Goal: Information Seeking & Learning: Understand process/instructions

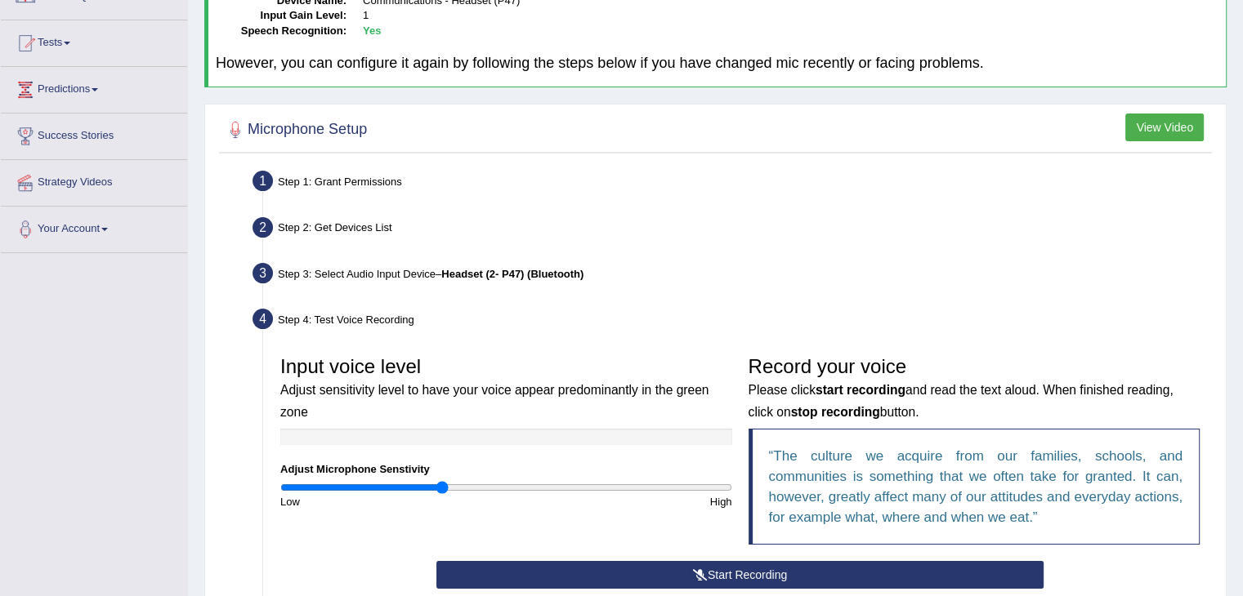
click at [755, 566] on button "Start Recording" at bounding box center [739, 575] width 607 height 28
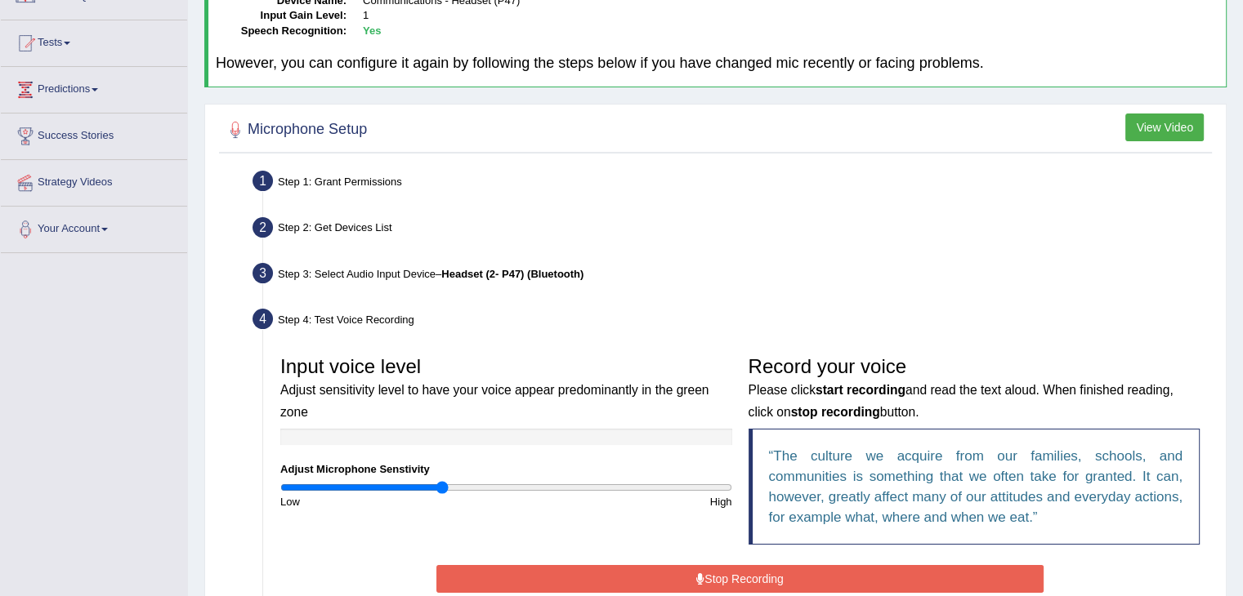
click at [758, 582] on button "Stop Recording" at bounding box center [739, 579] width 607 height 28
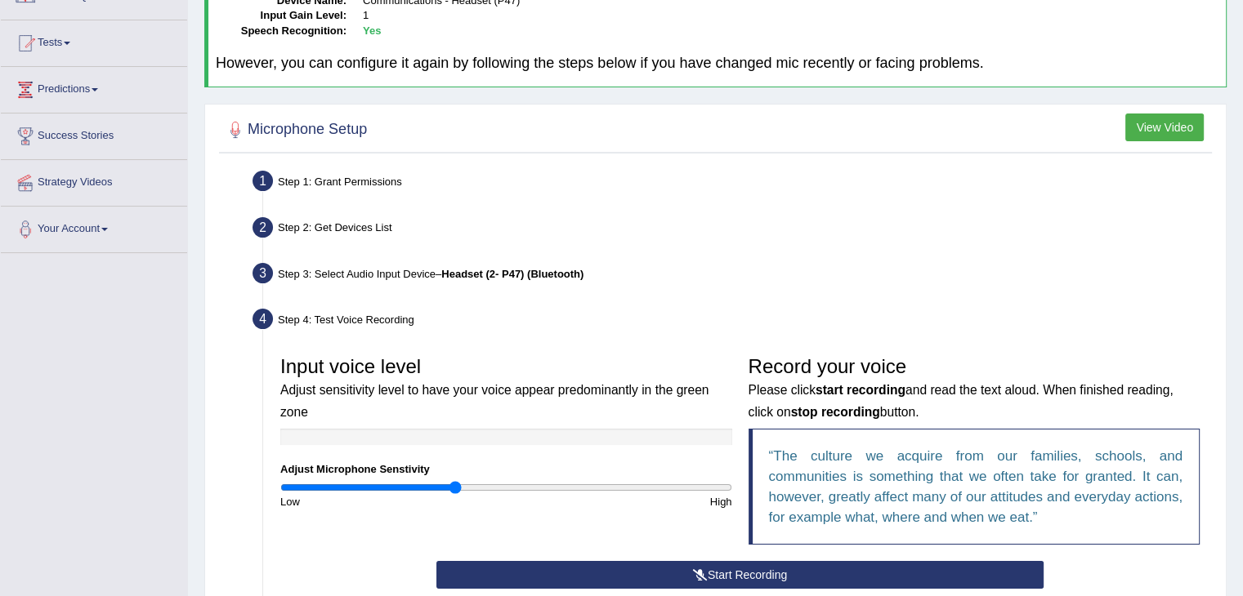
click at [456, 489] on input "range" at bounding box center [506, 487] width 452 height 13
click at [762, 576] on button "Start Recording" at bounding box center [739, 575] width 607 height 28
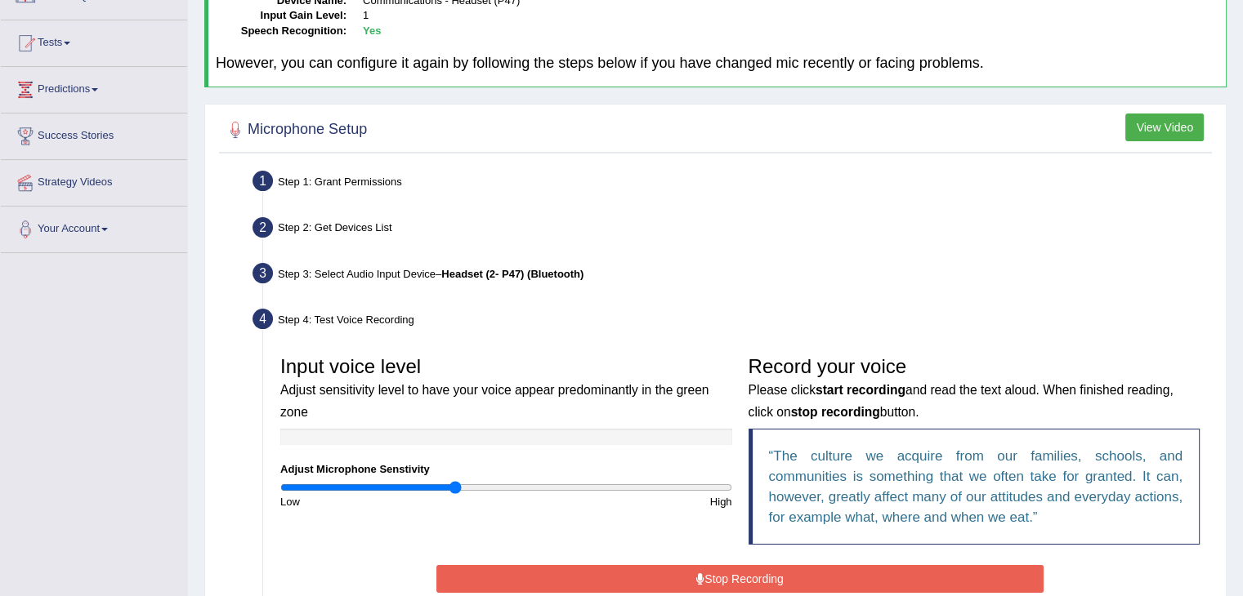
click at [441, 426] on div "Input voice level Adjust sensitivity level to have your voice appear predominan…" at bounding box center [506, 429] width 468 height 162
click at [278, 340] on div "Input voice level Adjust sensitivity level to have your voice appear predominan…" at bounding box center [739, 513] width 935 height 347
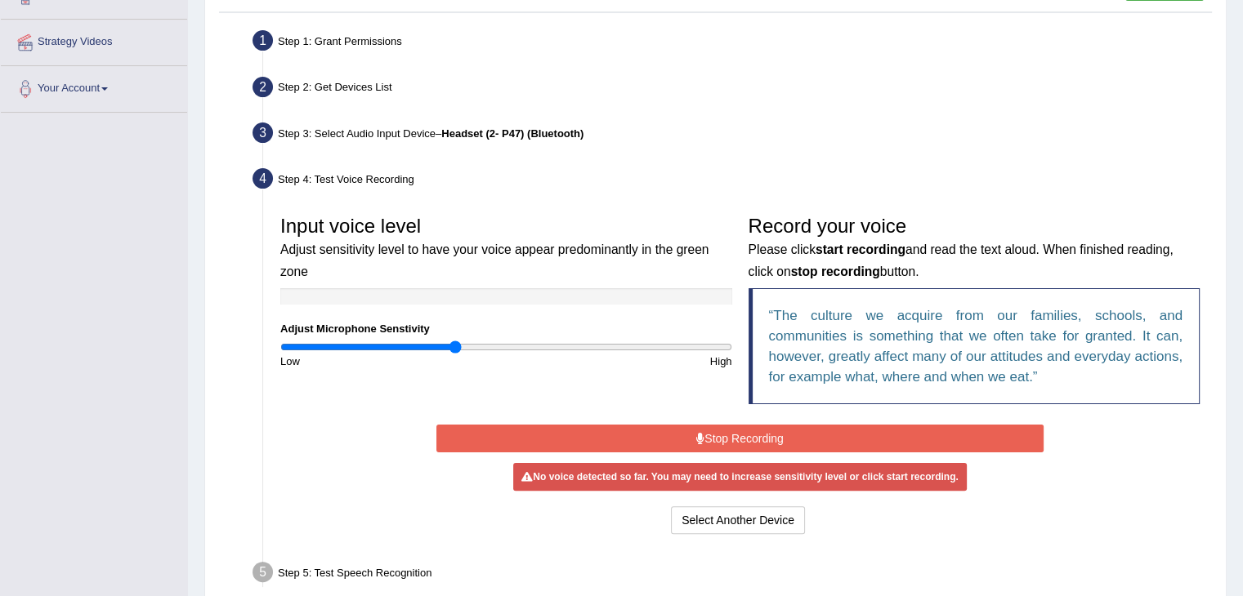
scroll to position [297, 0]
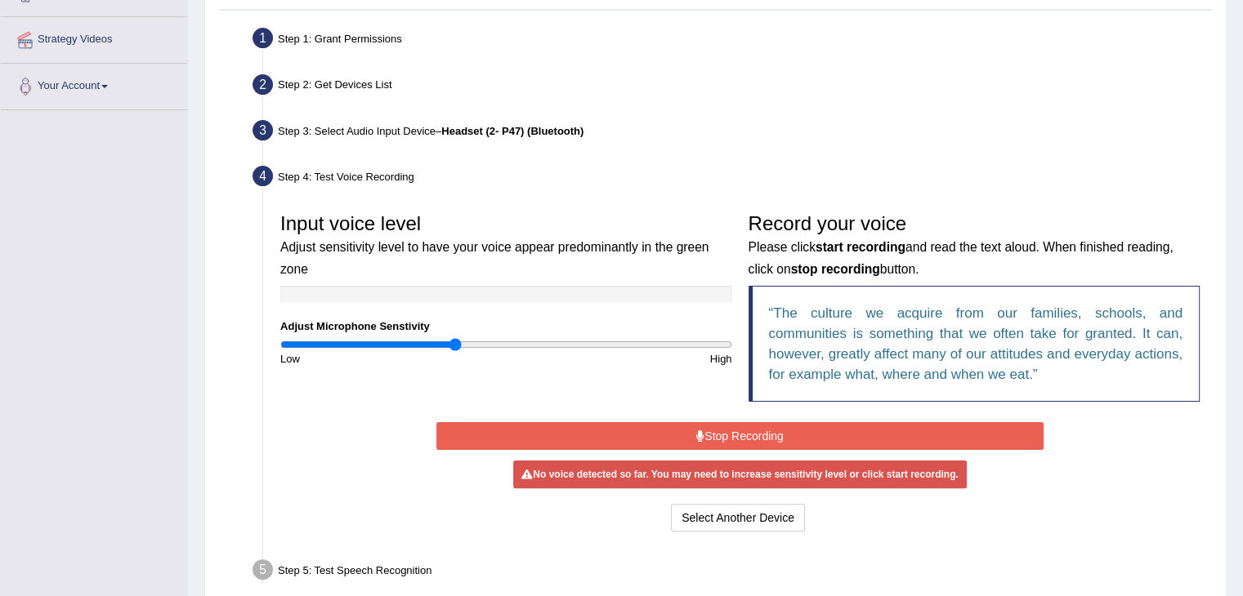
click at [834, 489] on div "Start Recording Stop Recording Note: Please listen to the recording till the en…" at bounding box center [739, 477] width 623 height 118
click at [469, 343] on input "range" at bounding box center [506, 344] width 452 height 13
click at [765, 432] on button "Stop Recording" at bounding box center [739, 436] width 607 height 28
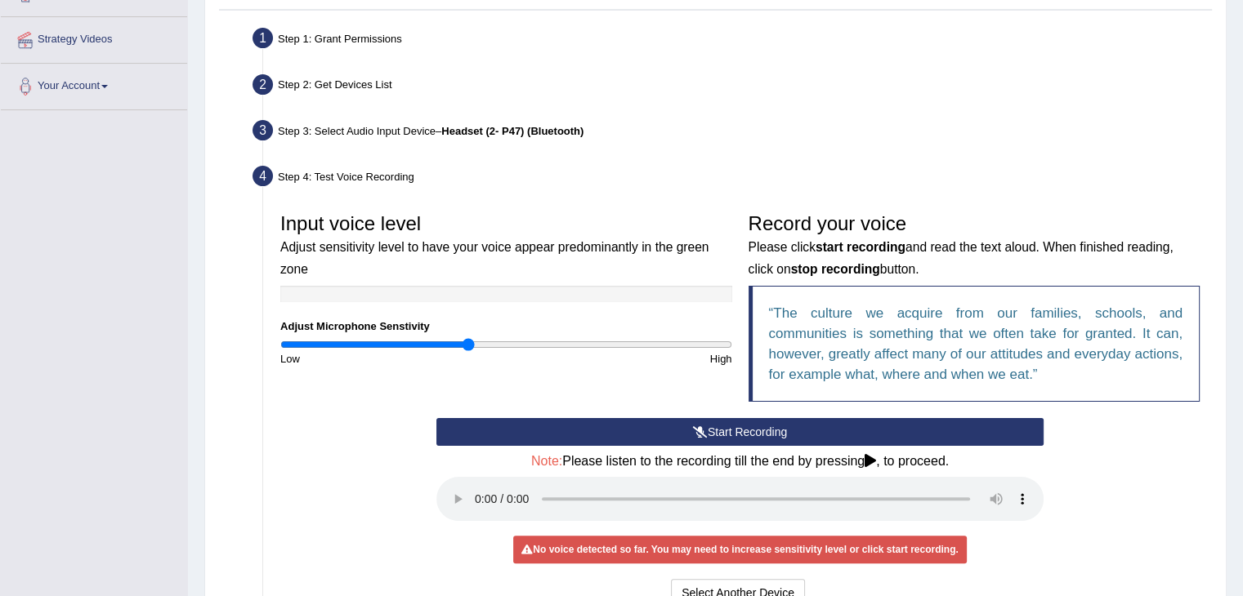
click at [765, 432] on button "Start Recording" at bounding box center [739, 432] width 607 height 28
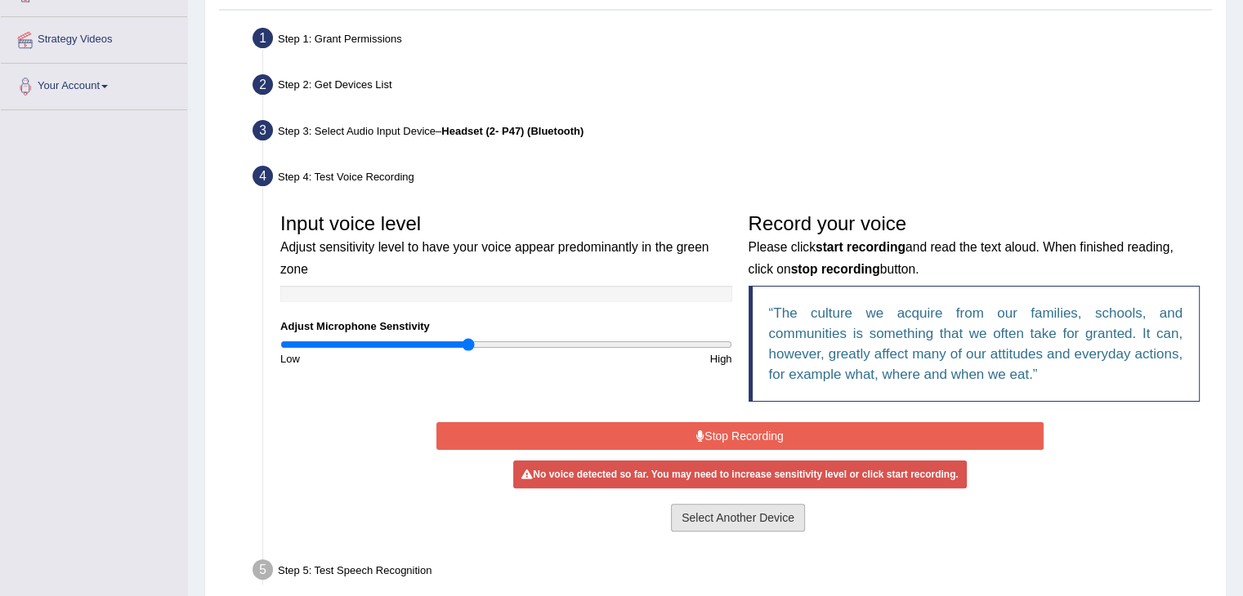
click at [739, 515] on button "Select Another Device" at bounding box center [738, 518] width 134 height 28
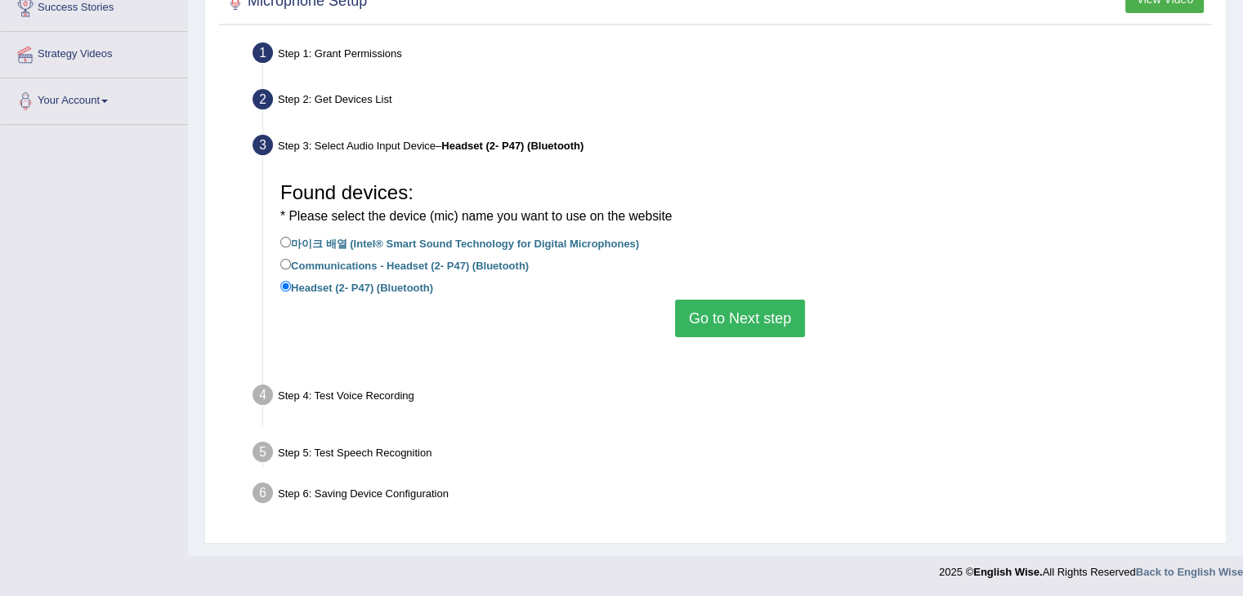
scroll to position [261, 0]
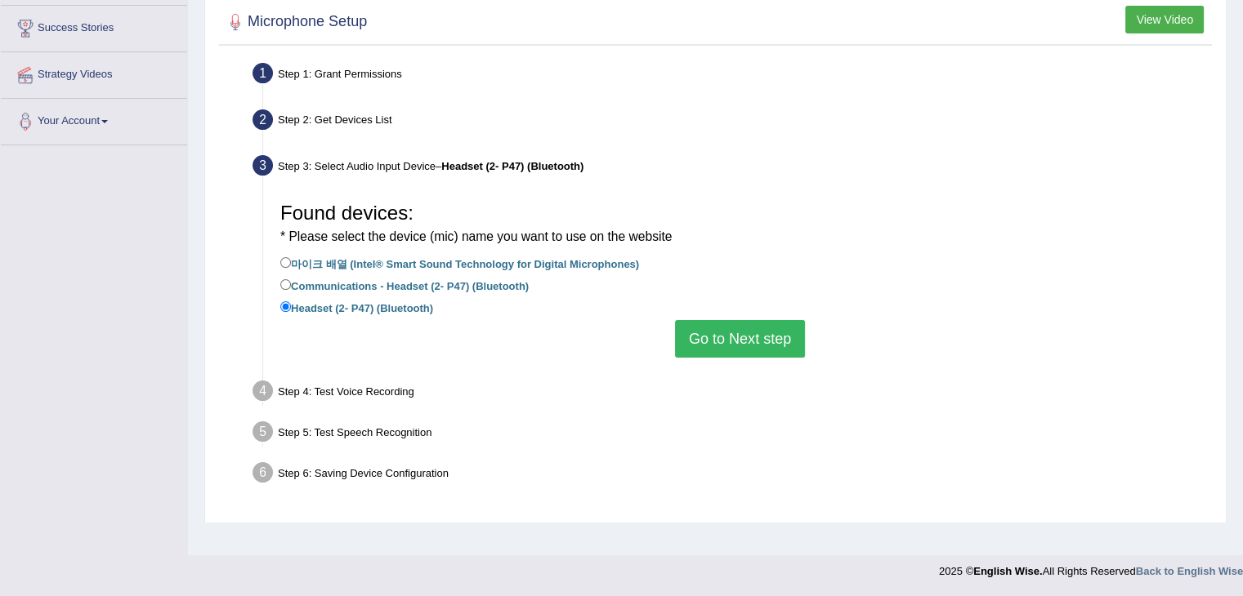
click at [759, 336] on button "Go to Next step" at bounding box center [740, 339] width 130 height 38
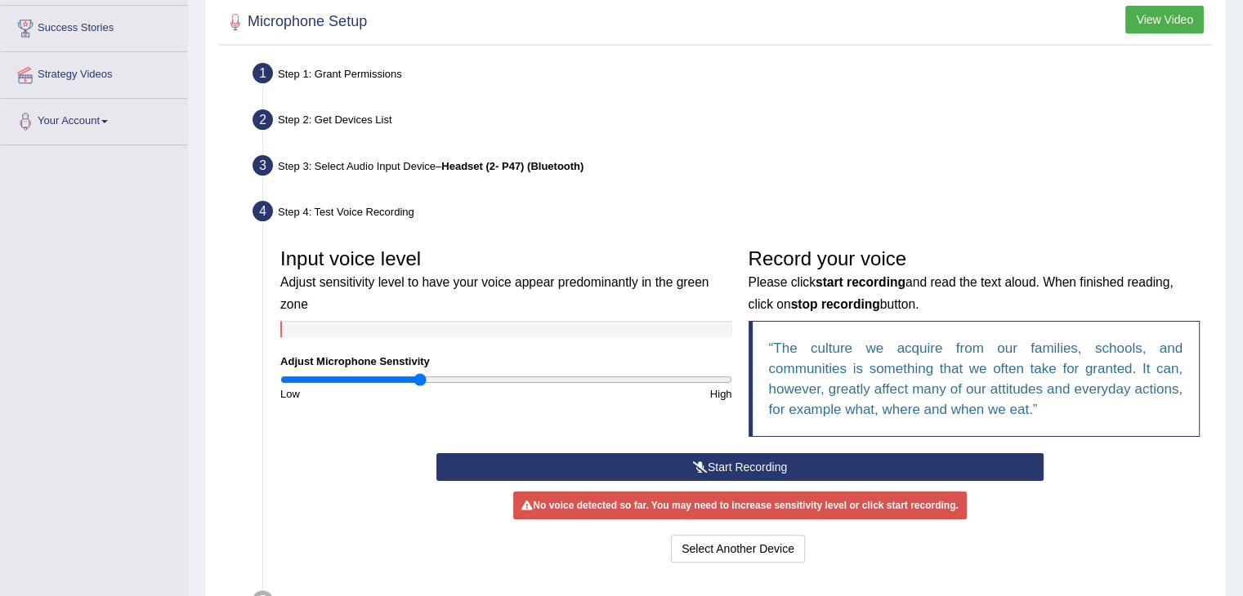
click at [422, 376] on input "range" at bounding box center [506, 379] width 452 height 13
click at [742, 471] on button "Start Recording" at bounding box center [739, 467] width 607 height 28
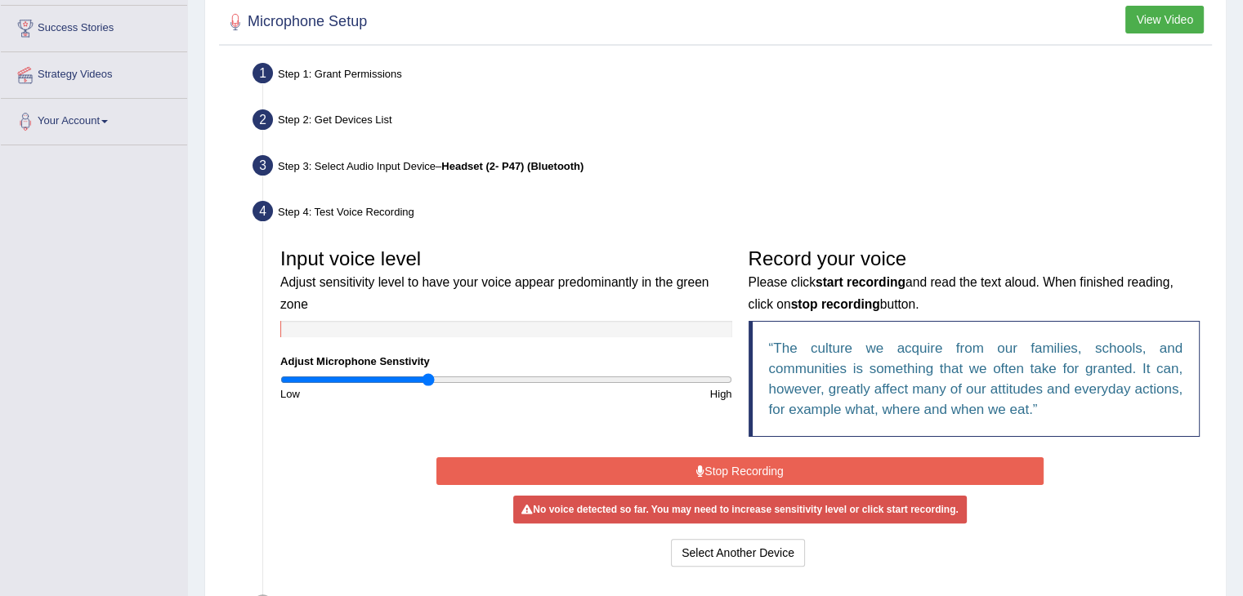
click at [429, 379] on input "range" at bounding box center [506, 379] width 452 height 13
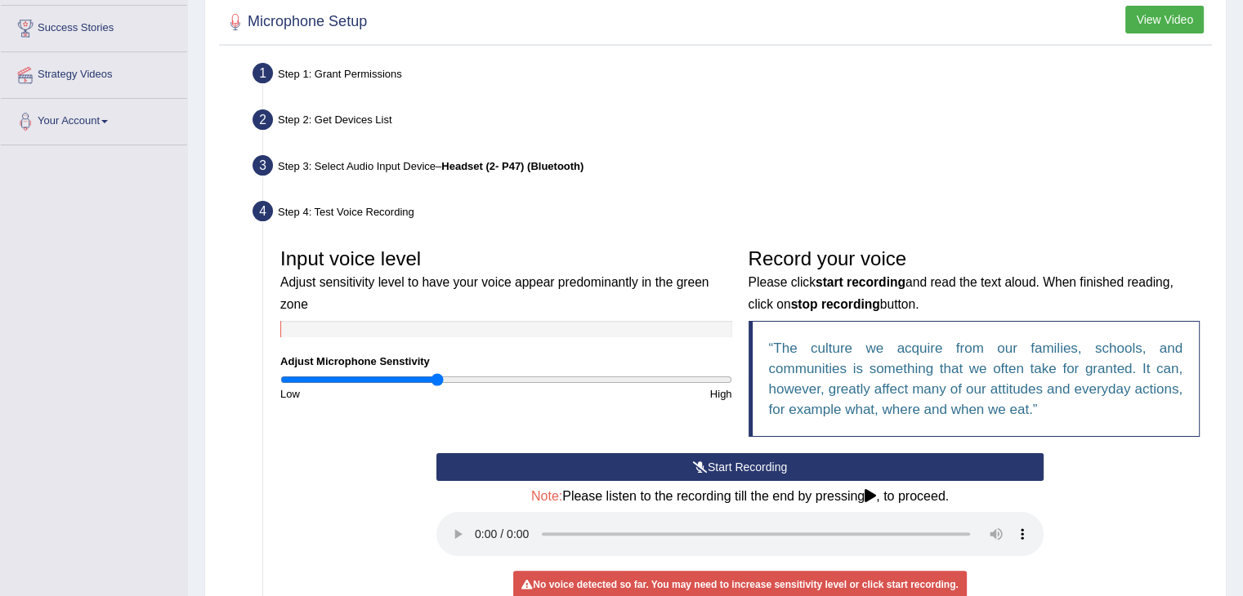
click at [435, 381] on input "range" at bounding box center [506, 379] width 452 height 13
click at [650, 461] on button "Start Recording" at bounding box center [739, 467] width 607 height 28
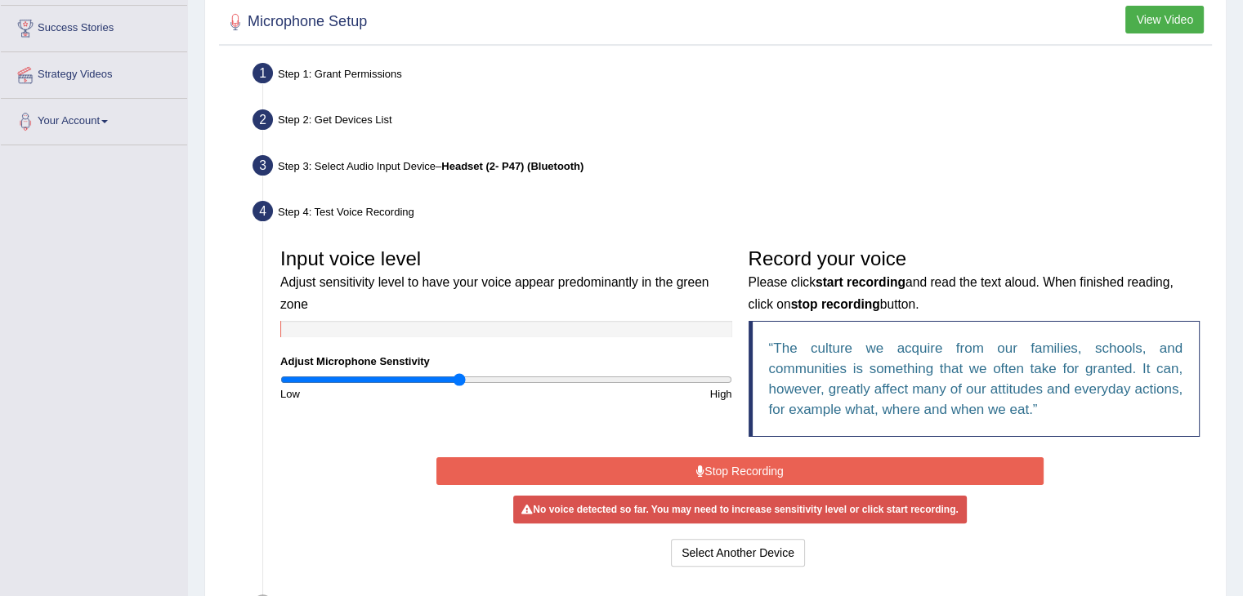
click at [457, 377] on input "range" at bounding box center [506, 379] width 452 height 13
click at [721, 466] on button "Stop Recording" at bounding box center [739, 471] width 607 height 28
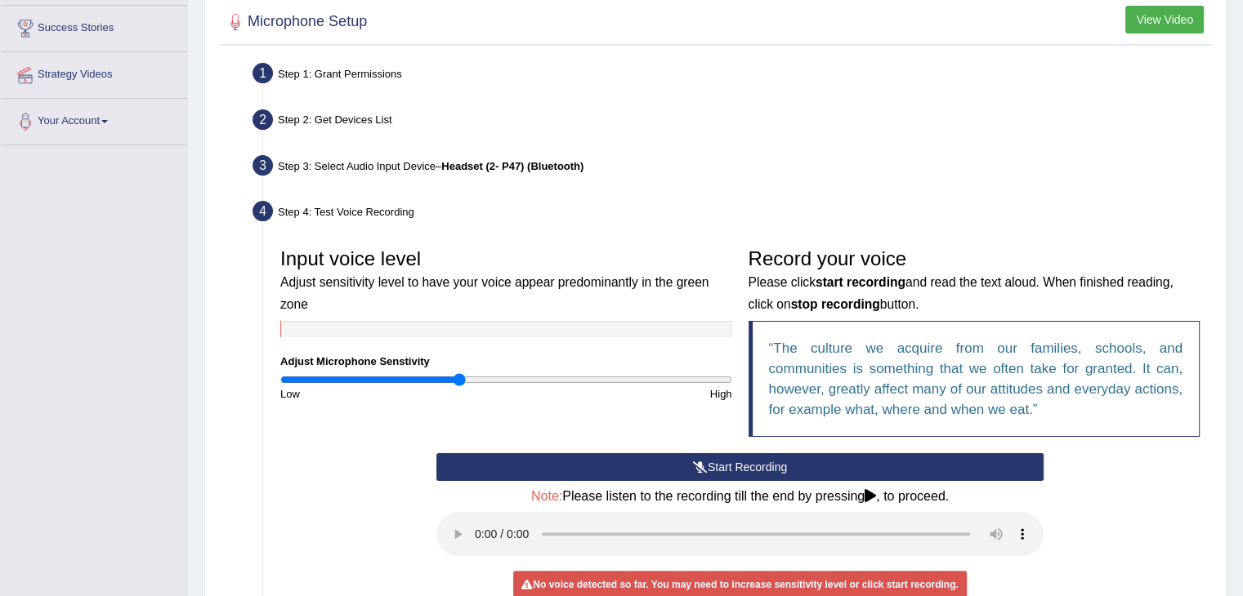
click at [721, 466] on button "Start Recording" at bounding box center [739, 467] width 607 height 28
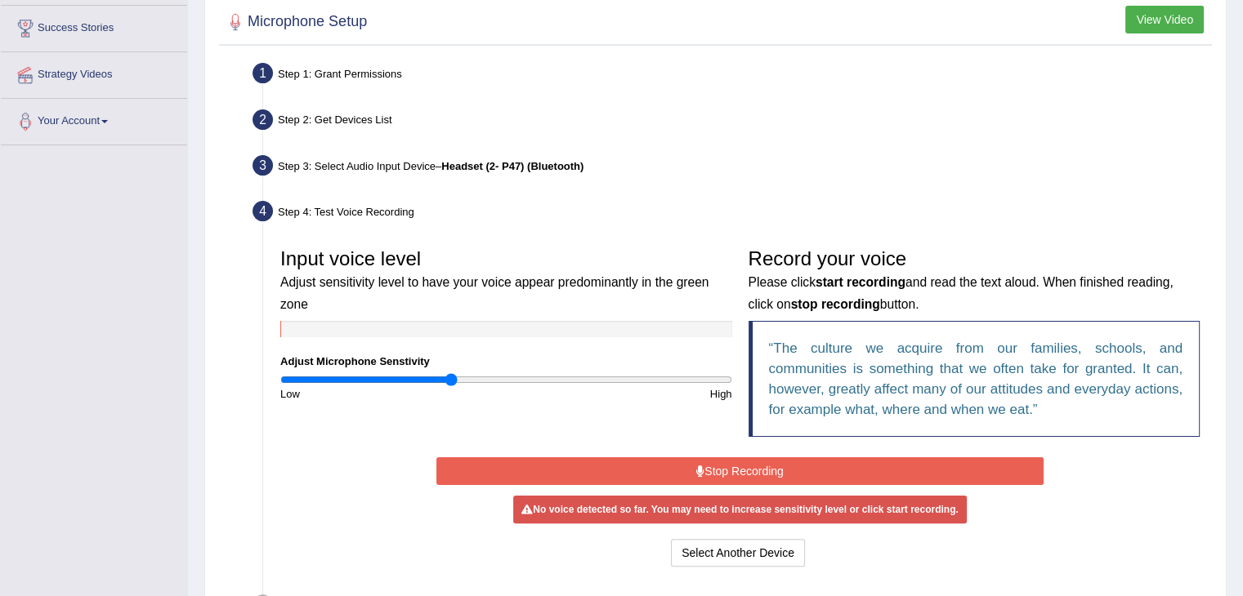
click at [452, 377] on input "range" at bounding box center [506, 379] width 452 height 13
click at [456, 378] on input "range" at bounding box center [506, 379] width 452 height 13
click at [460, 378] on input "range" at bounding box center [506, 379] width 452 height 13
click at [741, 470] on button "Stop Recording" at bounding box center [739, 471] width 607 height 28
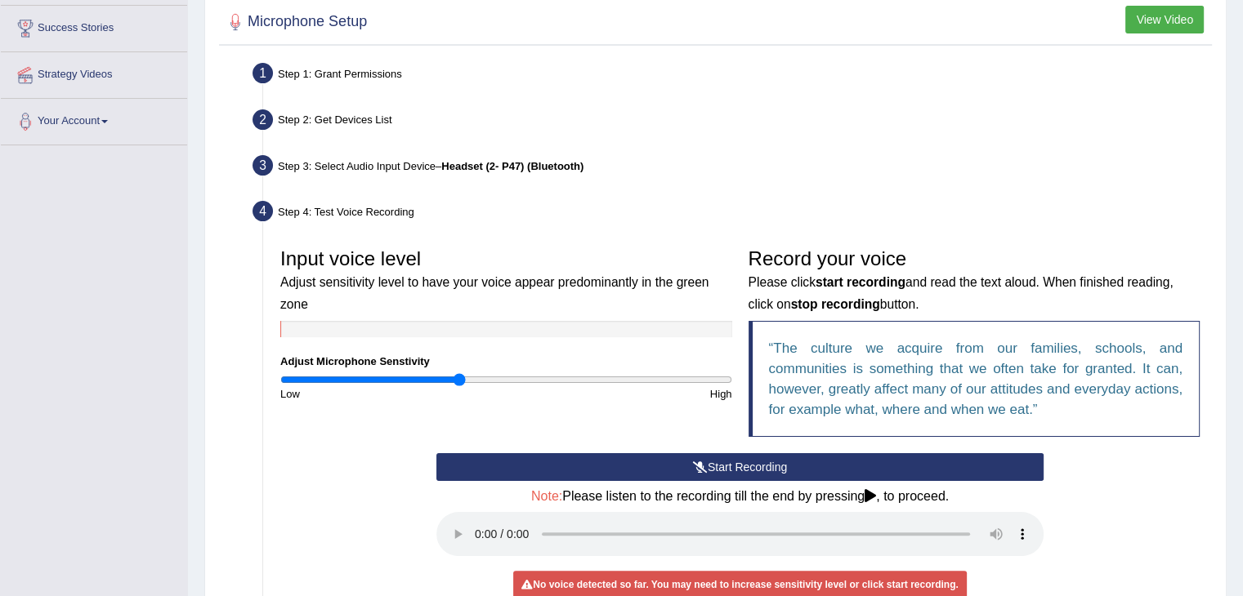
click at [725, 466] on button "Start Recording" at bounding box center [739, 467] width 607 height 28
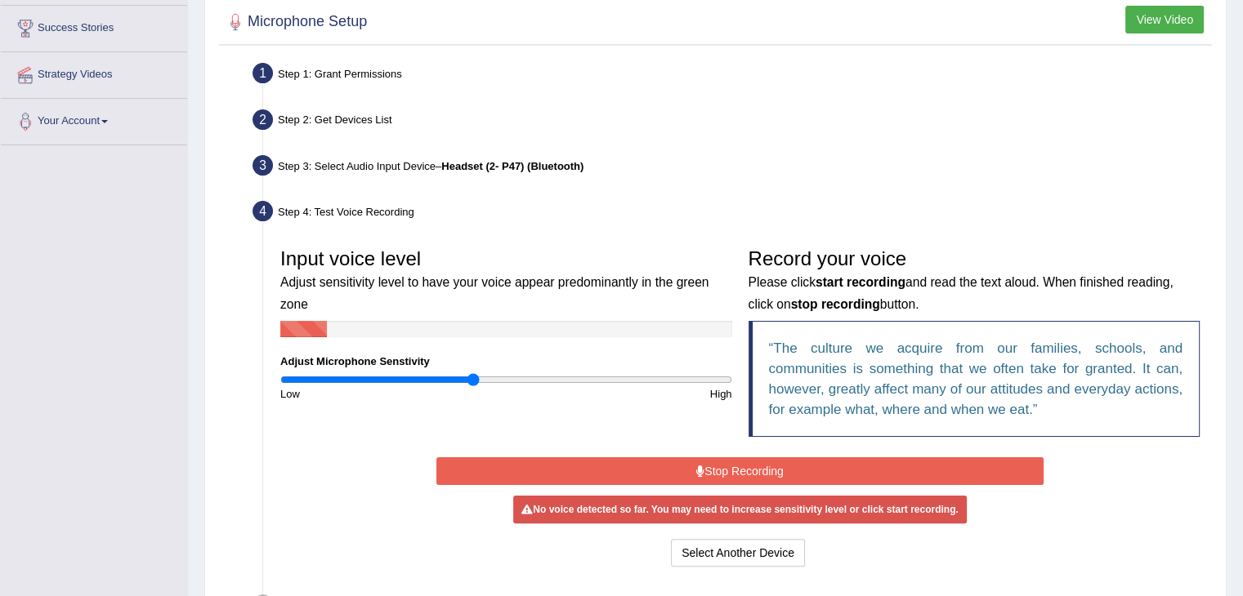
click at [471, 377] on input "range" at bounding box center [506, 379] width 452 height 13
click at [754, 457] on button "Stop Recording" at bounding box center [739, 471] width 607 height 28
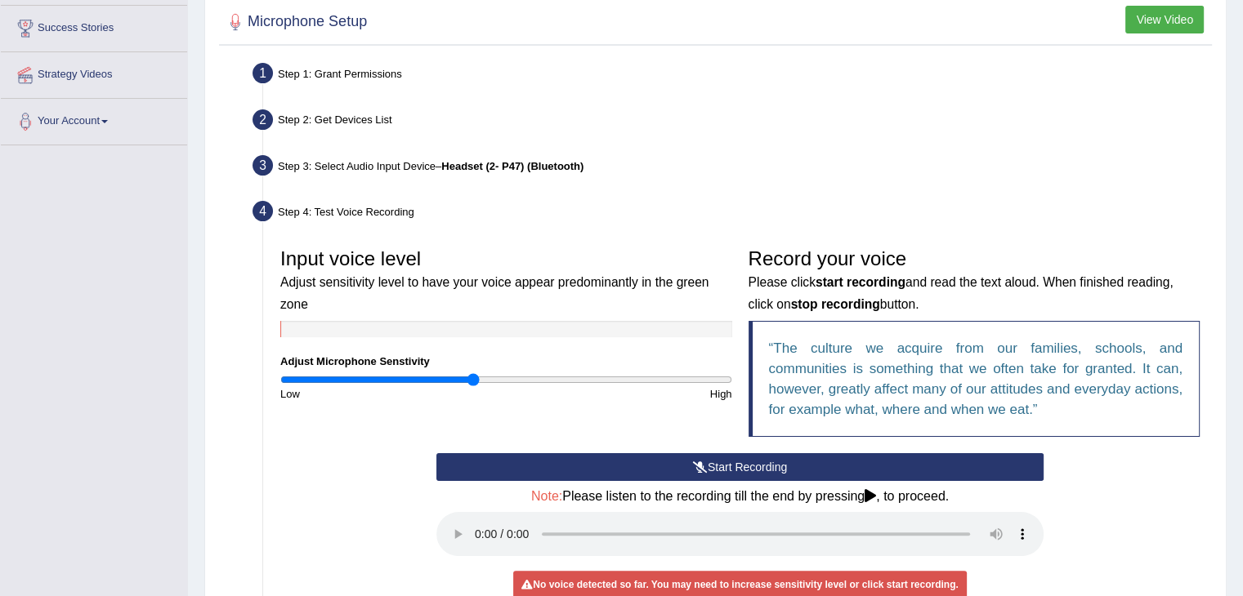
click at [754, 457] on button "Start Recording" at bounding box center [739, 467] width 607 height 28
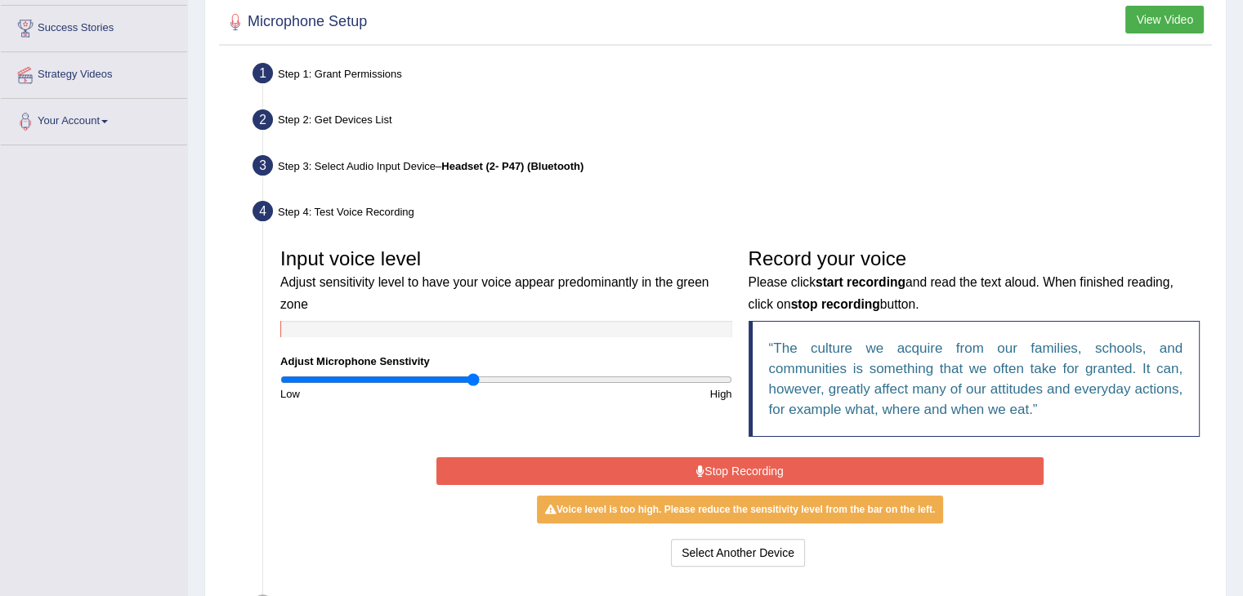
click at [478, 380] on input "range" at bounding box center [506, 379] width 452 height 13
click at [683, 471] on button "Stop Recording" at bounding box center [739, 471] width 607 height 28
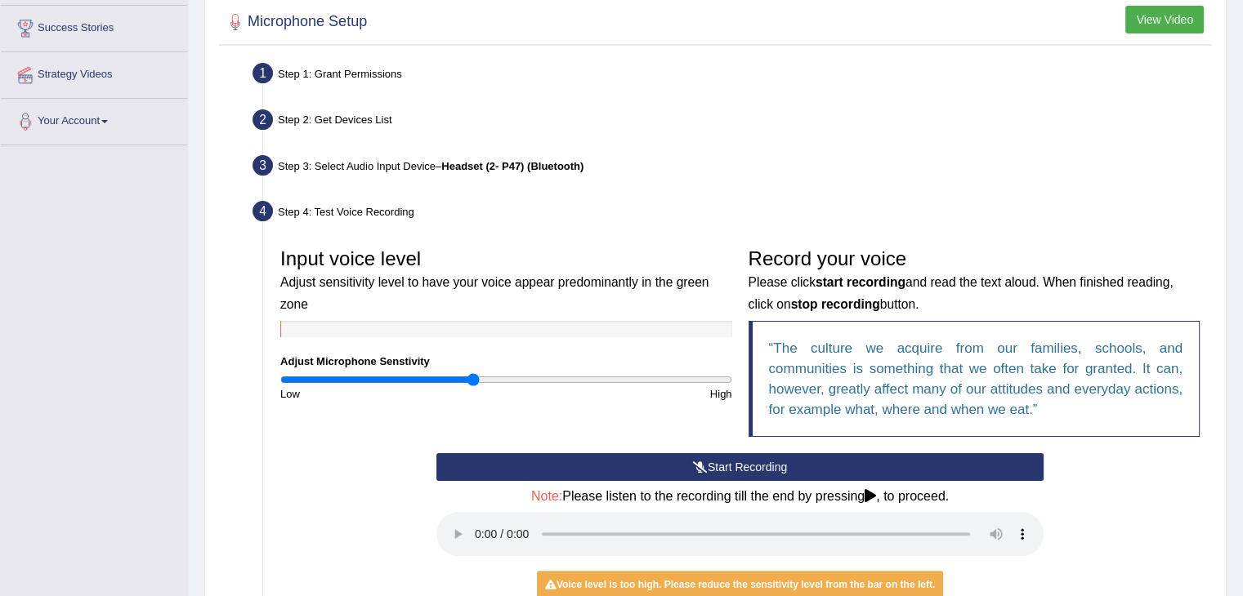
click at [683, 471] on button "Start Recording" at bounding box center [739, 467] width 607 height 28
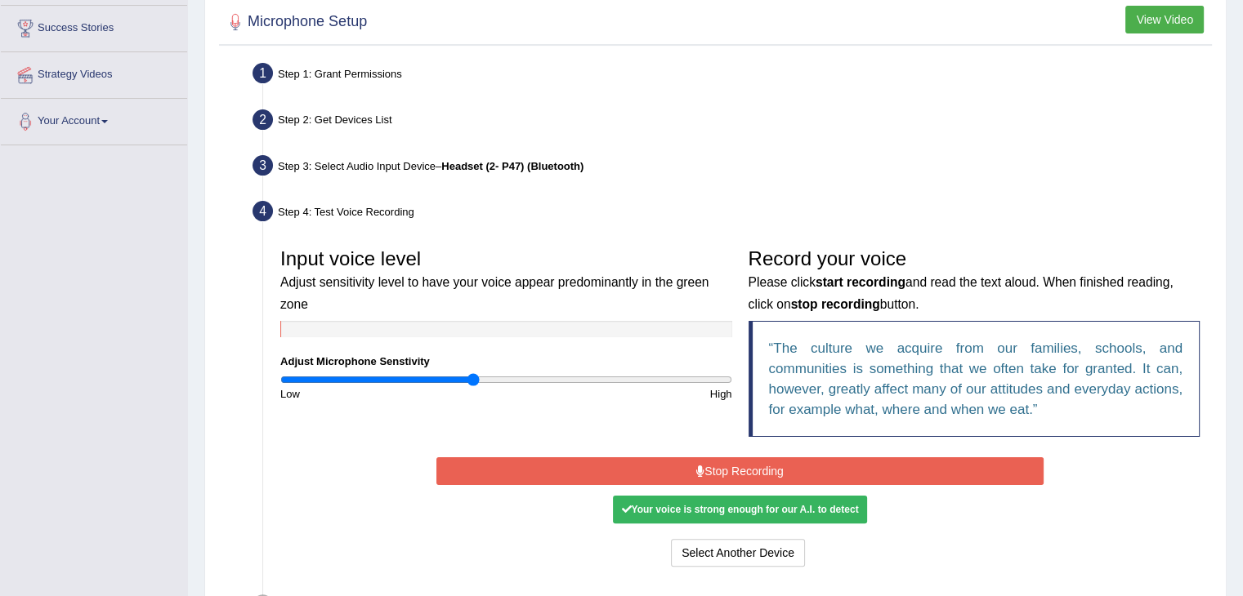
click at [683, 471] on button "Stop Recording" at bounding box center [739, 471] width 607 height 28
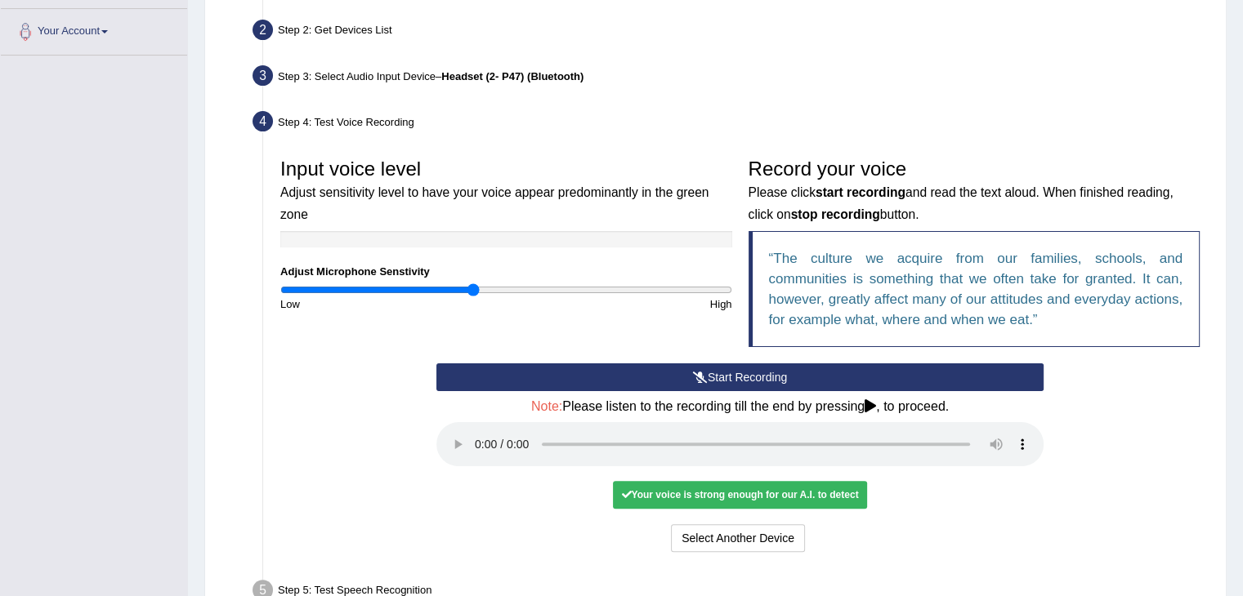
scroll to position [365, 0]
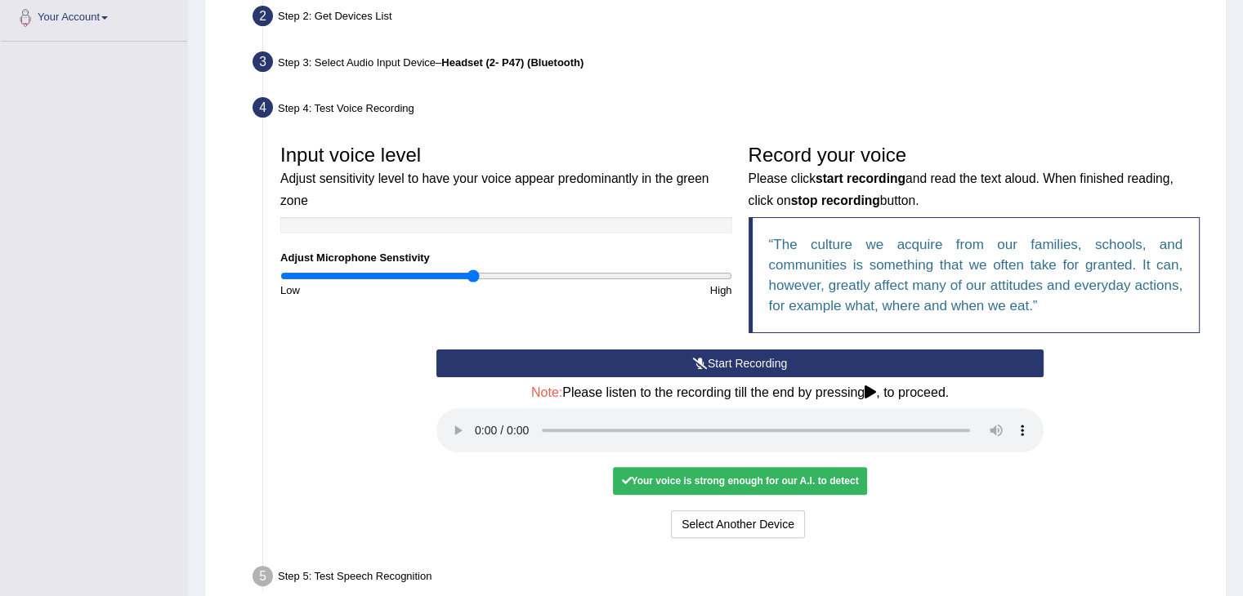
click at [750, 483] on div "Your voice is strong enough for our A.I. to detect" at bounding box center [739, 481] width 253 height 28
click at [719, 485] on div "Your voice is strong enough for our A.I. to detect" at bounding box center [739, 481] width 253 height 28
click at [1020, 478] on div "No voice detected so far. You may need to increase sensitivity level or click s…" at bounding box center [739, 481] width 607 height 16
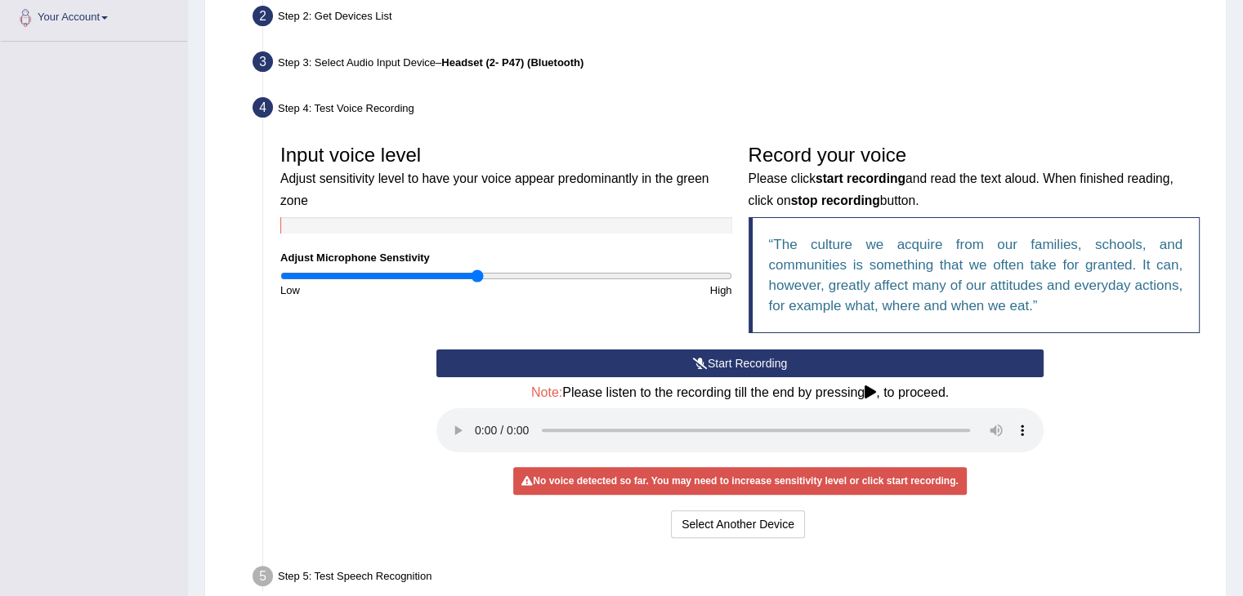
click at [479, 275] on input "range" at bounding box center [506, 276] width 452 height 13
click at [729, 364] on button "Start Recording" at bounding box center [739, 364] width 607 height 28
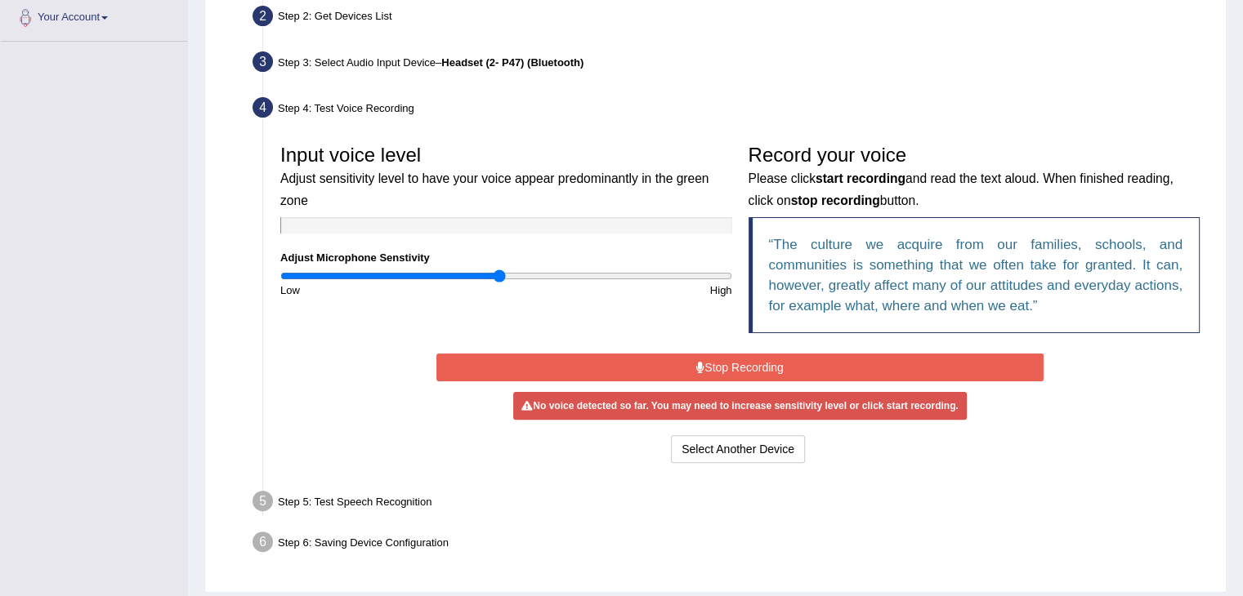
click at [500, 277] on input "range" at bounding box center [506, 276] width 452 height 13
click at [657, 373] on button "Stop Recording" at bounding box center [739, 368] width 607 height 28
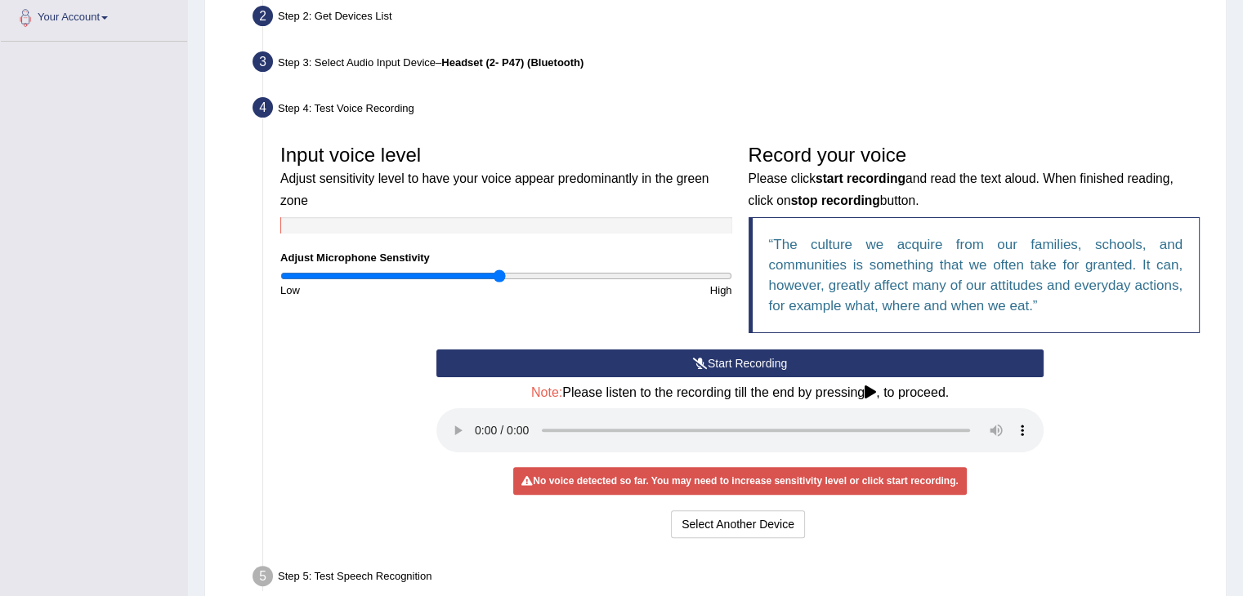
click at [657, 373] on button "Start Recording" at bounding box center [739, 364] width 607 height 28
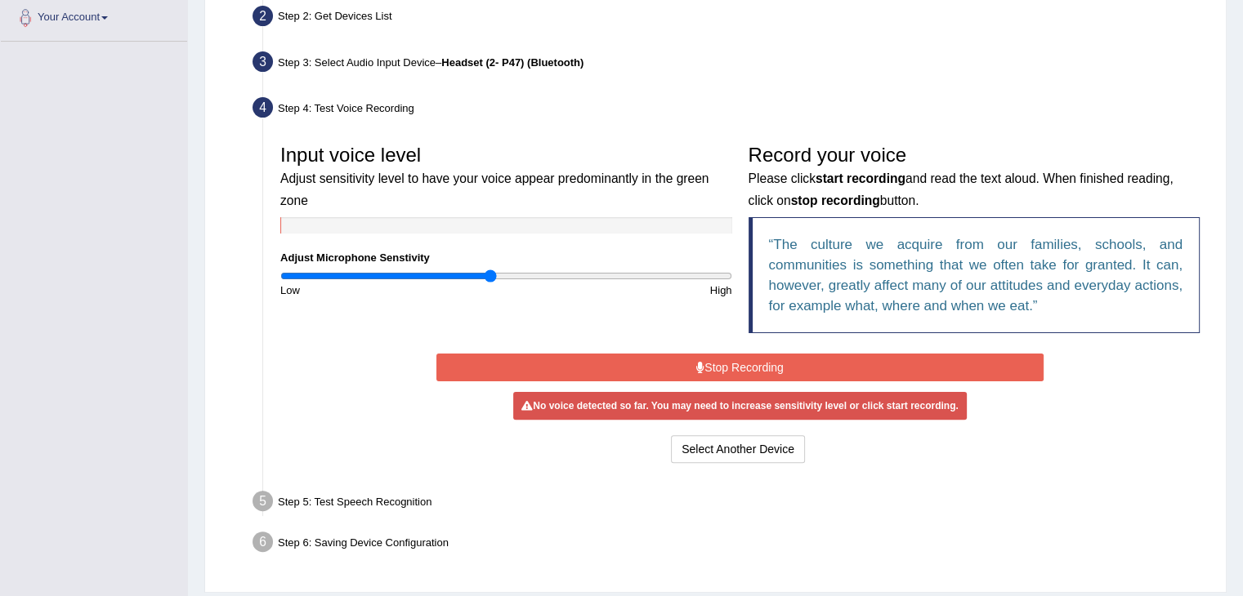
click at [490, 274] on input "range" at bounding box center [506, 276] width 452 height 13
click at [472, 274] on input "range" at bounding box center [506, 276] width 452 height 13
click at [423, 272] on input "range" at bounding box center [506, 276] width 452 height 13
click at [744, 359] on button "Stop Recording" at bounding box center [739, 368] width 607 height 28
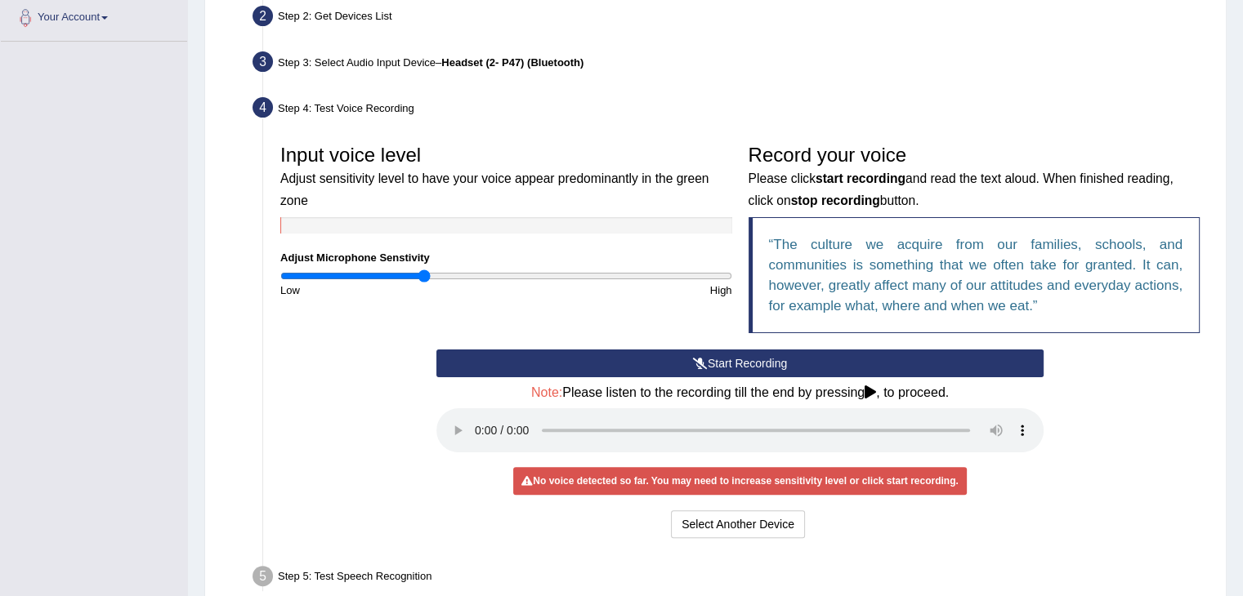
click at [614, 360] on button "Start Recording" at bounding box center [739, 364] width 607 height 28
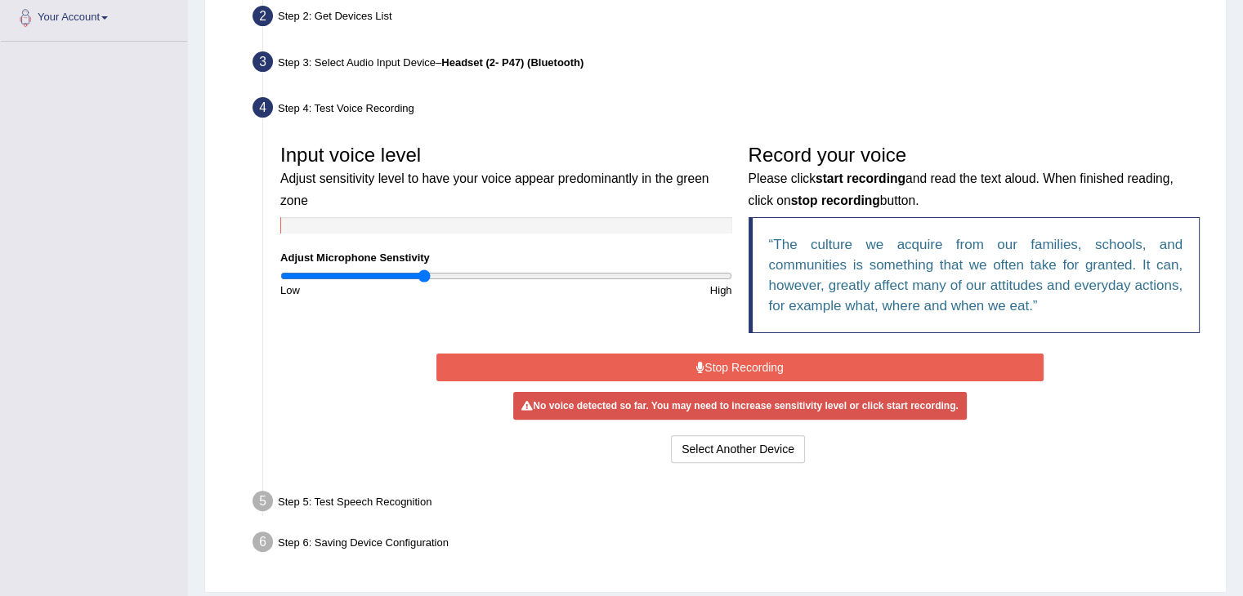
click at [614, 360] on button "Stop Recording" at bounding box center [739, 368] width 607 height 28
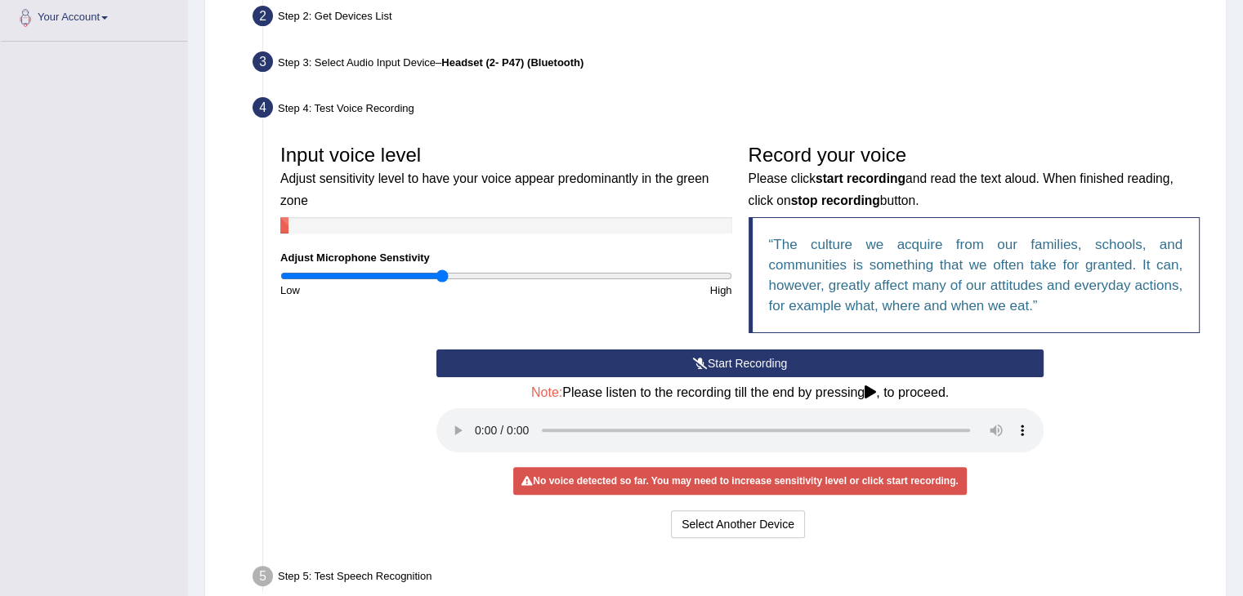
click at [440, 276] on input "range" at bounding box center [506, 276] width 452 height 13
type input "0.78"
click at [456, 280] on input "range" at bounding box center [506, 276] width 452 height 13
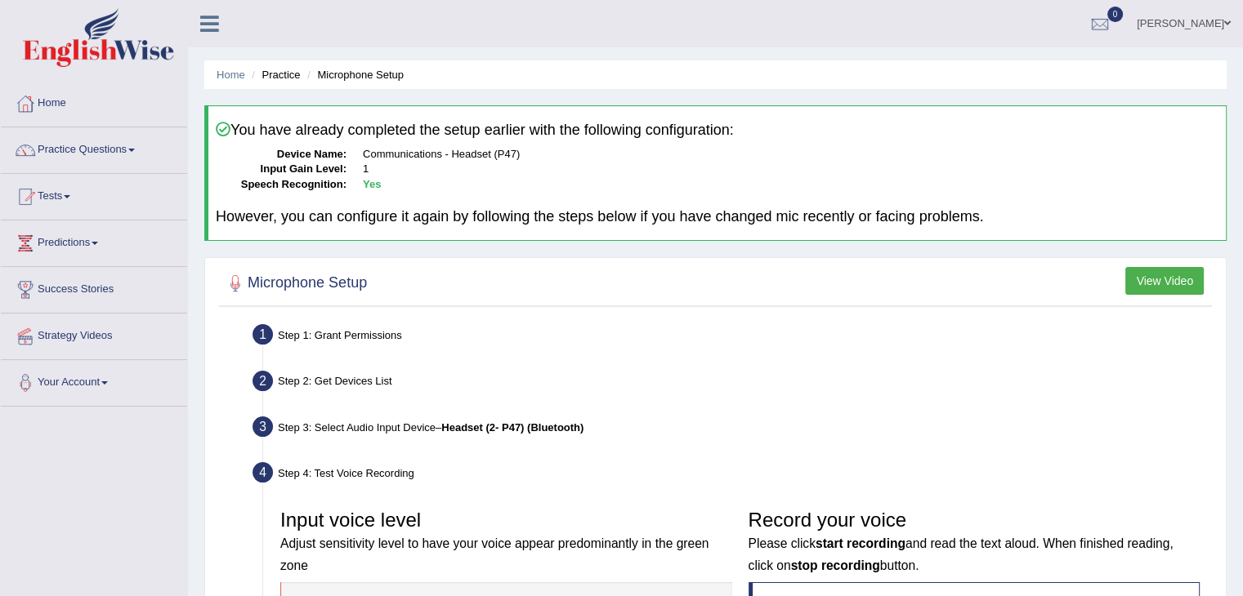
click at [1144, 282] on button "View Video" at bounding box center [1164, 281] width 78 height 28
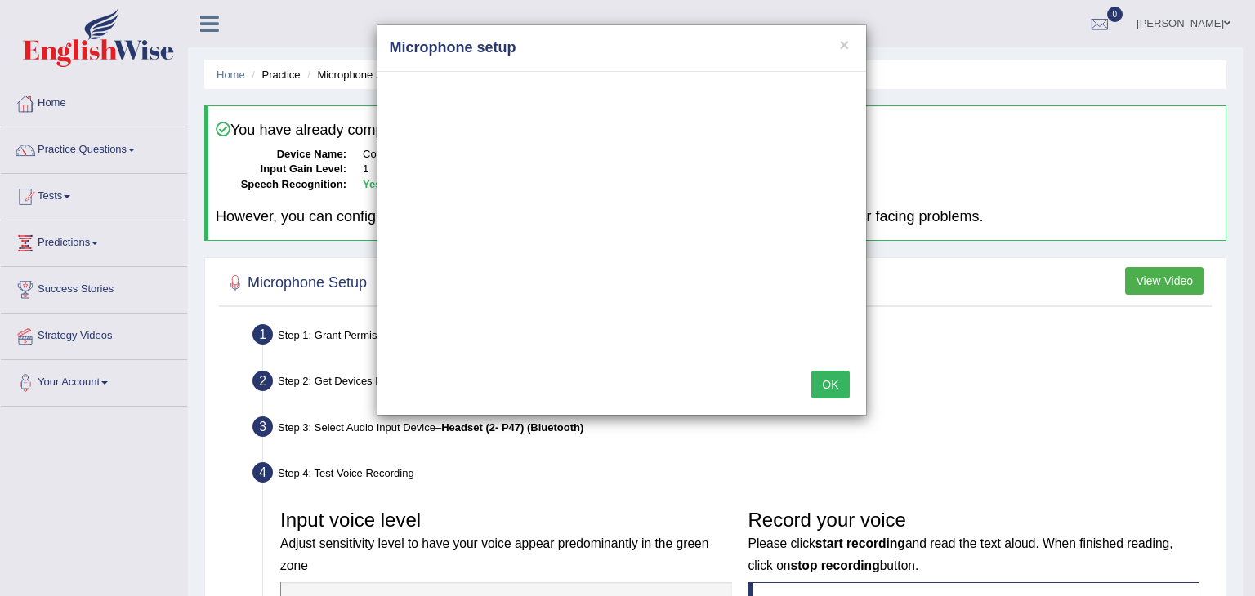
click at [827, 386] on button "OK" at bounding box center [830, 385] width 38 height 28
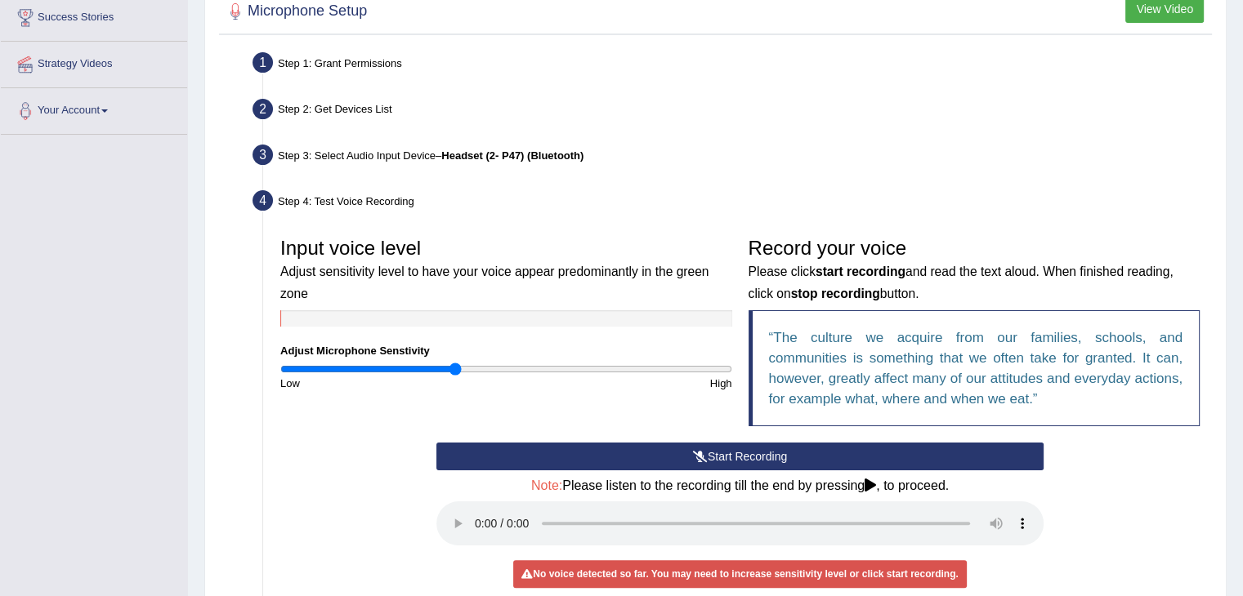
scroll to position [319, 0]
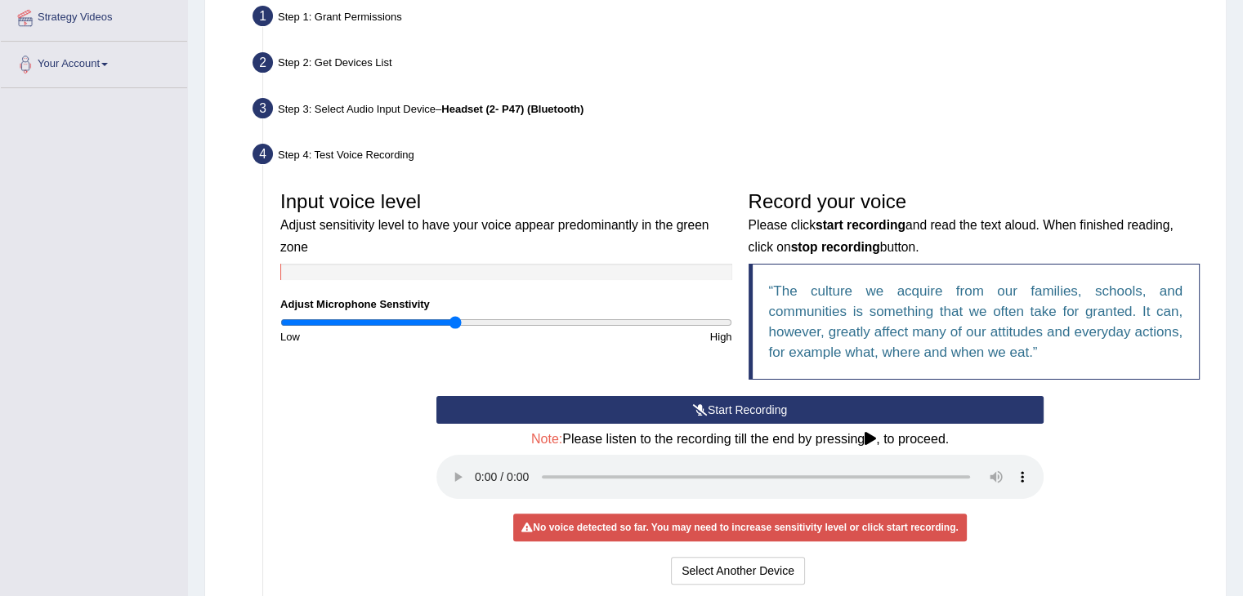
click at [722, 401] on button "Start Recording" at bounding box center [739, 410] width 607 height 28
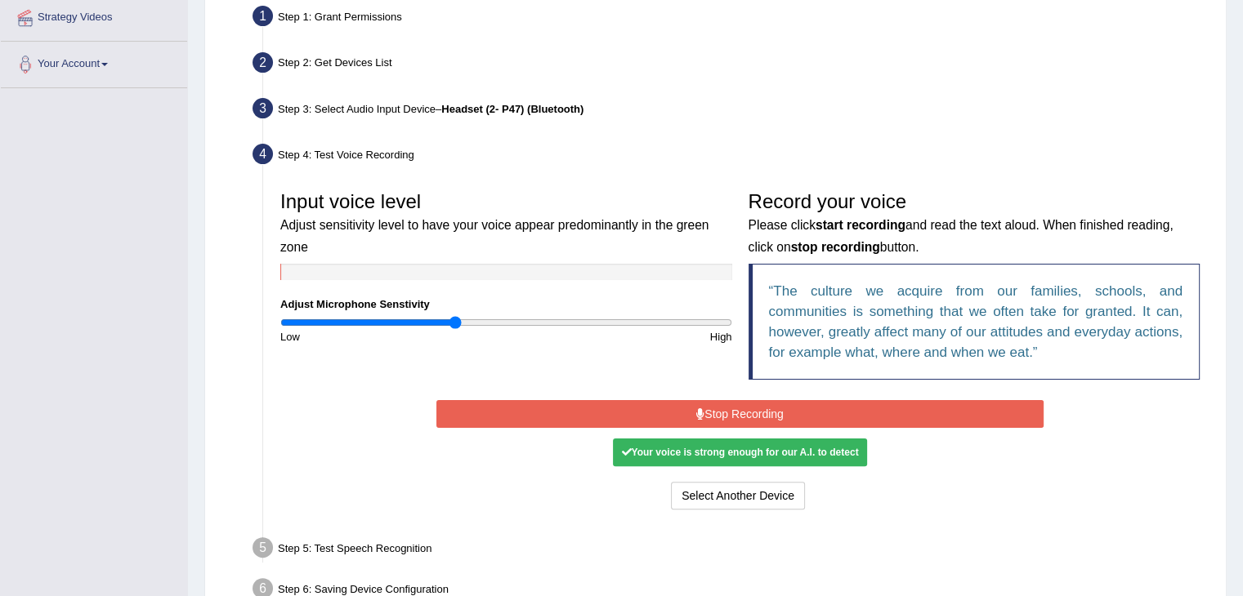
click at [722, 401] on button "Stop Recording" at bounding box center [739, 414] width 607 height 28
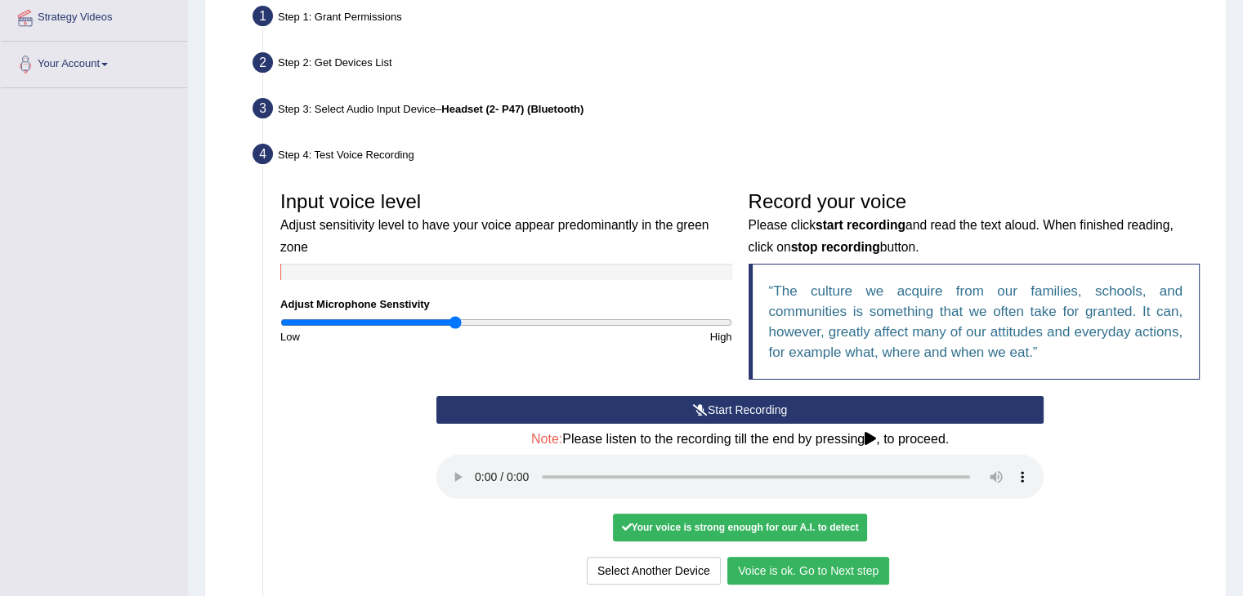
click at [801, 567] on button "Voice is ok. Go to Next step" at bounding box center [808, 571] width 162 height 28
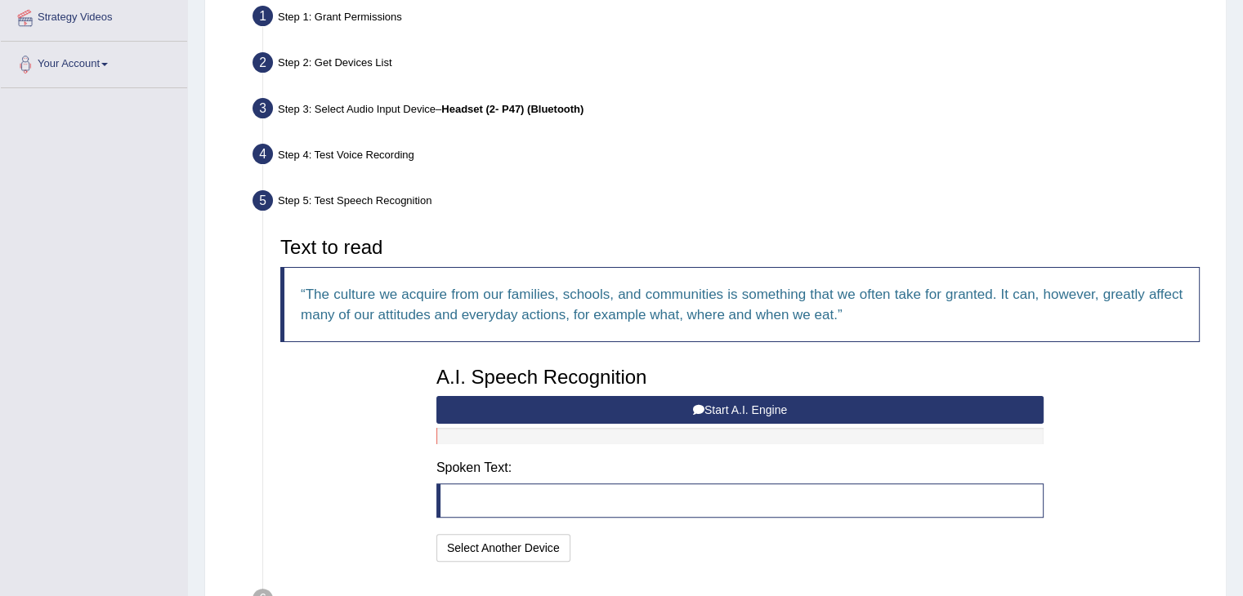
click at [520, 504] on blockquote at bounding box center [739, 501] width 607 height 34
click at [574, 489] on blockquote at bounding box center [739, 501] width 607 height 34
click at [721, 402] on button "Start A.I. Engine" at bounding box center [739, 410] width 607 height 28
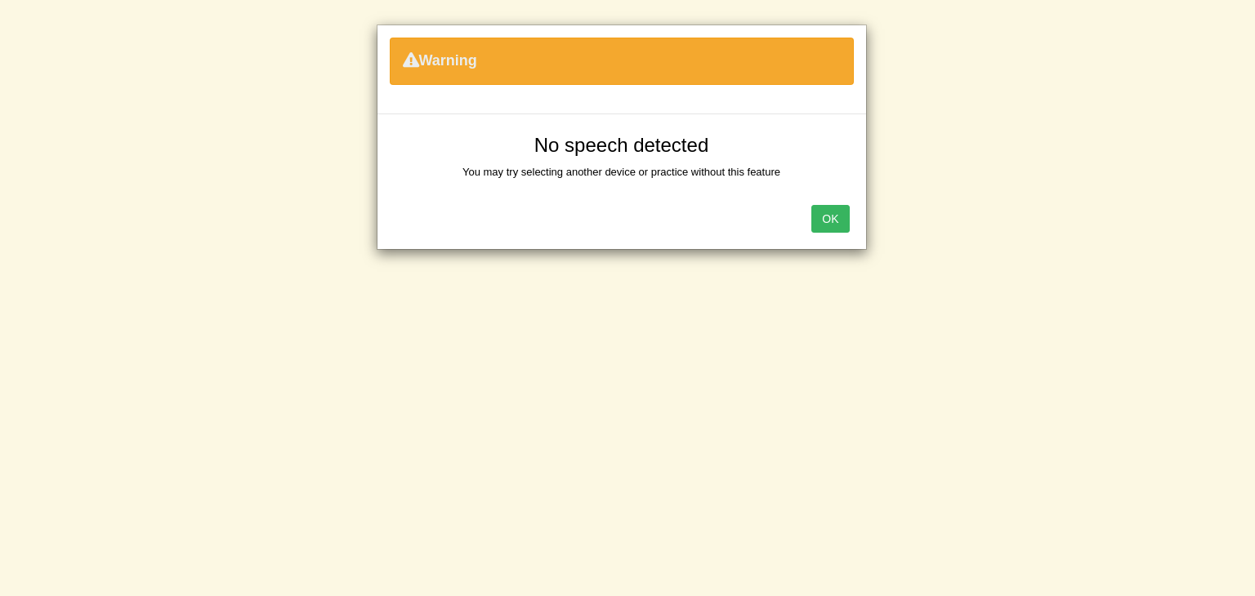
click at [814, 221] on button "OK" at bounding box center [830, 219] width 38 height 28
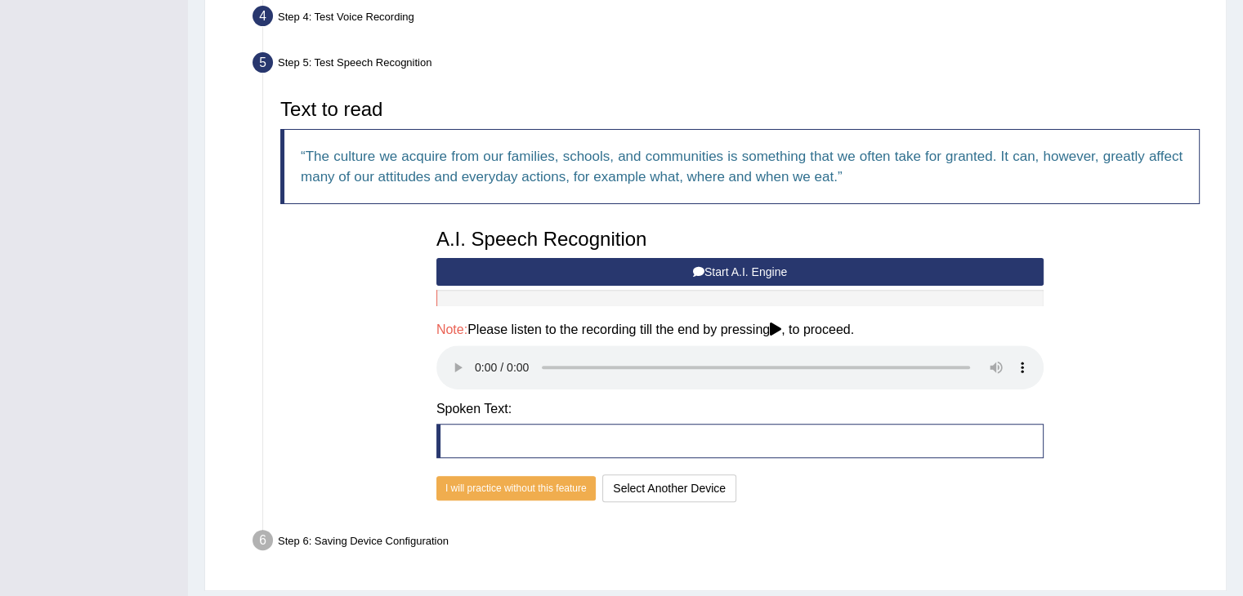
scroll to position [457, 0]
click at [779, 325] on icon at bounding box center [775, 328] width 11 height 13
click at [726, 263] on button "Start A.I. Engine" at bounding box center [739, 271] width 607 height 28
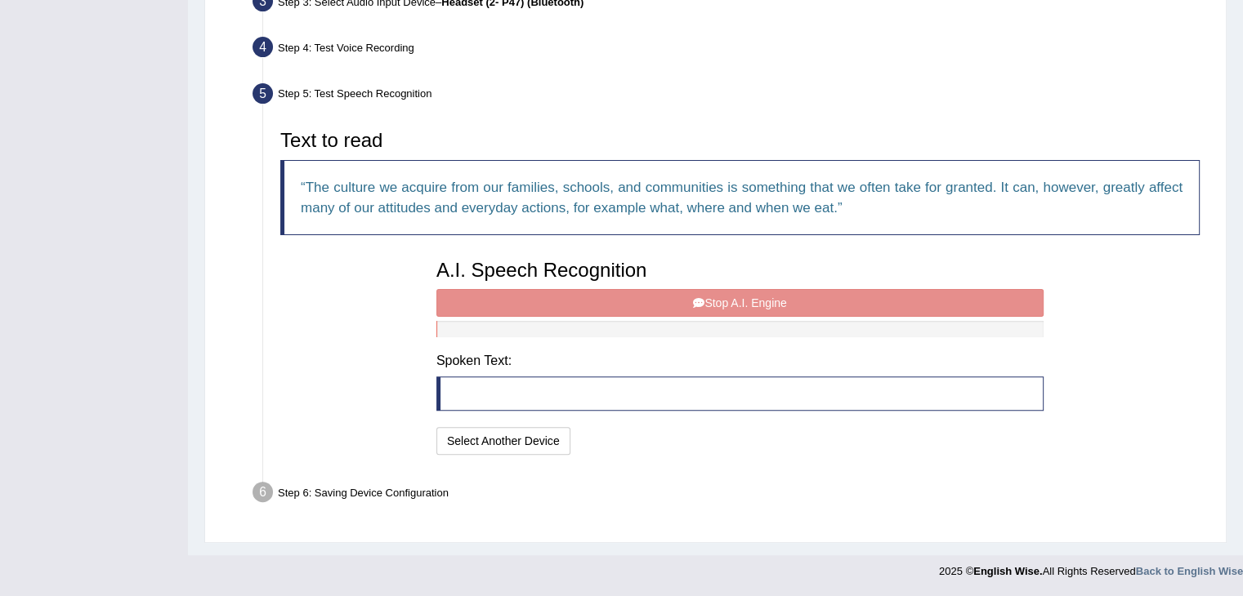
scroll to position [423, 0]
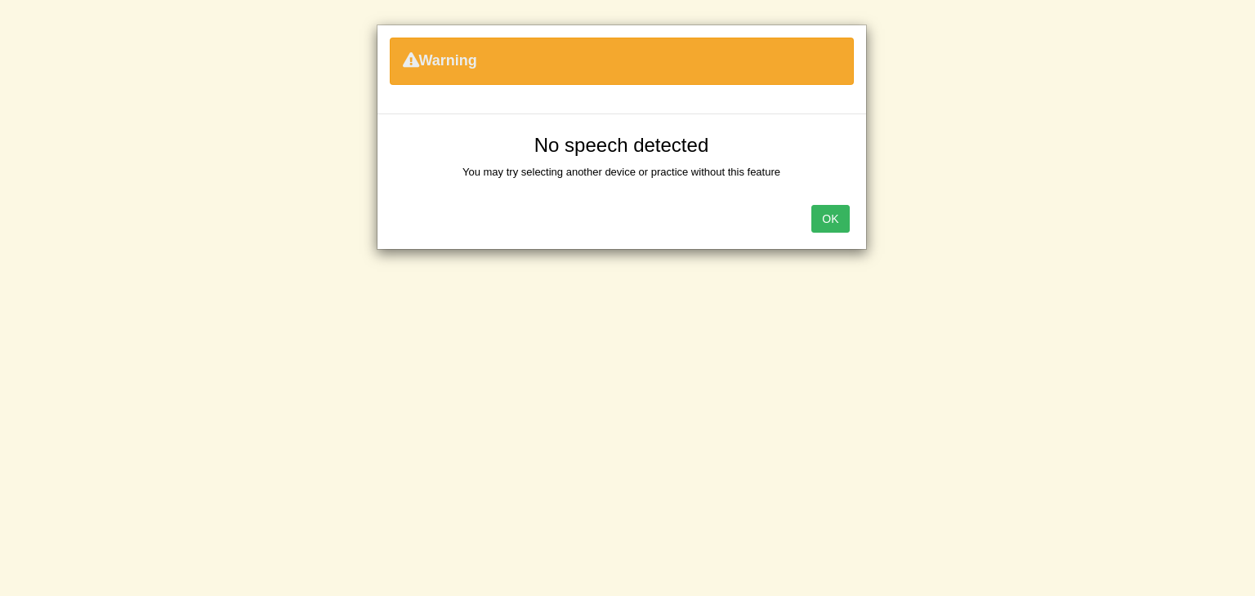
click at [833, 210] on button "OK" at bounding box center [830, 219] width 38 height 28
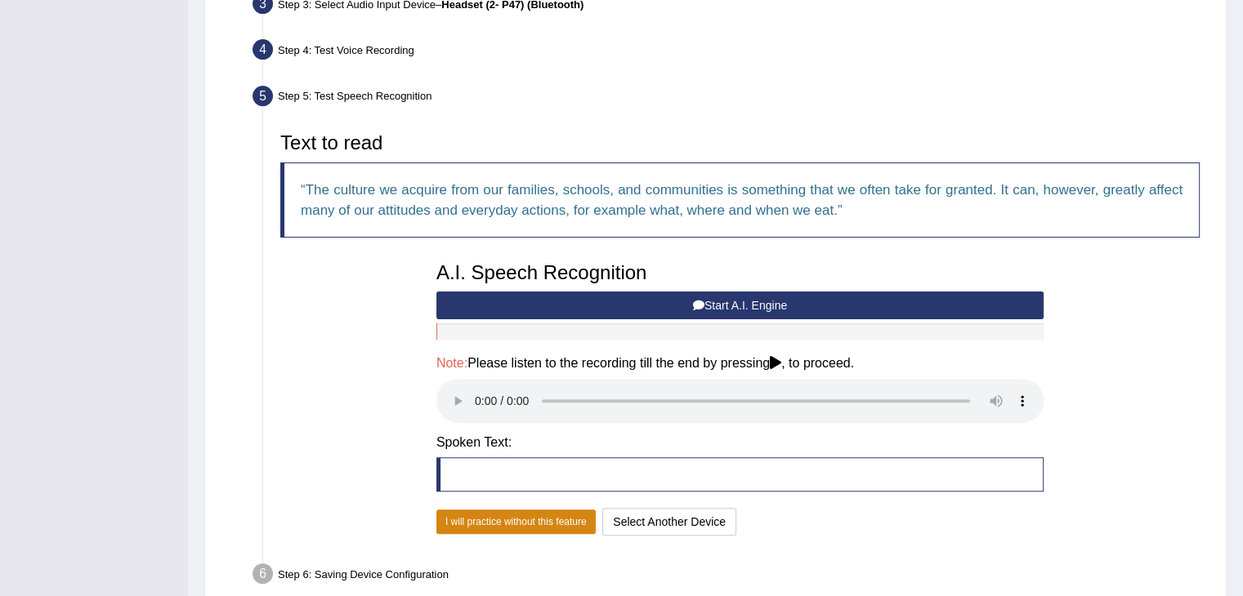
click at [554, 522] on button "I will practice without this feature" at bounding box center [515, 522] width 159 height 25
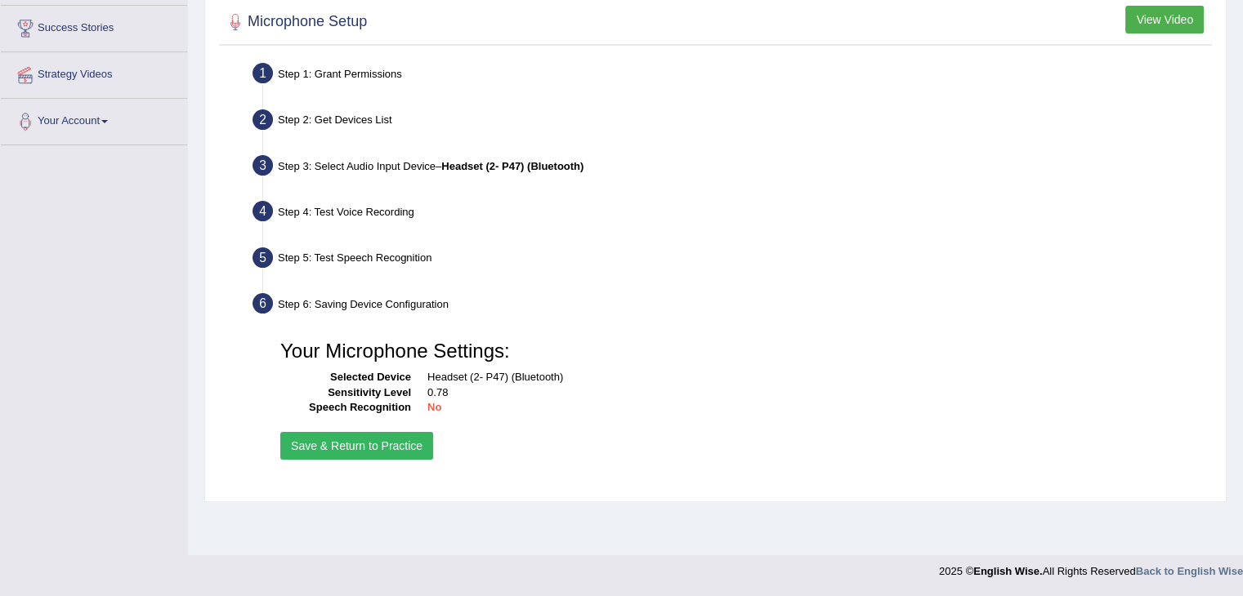
scroll to position [261, 0]
click at [349, 444] on button "Save & Return to Practice" at bounding box center [356, 446] width 153 height 28
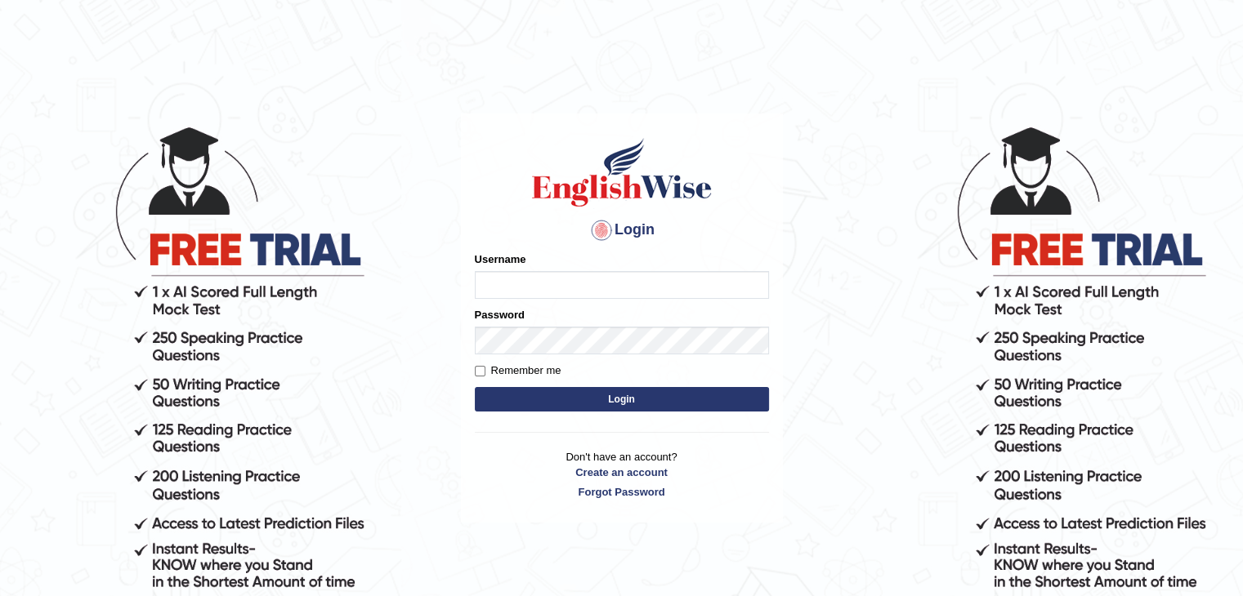
type input "muktiram"
click at [576, 399] on button "Login" at bounding box center [622, 399] width 294 height 25
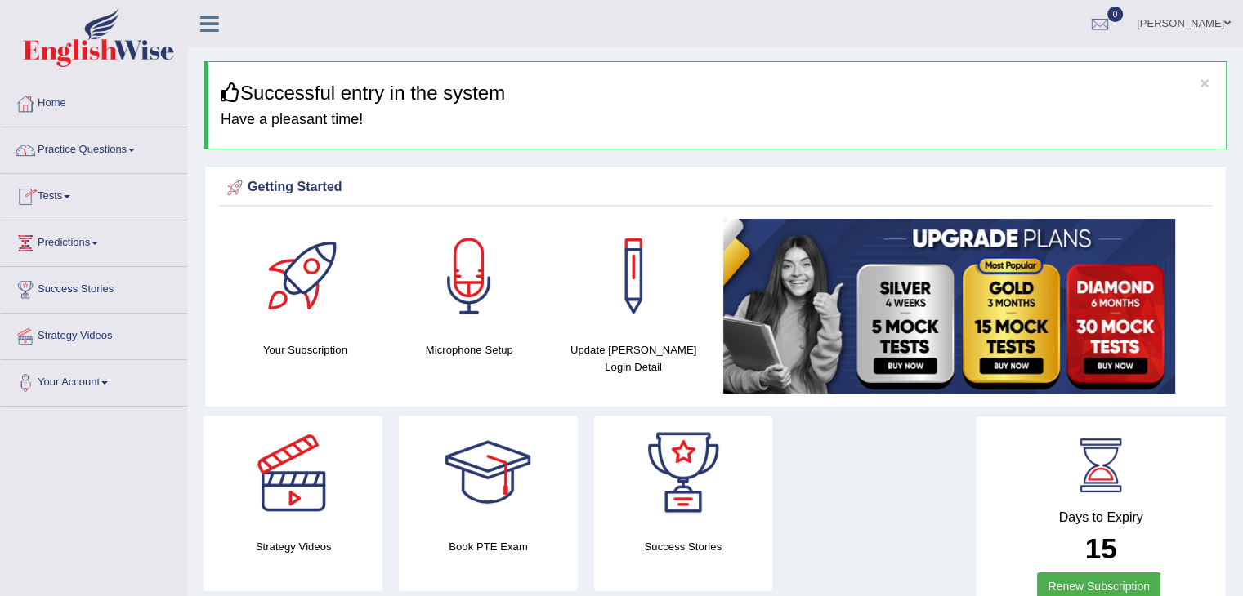
click at [108, 149] on link "Practice Questions" at bounding box center [94, 147] width 186 height 41
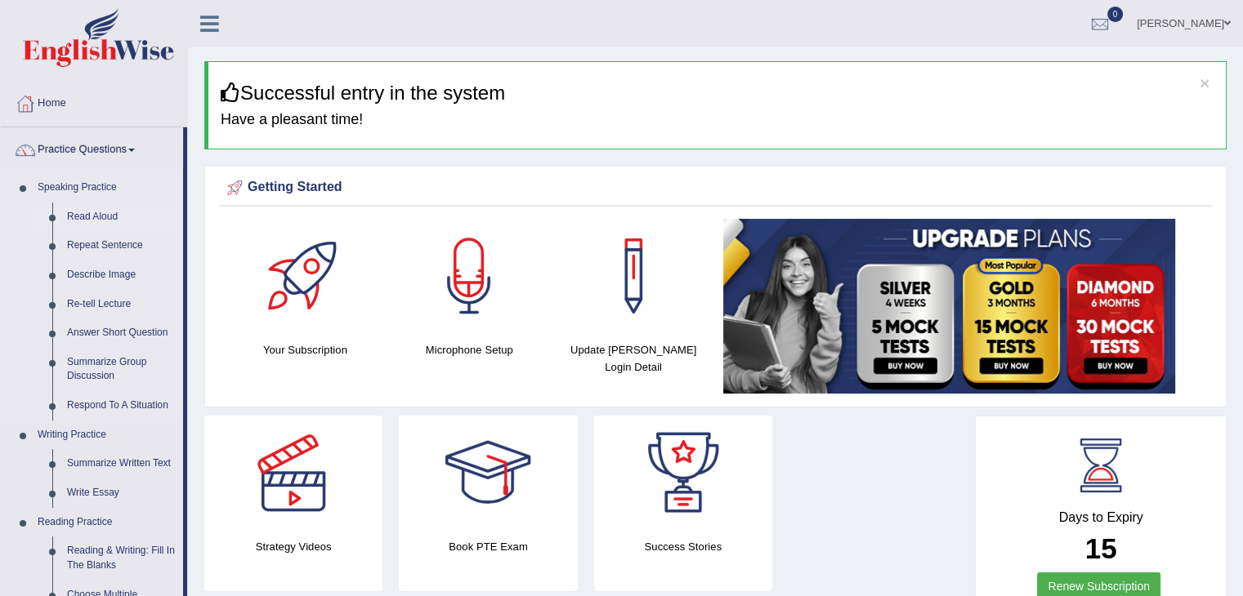
click at [88, 221] on link "Read Aloud" at bounding box center [121, 217] width 123 height 29
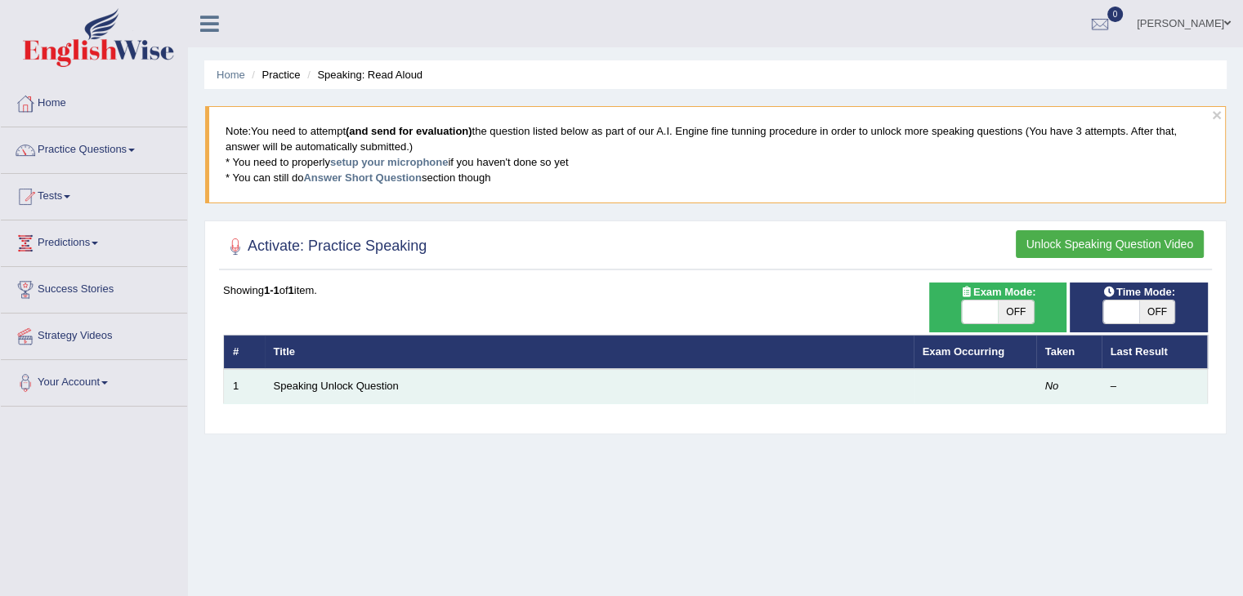
click at [380, 392] on td "Speaking Unlock Question" at bounding box center [589, 386] width 649 height 34
click at [376, 382] on link "Speaking Unlock Question" at bounding box center [336, 386] width 125 height 12
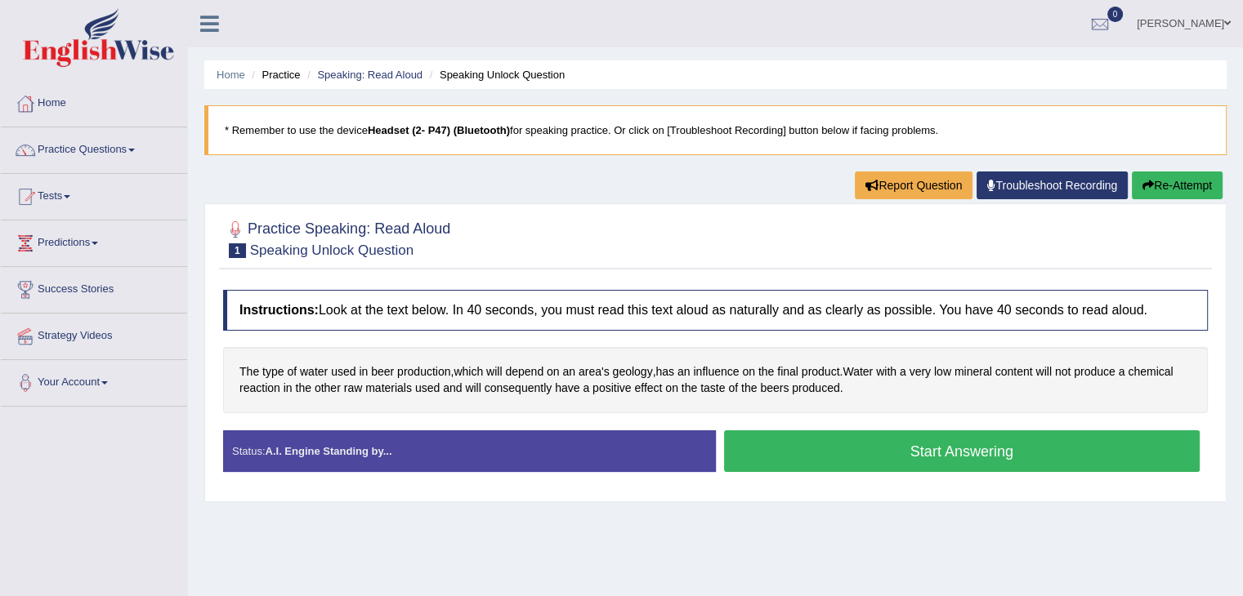
click at [837, 446] on button "Start Answering" at bounding box center [962, 452] width 476 height 42
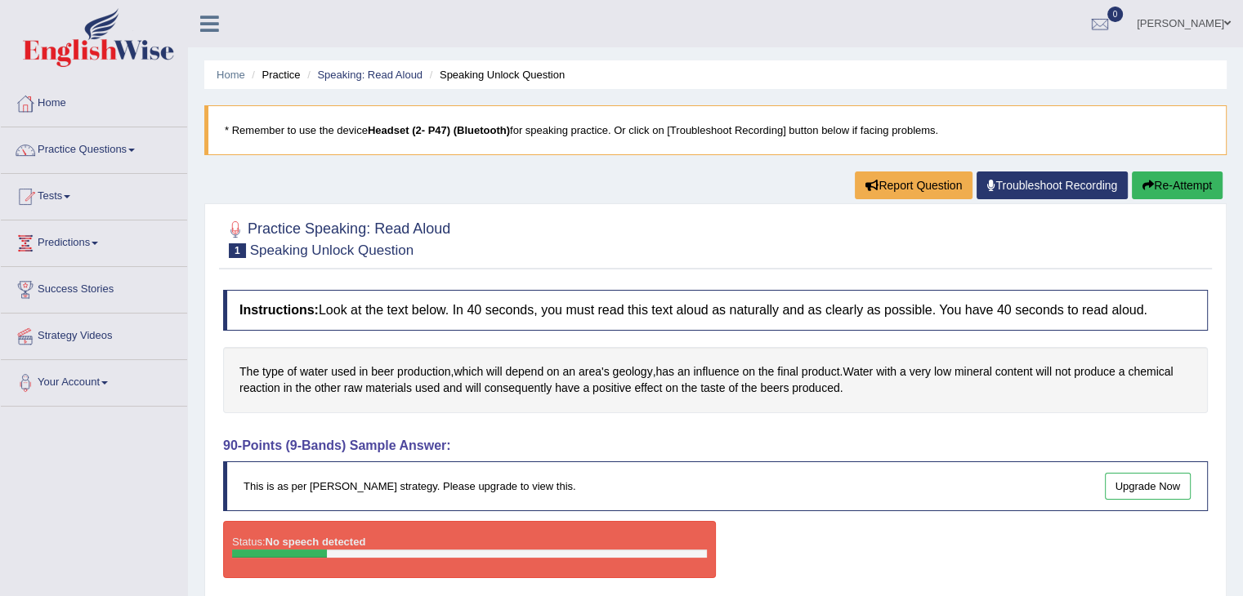
click at [1194, 194] on button "Re-Attempt" at bounding box center [1176, 186] width 91 height 28
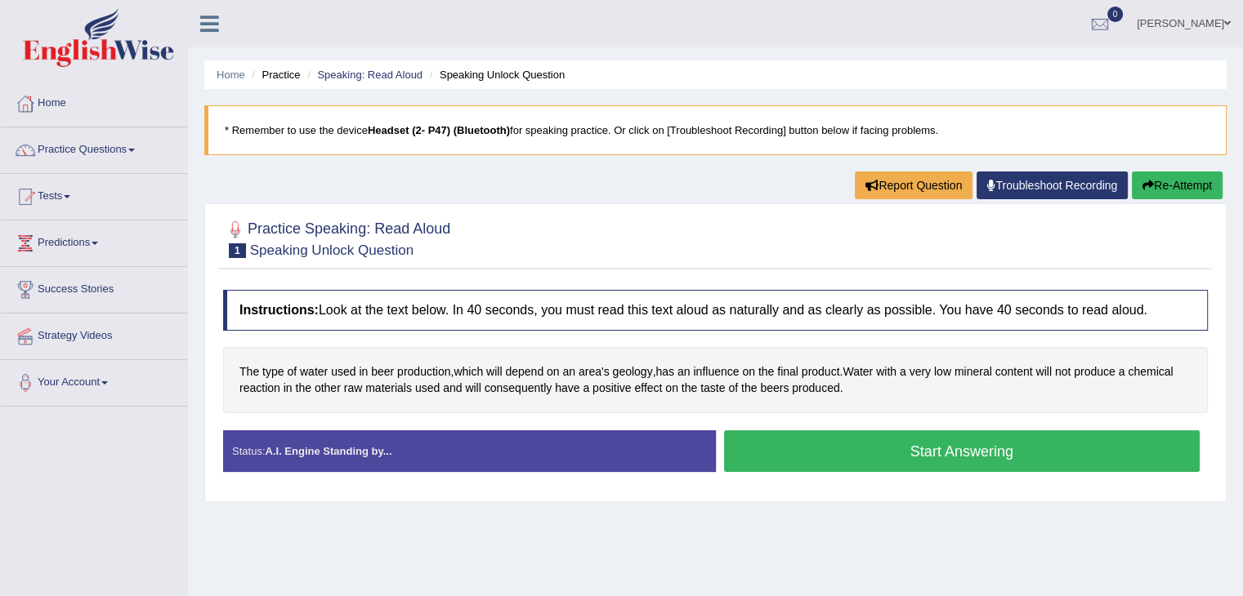
click at [1032, 456] on button "Start Answering" at bounding box center [962, 452] width 476 height 42
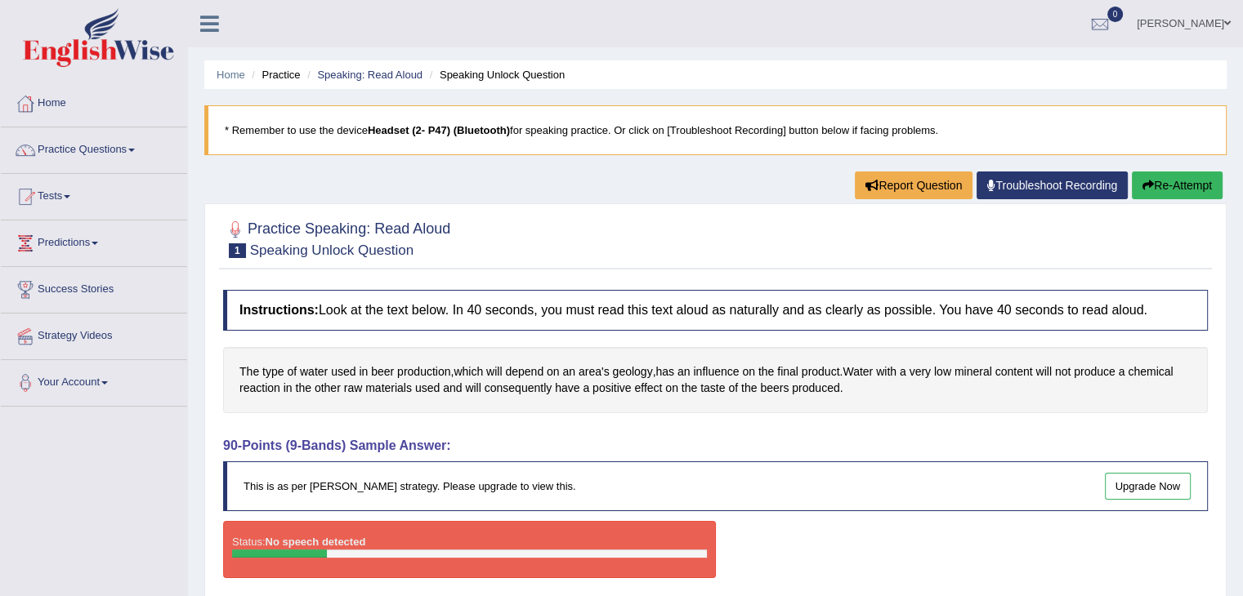
click at [608, 137] on blockquote "* Remember to use the device Headset (2- P47) (Bluetooth) for speaking practice…" at bounding box center [715, 130] width 1022 height 50
click at [396, 231] on h2 "Practice Speaking: Read Aloud 1 Speaking Unlock Question" at bounding box center [336, 237] width 227 height 41
click at [45, 105] on link "Home" at bounding box center [94, 101] width 186 height 41
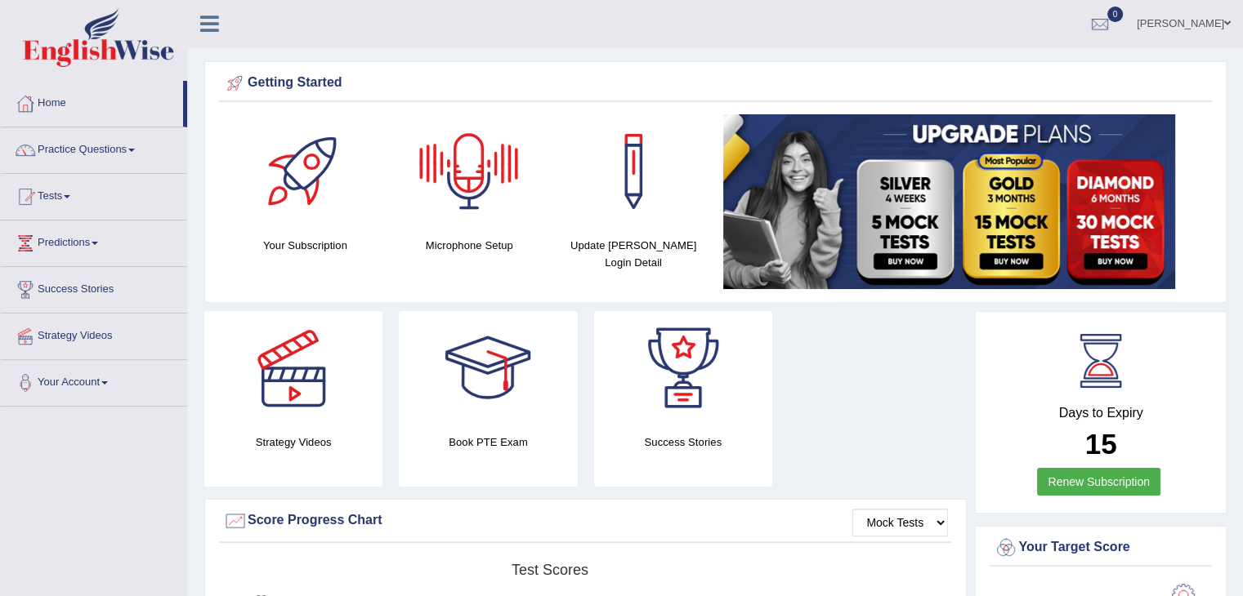
click at [449, 157] on div at bounding box center [469, 171] width 114 height 114
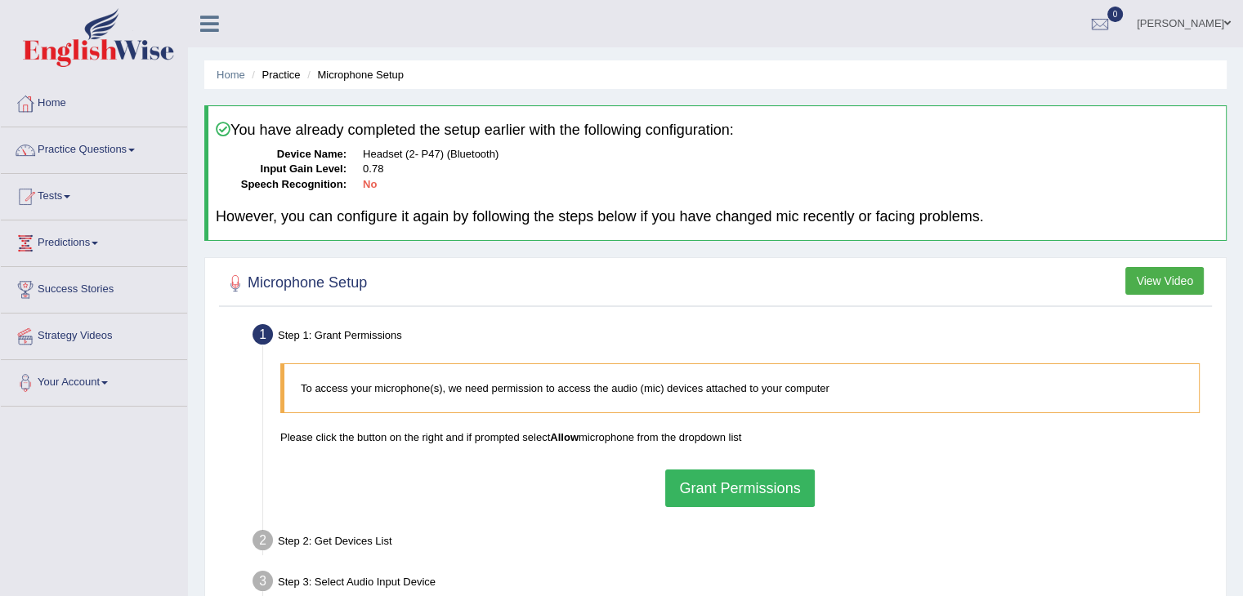
click at [744, 479] on button "Grant Permissions" at bounding box center [739, 489] width 149 height 38
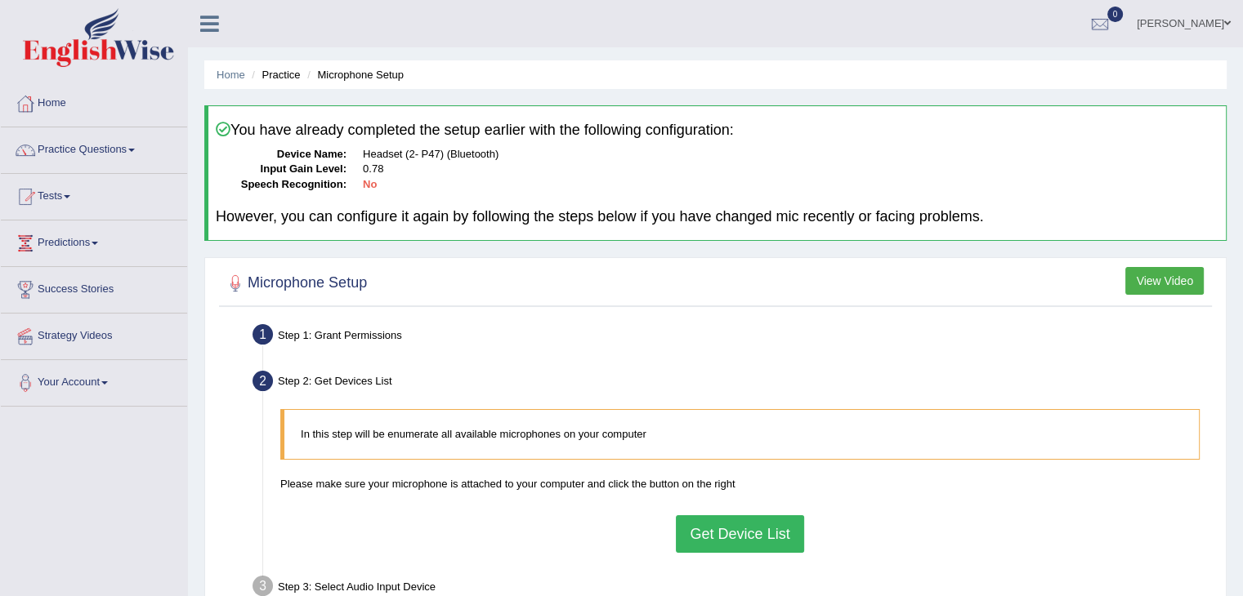
click at [725, 531] on button "Get Device List" at bounding box center [739, 534] width 127 height 38
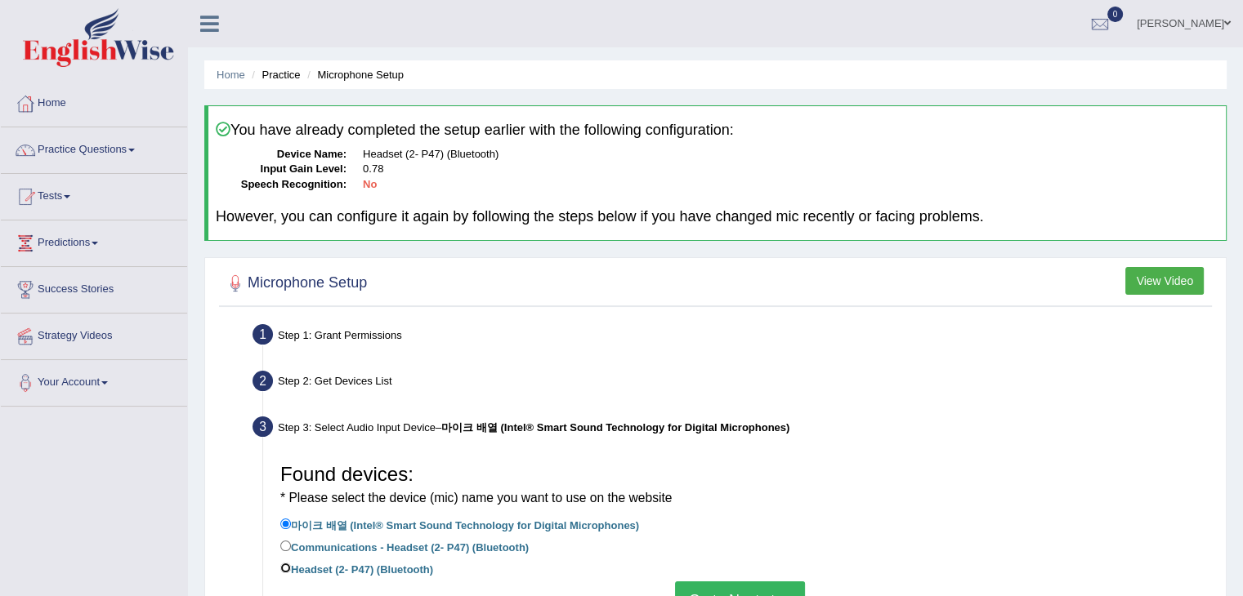
click at [290, 567] on input "Headset (2- P47) (Bluetooth)" at bounding box center [285, 568] width 11 height 11
radio input "true"
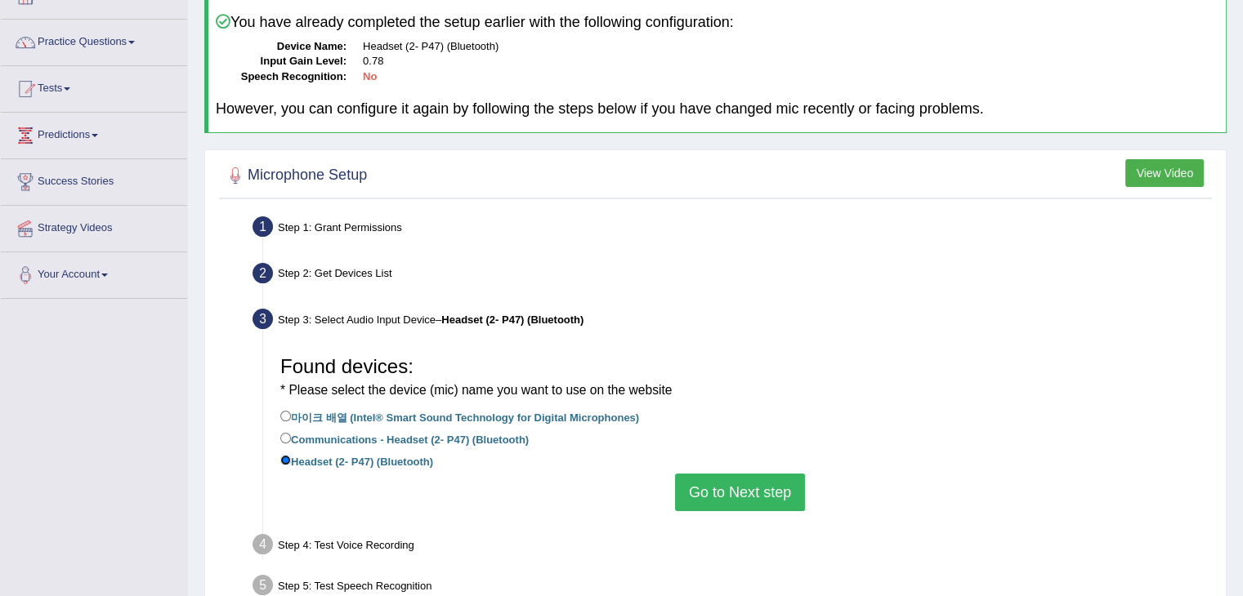
scroll to position [121, 0]
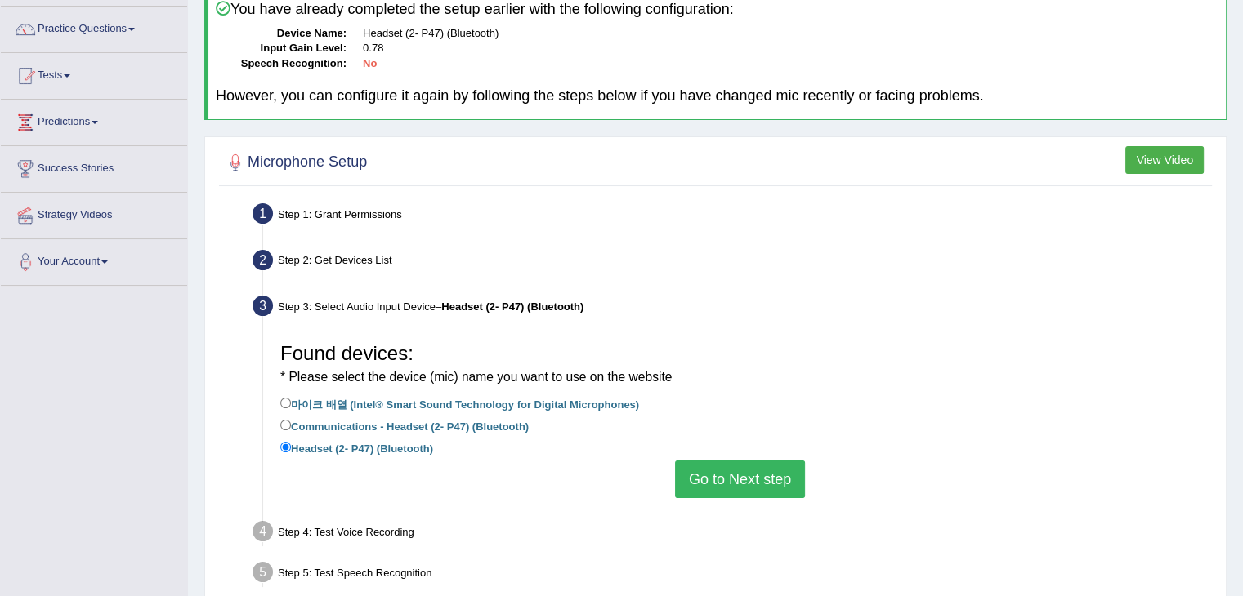
click at [725, 486] on button "Go to Next step" at bounding box center [740, 480] width 130 height 38
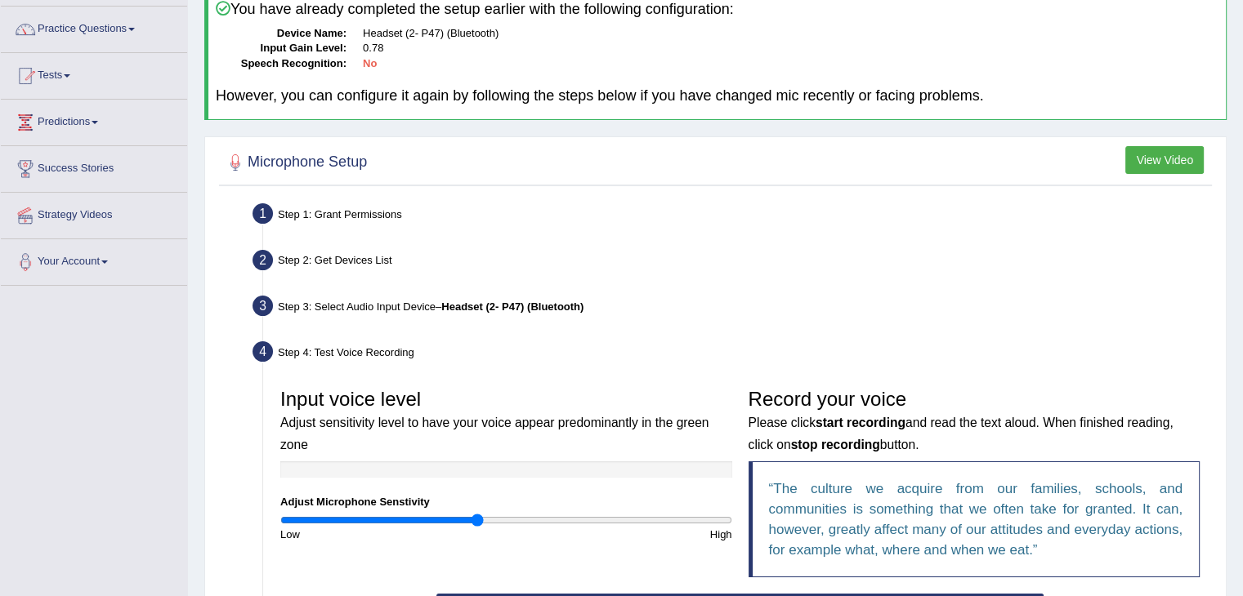
click at [479, 517] on input "range" at bounding box center [506, 520] width 452 height 13
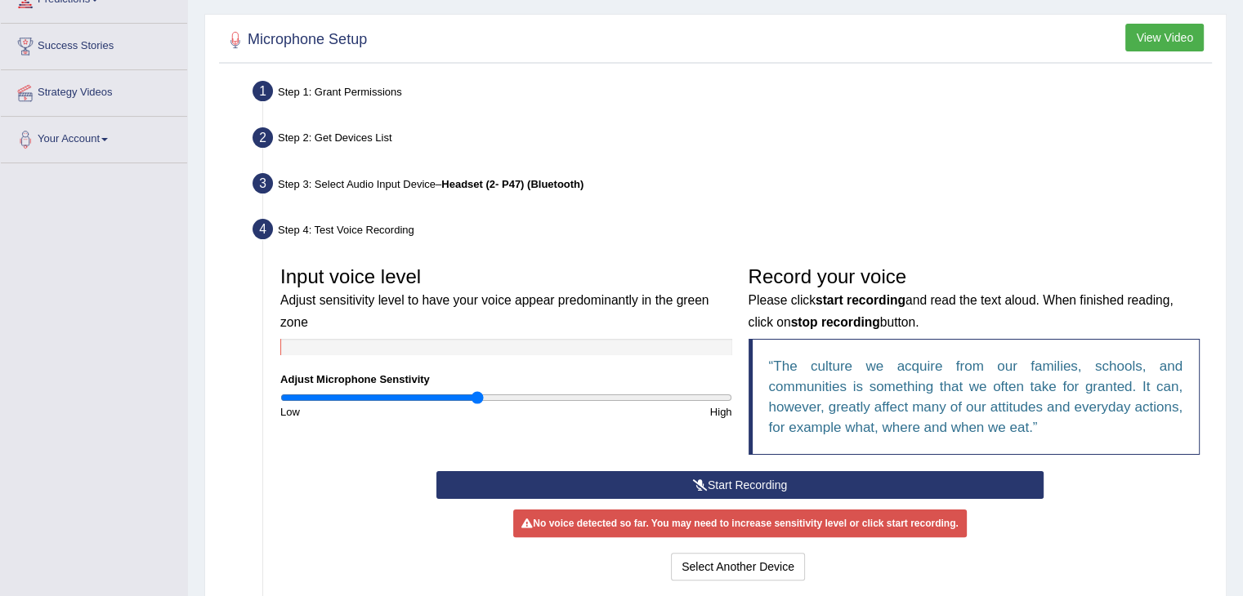
scroll to position [255, 0]
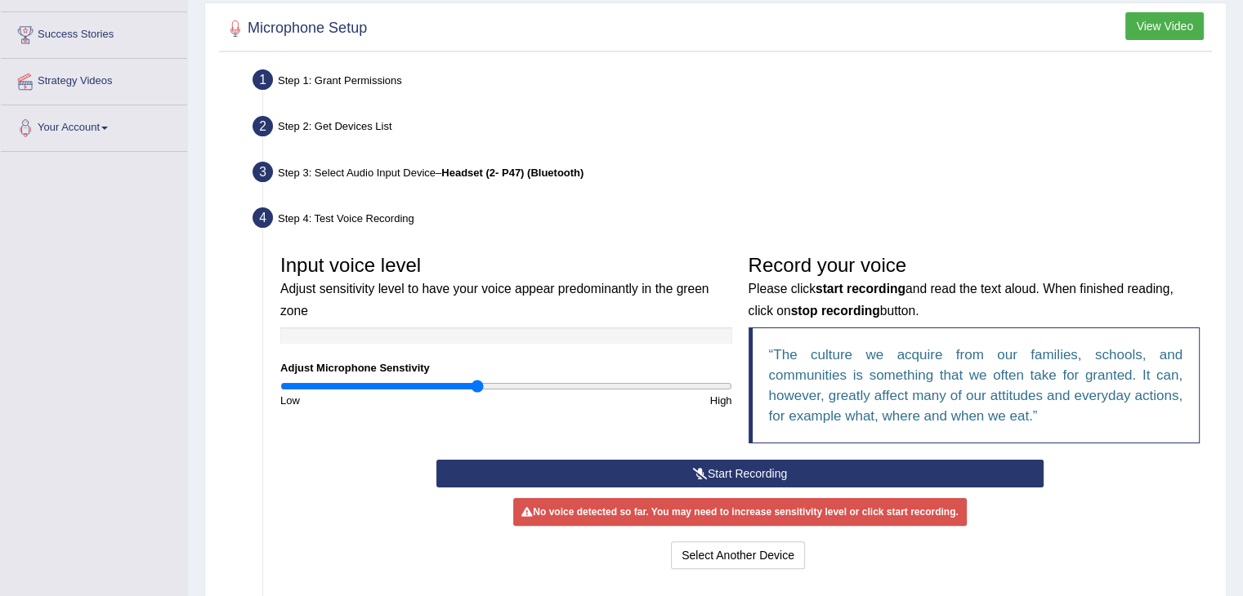
click at [723, 471] on button "Start Recording" at bounding box center [739, 474] width 607 height 28
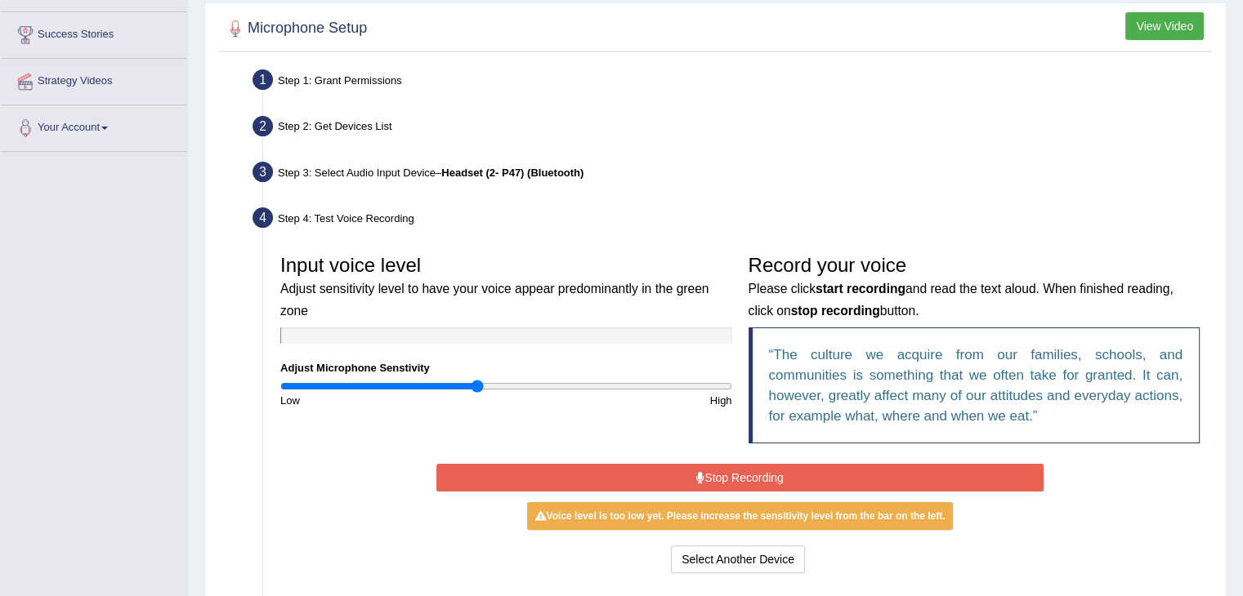
click at [723, 471] on button "Stop Recording" at bounding box center [739, 478] width 607 height 28
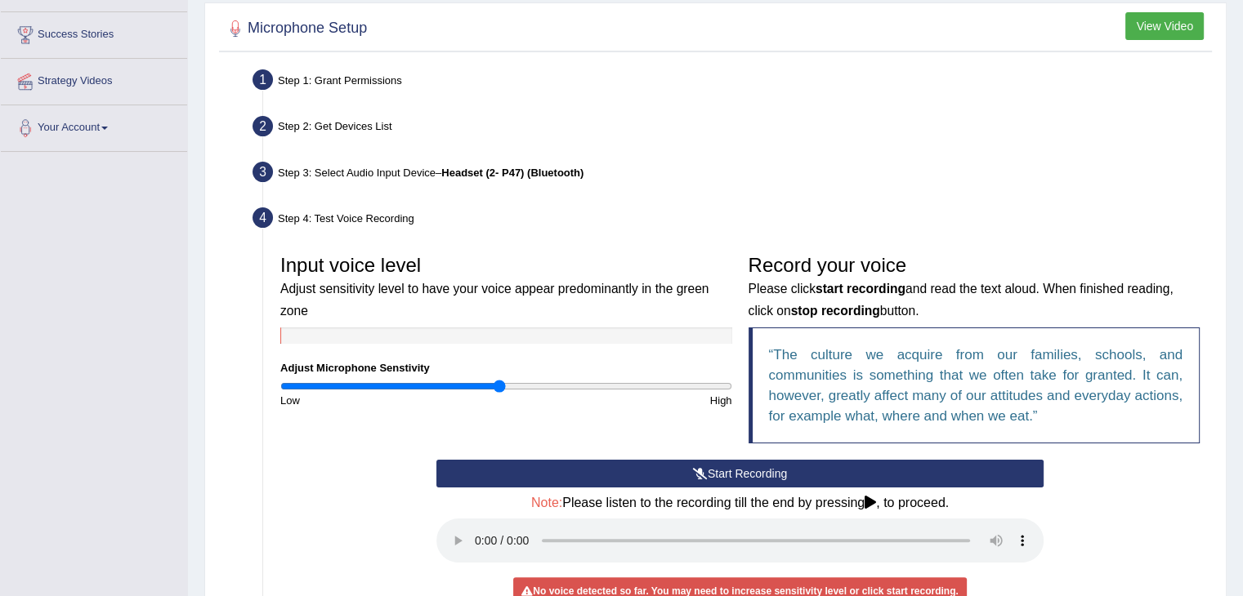
click at [499, 386] on input "range" at bounding box center [506, 386] width 452 height 13
click at [642, 472] on button "Start Recording" at bounding box center [739, 474] width 607 height 28
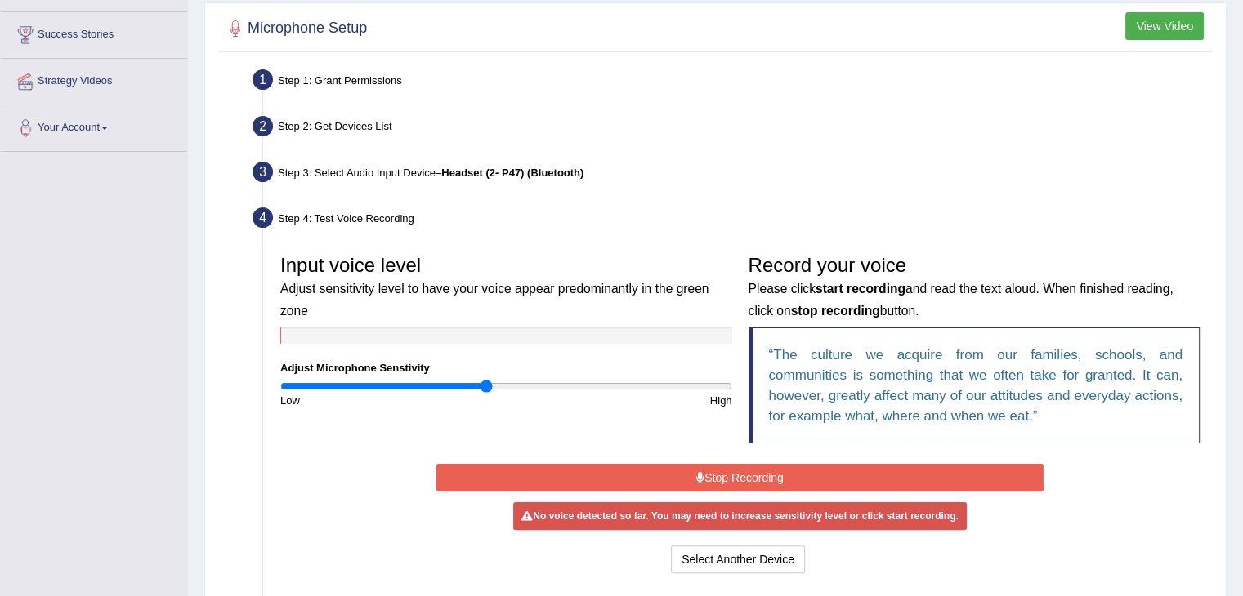
click at [487, 384] on input "range" at bounding box center [506, 386] width 452 height 13
click at [493, 384] on input "range" at bounding box center [506, 386] width 452 height 13
click at [686, 475] on button "Stop Recording" at bounding box center [739, 478] width 607 height 28
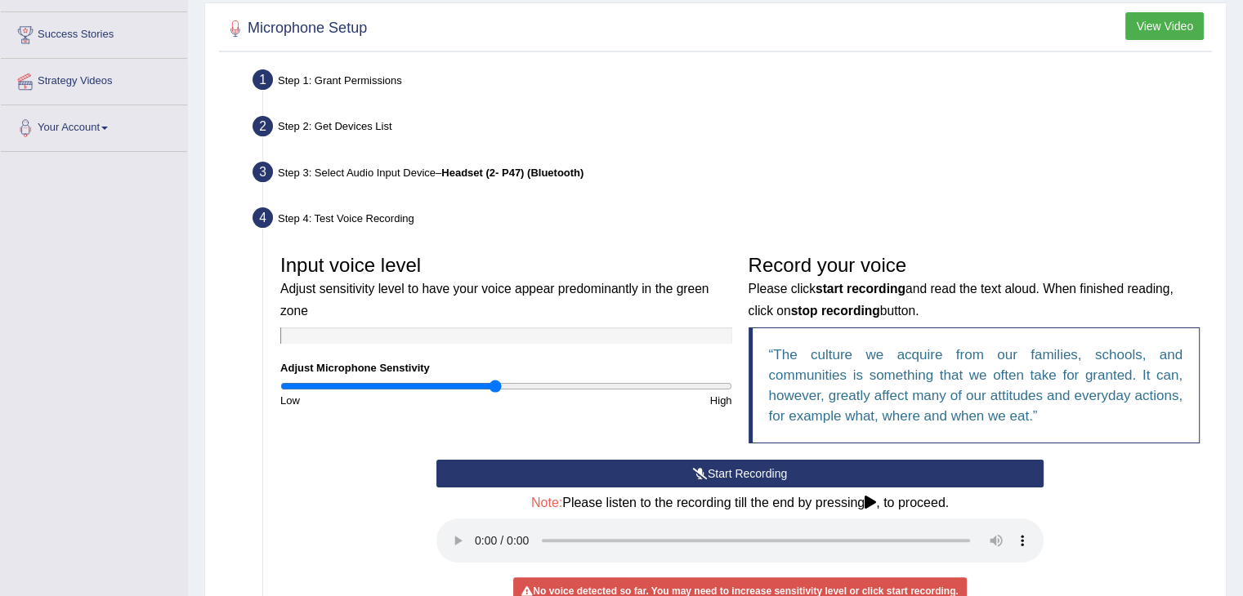
click at [686, 475] on button "Start Recording" at bounding box center [739, 474] width 607 height 28
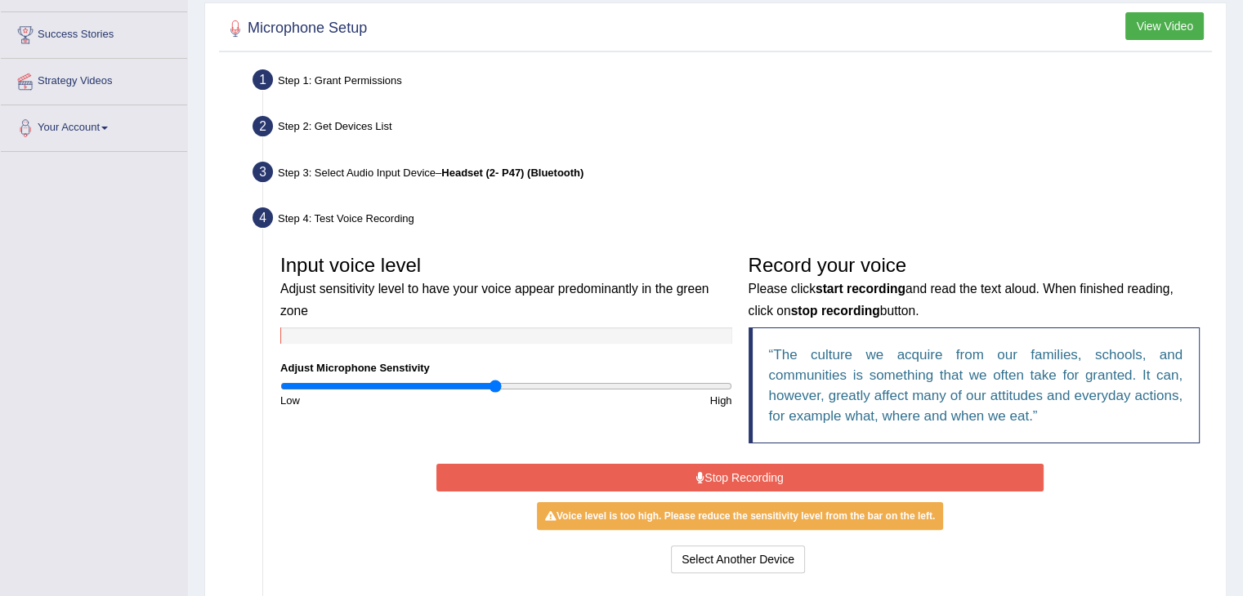
click at [686, 475] on button "Stop Recording" at bounding box center [739, 478] width 607 height 28
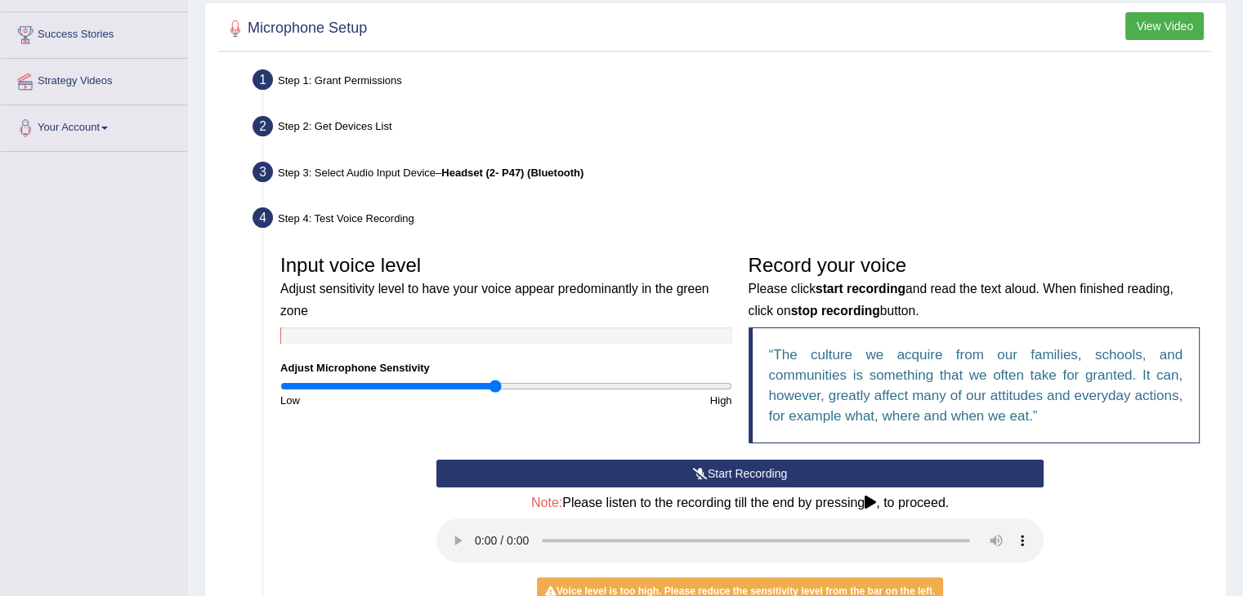
click at [686, 475] on button "Start Recording" at bounding box center [739, 474] width 607 height 28
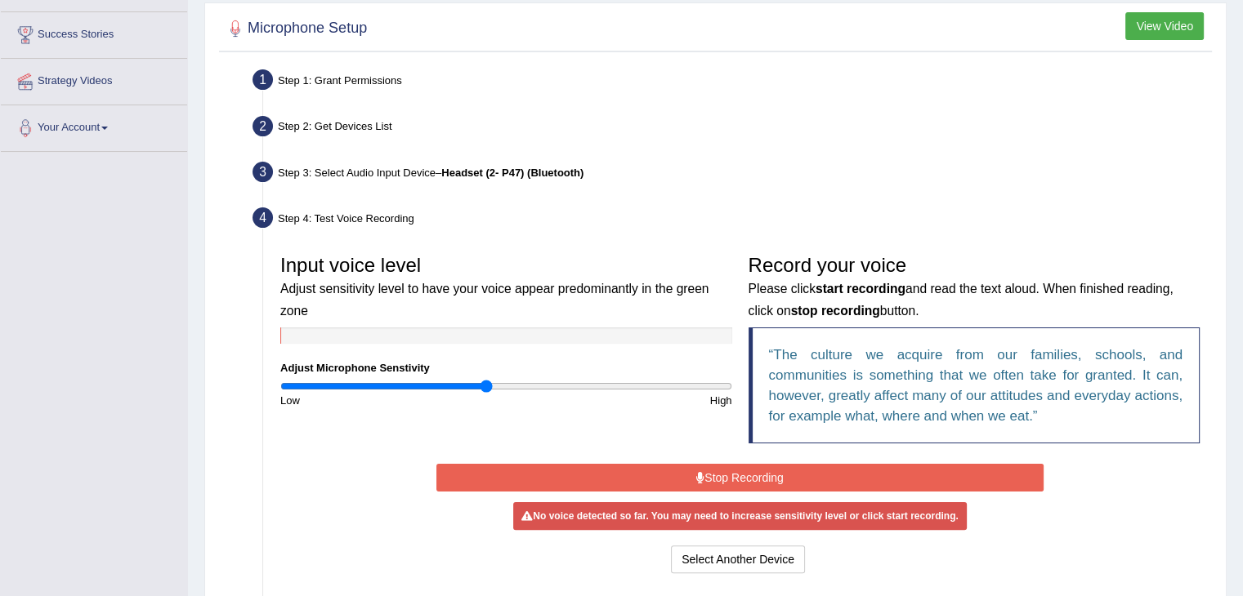
click at [486, 389] on input "range" at bounding box center [506, 386] width 452 height 13
click at [713, 465] on button "Stop Recording" at bounding box center [739, 478] width 607 height 28
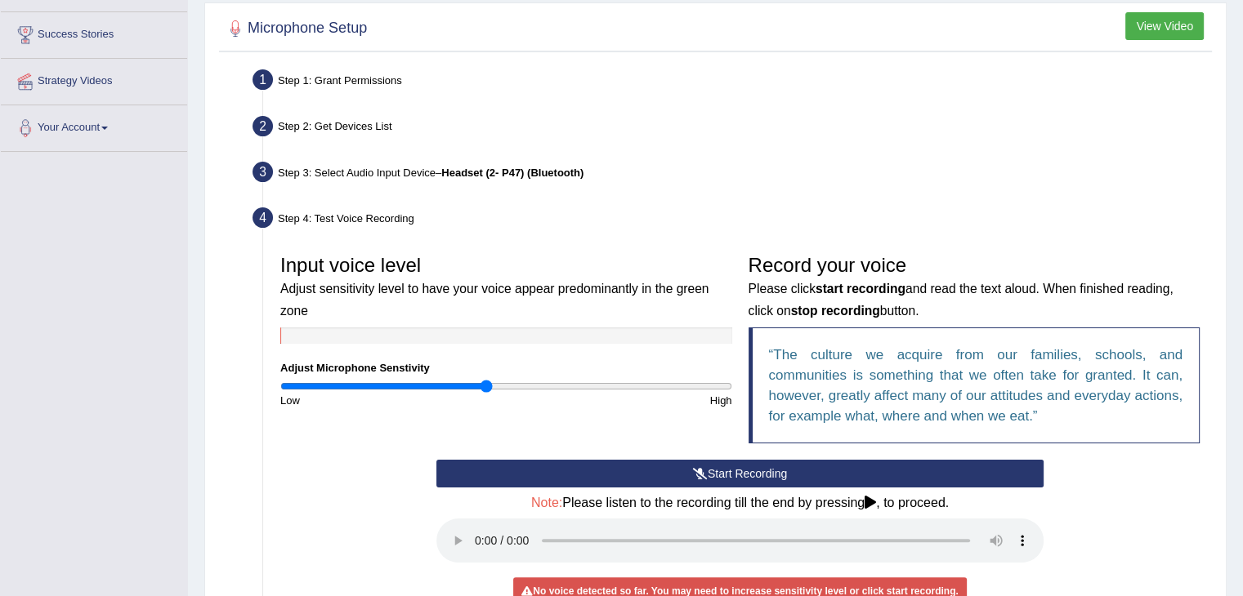
click at [713, 465] on button "Start Recording" at bounding box center [739, 474] width 607 height 28
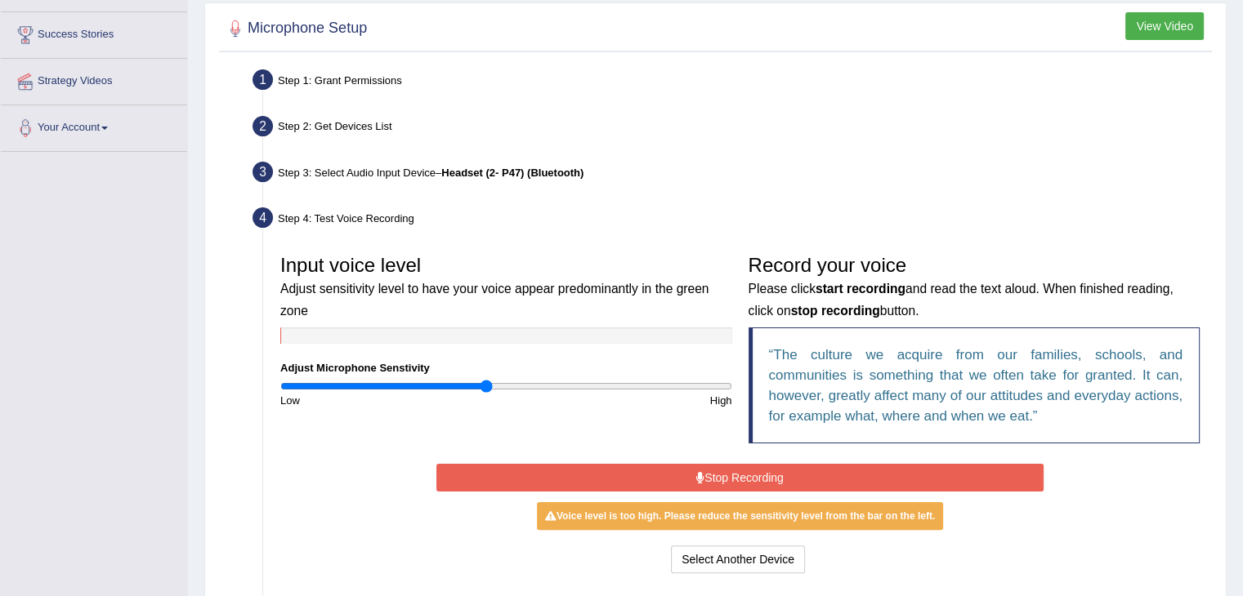
click at [480, 386] on input "range" at bounding box center [506, 386] width 452 height 13
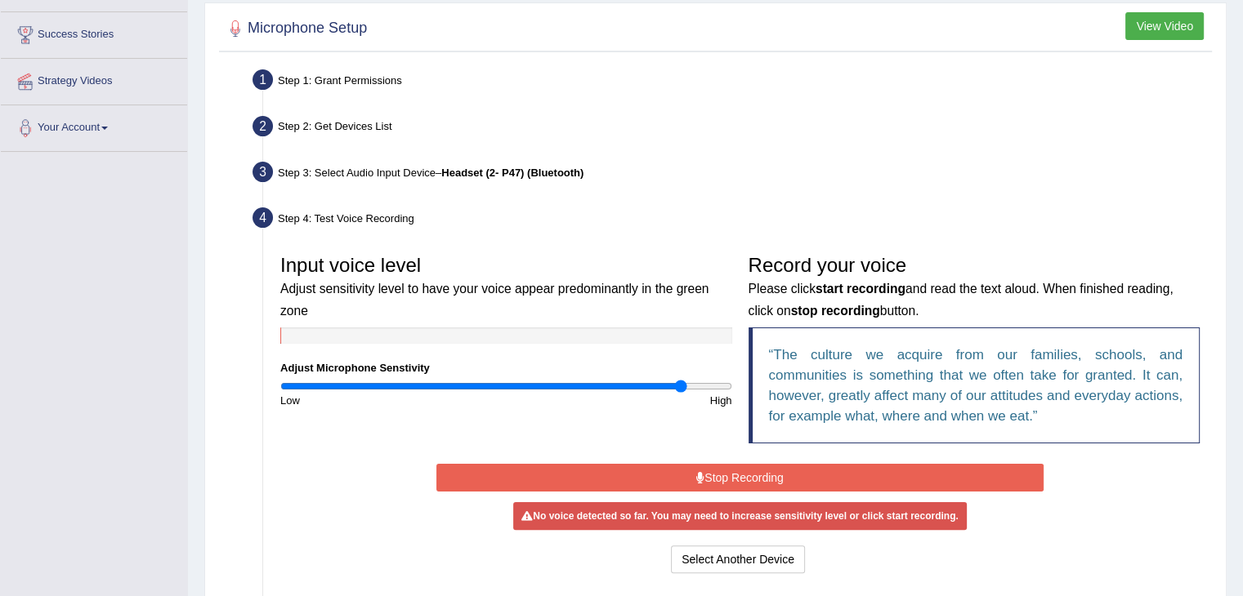
drag, startPoint x: 475, startPoint y: 386, endPoint x: 681, endPoint y: 474, distance: 222.9
click at [681, 393] on input "range" at bounding box center [506, 386] width 452 height 13
click at [681, 474] on button "Stop Recording" at bounding box center [739, 478] width 607 height 28
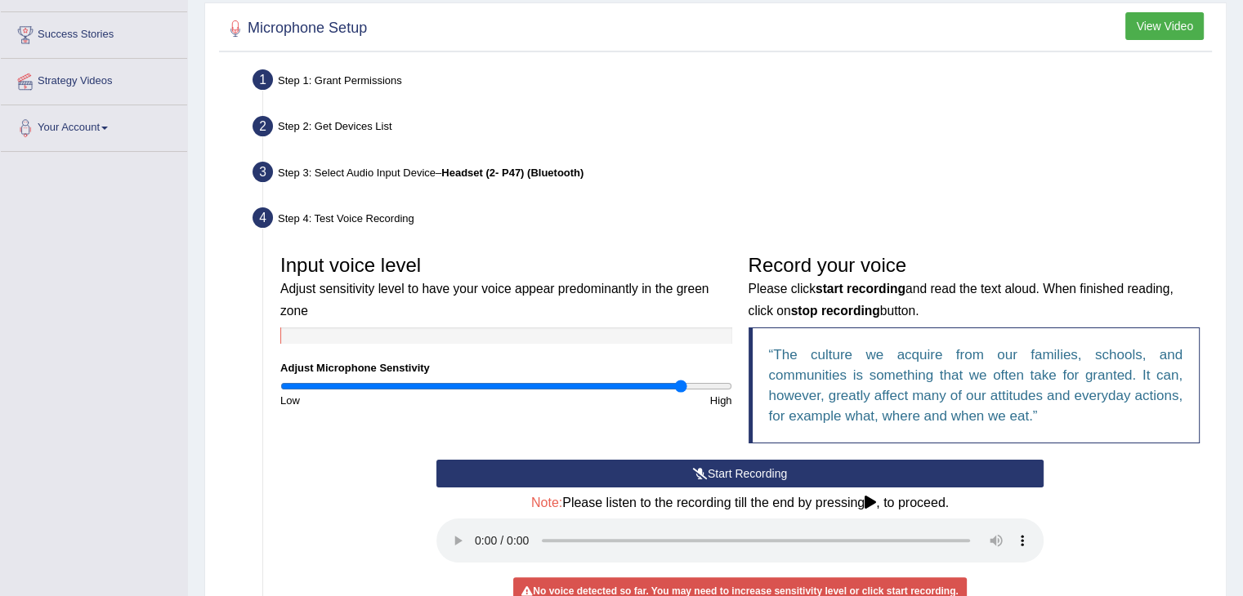
click at [681, 474] on button "Start Recording" at bounding box center [739, 474] width 607 height 28
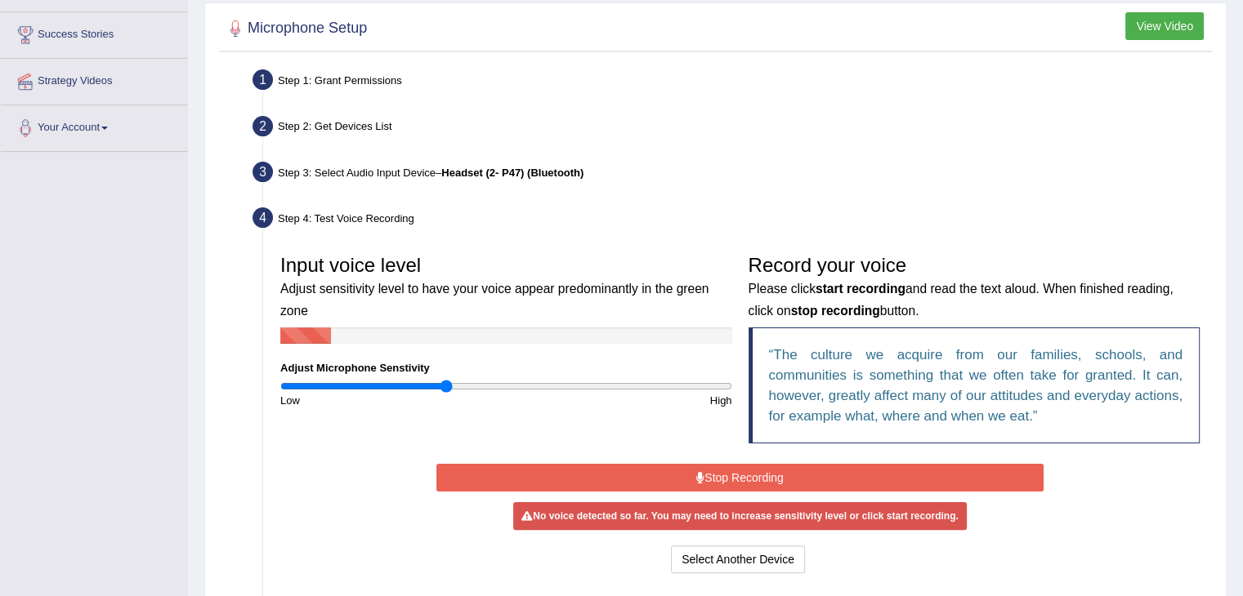
type input "0.74"
click at [446, 386] on input "range" at bounding box center [506, 386] width 452 height 13
click at [754, 473] on button "Stop Recording" at bounding box center [739, 478] width 607 height 28
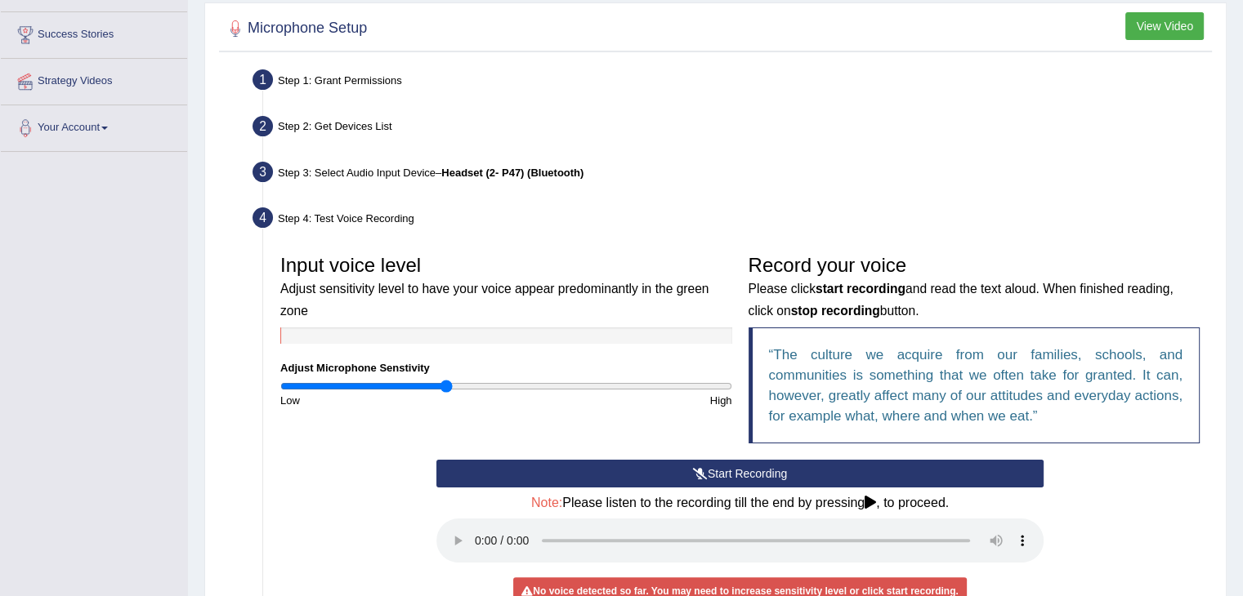
click at [754, 473] on button "Start Recording" at bounding box center [739, 474] width 607 height 28
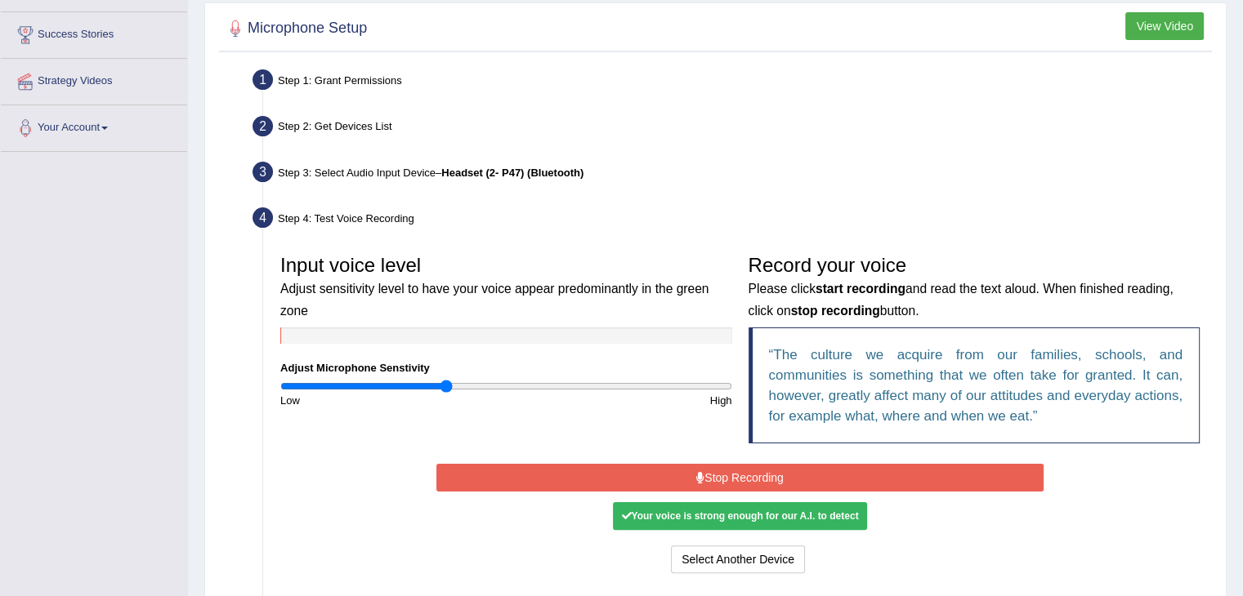
click at [754, 473] on button "Stop Recording" at bounding box center [739, 478] width 607 height 28
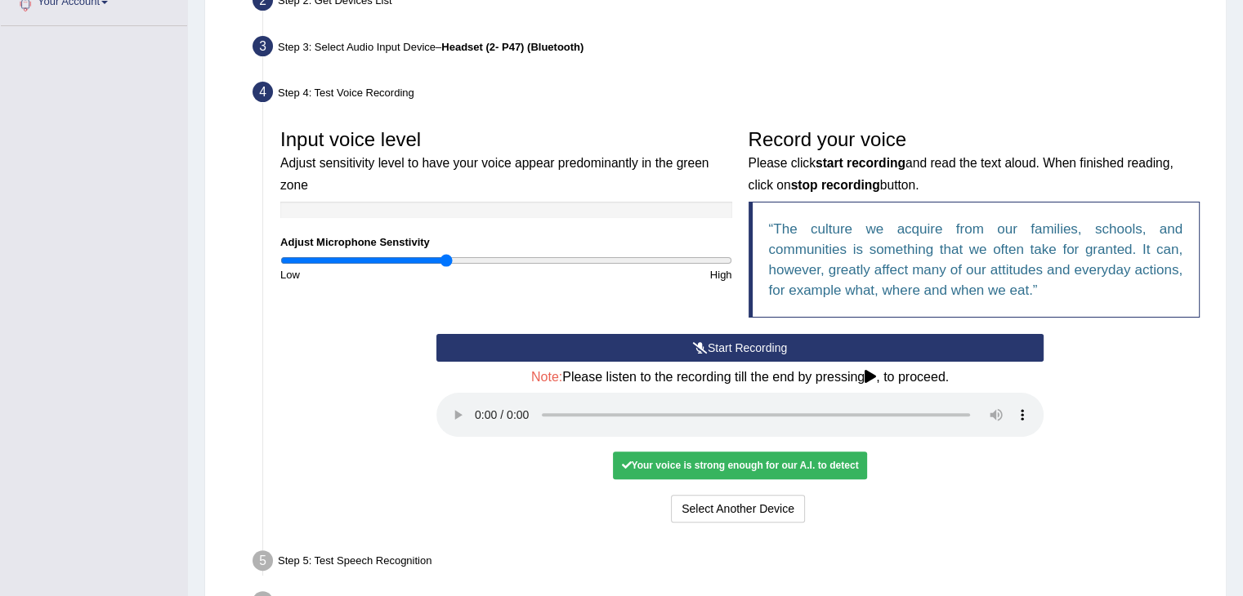
scroll to position [382, 0]
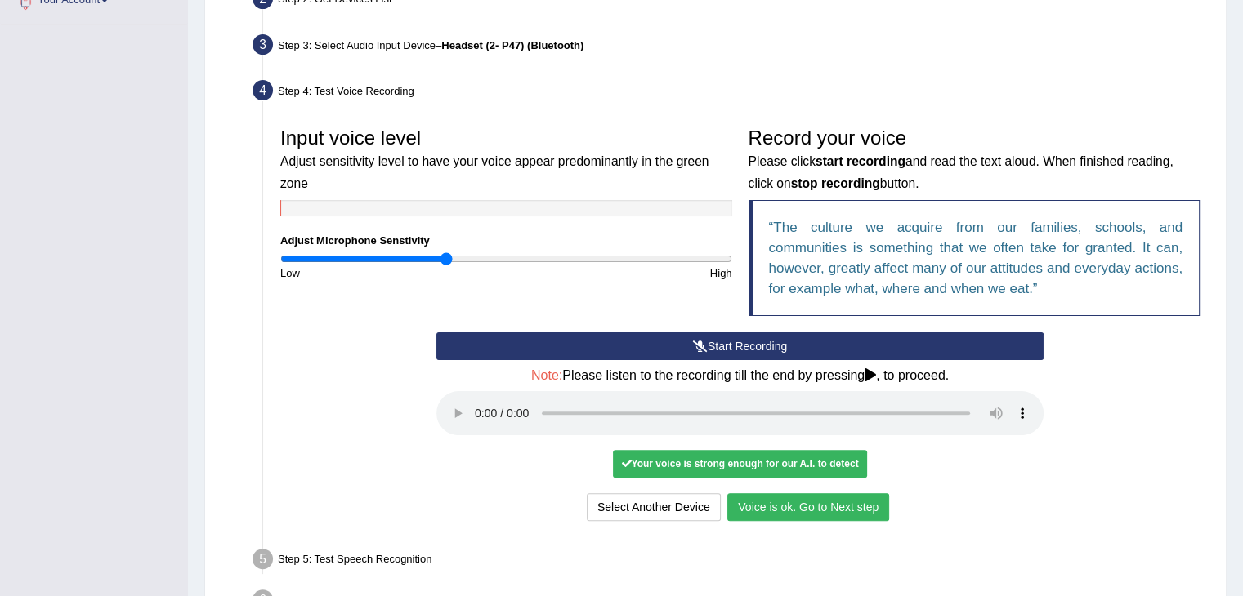
click at [752, 504] on button "Voice is ok. Go to Next step" at bounding box center [808, 507] width 162 height 28
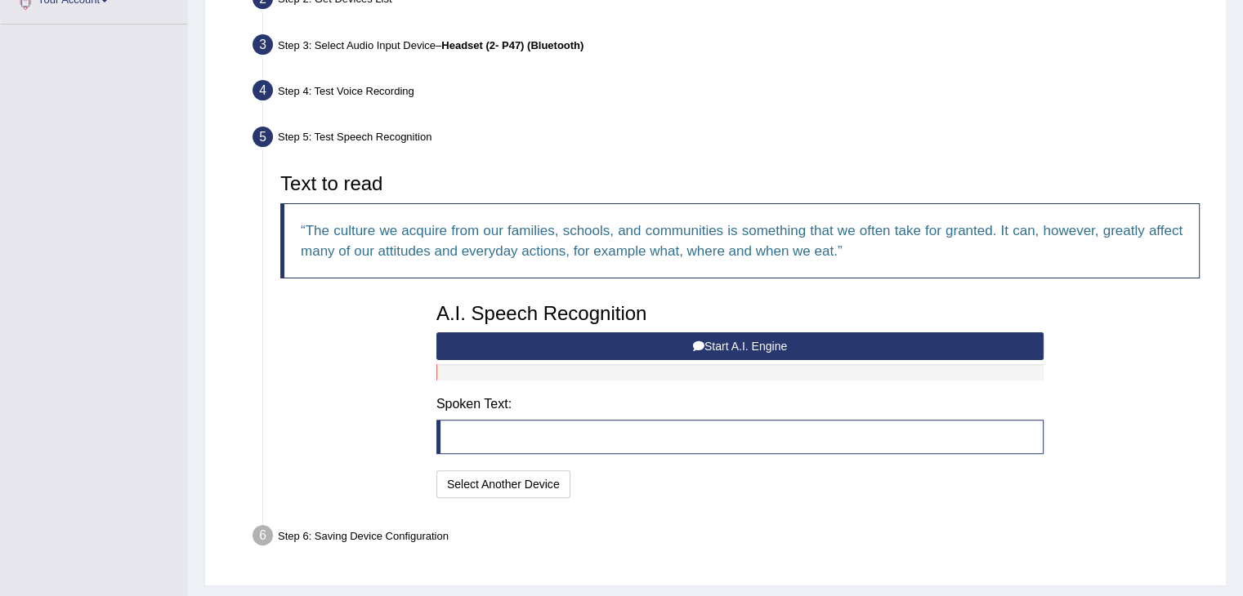
click at [808, 351] on button "Start A.I. Engine" at bounding box center [739, 346] width 607 height 28
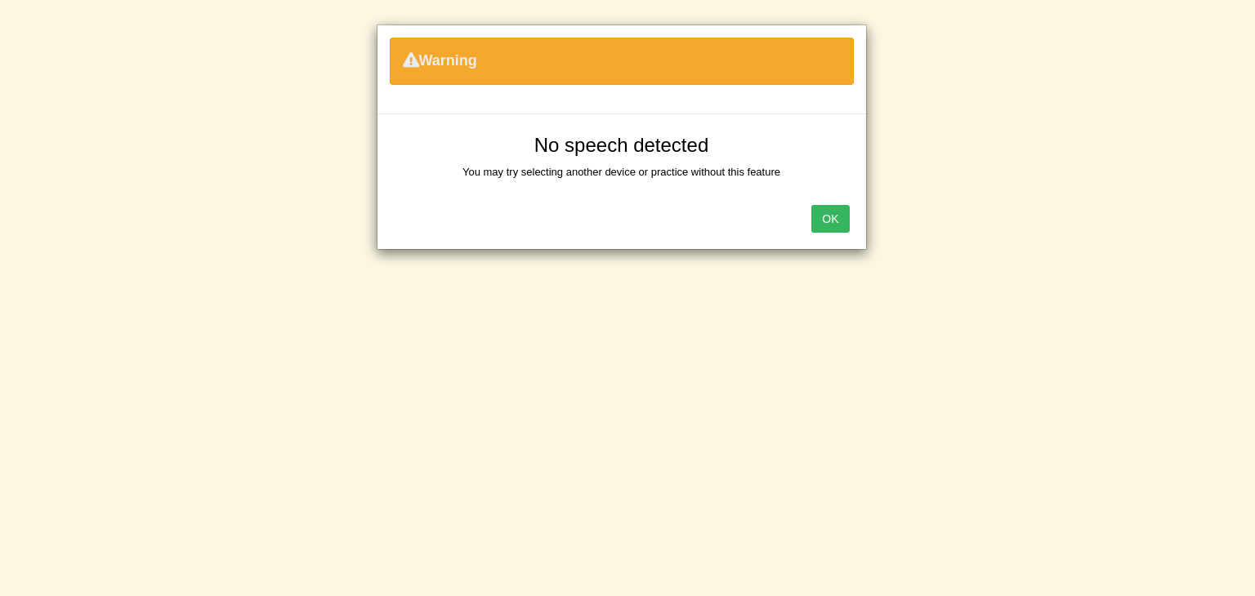
click at [820, 209] on button "OK" at bounding box center [830, 219] width 38 height 28
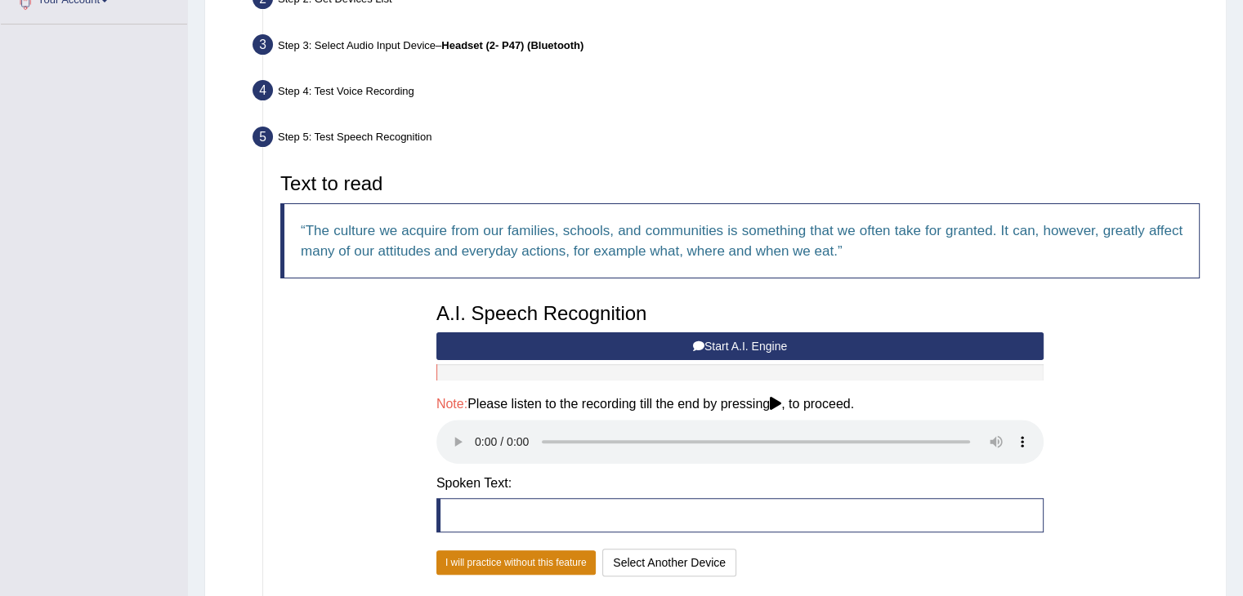
click at [569, 562] on button "I will practice without this feature" at bounding box center [515, 563] width 159 height 25
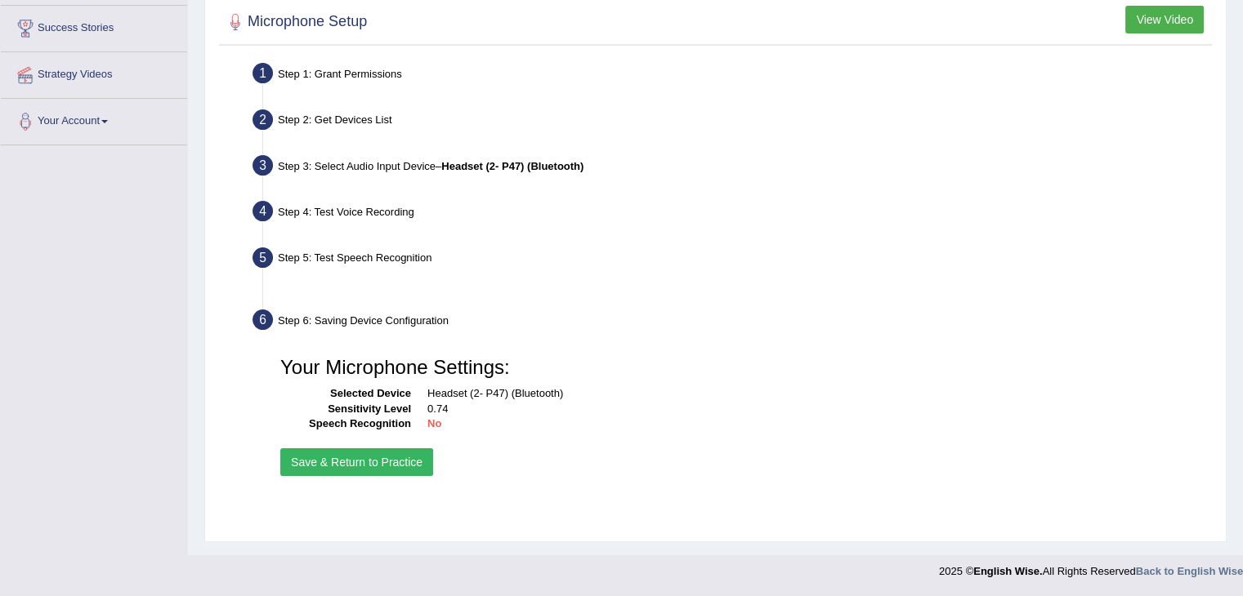
scroll to position [261, 0]
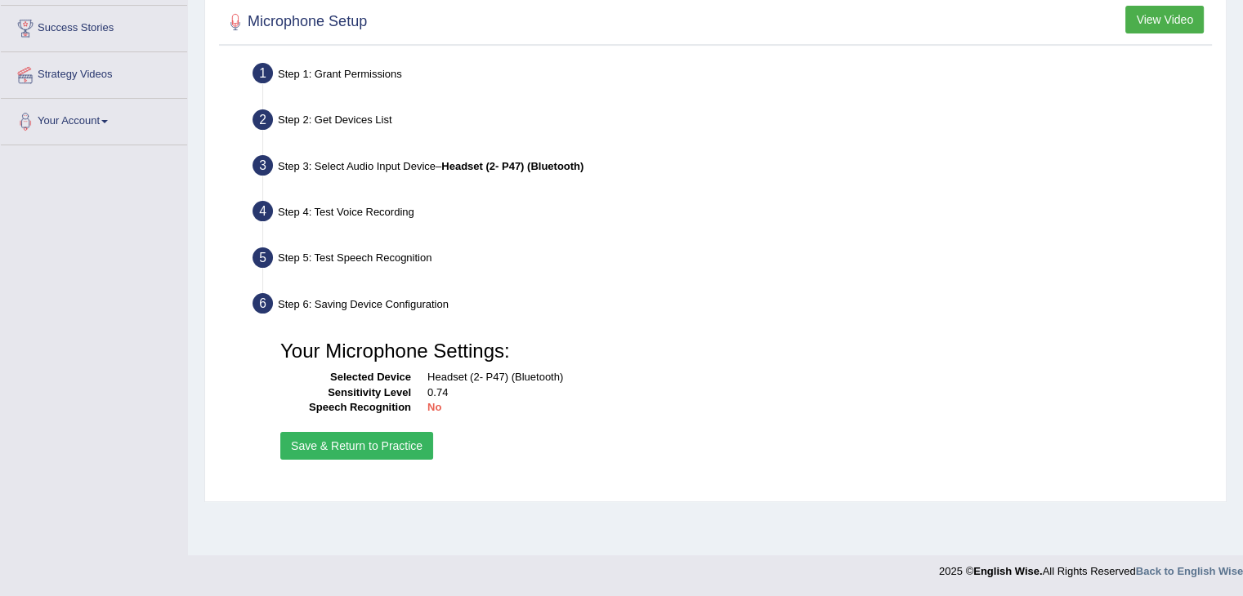
click at [331, 436] on button "Save & Return to Practice" at bounding box center [356, 446] width 153 height 28
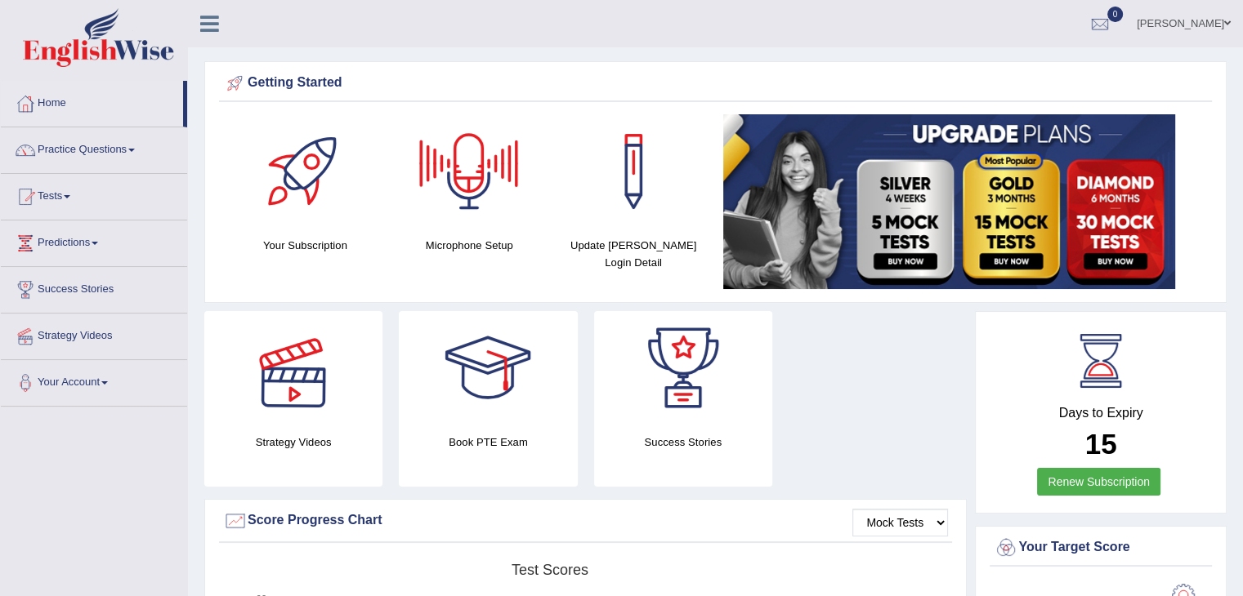
click at [530, 141] on link at bounding box center [469, 171] width 148 height 114
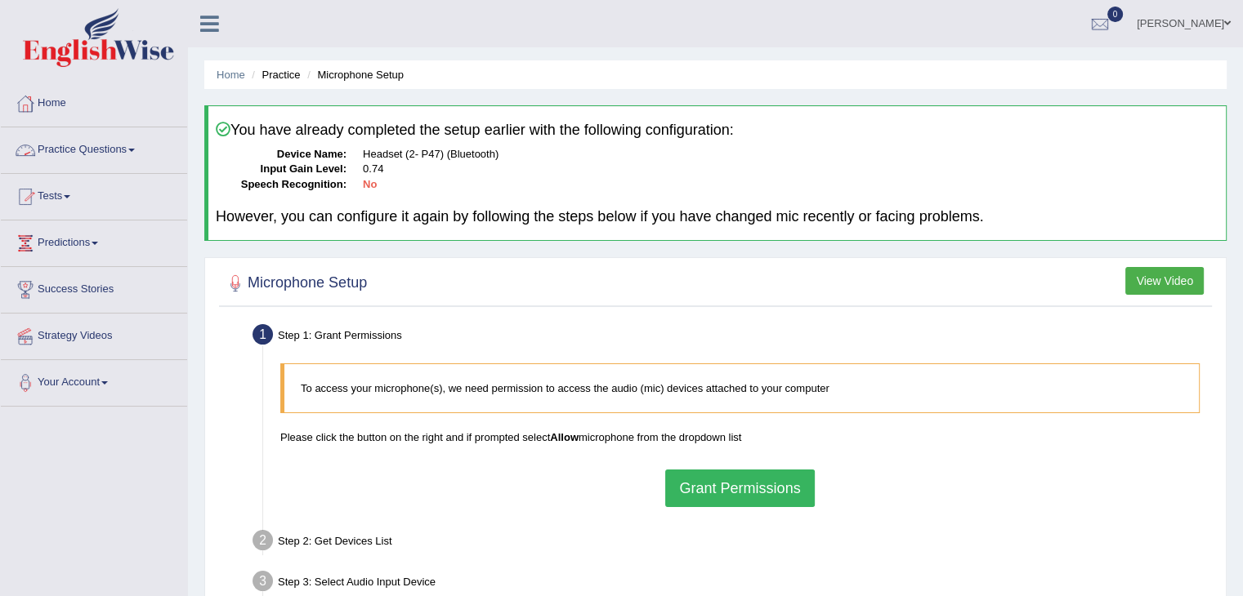
click at [84, 151] on link "Practice Questions" at bounding box center [94, 147] width 186 height 41
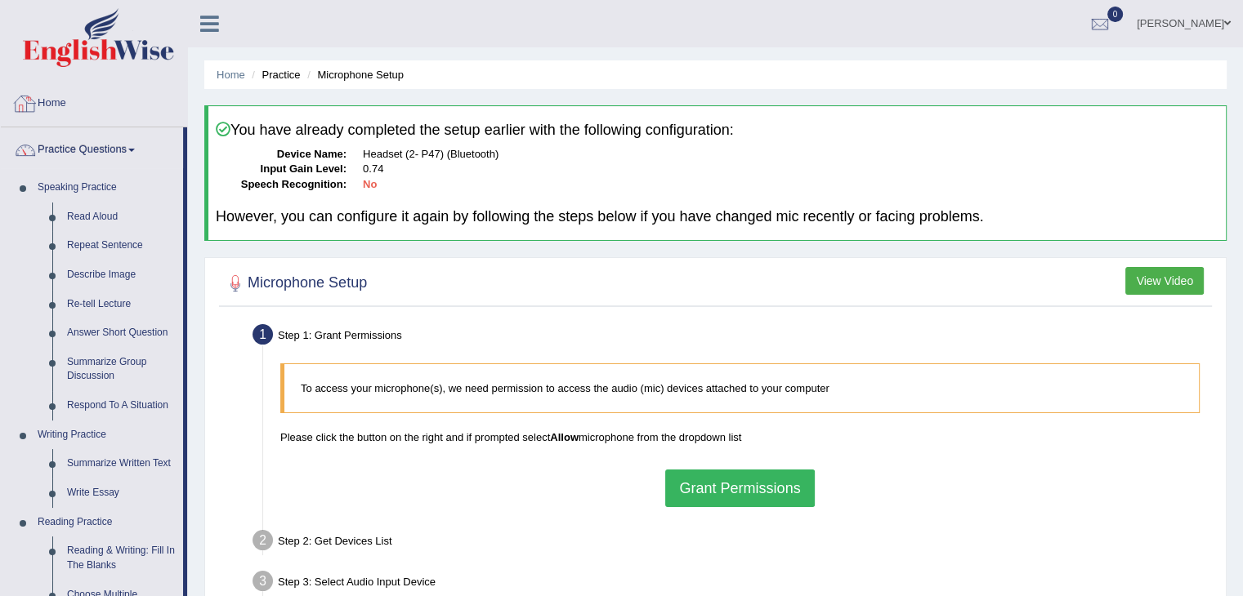
click at [65, 120] on link "Home" at bounding box center [94, 101] width 186 height 41
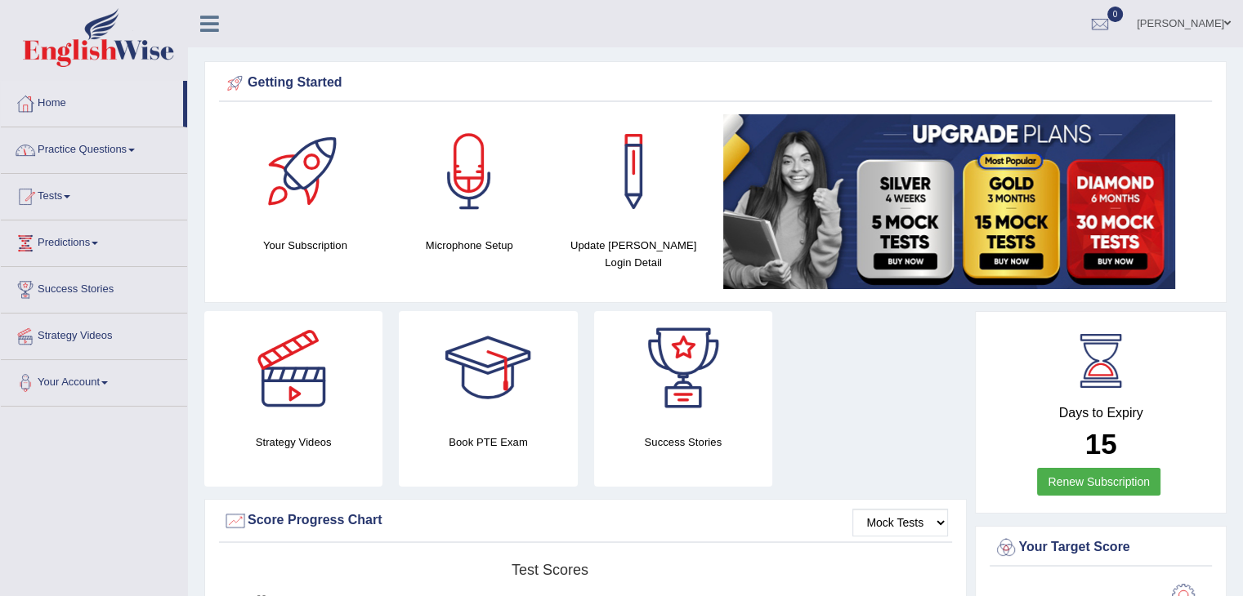
click at [51, 141] on link "Practice Questions" at bounding box center [94, 147] width 186 height 41
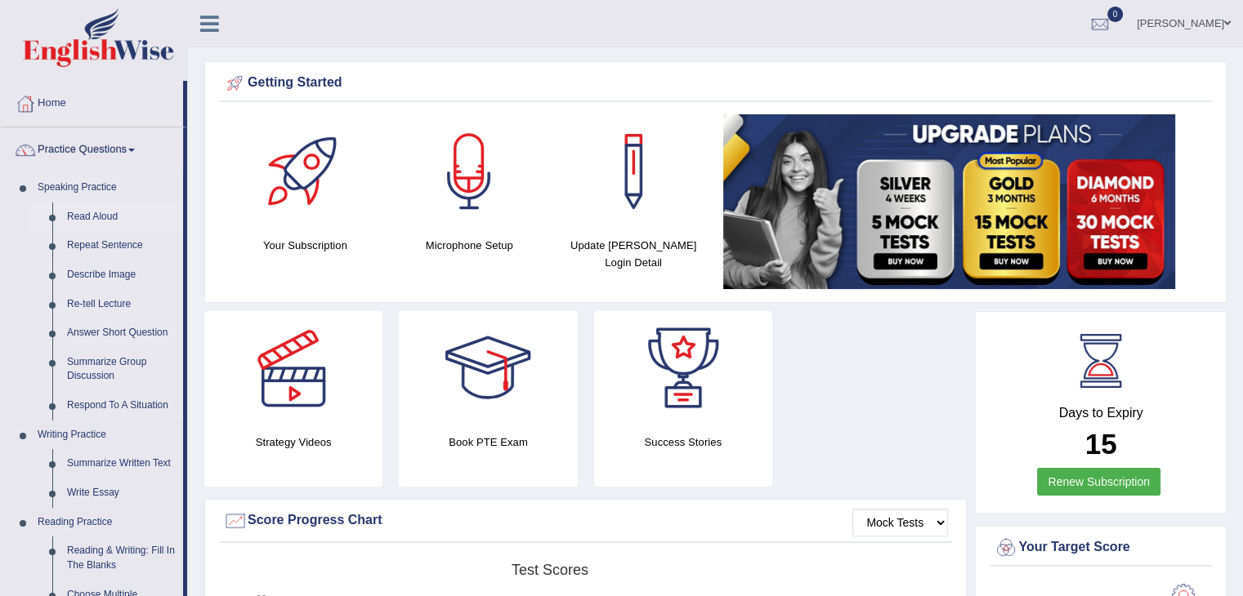
click at [95, 216] on link "Read Aloud" at bounding box center [121, 217] width 123 height 29
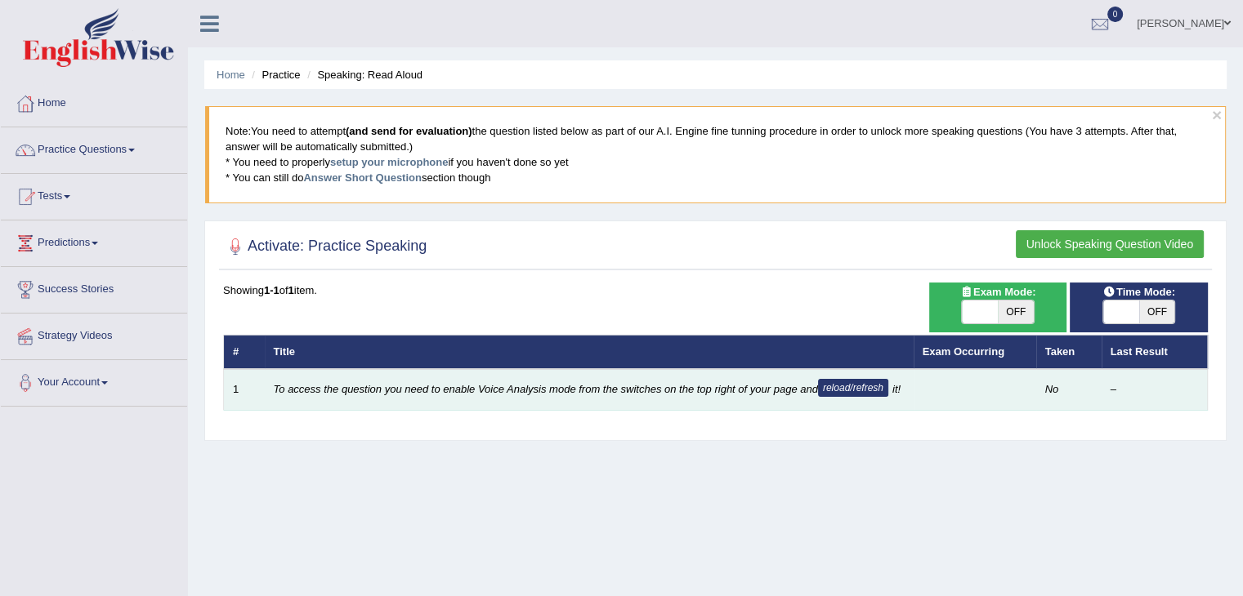
click at [587, 387] on em "To access the question you need to enable Voice Analysis mode from the switches…" at bounding box center [587, 389] width 627 height 12
click at [634, 402] on td "To access the question you need to enable Voice Analysis mode from the switches…" at bounding box center [589, 390] width 649 height 42
click at [621, 391] on em "To access the question you need to enable Voice Analysis mode from the switches…" at bounding box center [587, 389] width 627 height 12
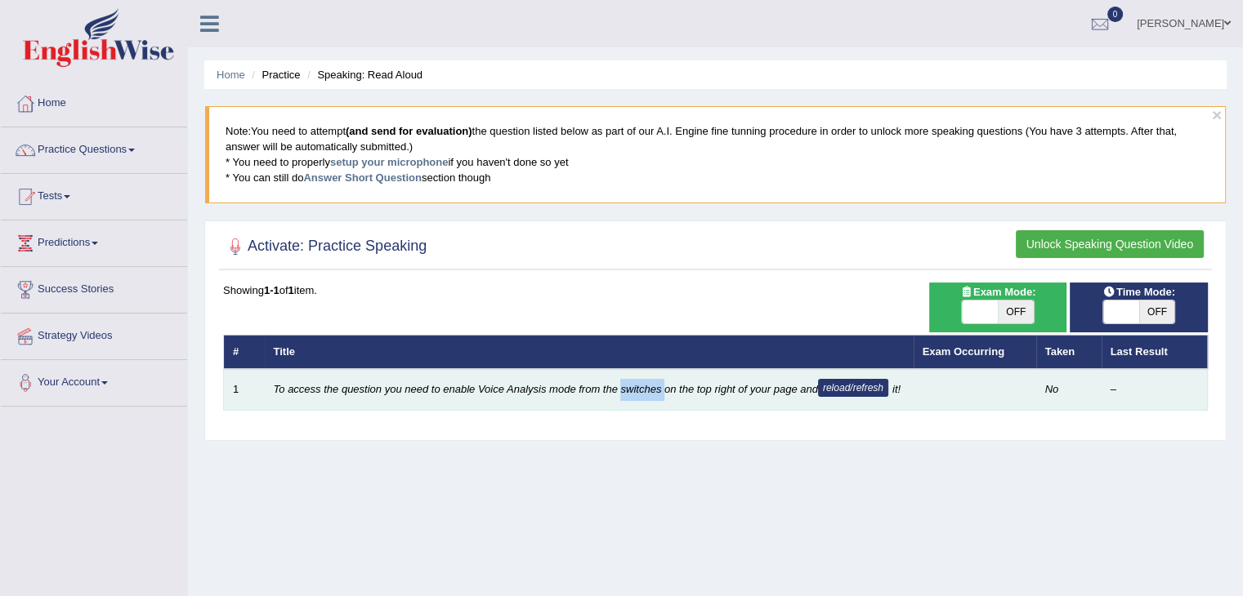
click at [851, 386] on button "reload/refresh" at bounding box center [853, 388] width 70 height 18
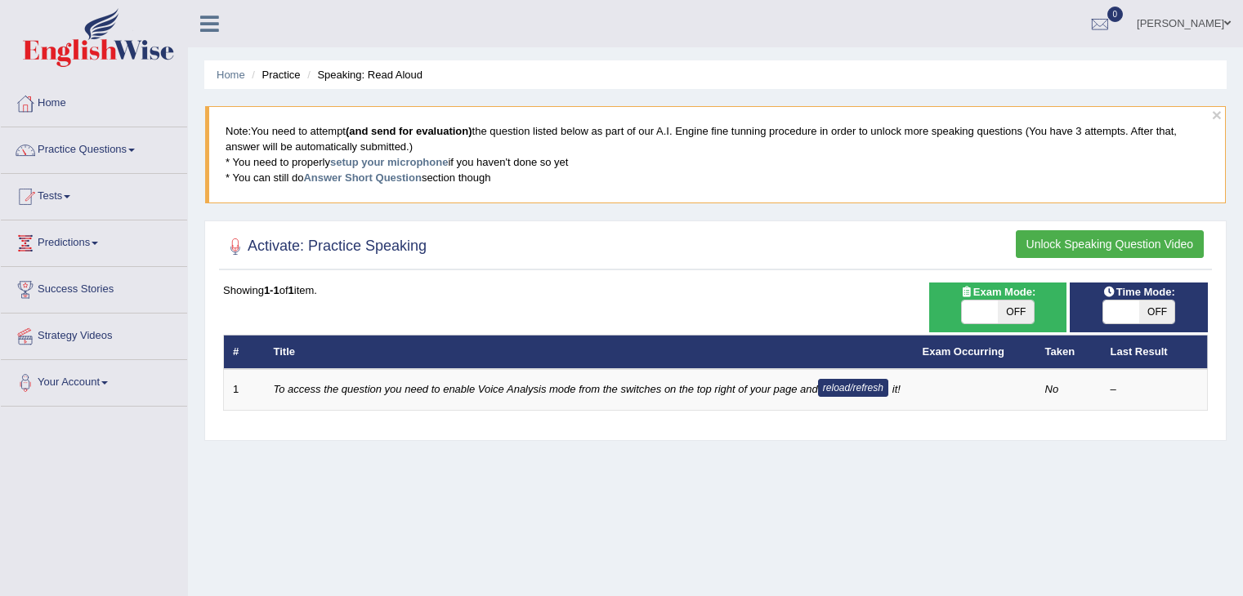
click at [851, 386] on button "reload/refresh" at bounding box center [853, 388] width 70 height 18
click at [1108, 236] on button "Unlock Speaking Question Video" at bounding box center [1109, 244] width 188 height 28
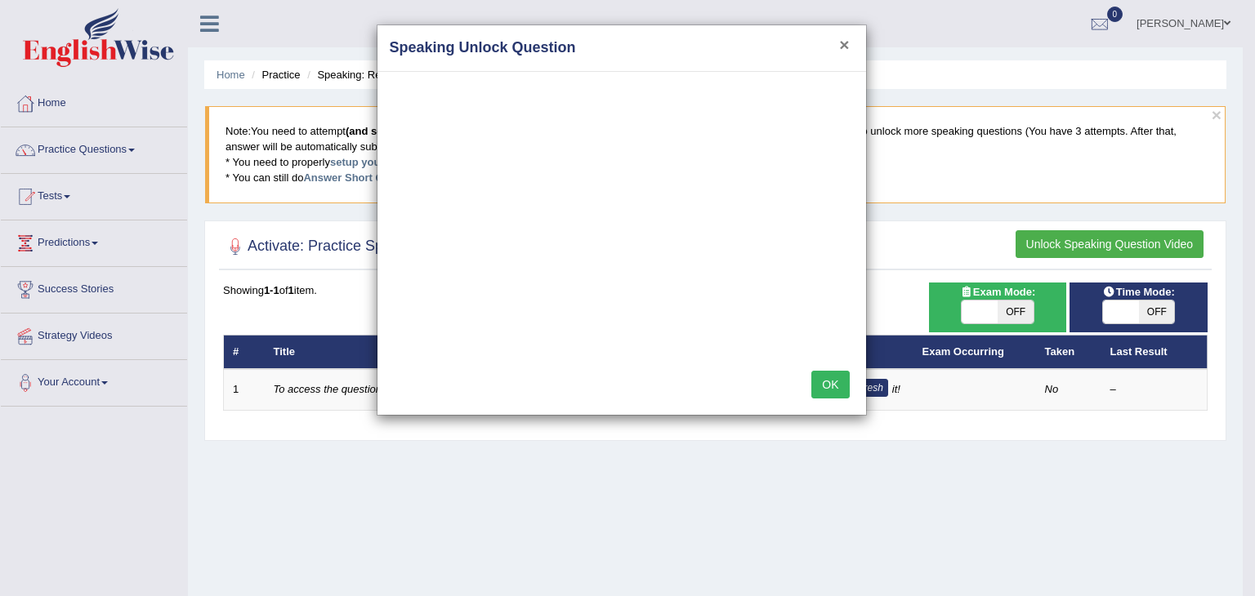
click at [841, 43] on button "×" at bounding box center [844, 44] width 10 height 17
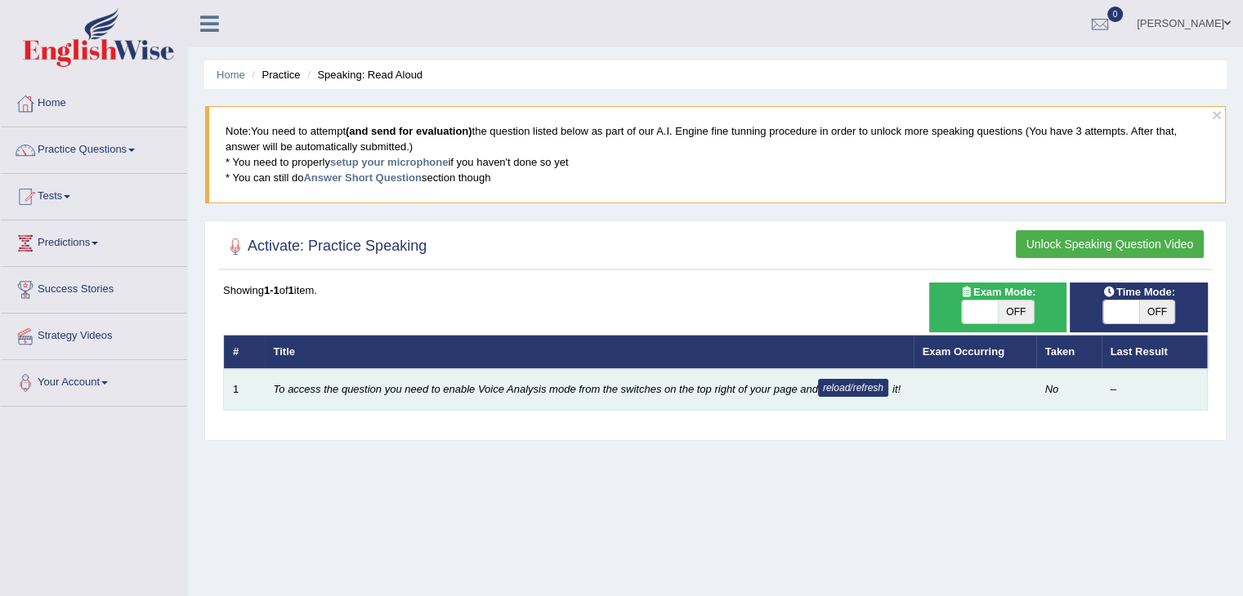
click at [582, 396] on td "To access the question you need to enable Voice Analysis mode from the switches…" at bounding box center [589, 390] width 649 height 42
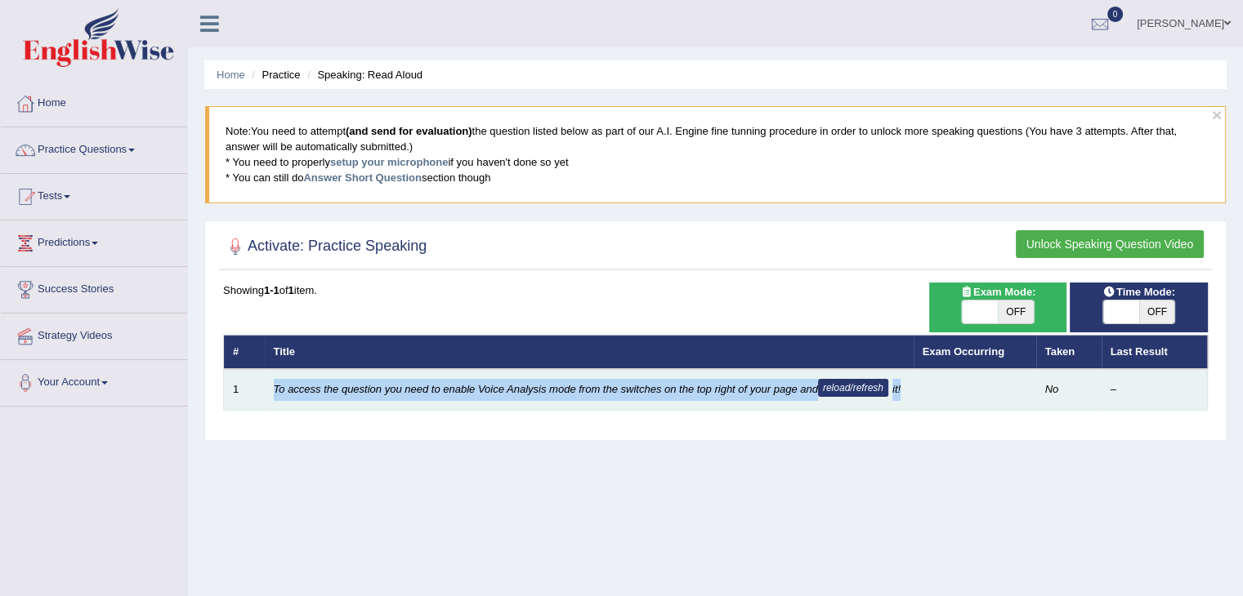
click at [582, 396] on td "To access the question you need to enable Voice Analysis mode from the switches…" at bounding box center [589, 390] width 649 height 42
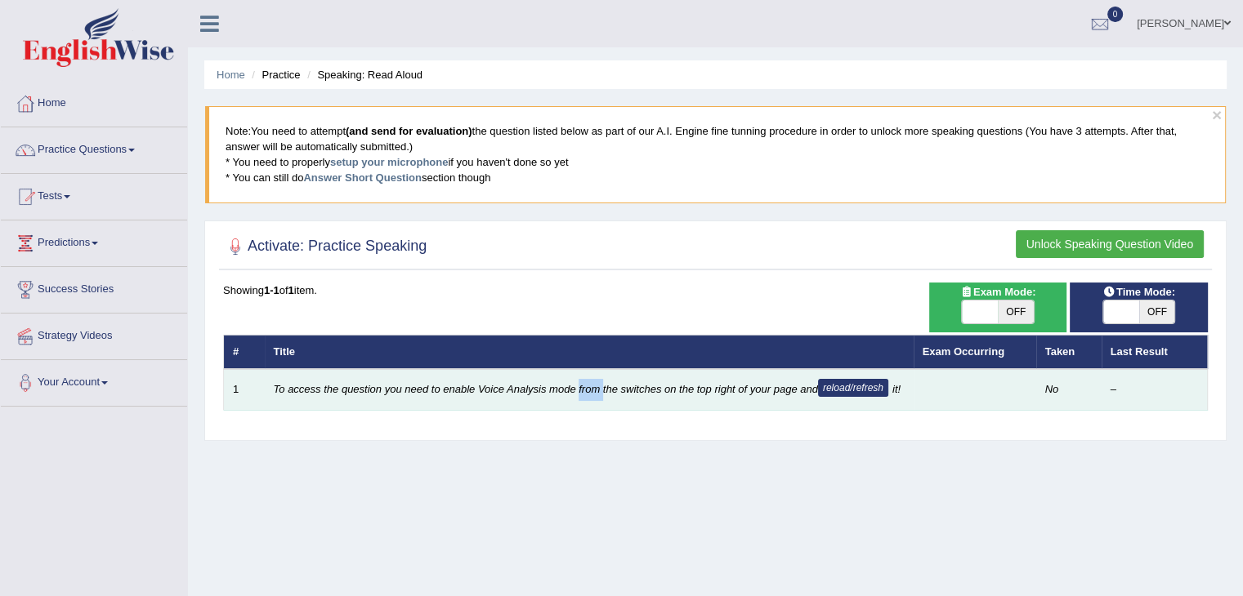
click at [582, 396] on td "To access the question you need to enable Voice Analysis mode from the switches…" at bounding box center [589, 390] width 649 height 42
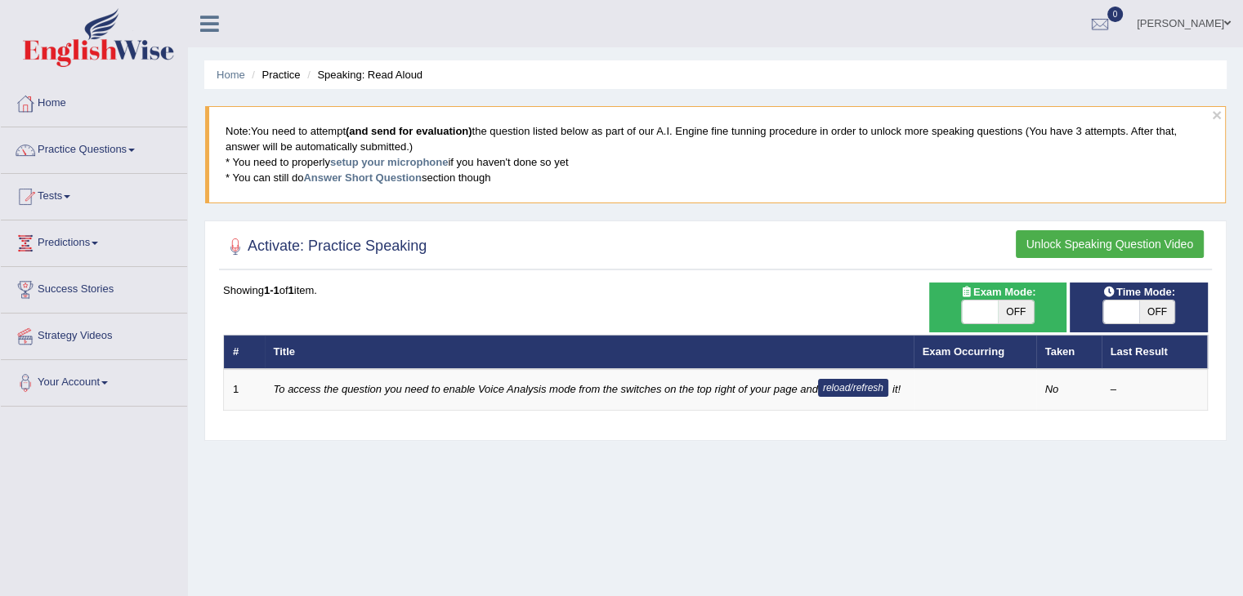
click at [693, 471] on div "Home Practice Speaking: Read Aloud × Note: You need to attempt (and send for ev…" at bounding box center [715, 408] width 1055 height 817
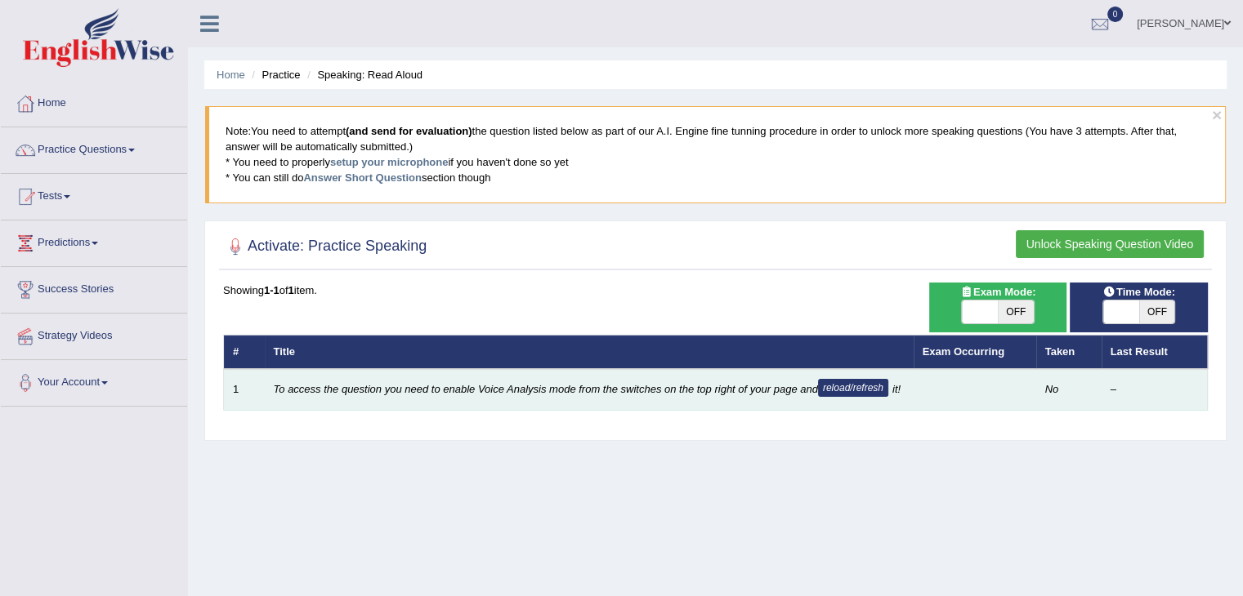
click at [850, 387] on button "reload/refresh" at bounding box center [853, 388] width 70 height 18
click at [866, 387] on button "reload/refresh" at bounding box center [853, 388] width 70 height 18
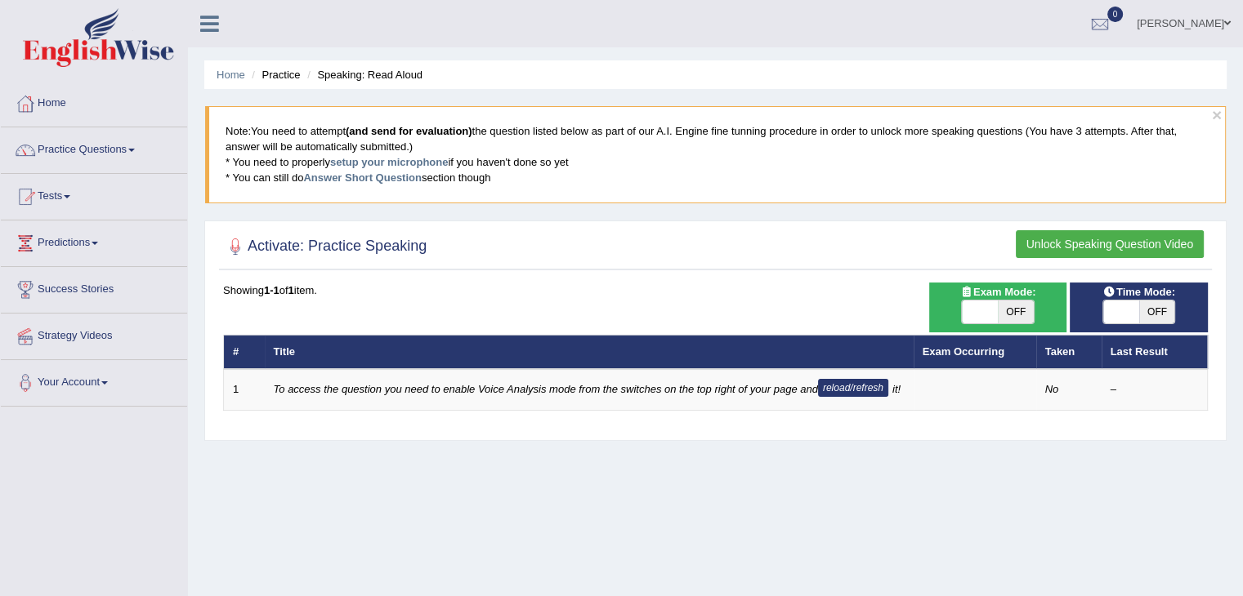
click at [1065, 240] on button "Unlock Speaking Question Video" at bounding box center [1109, 244] width 188 height 28
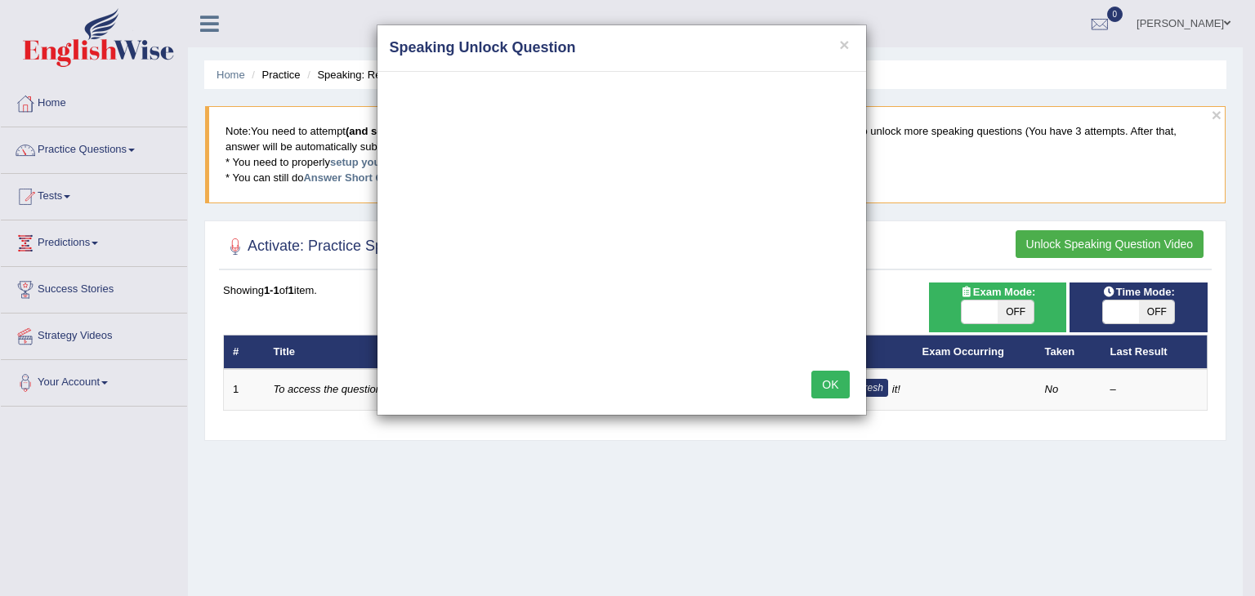
click at [821, 388] on button "OK" at bounding box center [830, 385] width 38 height 28
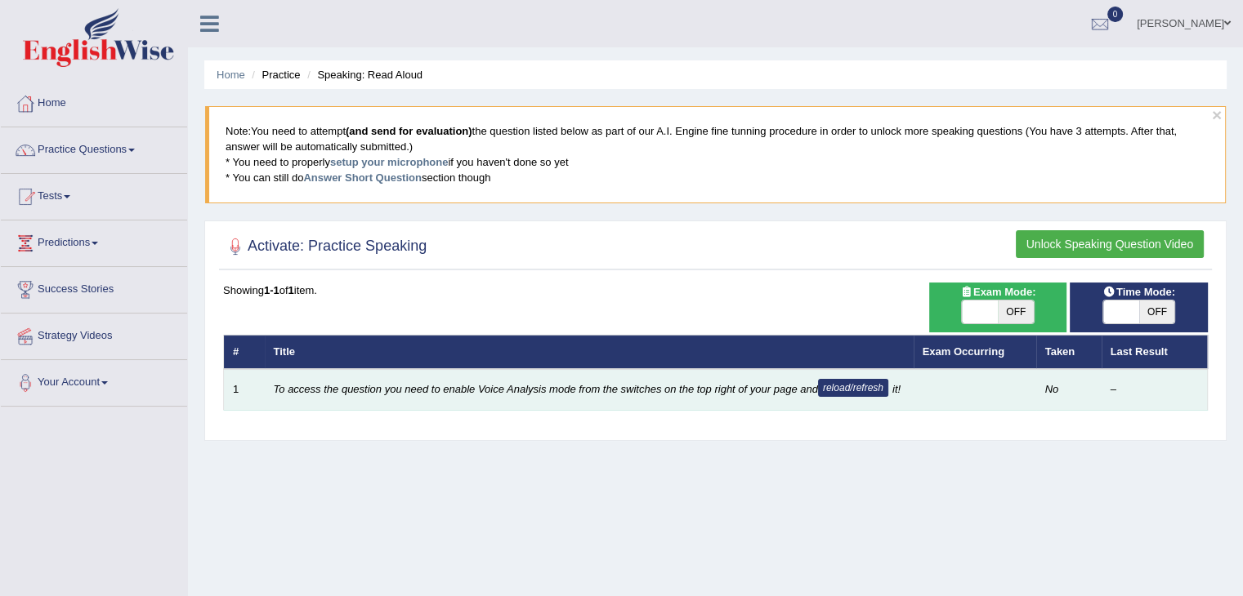
click at [856, 386] on button "reload/refresh" at bounding box center [853, 388] width 70 height 18
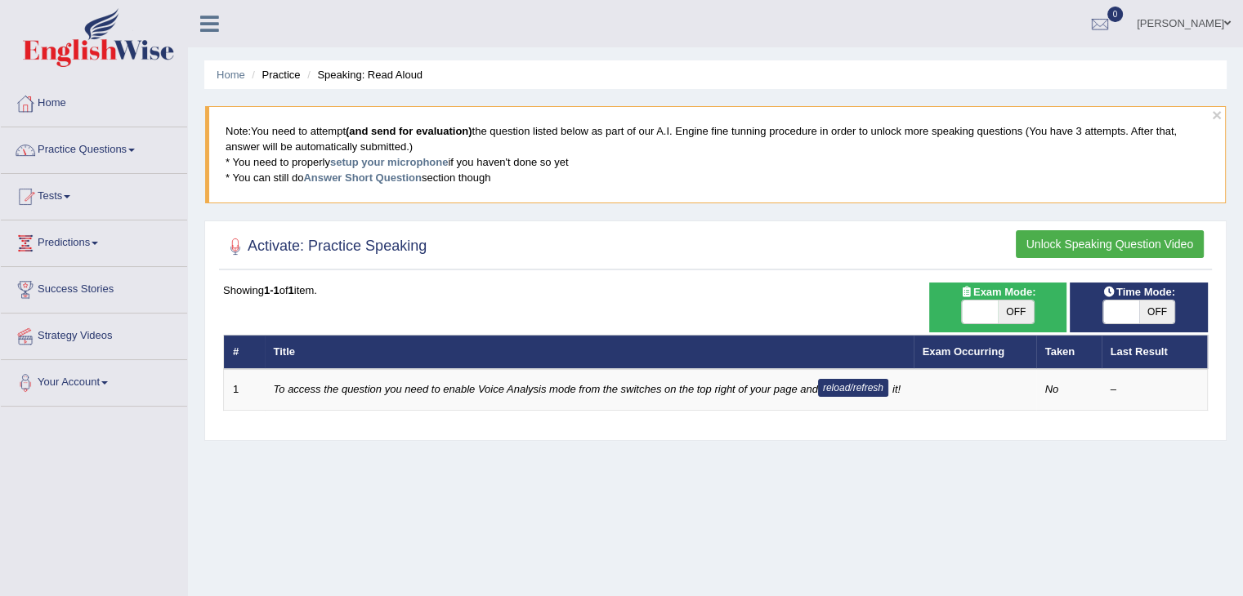
click at [66, 153] on link "Practice Questions" at bounding box center [94, 147] width 186 height 41
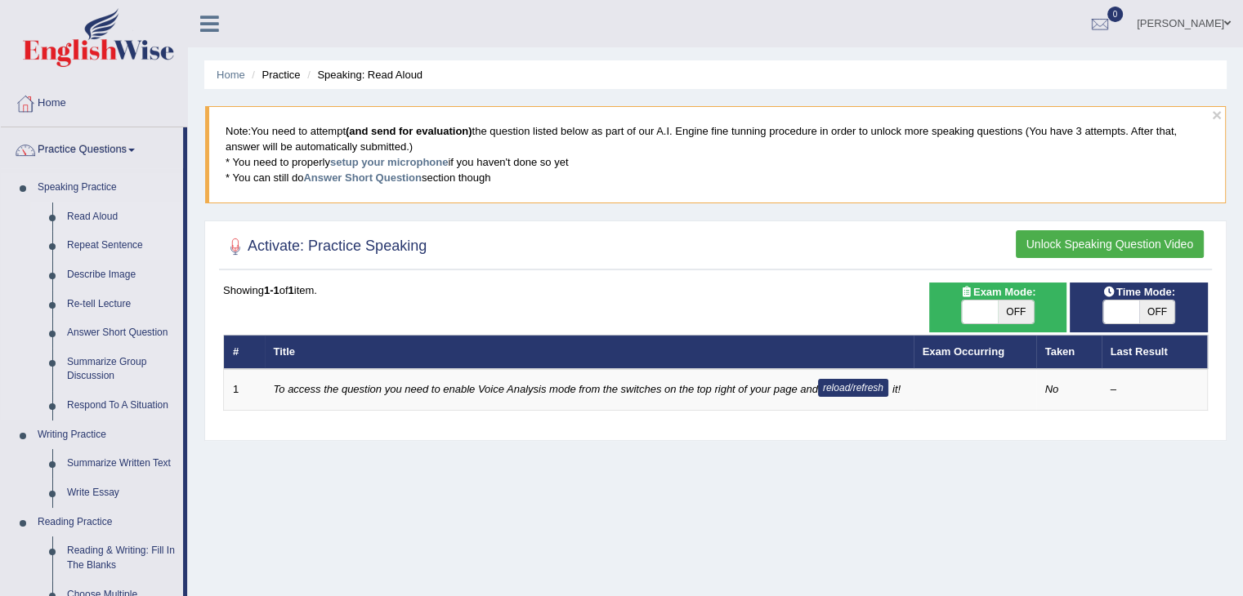
click at [96, 247] on link "Repeat Sentence" at bounding box center [121, 245] width 123 height 29
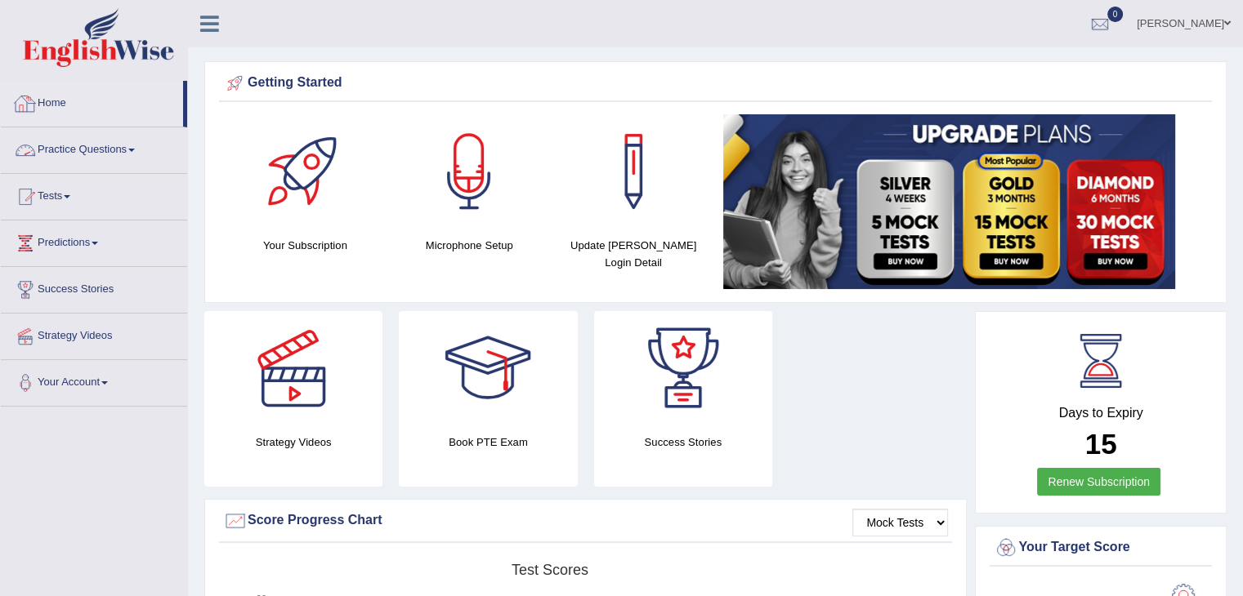
click at [108, 149] on link "Practice Questions" at bounding box center [94, 147] width 186 height 41
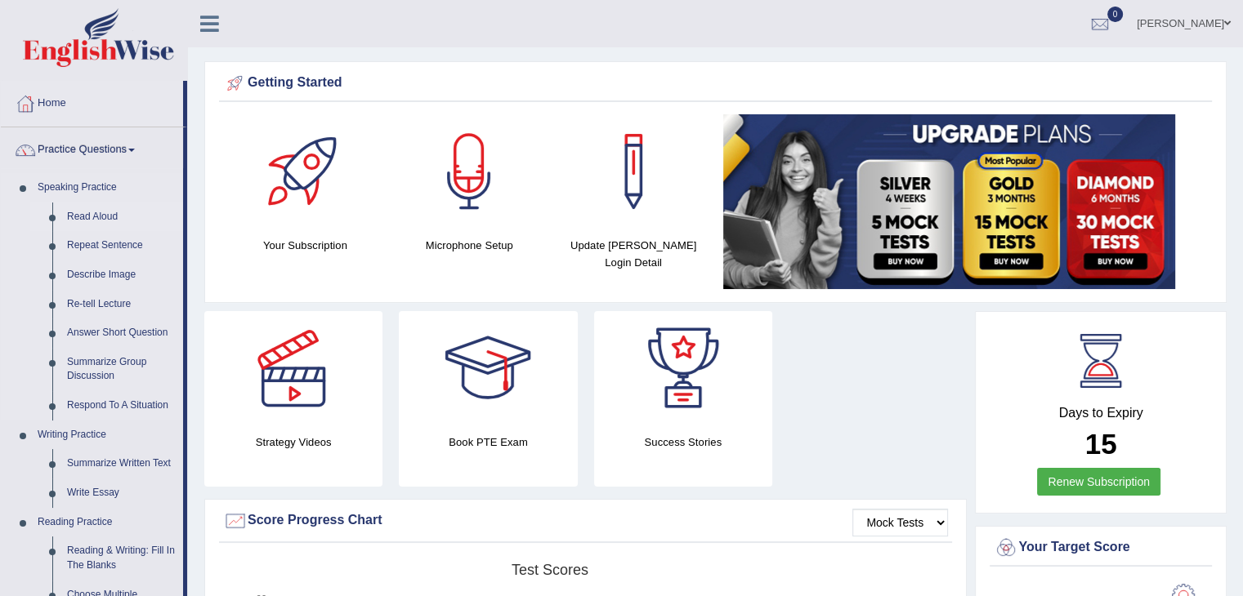
click at [97, 216] on link "Read Aloud" at bounding box center [121, 217] width 123 height 29
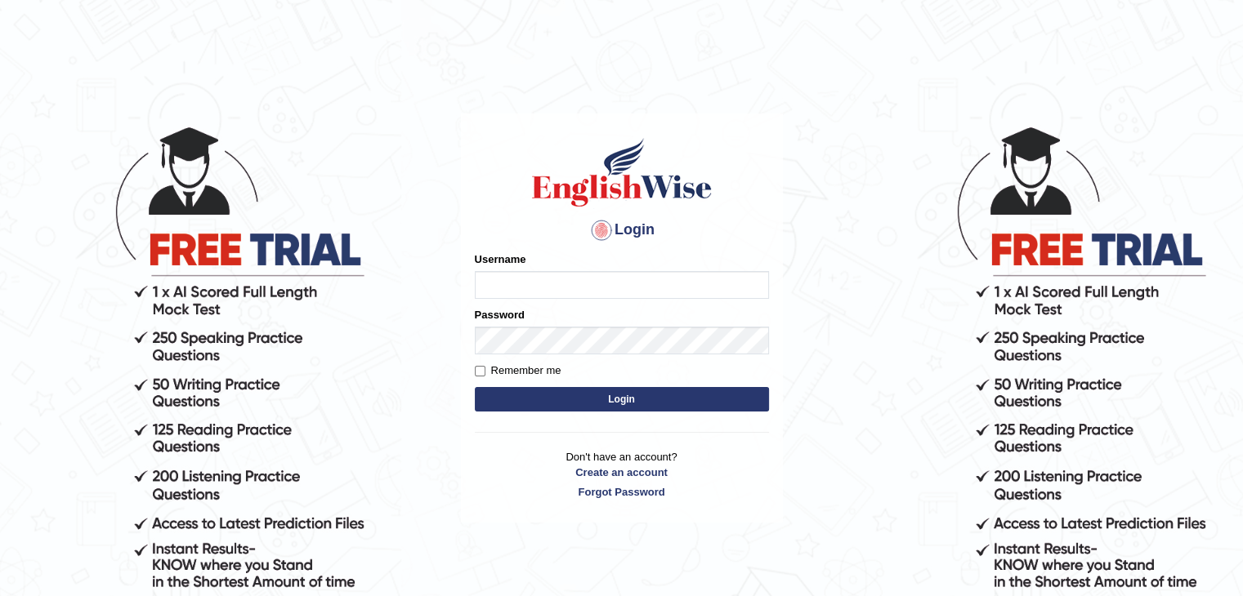
type input "muktiram"
click at [659, 396] on button "Login" at bounding box center [622, 399] width 294 height 25
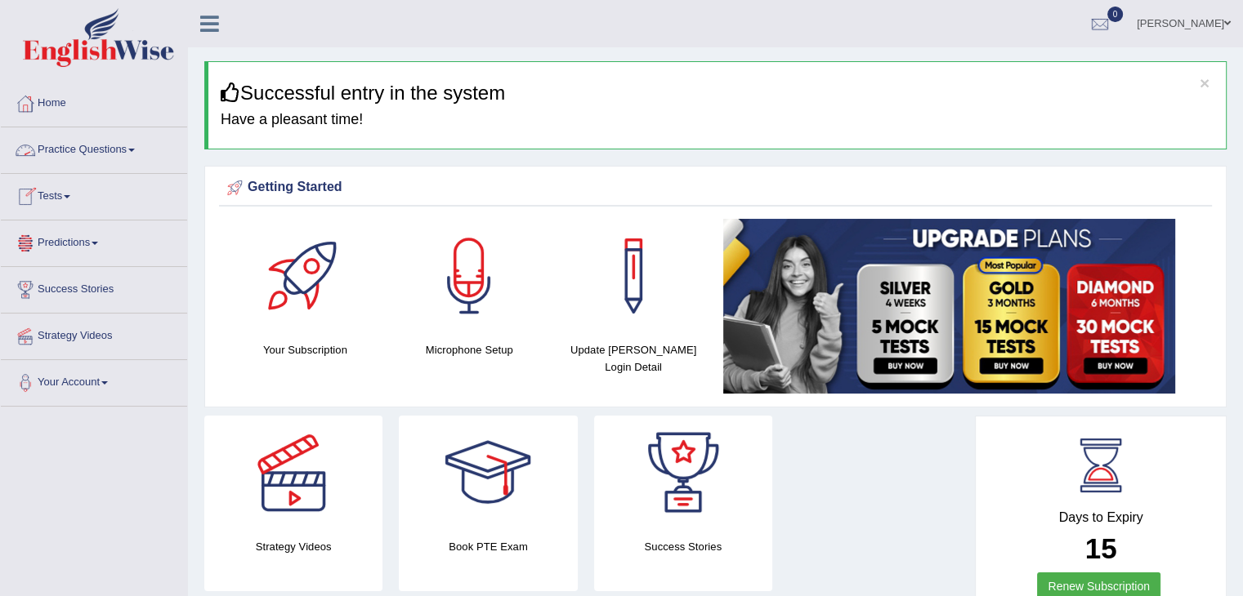
click at [88, 147] on link "Practice Questions" at bounding box center [94, 147] width 186 height 41
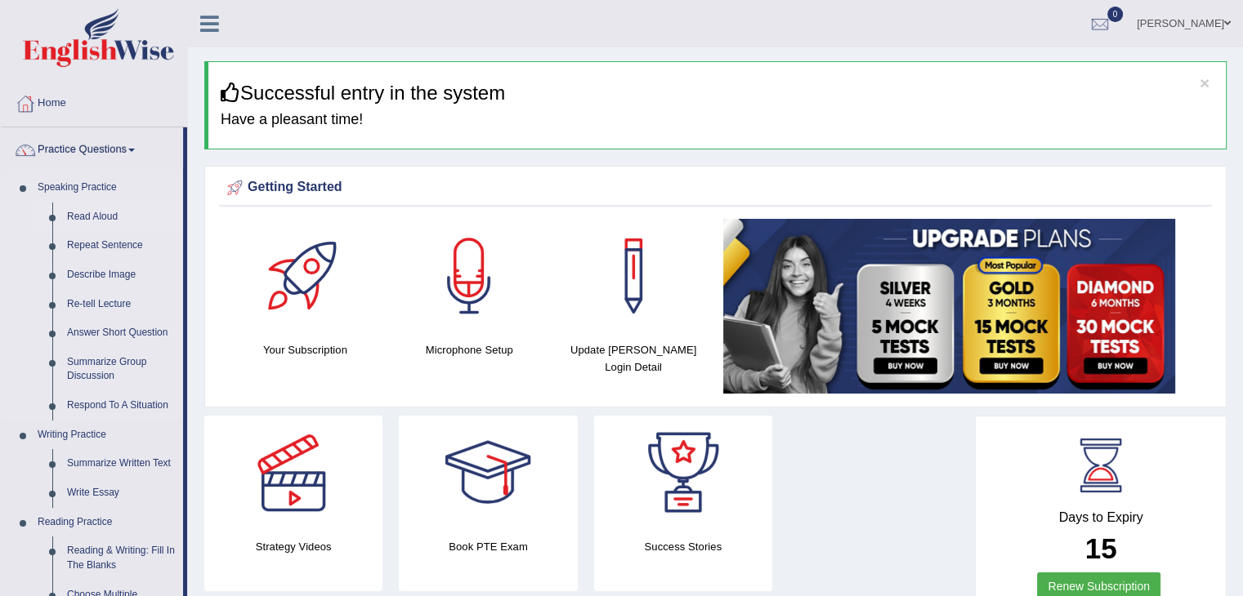
click at [100, 216] on link "Read Aloud" at bounding box center [121, 217] width 123 height 29
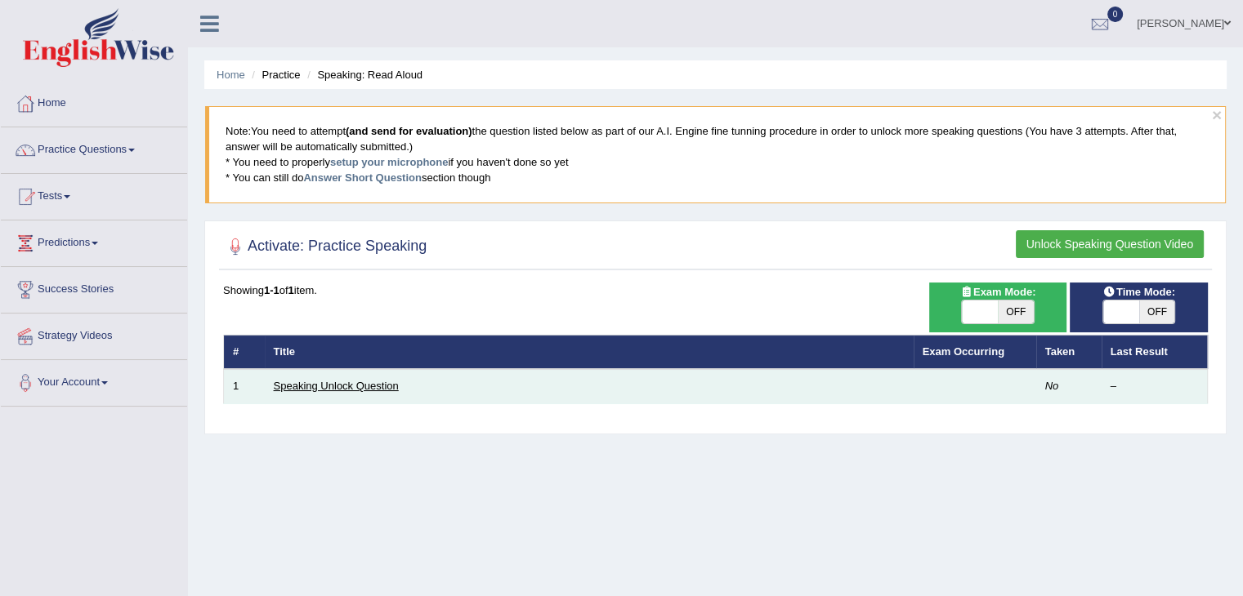
click link "Speaking Unlock Question"
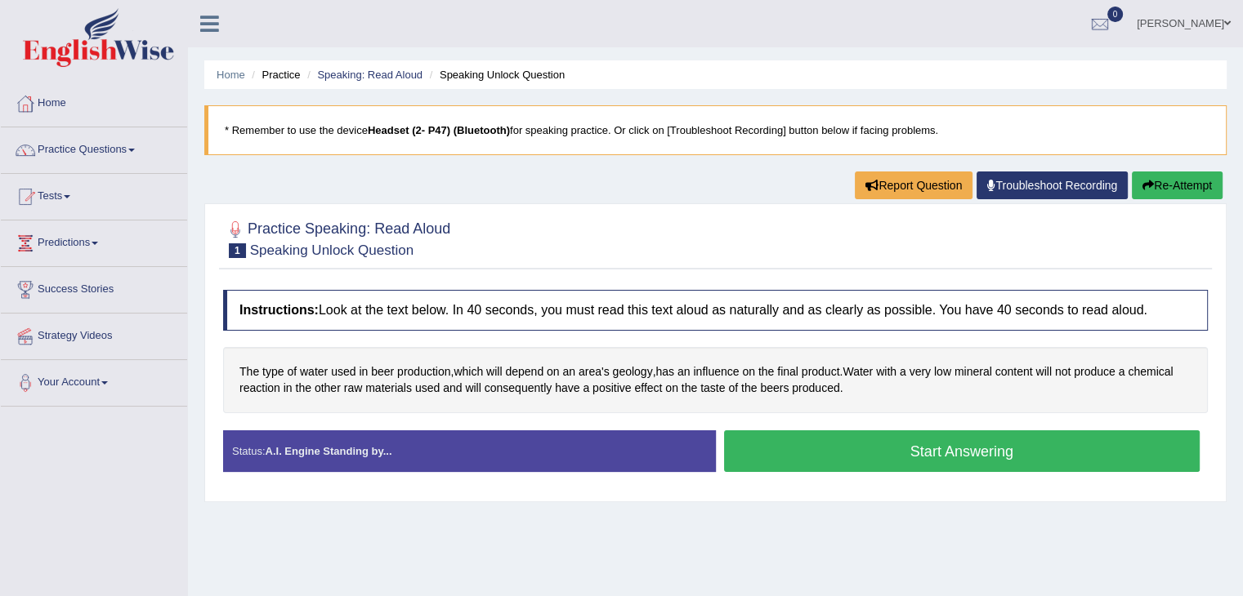
click at [922, 448] on button "Start Answering" at bounding box center [962, 452] width 476 height 42
click at [832, 455] on button "Start Answering" at bounding box center [962, 452] width 476 height 42
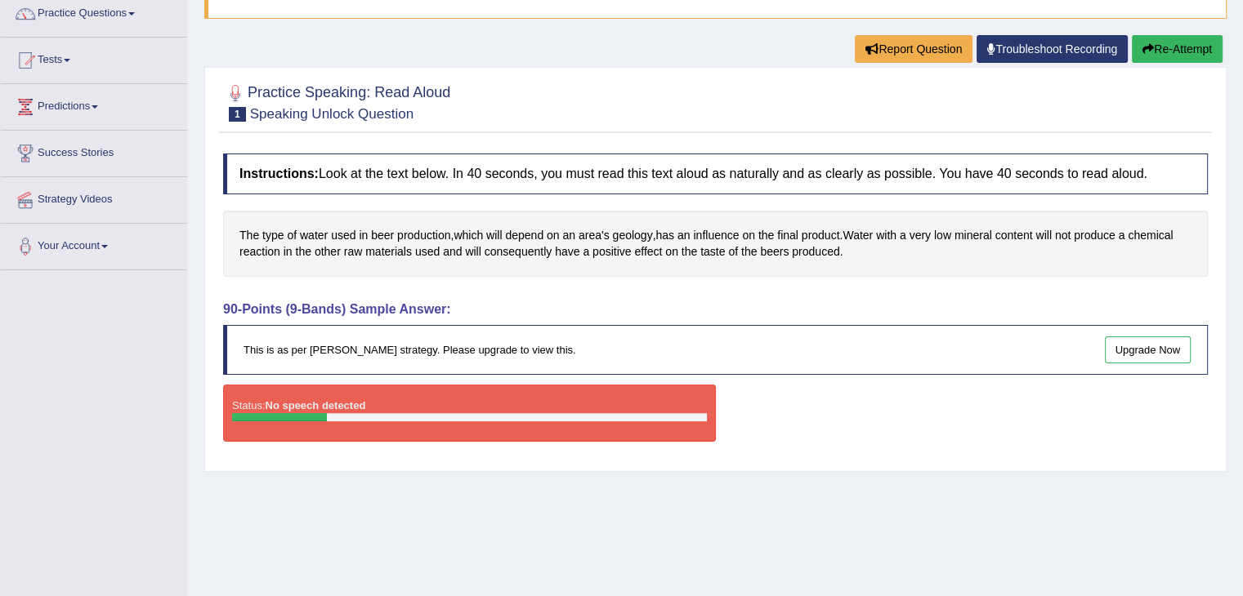
scroll to position [141, 0]
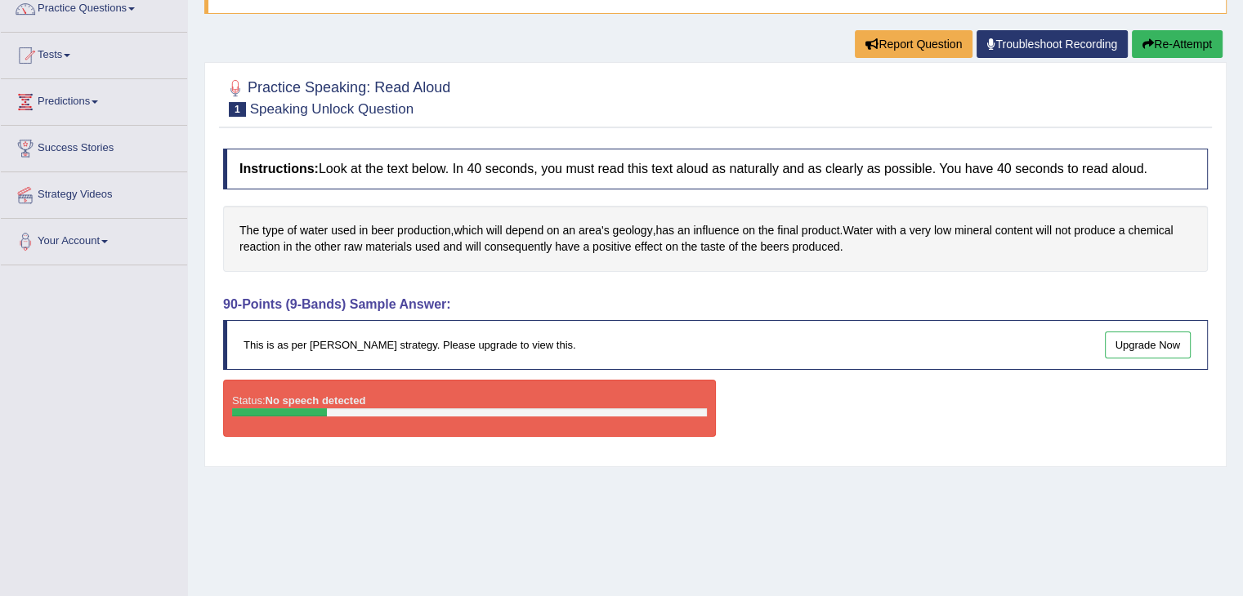
click at [315, 114] on small "Speaking Unlock Question" at bounding box center [331, 109] width 163 height 16
click at [278, 402] on strong "No speech detected" at bounding box center [315, 401] width 100 height 12
drag, startPoint x: 278, startPoint y: 402, endPoint x: 367, endPoint y: 470, distance: 111.9
click at [367, 470] on div "Home Practice Speaking: Read Aloud Speaking Unlock Question * Remember to use t…" at bounding box center [715, 267] width 1055 height 817
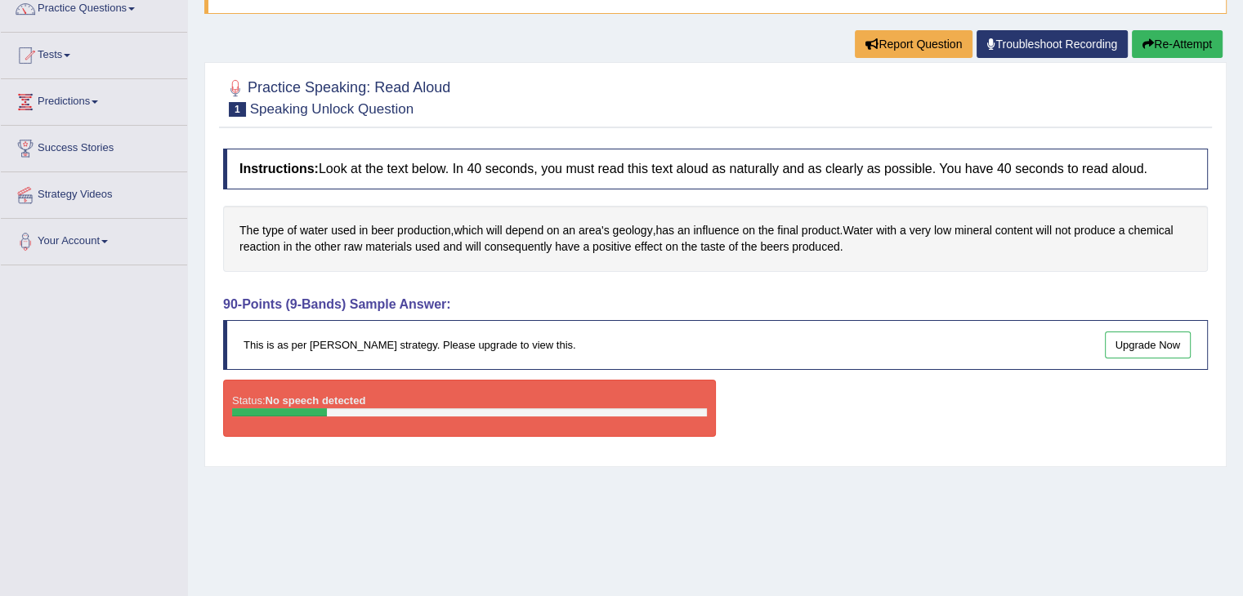
click at [370, 419] on div "Status: No speech detected" at bounding box center [469, 408] width 493 height 57
click at [1177, 335] on link "Upgrade Now" at bounding box center [1147, 345] width 87 height 27
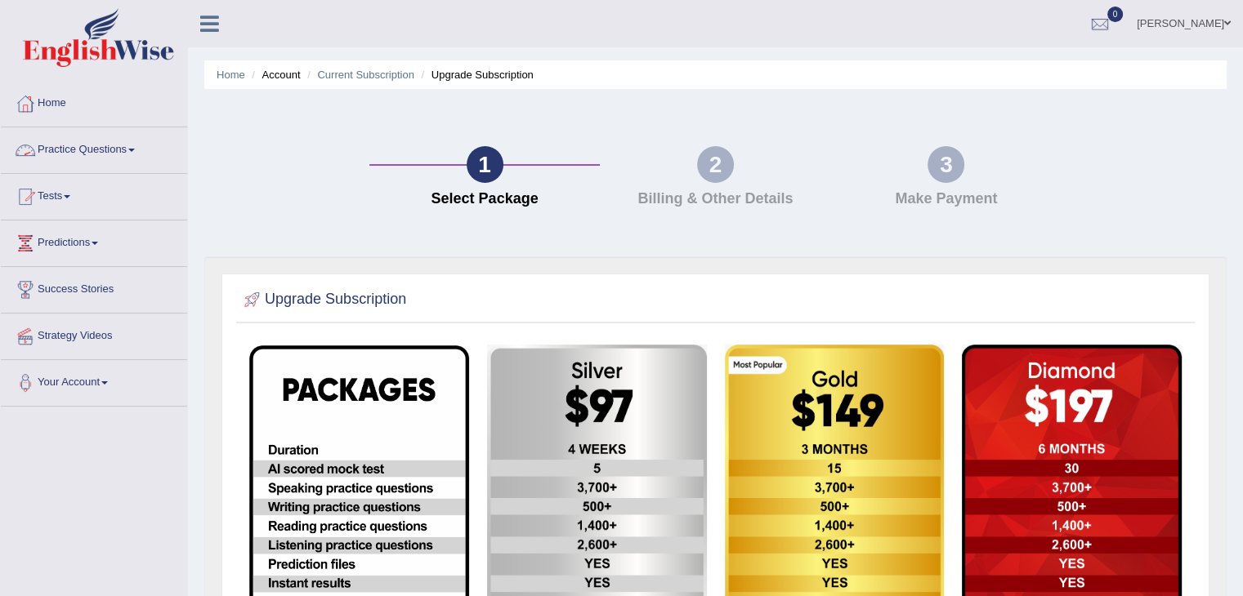
click at [64, 157] on link "Practice Questions" at bounding box center [94, 147] width 186 height 41
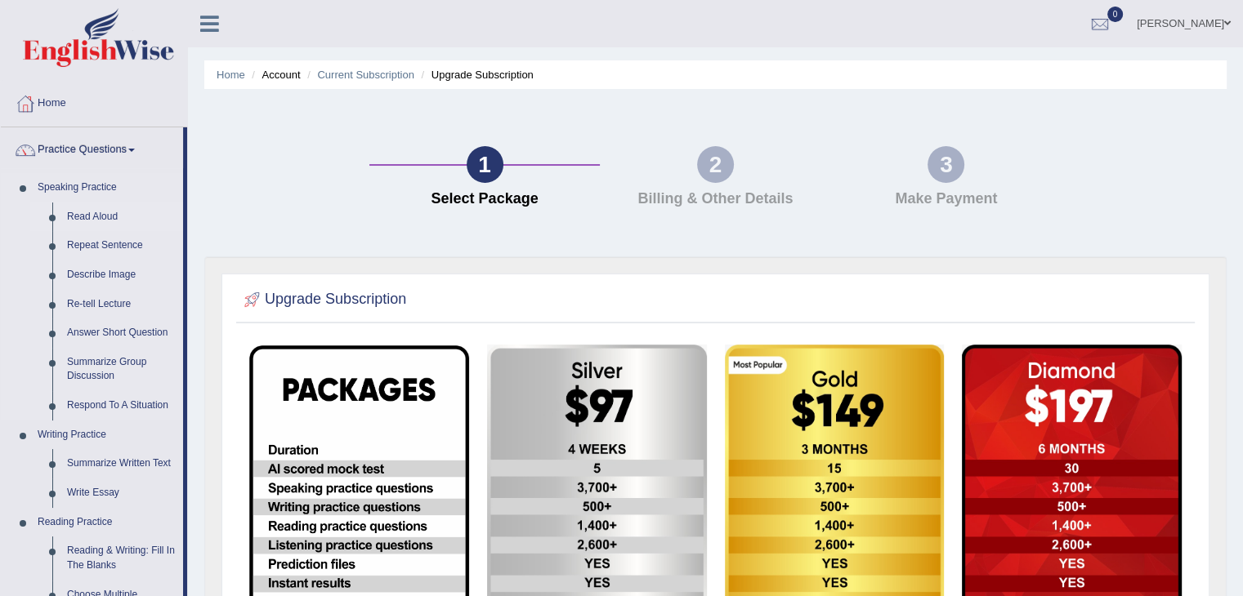
click at [95, 223] on link "Read Aloud" at bounding box center [121, 217] width 123 height 29
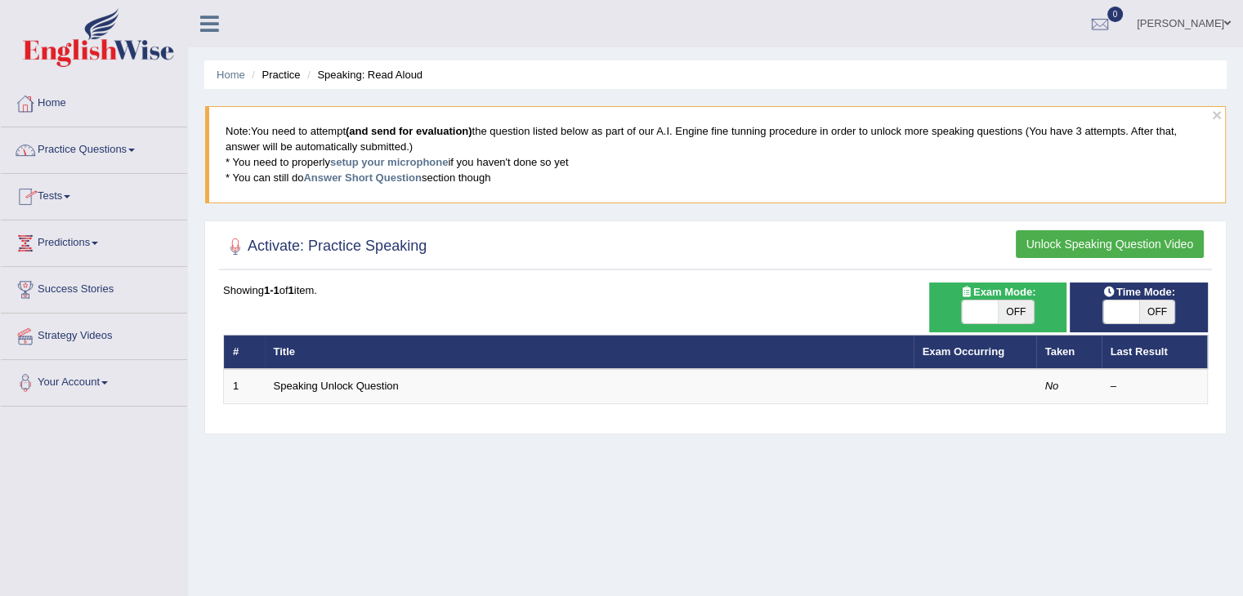
click at [58, 105] on link "Home" at bounding box center [94, 101] width 186 height 41
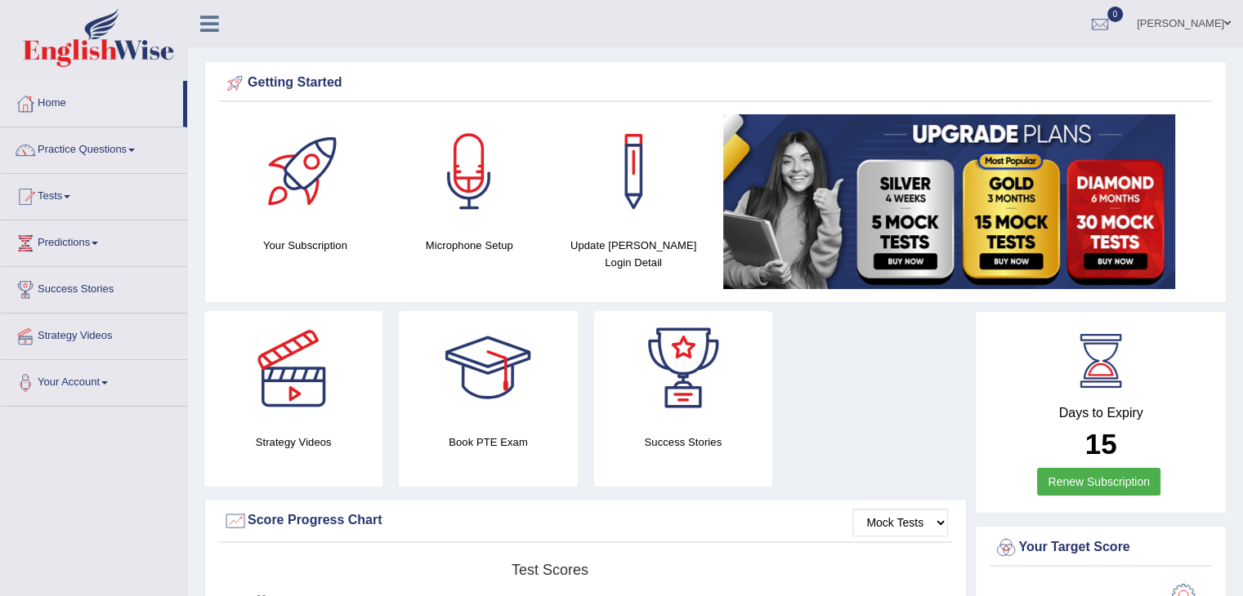
click at [489, 178] on div at bounding box center [469, 171] width 114 height 114
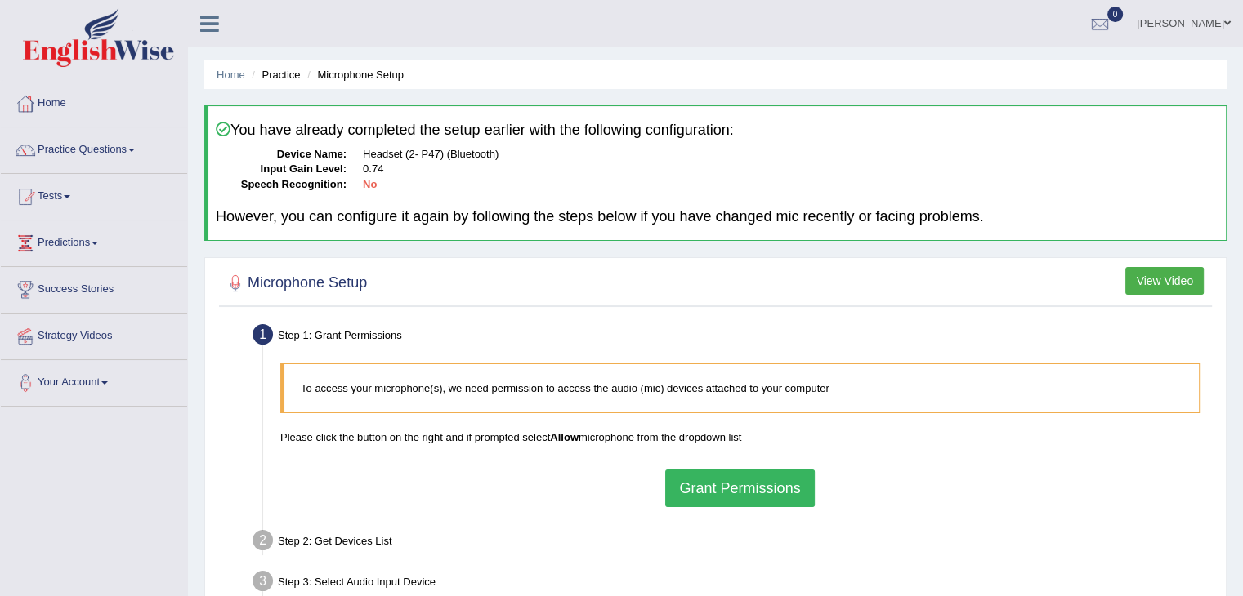
click at [695, 489] on button "Grant Permissions" at bounding box center [739, 489] width 149 height 38
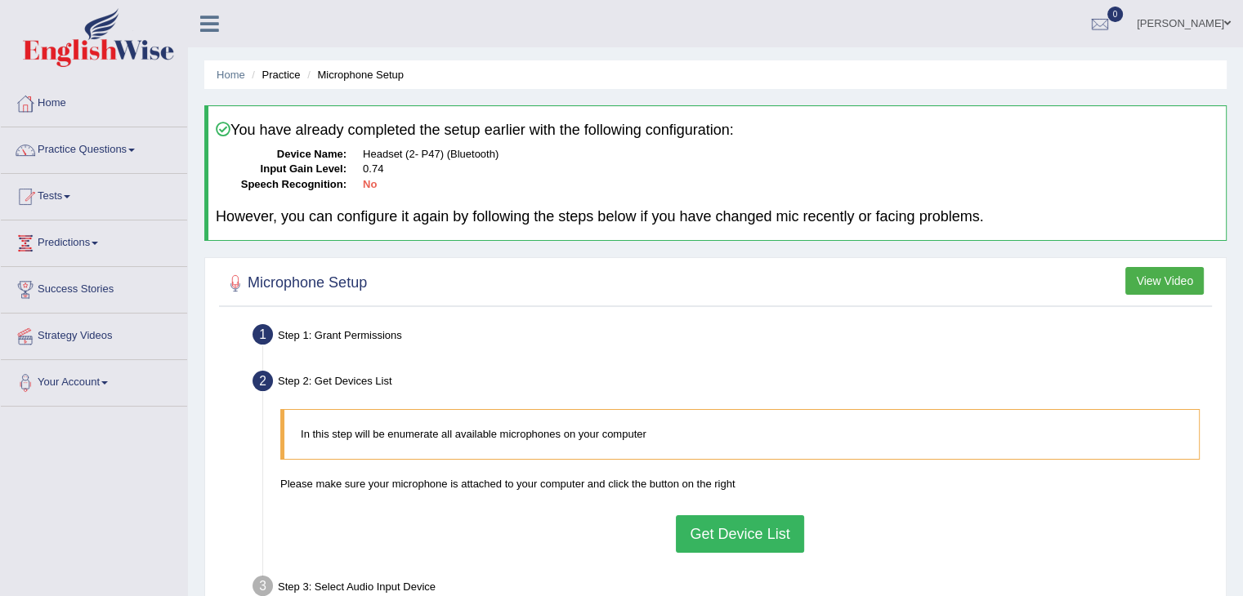
click at [719, 525] on button "Get Device List" at bounding box center [739, 534] width 127 height 38
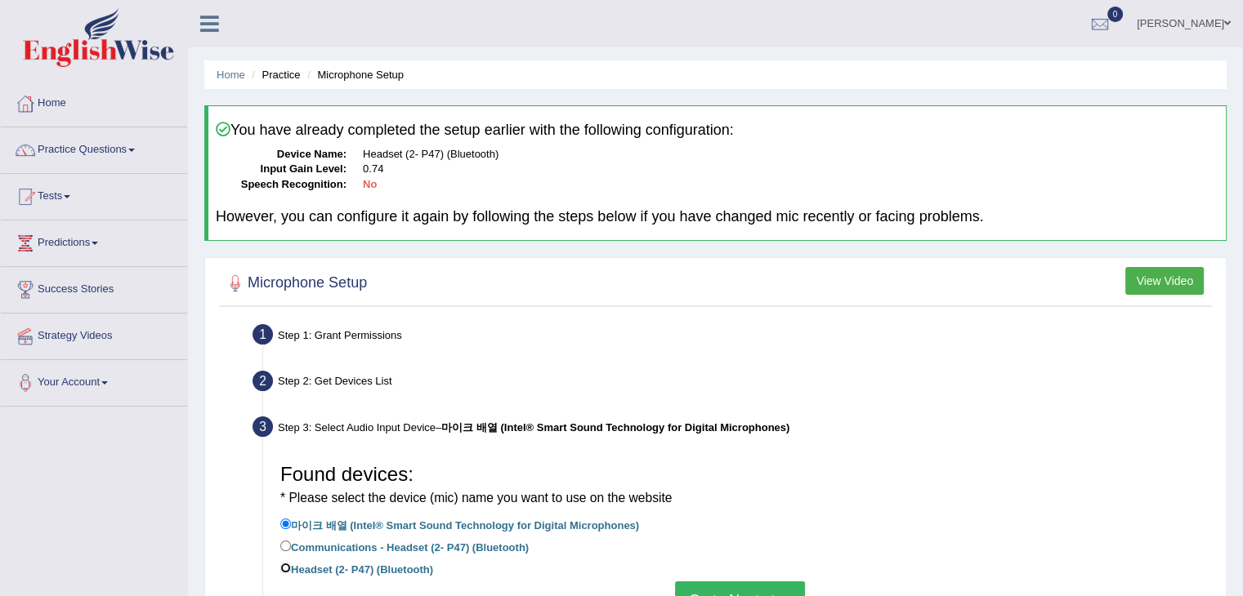
click at [285, 570] on input "Headset (2- P47) (Bluetooth)" at bounding box center [285, 568] width 11 height 11
radio input "true"
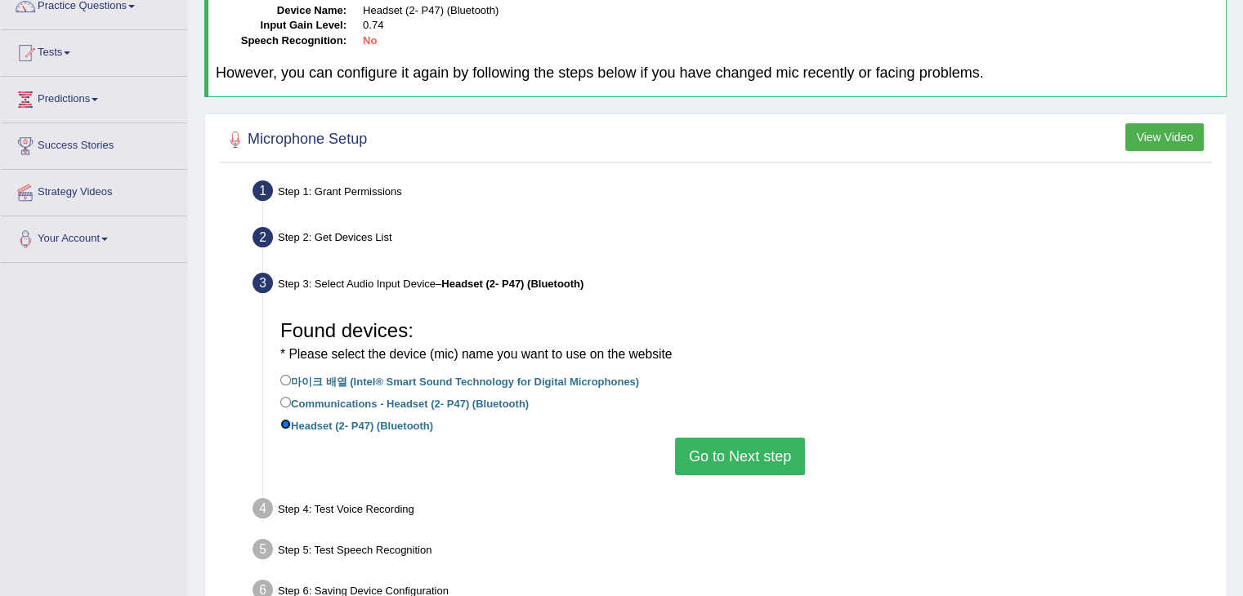
scroll to position [144, 0]
click at [734, 453] on button "Go to Next step" at bounding box center [740, 457] width 130 height 38
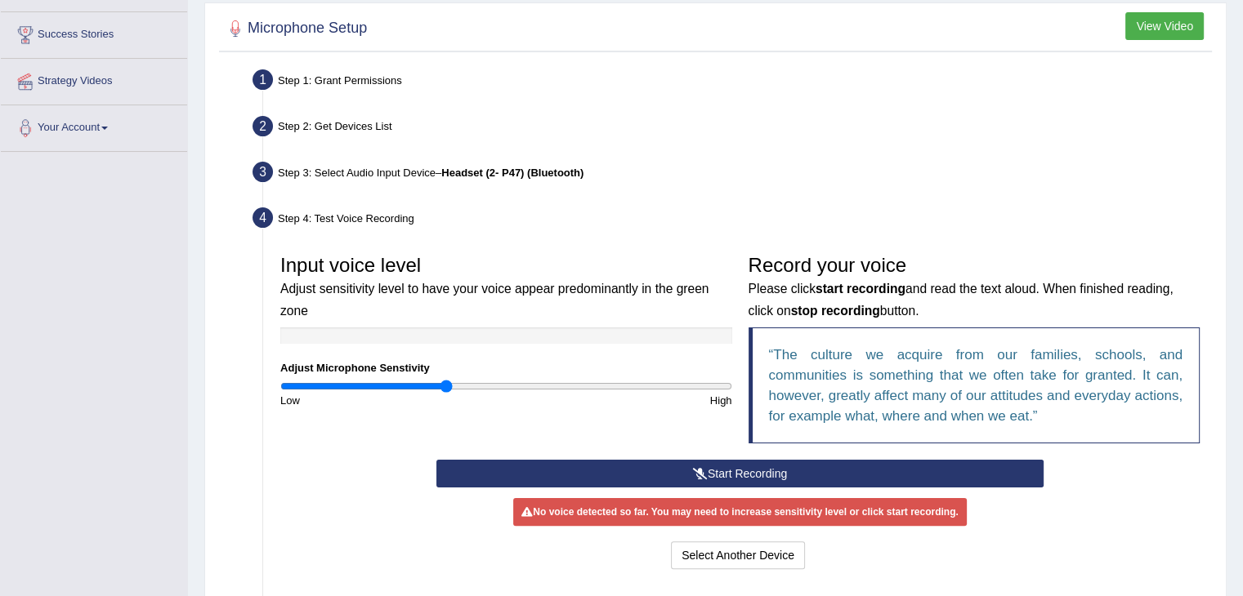
scroll to position [258, 0]
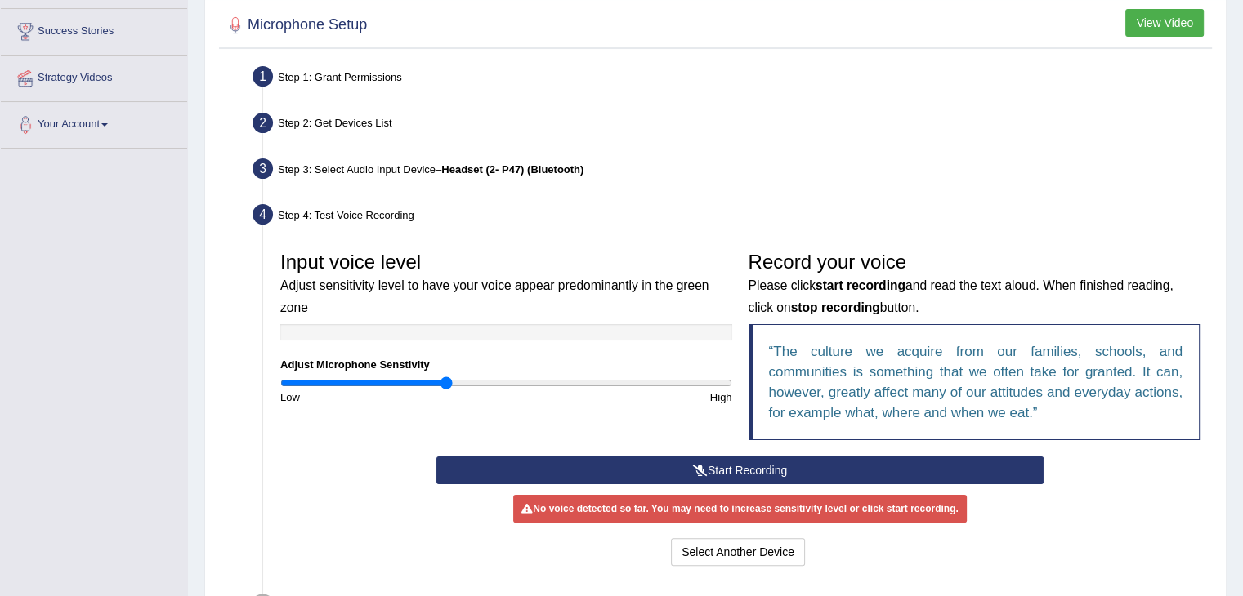
click at [942, 476] on button "Start Recording" at bounding box center [739, 471] width 607 height 28
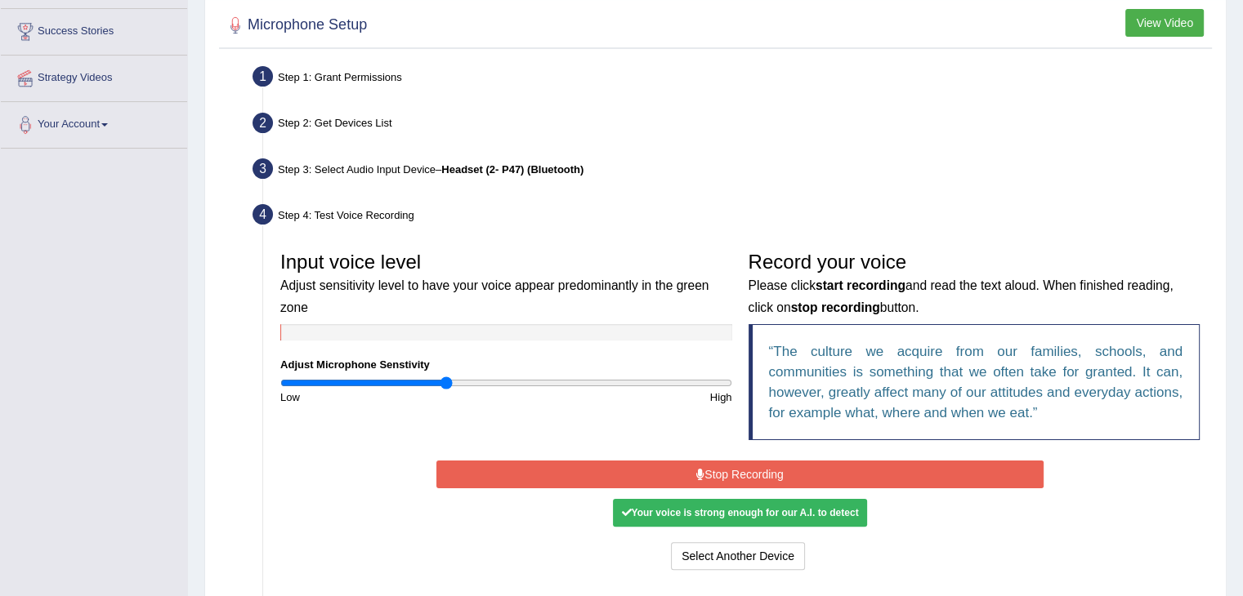
click at [774, 479] on button "Stop Recording" at bounding box center [739, 475] width 607 height 28
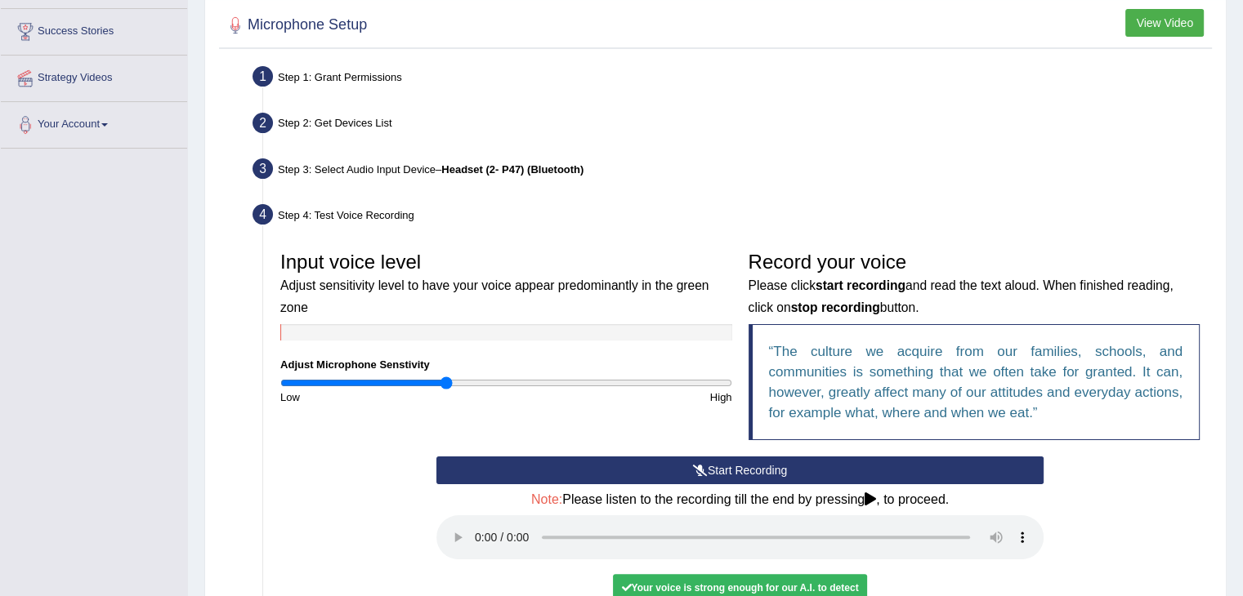
click at [717, 470] on button "Start Recording" at bounding box center [739, 471] width 607 height 28
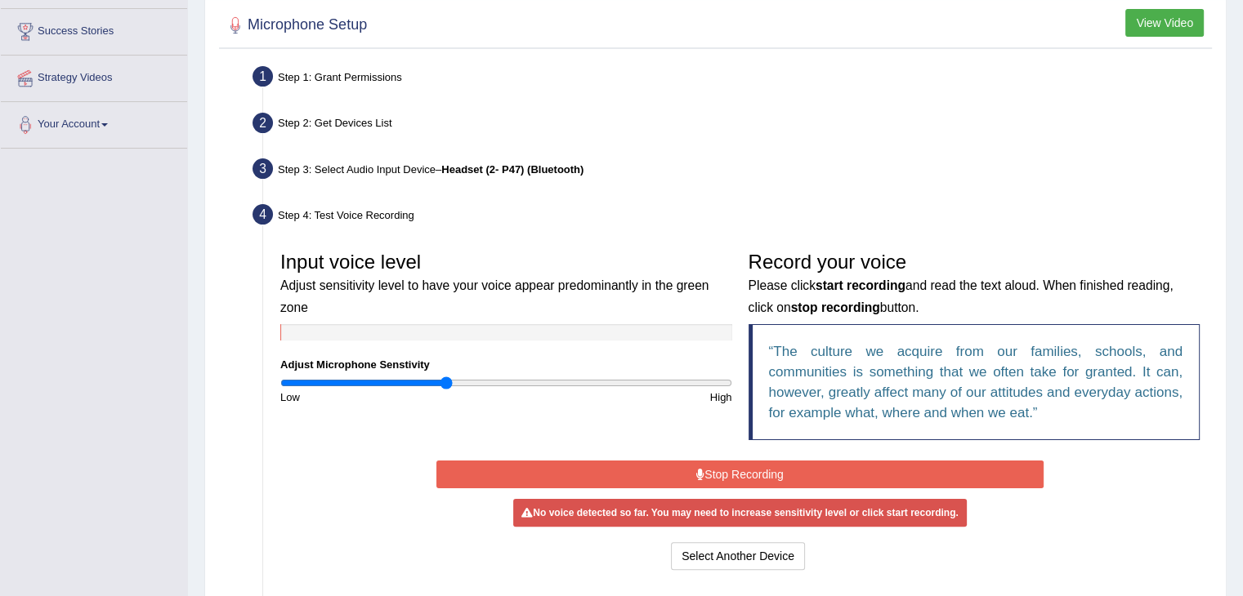
click at [717, 470] on button "Stop Recording" at bounding box center [739, 475] width 607 height 28
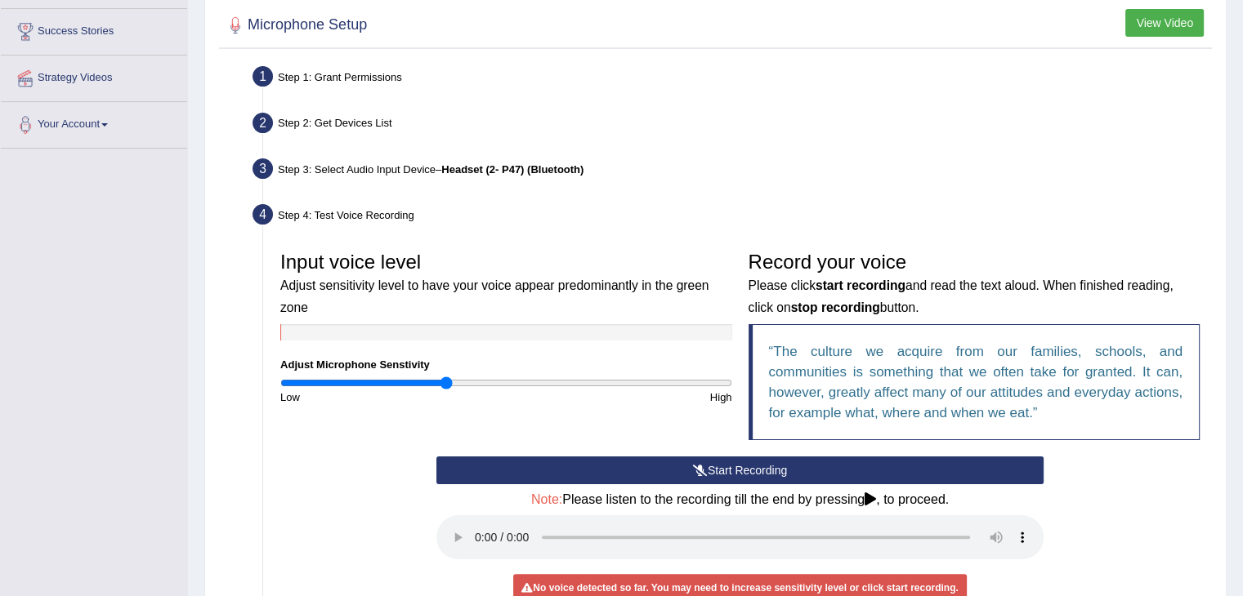
click at [717, 470] on button "Start Recording" at bounding box center [739, 471] width 607 height 28
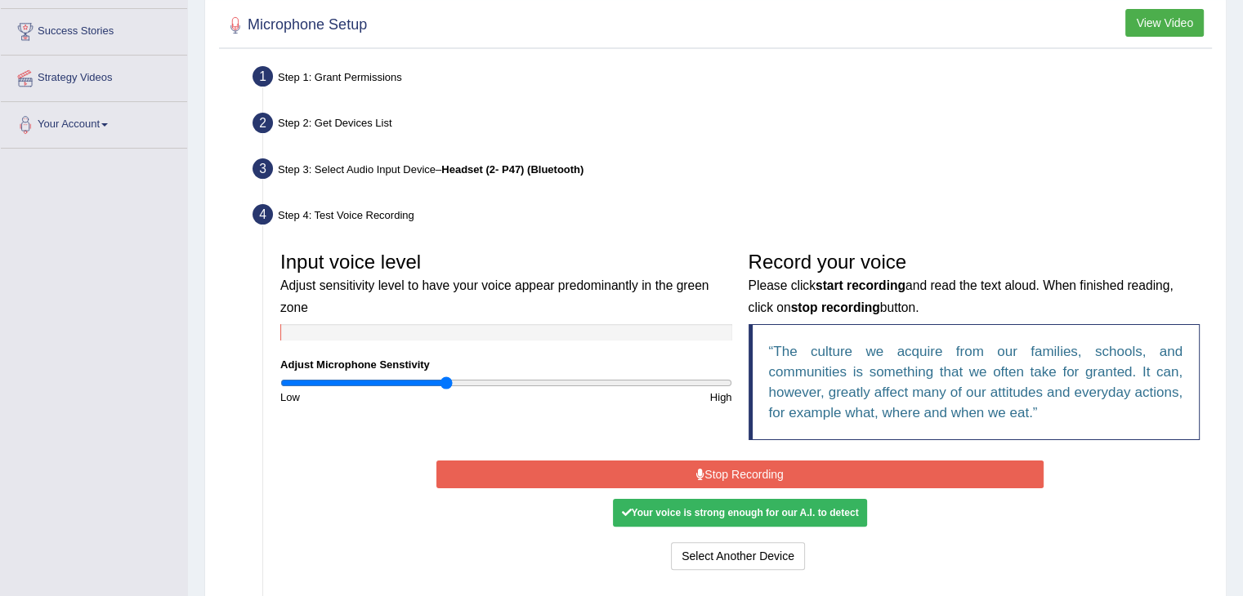
click at [717, 470] on button "Stop Recording" at bounding box center [739, 475] width 607 height 28
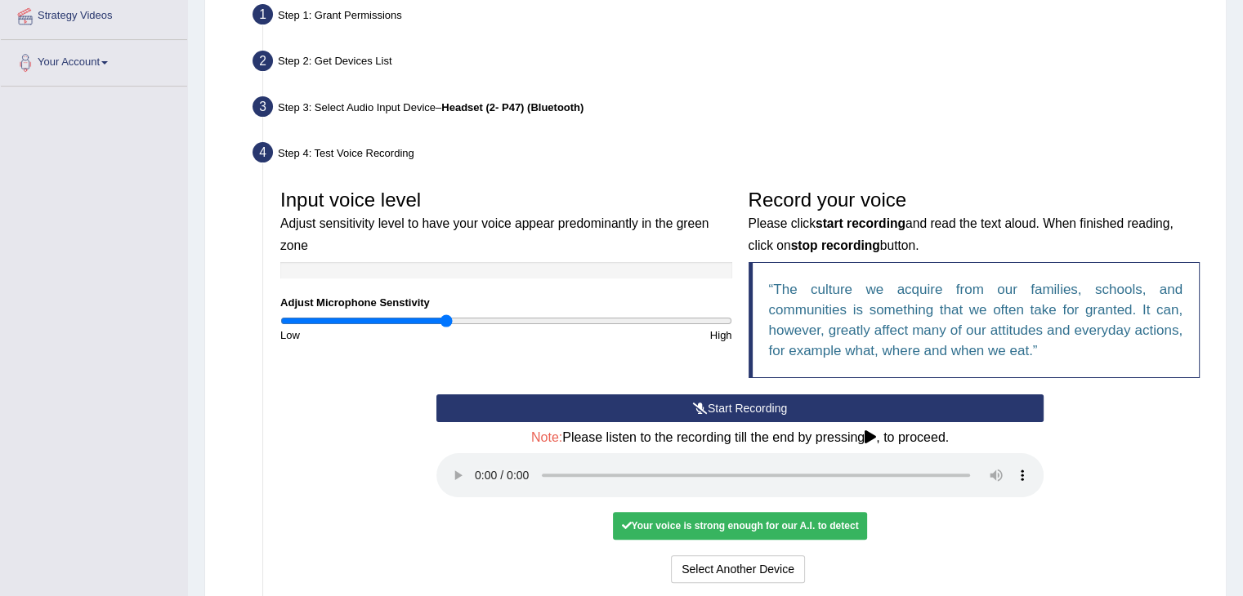
scroll to position [349, 0]
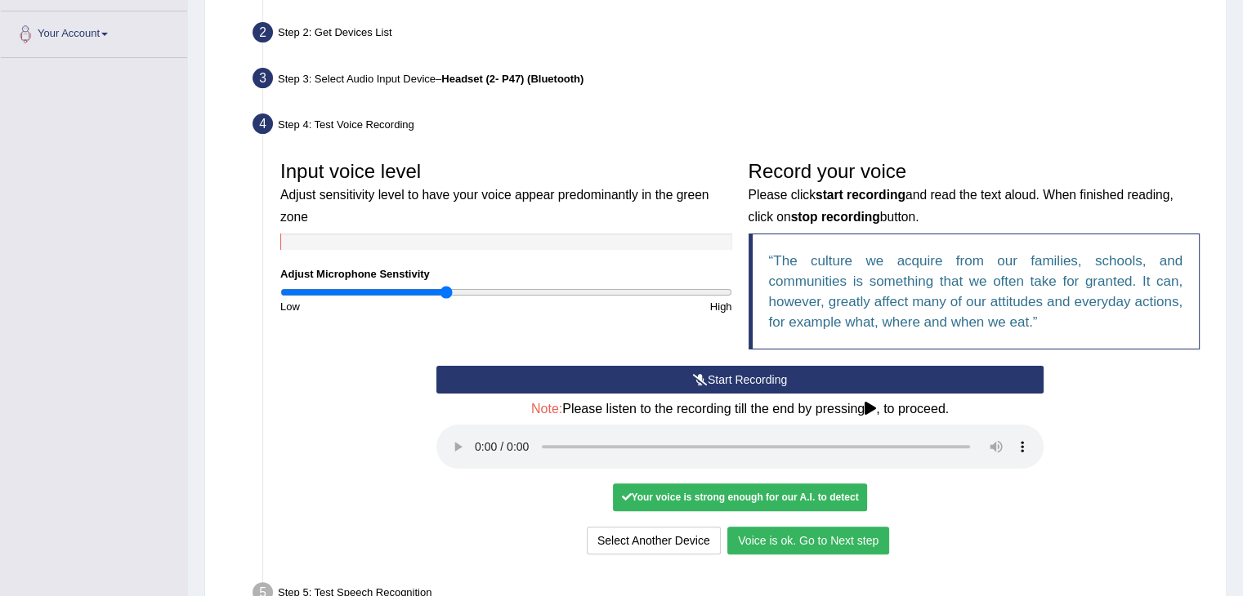
click at [830, 543] on button "Voice is ok. Go to Next step" at bounding box center [808, 541] width 162 height 28
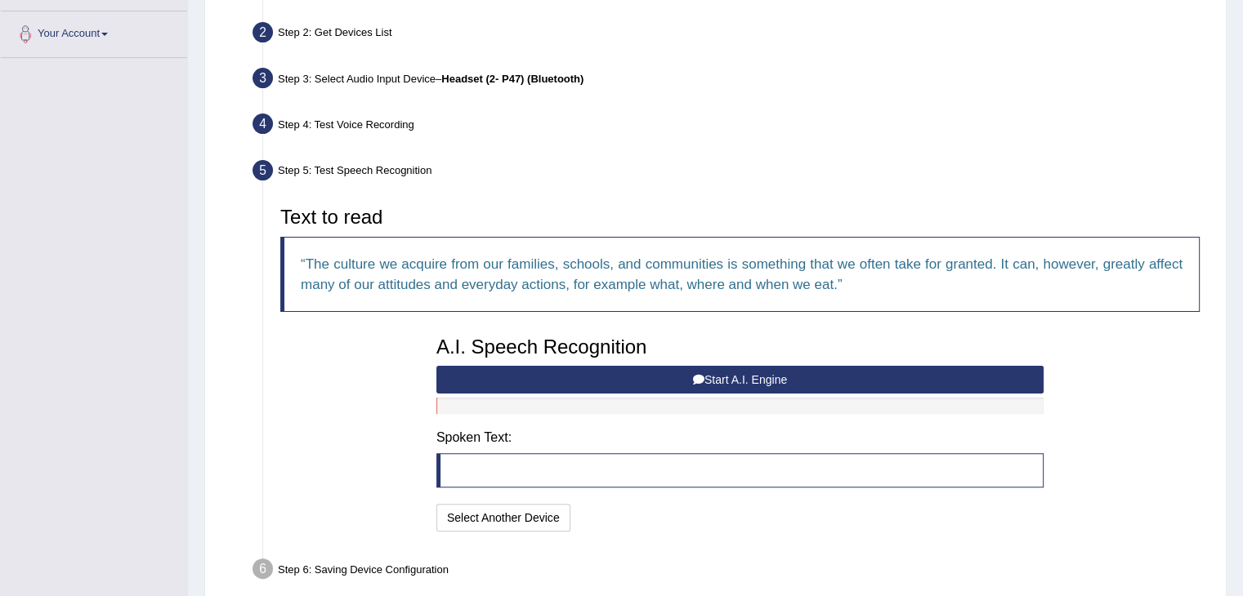
click at [719, 373] on button "Start A.I. Engine" at bounding box center [739, 380] width 607 height 28
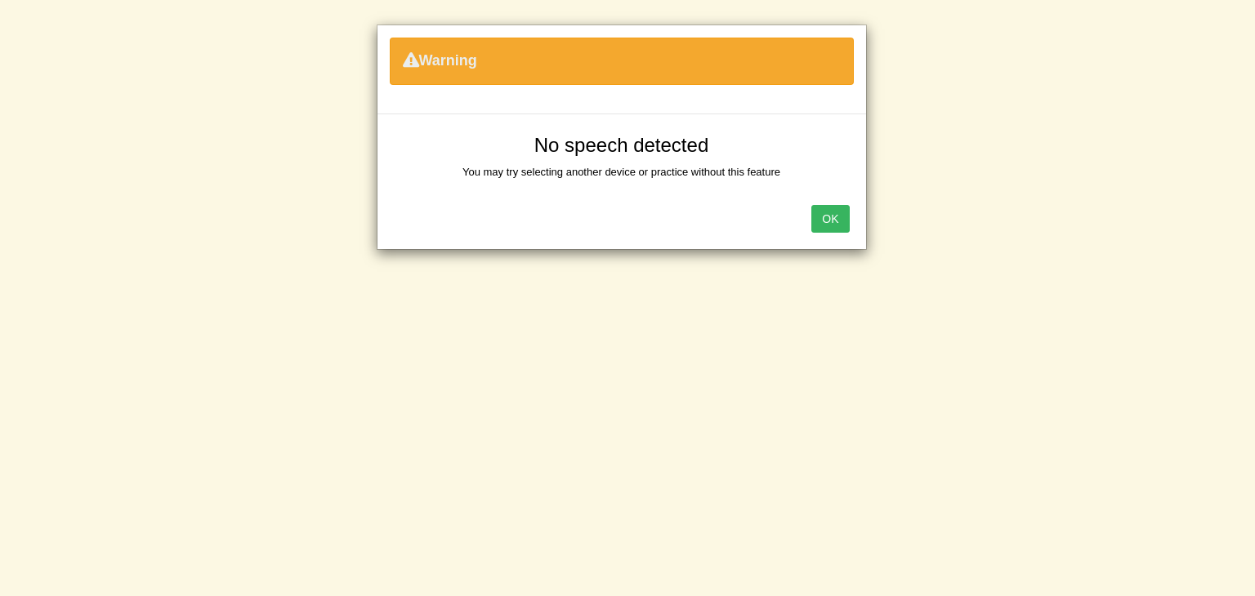
click at [827, 239] on div "OK" at bounding box center [621, 220] width 489 height 57
click at [826, 213] on button "OK" at bounding box center [830, 219] width 38 height 28
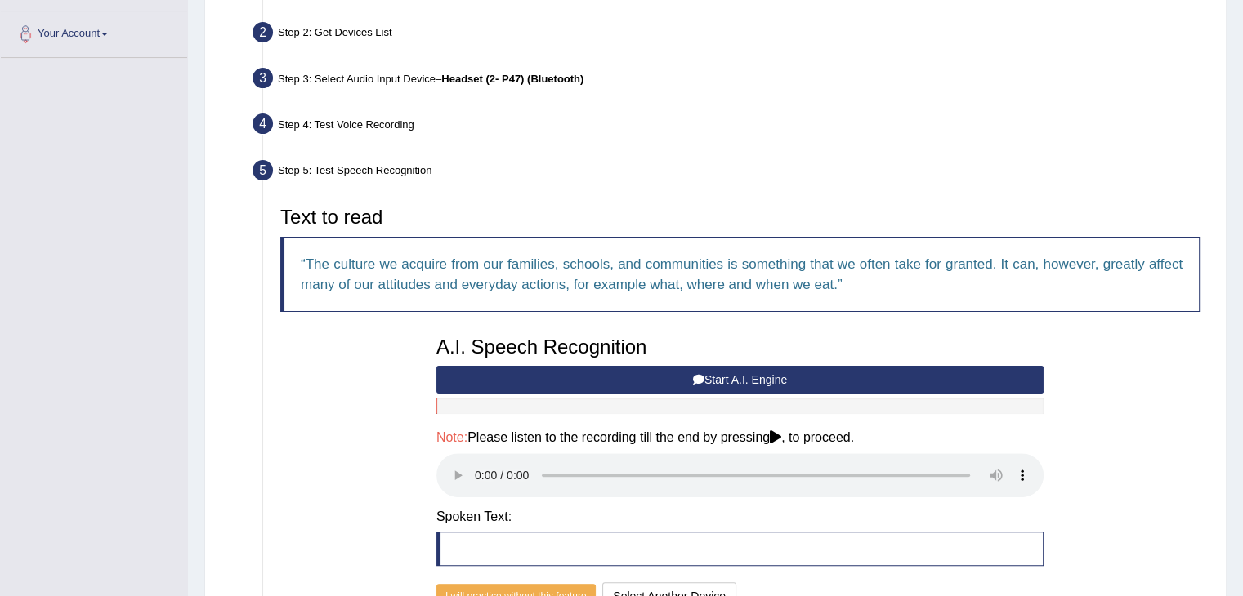
click at [725, 375] on button "Start A.I. Engine" at bounding box center [739, 380] width 607 height 28
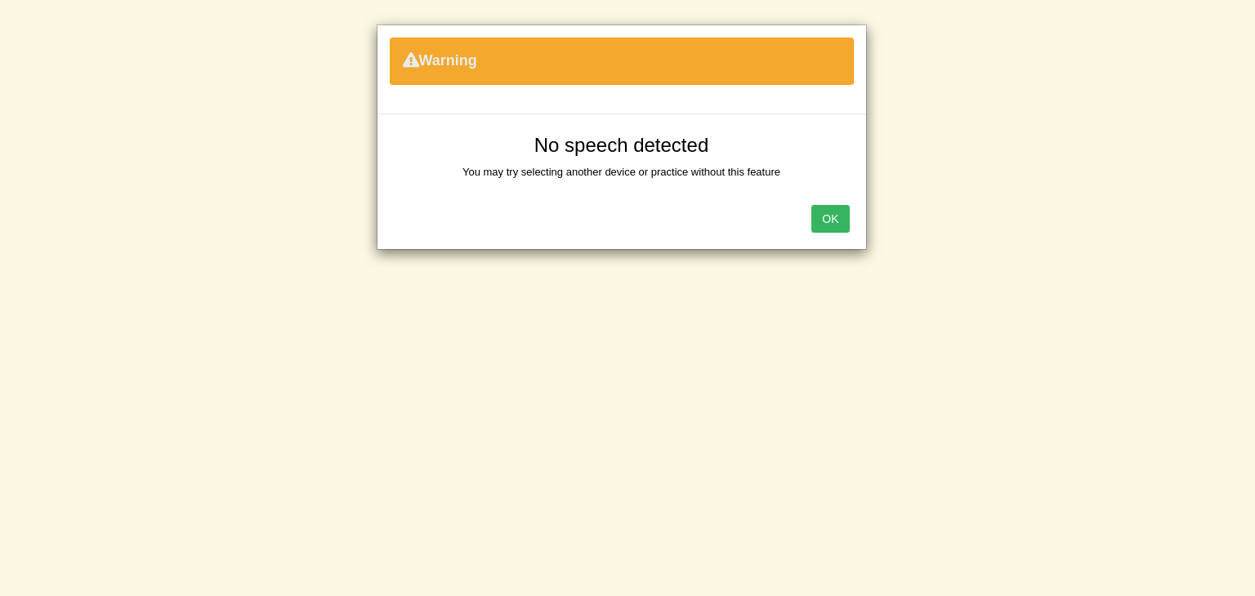
click at [830, 218] on button "OK" at bounding box center [830, 219] width 38 height 28
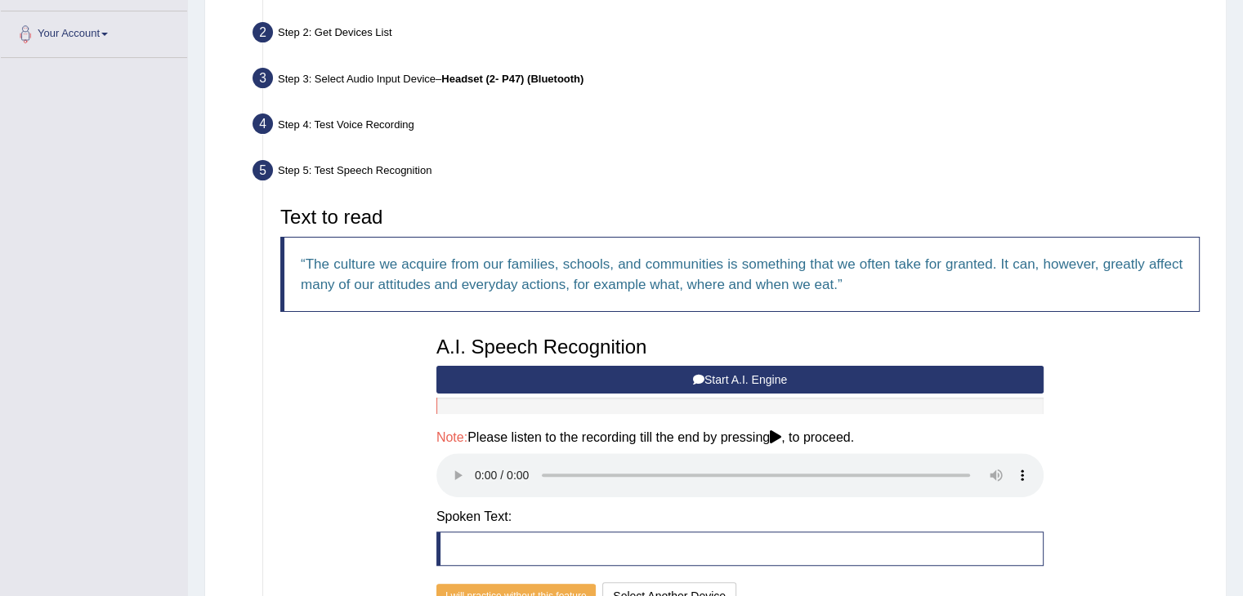
click at [735, 382] on button "Start A.I. Engine" at bounding box center [739, 380] width 607 height 28
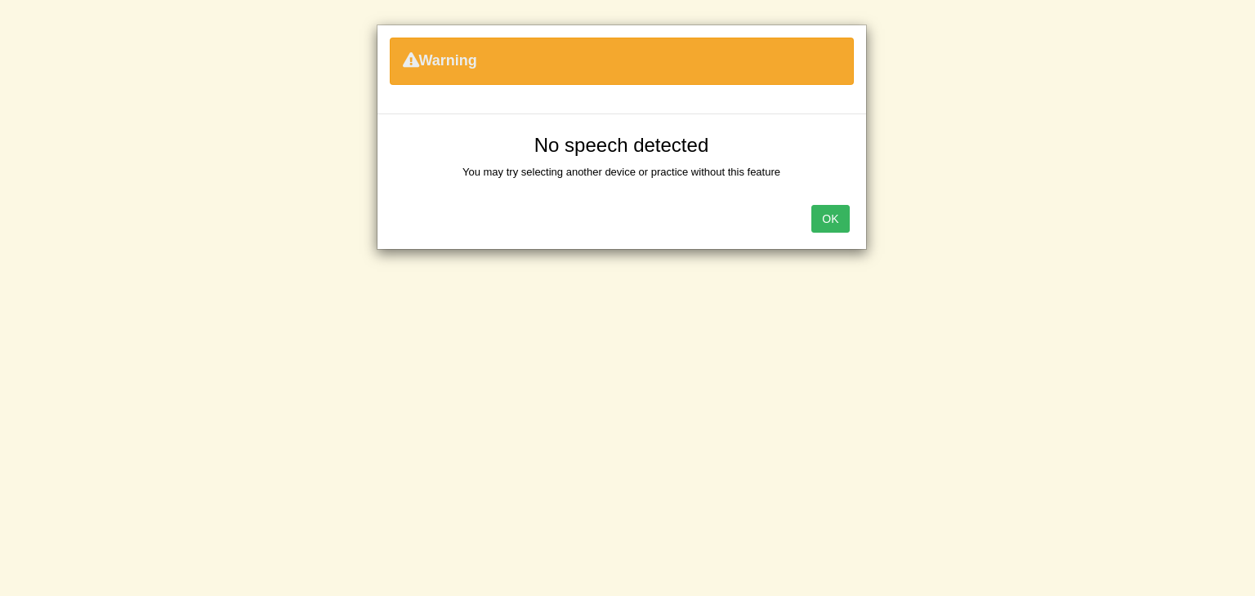
click at [846, 211] on button "OK" at bounding box center [830, 219] width 38 height 28
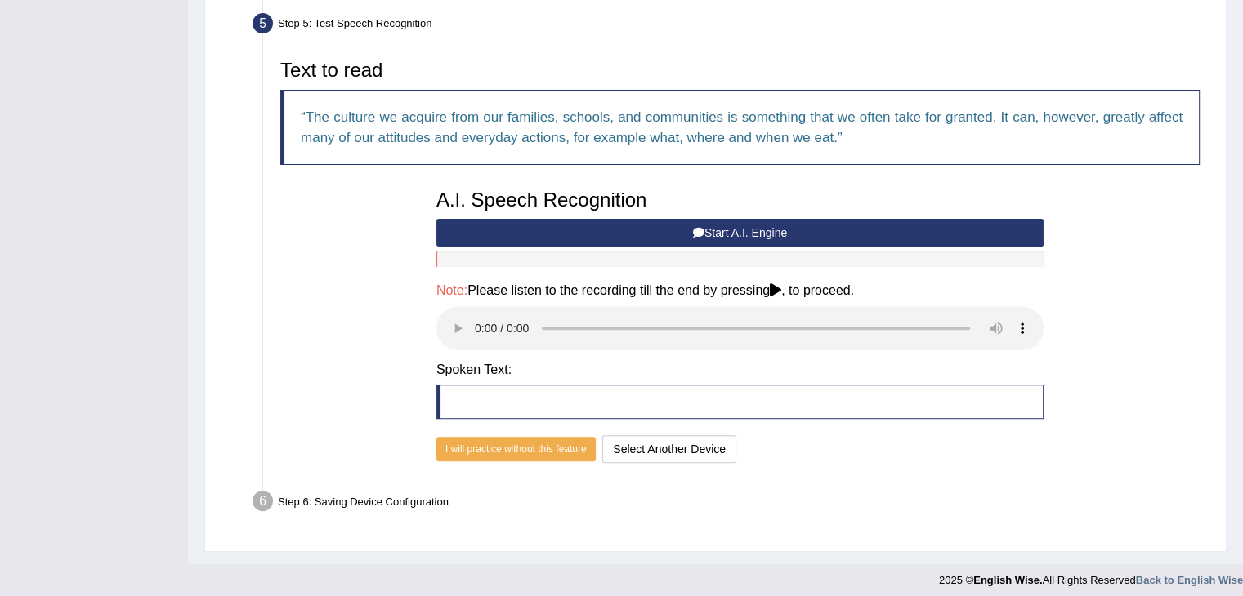
scroll to position [502, 0]
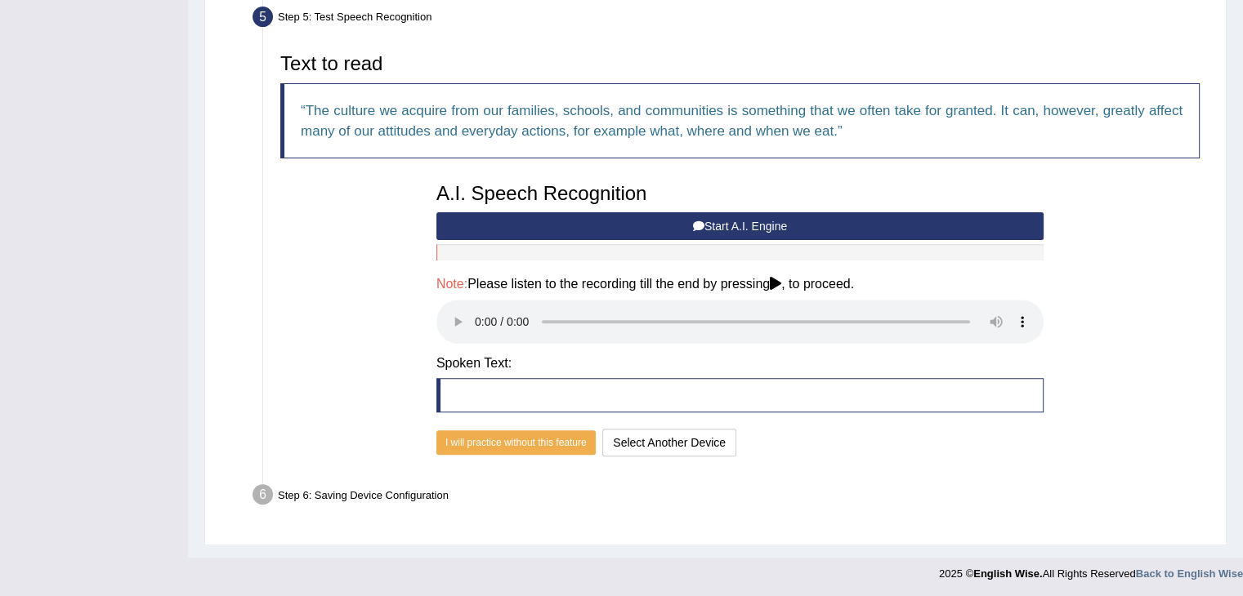
click at [730, 220] on button "Start A.I. Engine" at bounding box center [739, 226] width 607 height 28
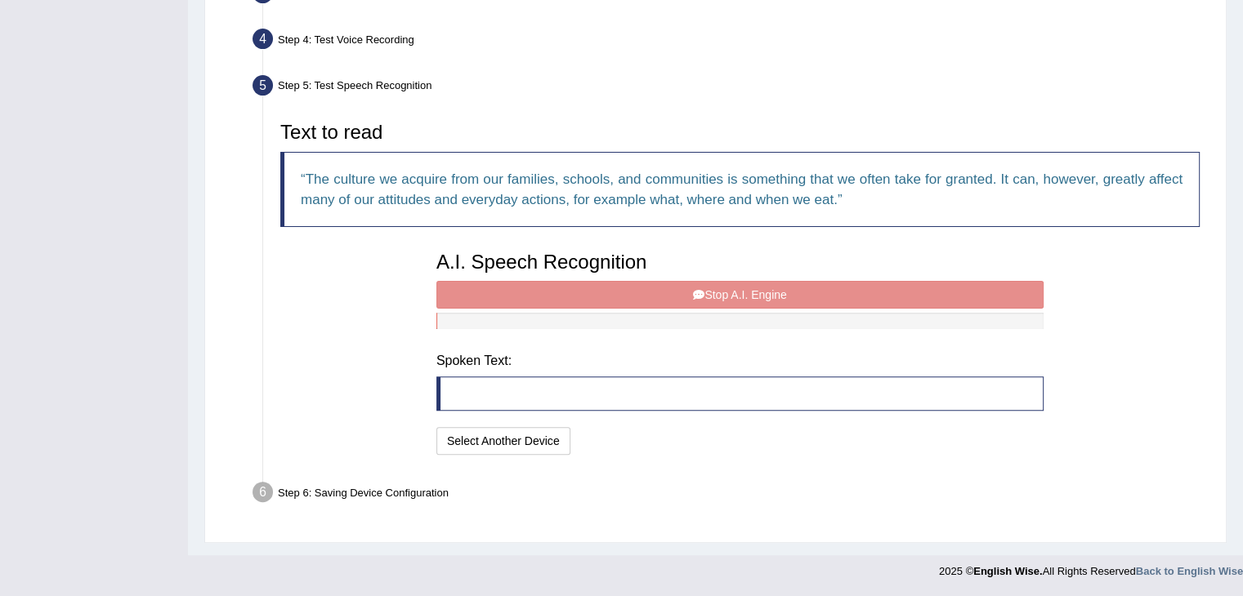
scroll to position [423, 0]
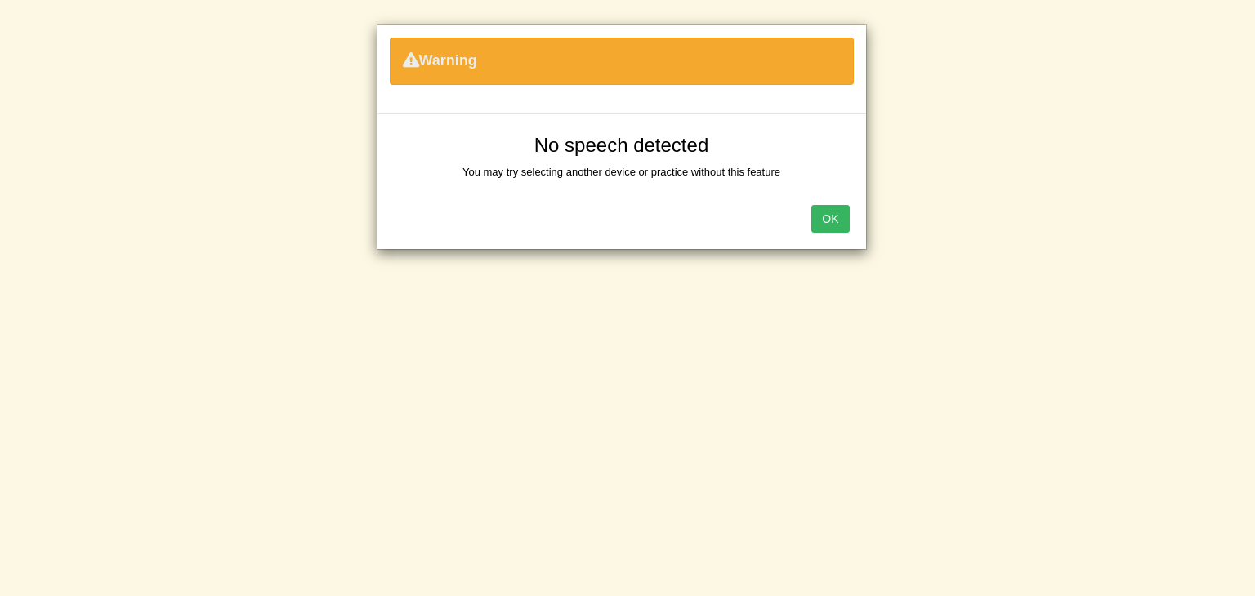
click at [847, 219] on button "OK" at bounding box center [830, 219] width 38 height 28
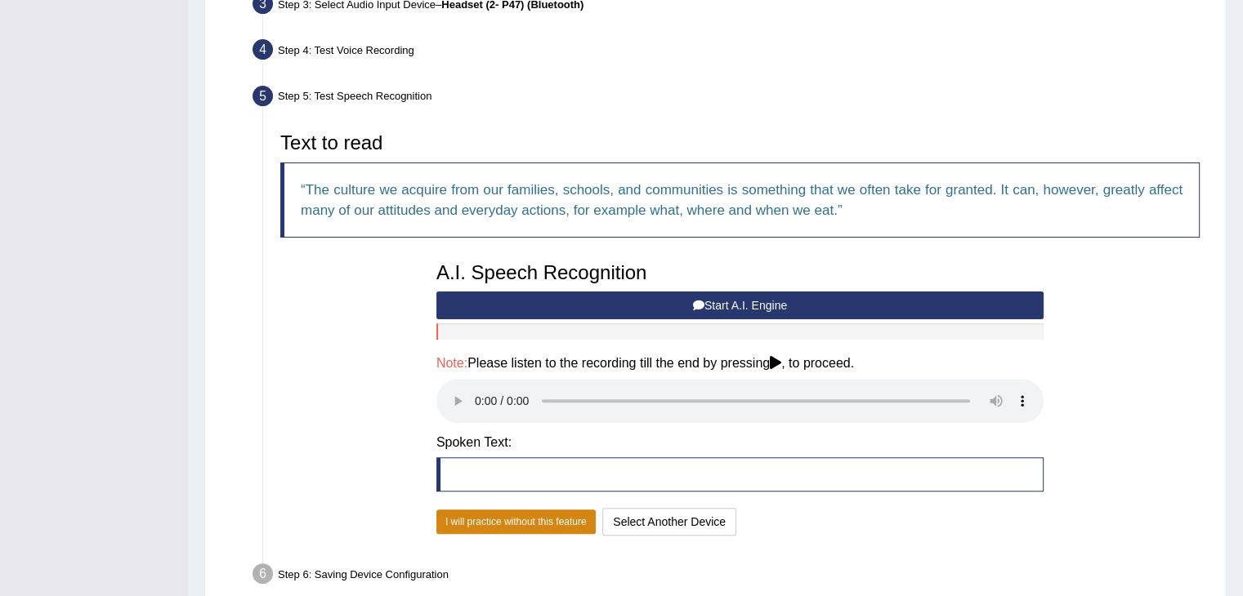
click at [520, 514] on button "I will practice without this feature" at bounding box center [515, 522] width 159 height 25
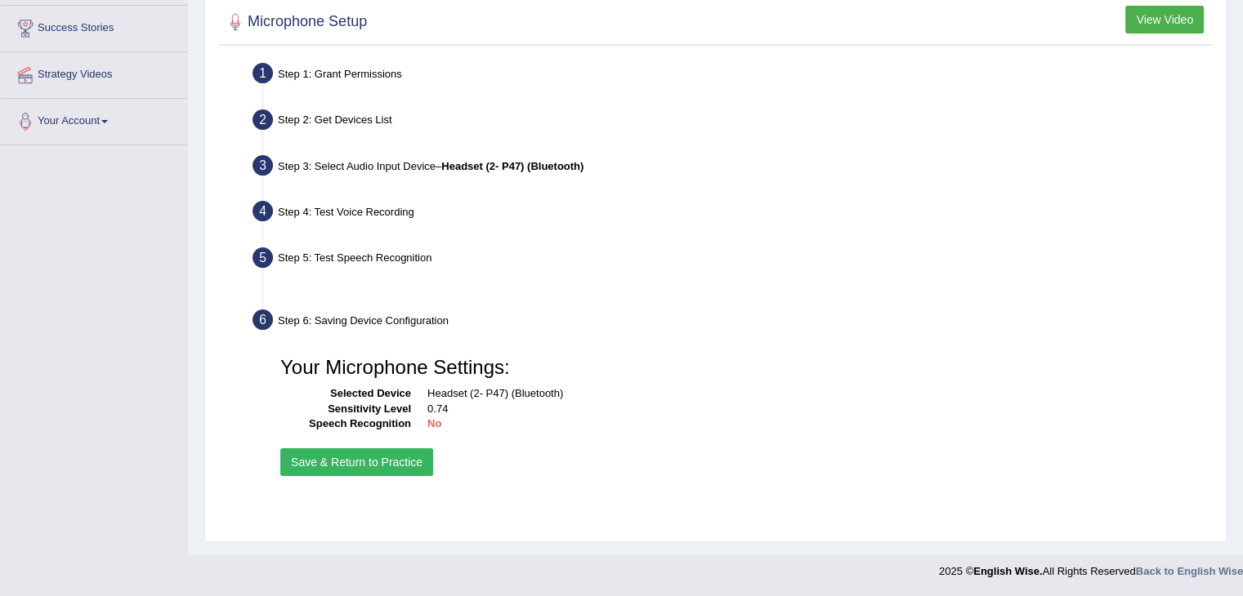
scroll to position [261, 0]
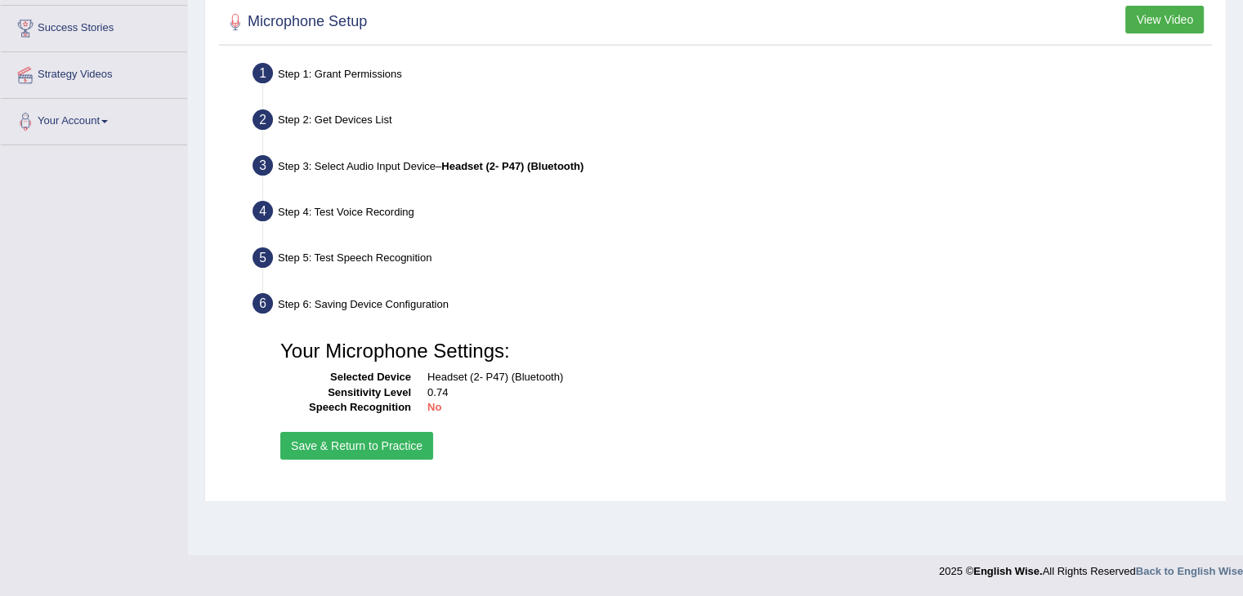
click at [326, 448] on button "Save & Return to Practice" at bounding box center [356, 446] width 153 height 28
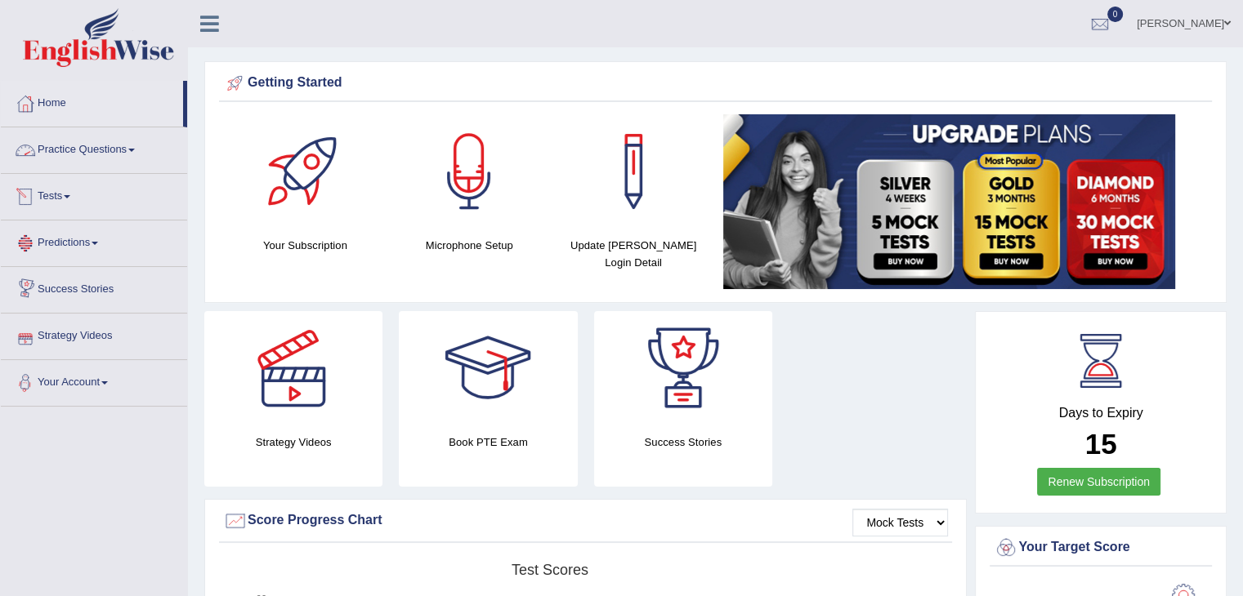
click at [118, 146] on link "Practice Questions" at bounding box center [94, 147] width 186 height 41
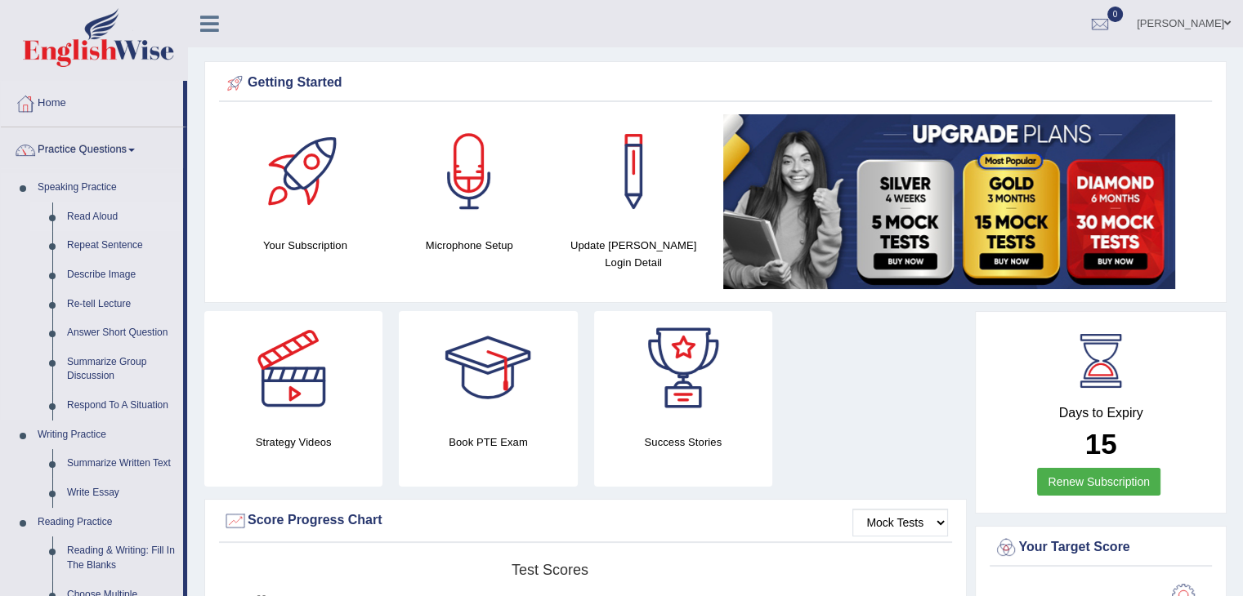
click at [97, 211] on link "Read Aloud" at bounding box center [121, 217] width 123 height 29
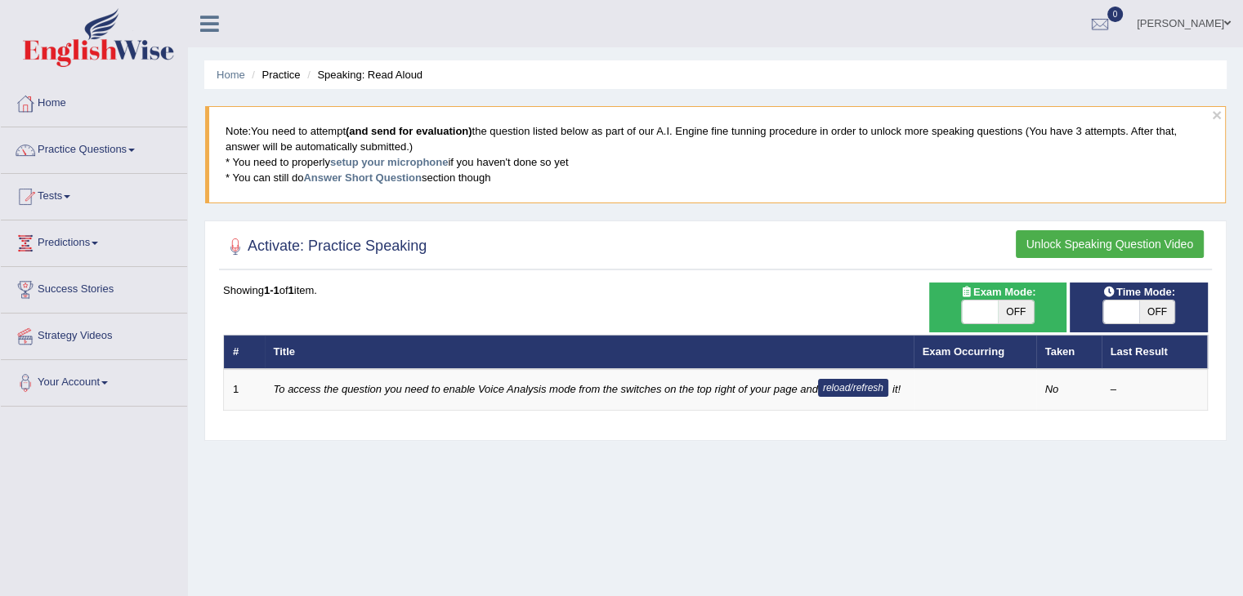
click at [798, 312] on div "Showing 1-1 of 1 item. # Title Exam Occurring Taken Last Result 1 To access the…" at bounding box center [715, 347] width 984 height 129
click at [209, 30] on icon at bounding box center [209, 23] width 19 height 21
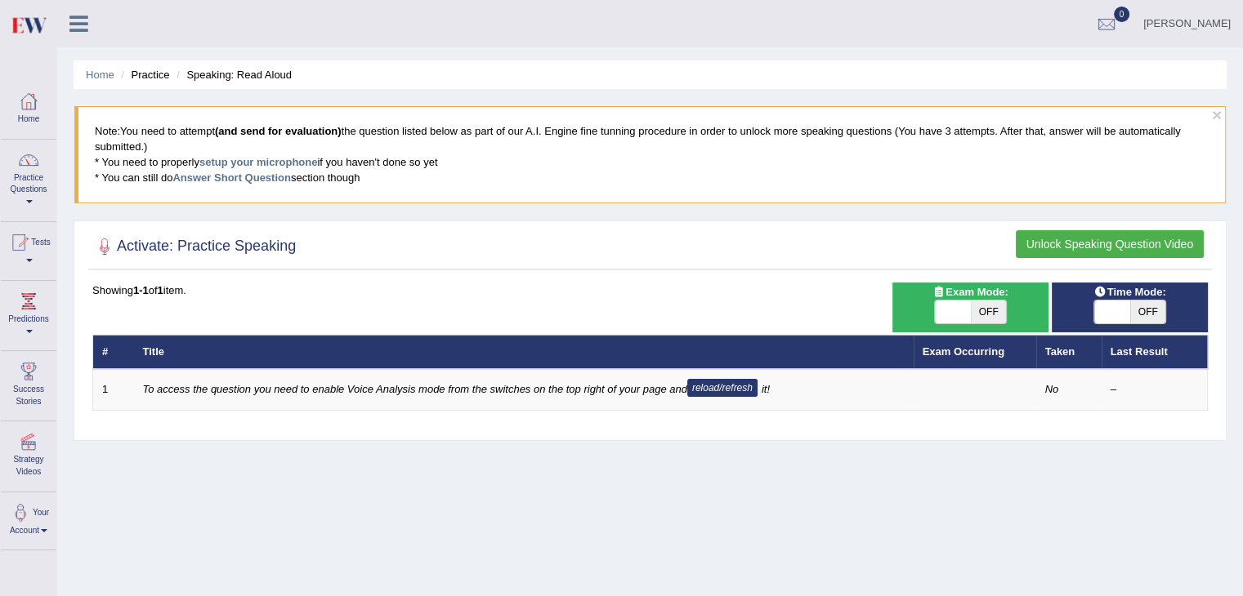
click at [33, 105] on div at bounding box center [28, 101] width 25 height 25
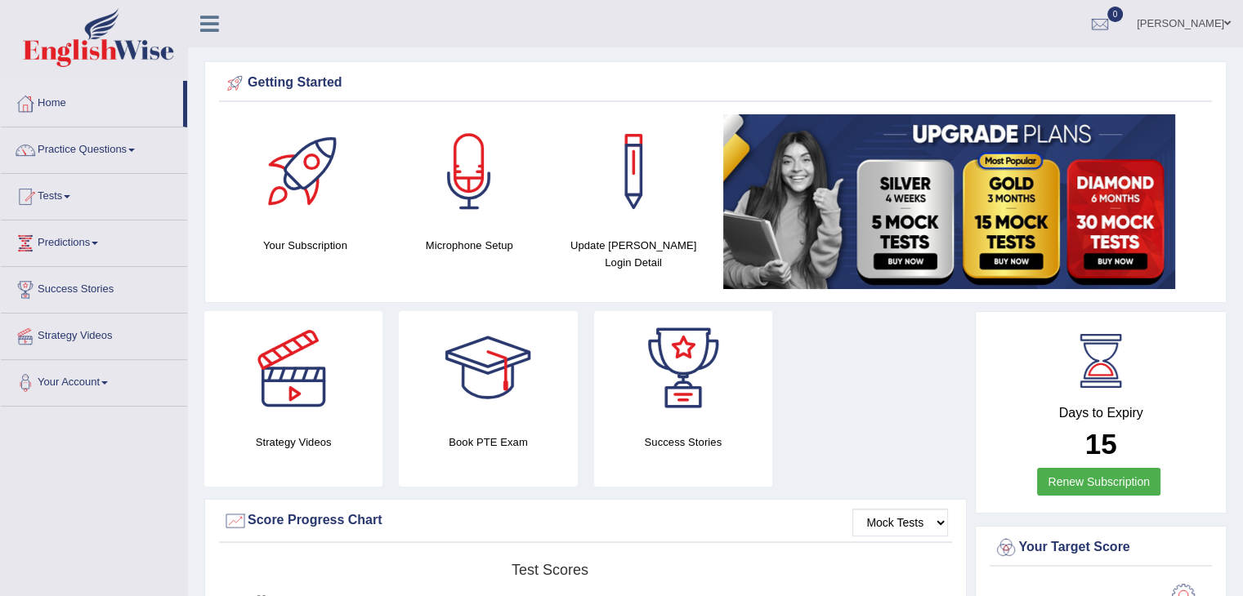
click at [490, 241] on h4 "Microphone Setup" at bounding box center [469, 245] width 148 height 17
click at [83, 157] on link "Practice Questions" at bounding box center [94, 147] width 186 height 41
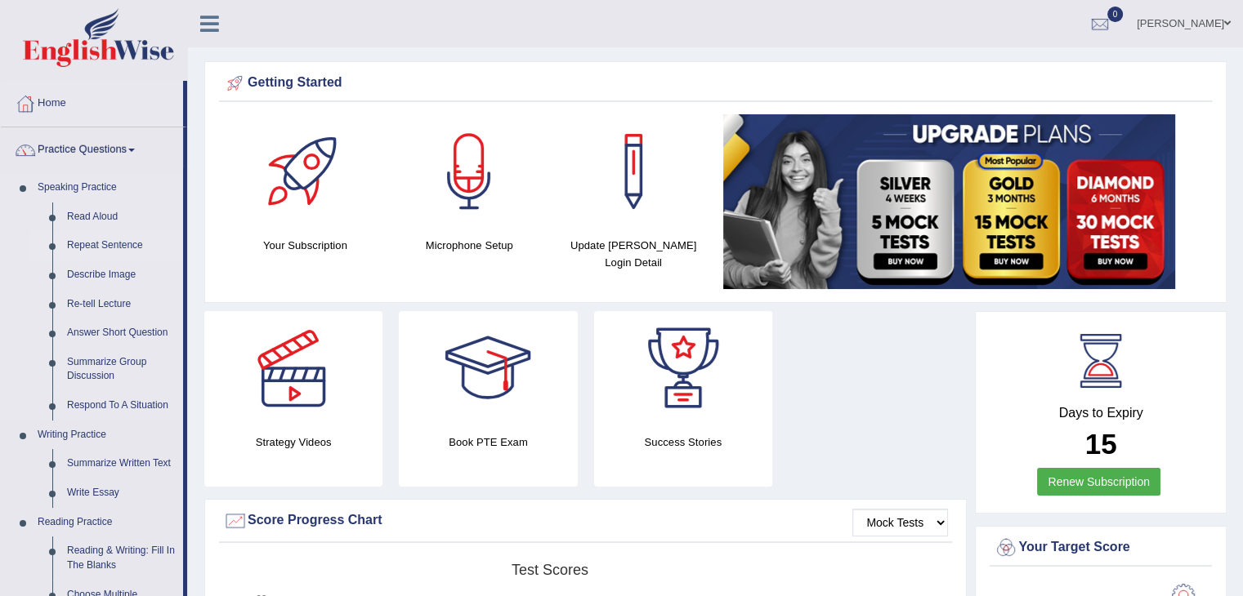
click at [109, 243] on link "Repeat Sentence" at bounding box center [121, 245] width 123 height 29
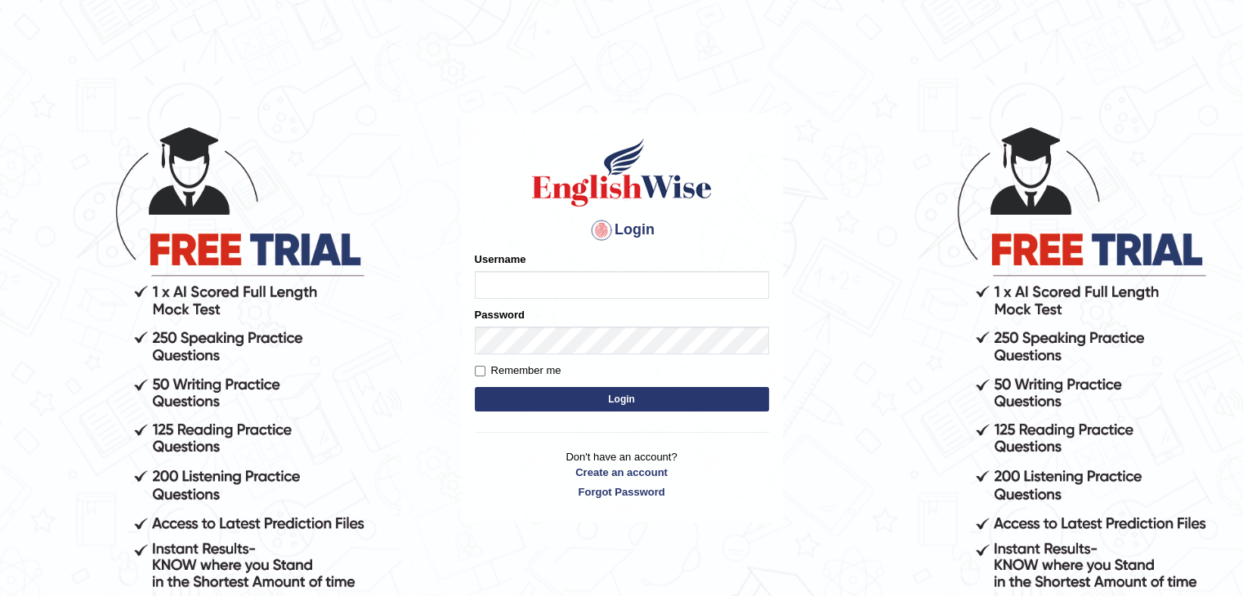
type input "muktiram"
click at [609, 405] on button "Login" at bounding box center [622, 399] width 294 height 25
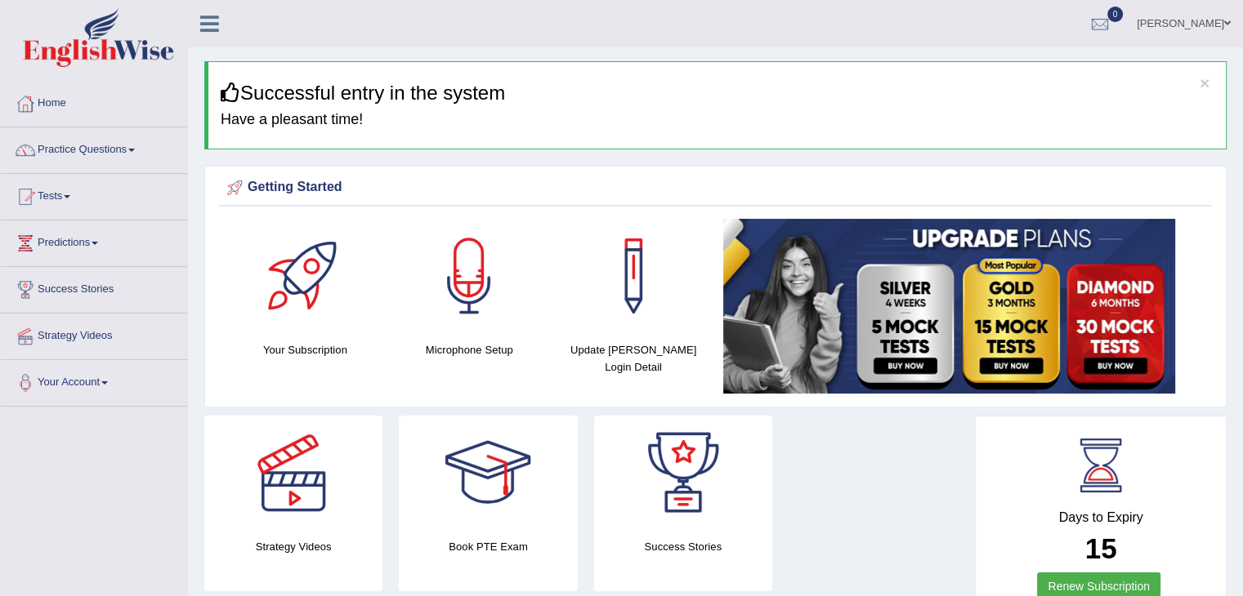
click at [99, 146] on link "Practice Questions" at bounding box center [94, 147] width 186 height 41
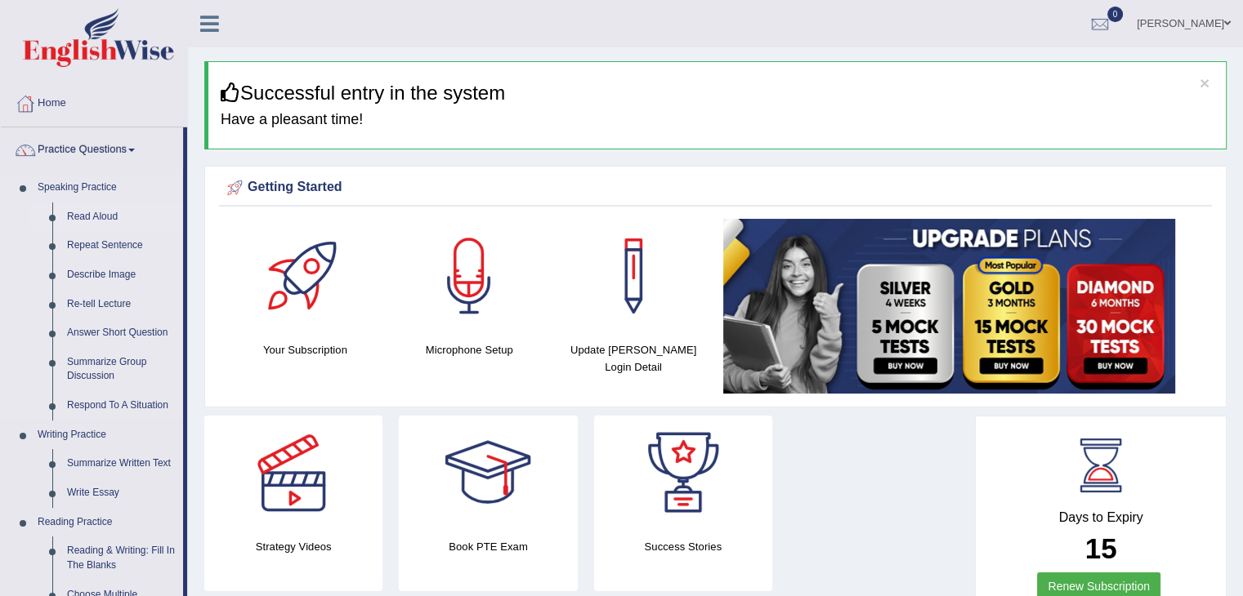
click at [92, 210] on link "Read Aloud" at bounding box center [121, 217] width 123 height 29
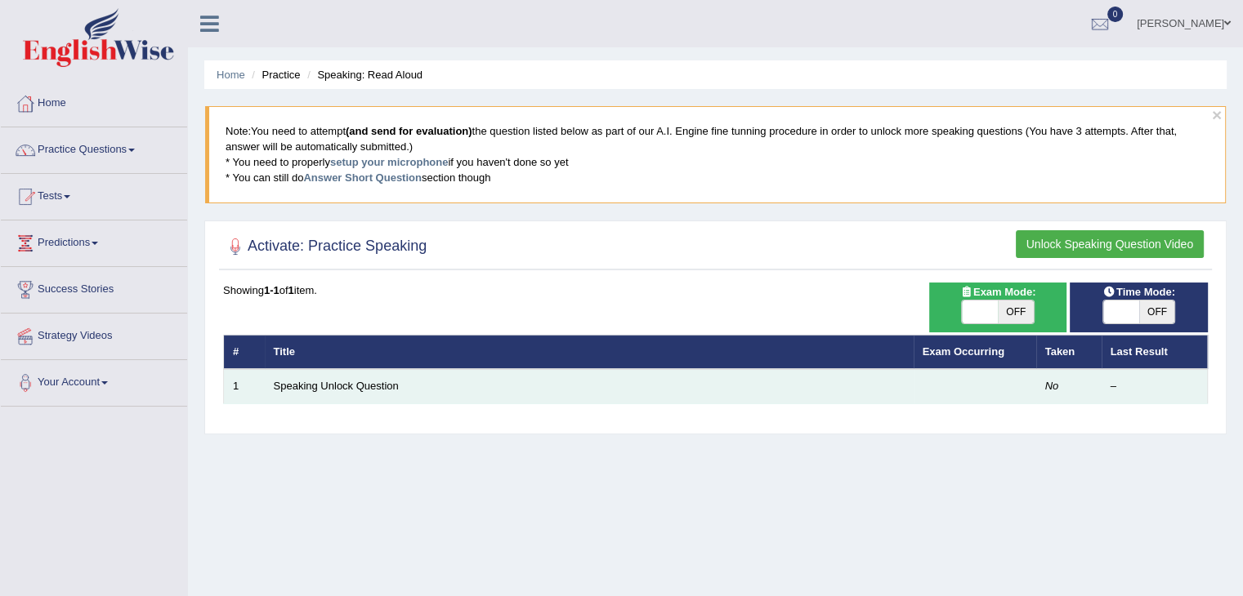
click at [408, 377] on td "Speaking Unlock Question" at bounding box center [589, 386] width 649 height 34
click at [386, 385] on link "Speaking Unlock Question" at bounding box center [336, 386] width 125 height 12
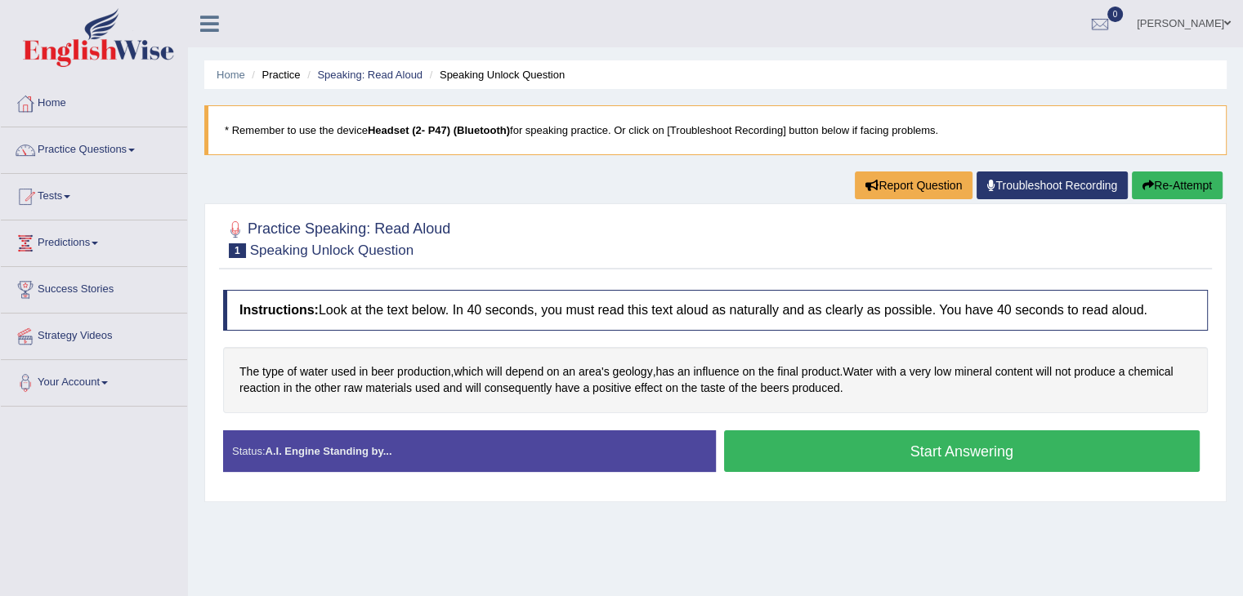
click at [810, 461] on button "Start Answering" at bounding box center [962, 452] width 476 height 42
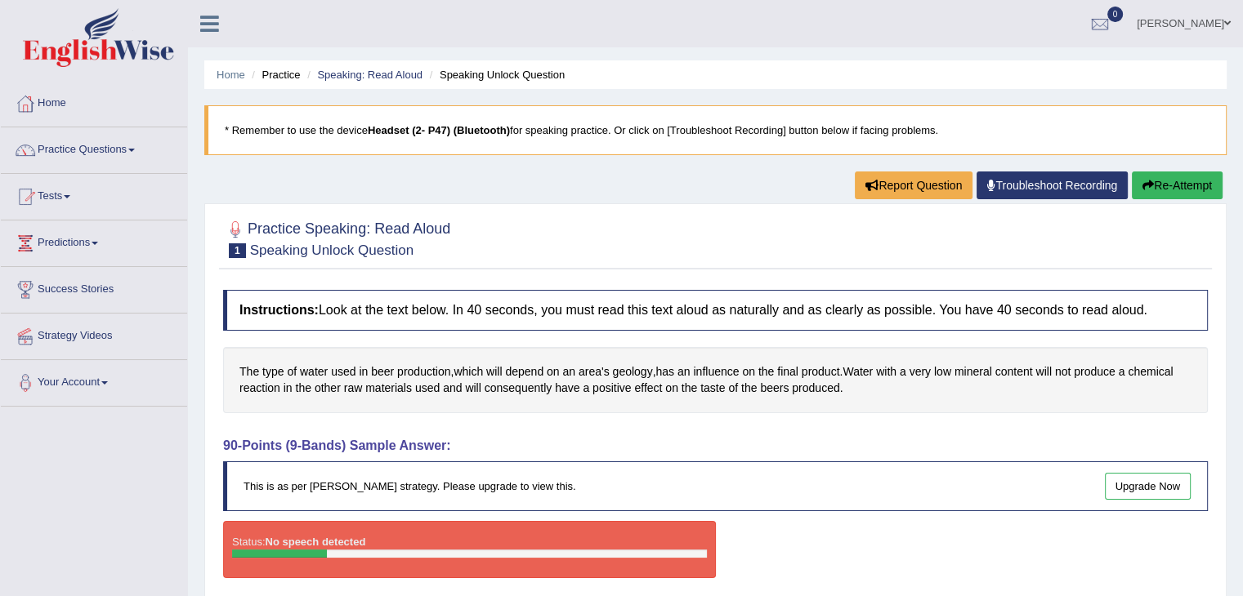
click at [1183, 199] on div "Report Question Troubleshoot Recording Re-Attempt" at bounding box center [1041, 188] width 372 height 32
click at [1167, 195] on button "Re-Attempt" at bounding box center [1176, 186] width 91 height 28
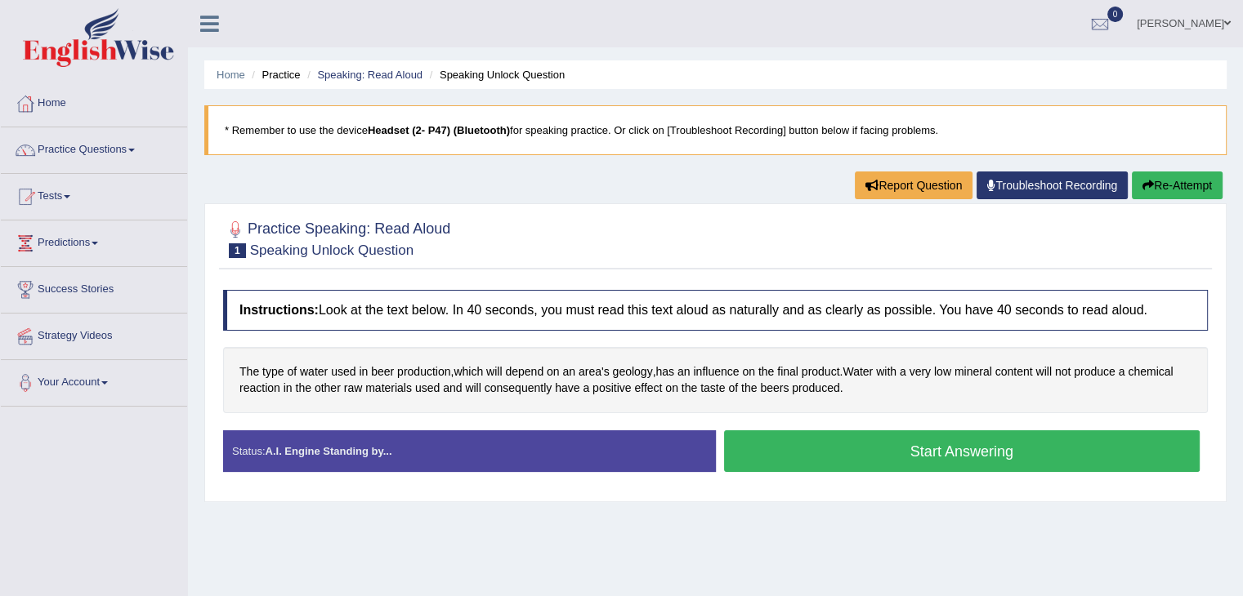
click at [60, 114] on link "Home" at bounding box center [94, 101] width 186 height 41
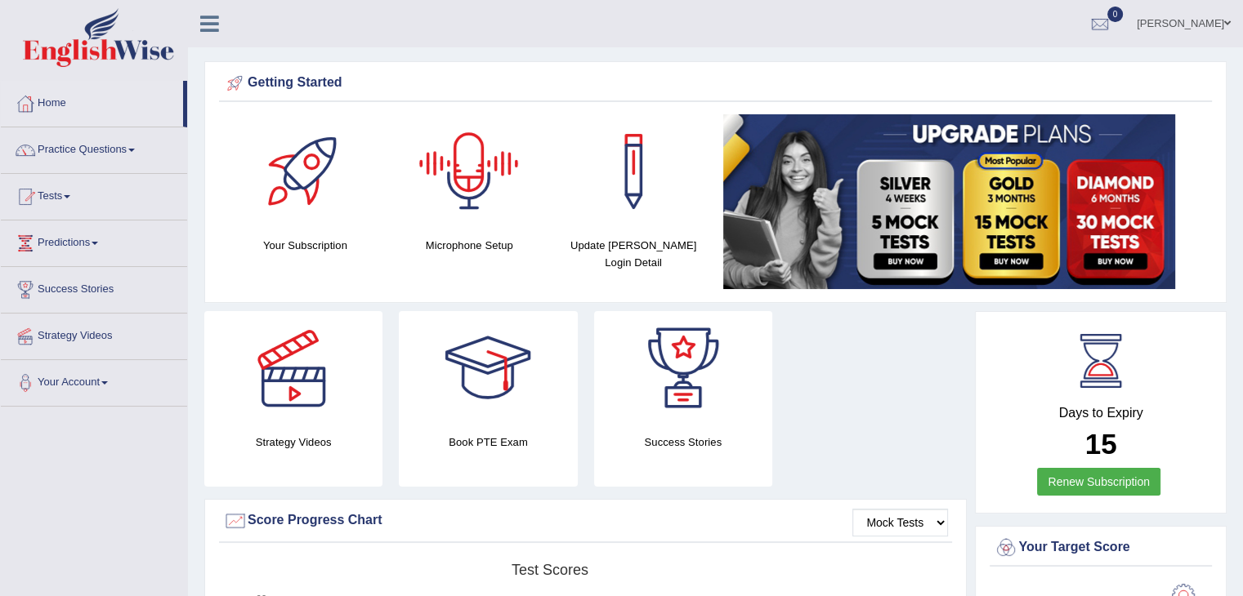
click at [451, 177] on div at bounding box center [469, 171] width 114 height 114
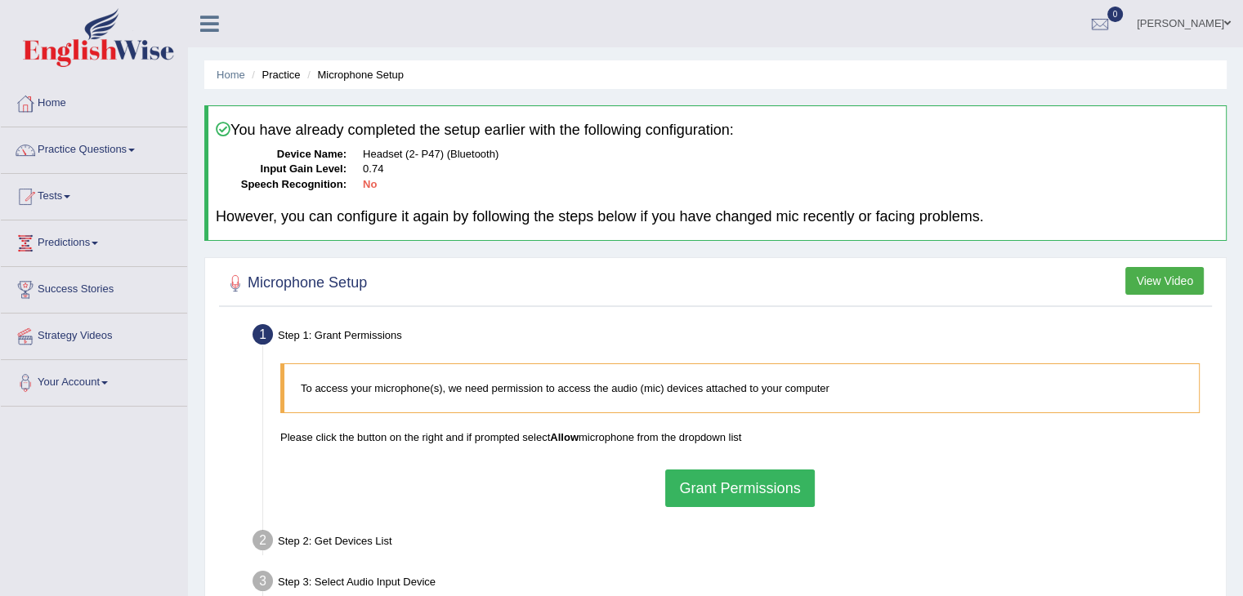
click at [739, 487] on button "Grant Permissions" at bounding box center [739, 489] width 149 height 38
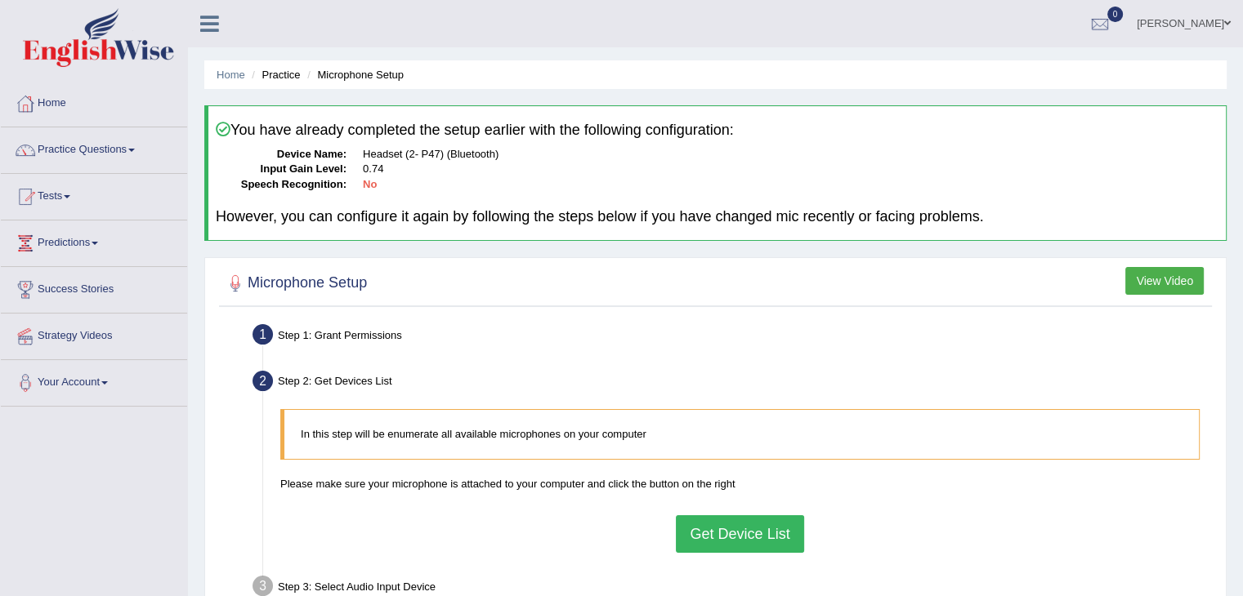
click at [569, 217] on h4 "However, you can configure it again by following the steps below if you have ch…" at bounding box center [717, 217] width 1002 height 16
click at [734, 526] on button "Get Device List" at bounding box center [739, 534] width 127 height 38
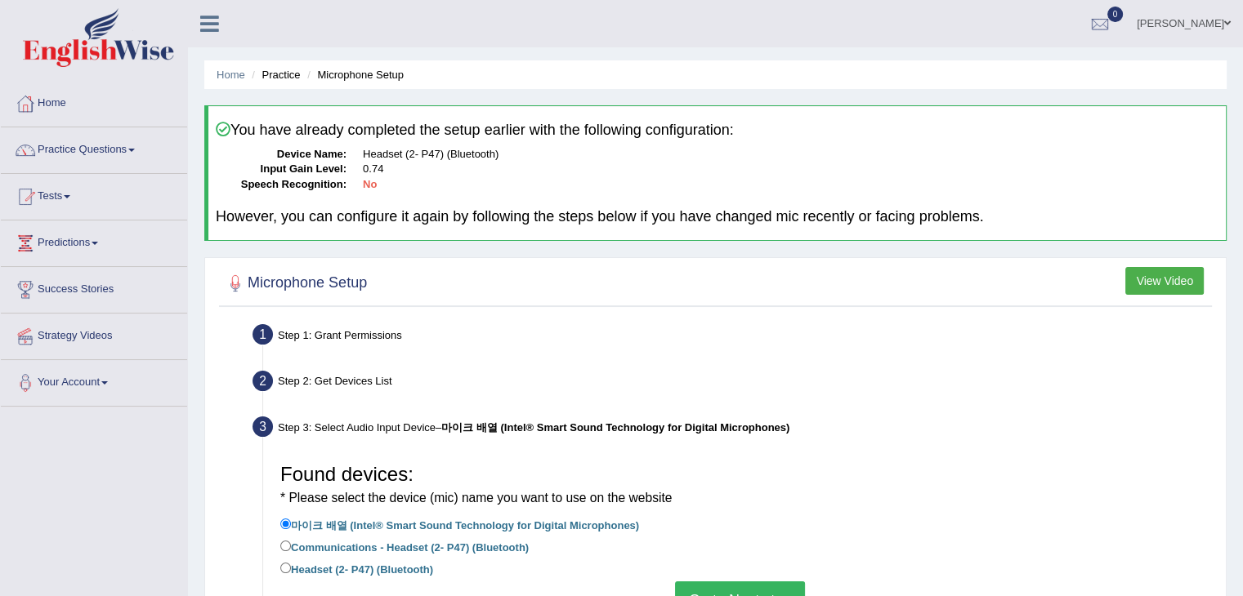
click at [731, 592] on button "Go to Next step" at bounding box center [740, 601] width 130 height 38
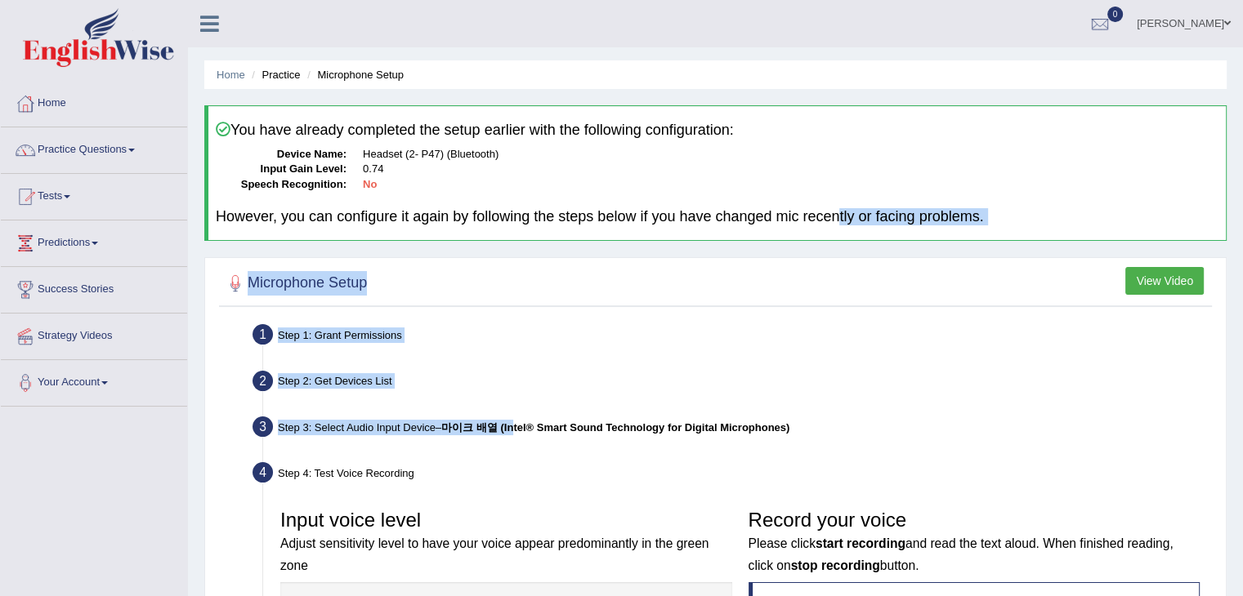
drag, startPoint x: 520, startPoint y: 425, endPoint x: 895, endPoint y: 204, distance: 435.7
click at [895, 204] on div "Home Practice Microphone Setup You have already completed the setup earlier wit…" at bounding box center [715, 483] width 1055 height 966
click at [1140, 272] on button "View Video" at bounding box center [1164, 281] width 78 height 28
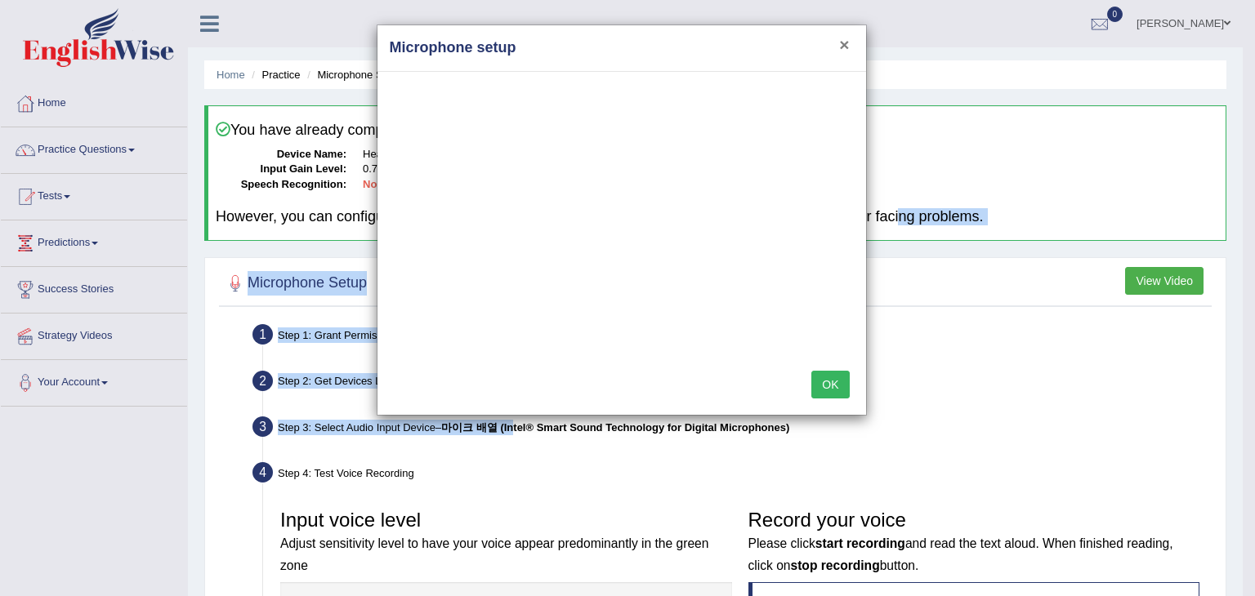
click at [849, 39] on button "×" at bounding box center [844, 44] width 10 height 17
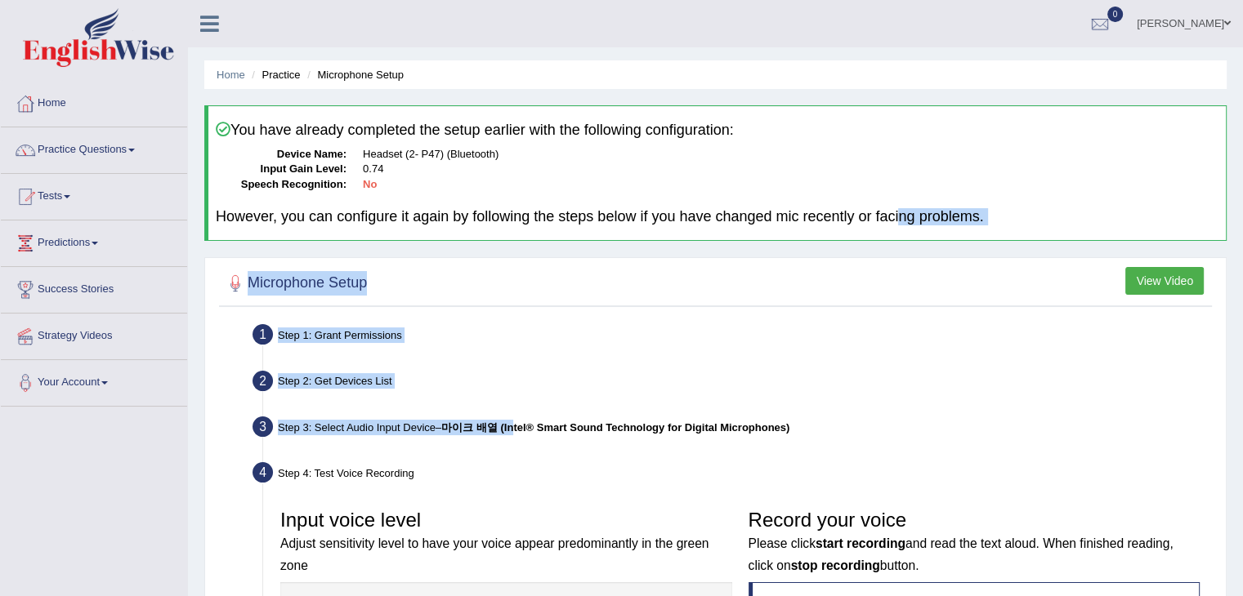
click at [536, 306] on div "Microphone Setup View Video Step 1: Grant Permissions To access your microphone…" at bounding box center [715, 605] width 1022 height 696
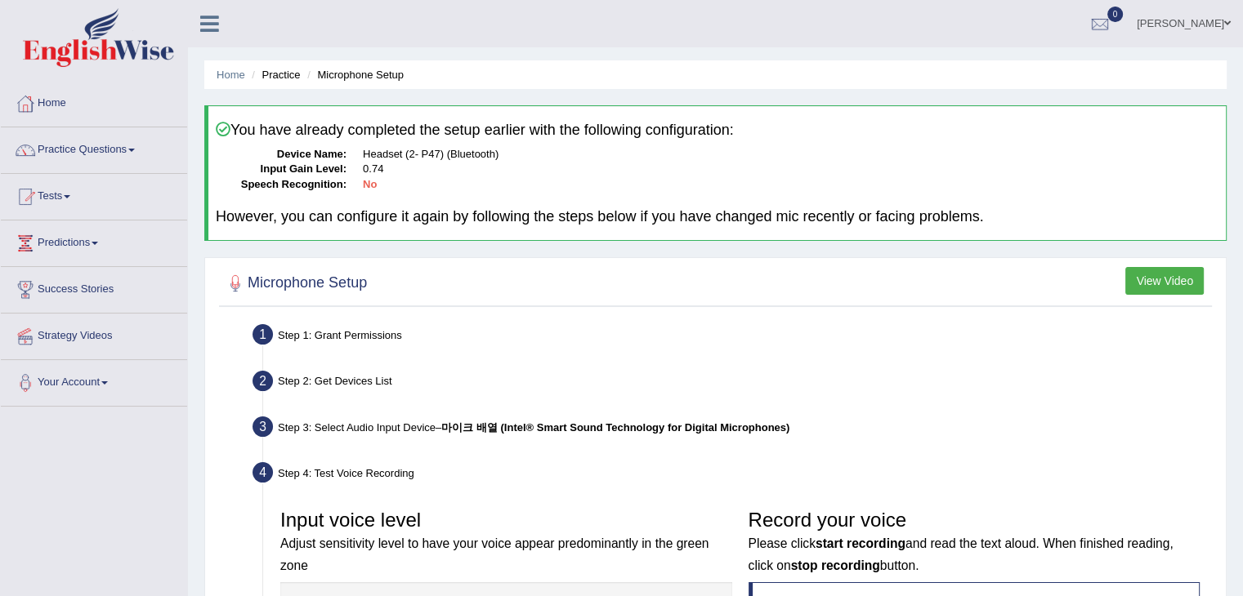
click at [379, 332] on div "Step 1: Grant Permissions" at bounding box center [731, 337] width 973 height 36
click at [59, 98] on link "Home" at bounding box center [94, 101] width 186 height 41
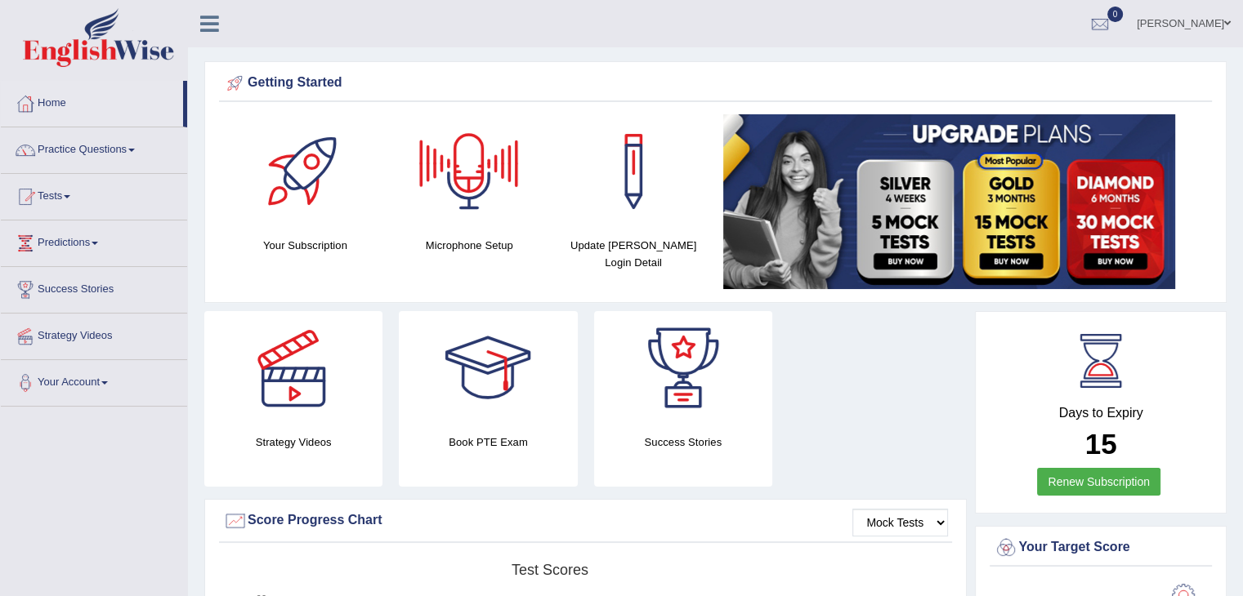
click at [452, 166] on div at bounding box center [469, 171] width 114 height 114
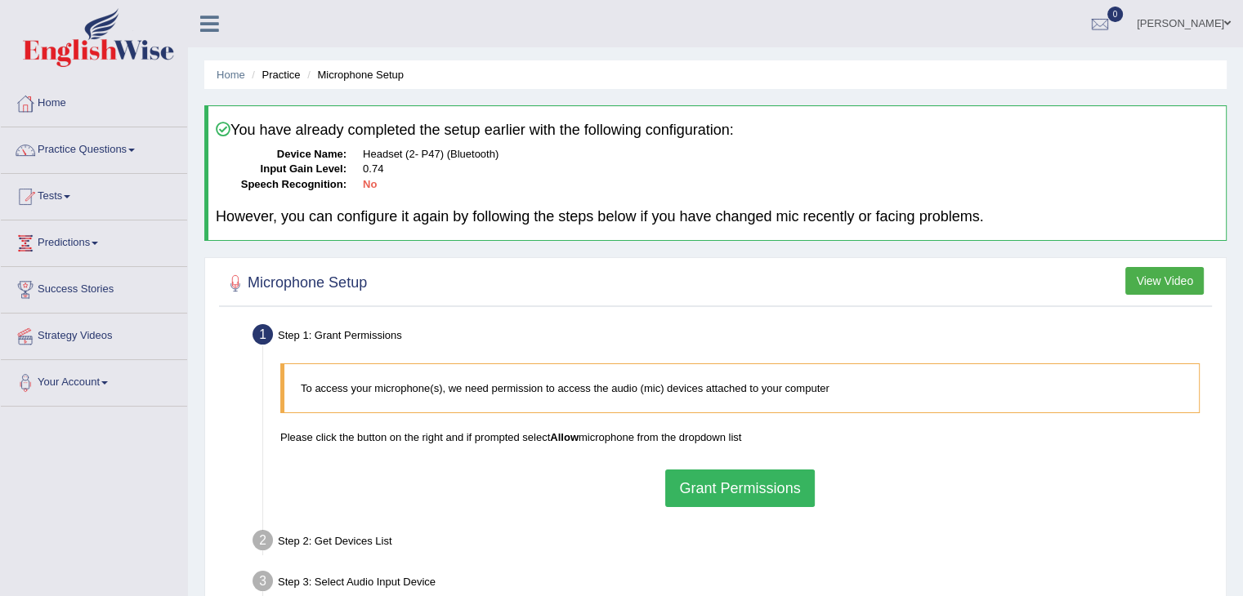
click at [743, 485] on button "Grant Permissions" at bounding box center [739, 489] width 149 height 38
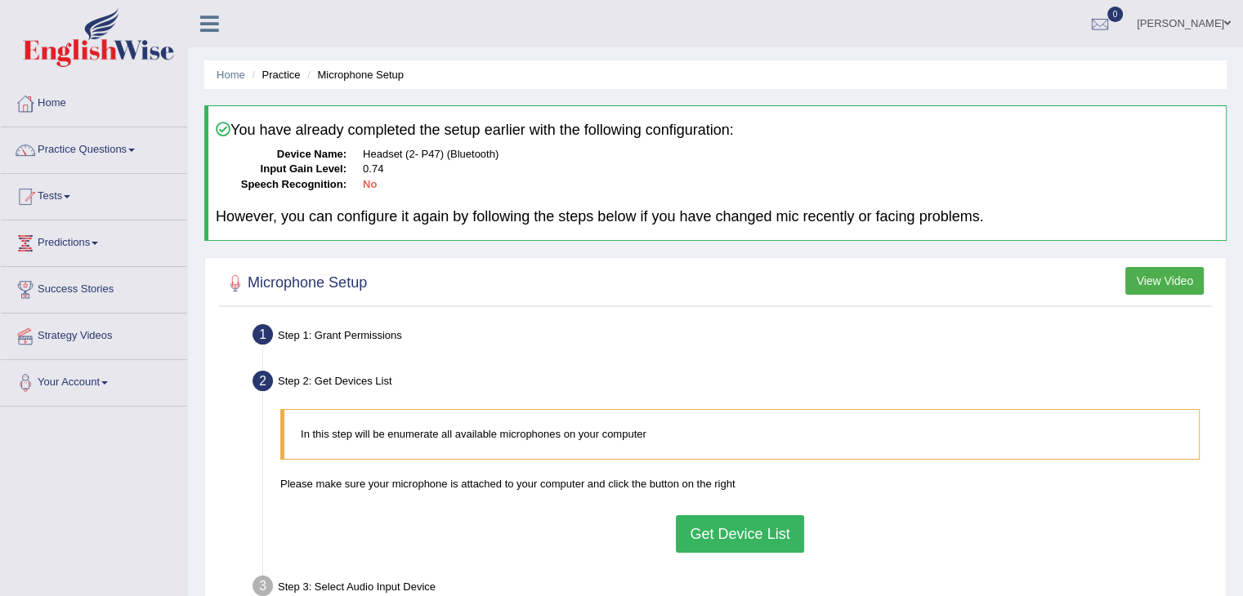
click at [765, 530] on button "Get Device List" at bounding box center [739, 534] width 127 height 38
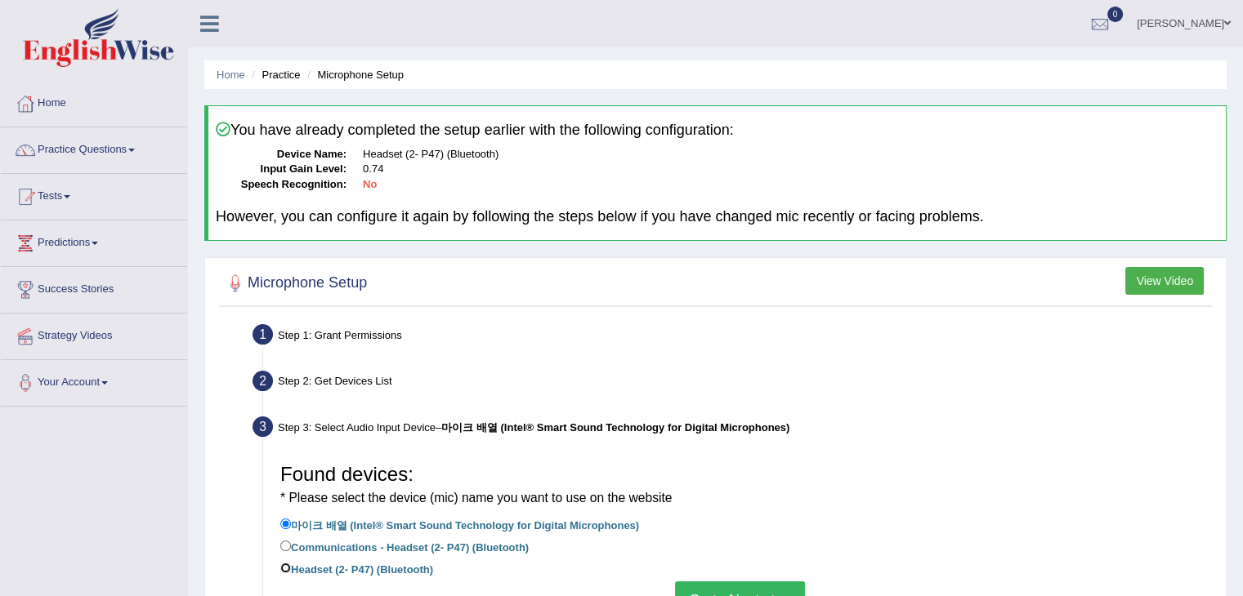
click at [284, 566] on input "Headset (2- P47) (Bluetooth)" at bounding box center [285, 568] width 11 height 11
radio input "true"
click at [700, 591] on button "Go to Next step" at bounding box center [740, 601] width 130 height 38
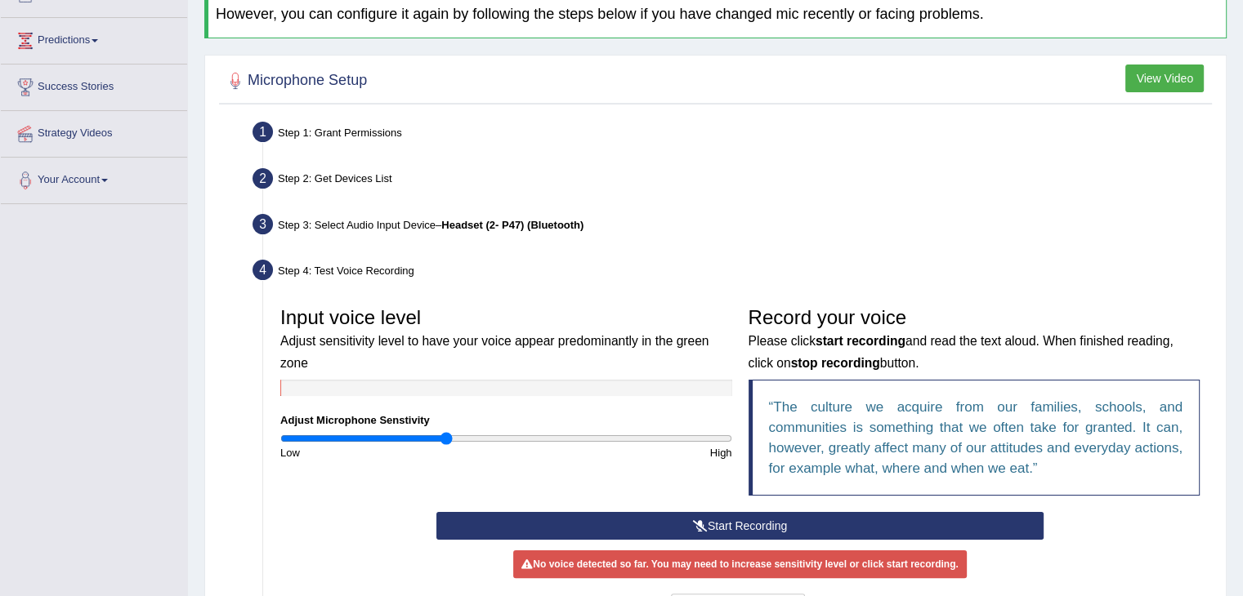
scroll to position [208, 0]
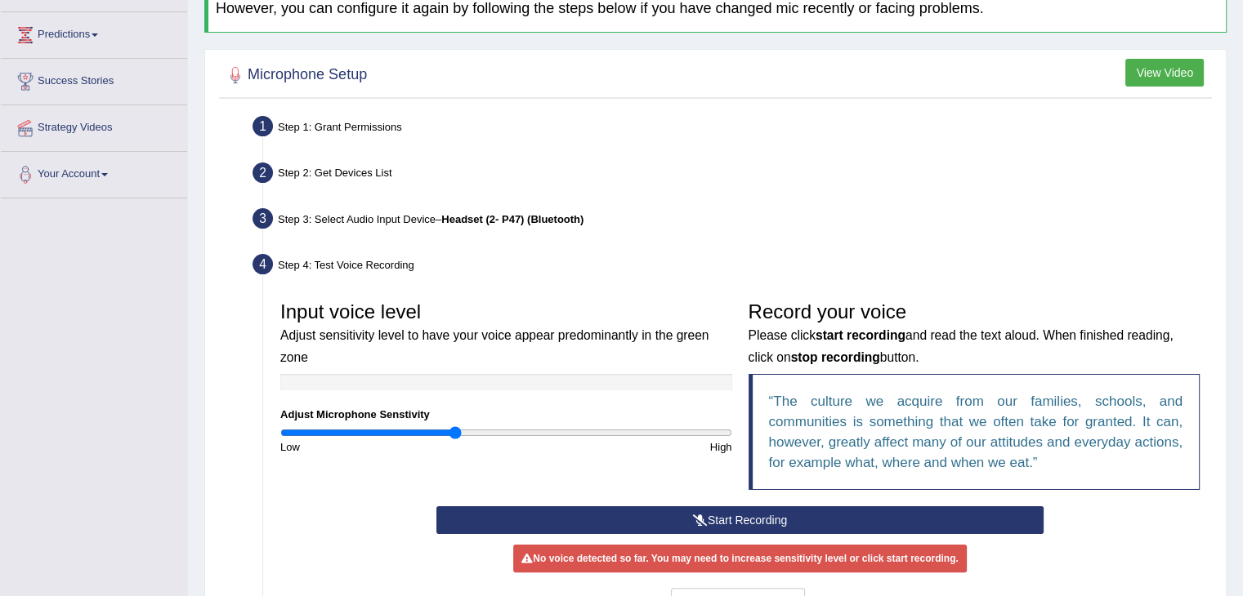
click at [454, 432] on input "range" at bounding box center [506, 432] width 452 height 13
type input "0.84"
click at [466, 432] on input "range" at bounding box center [506, 432] width 452 height 13
click at [712, 516] on button "Start Recording" at bounding box center [739, 520] width 607 height 28
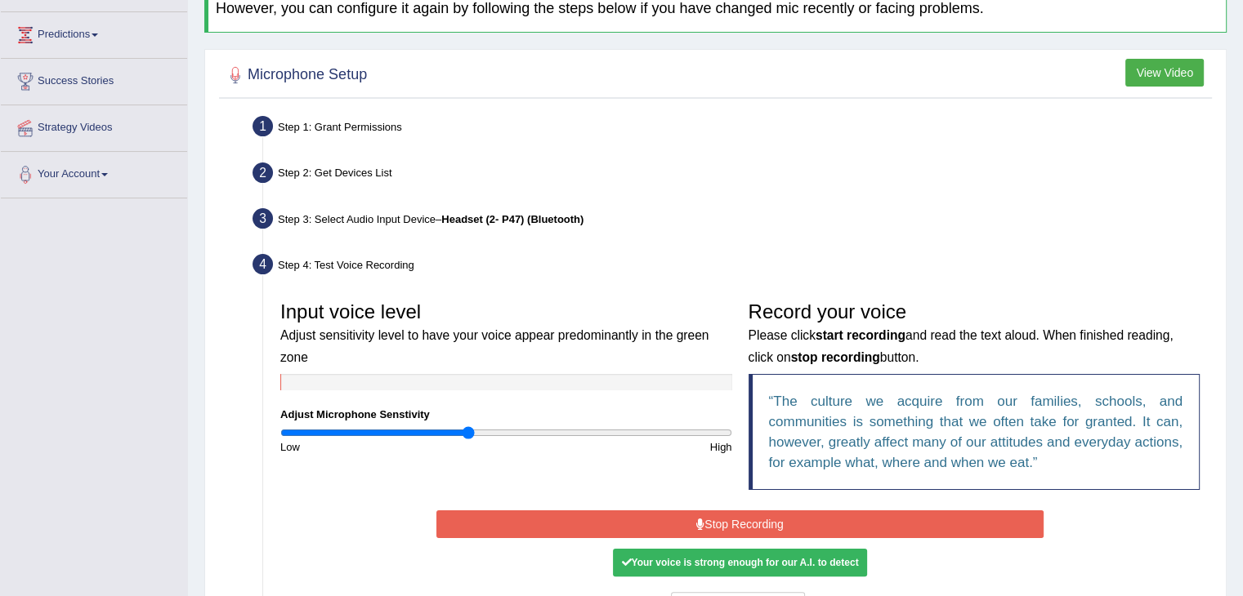
click at [712, 516] on button "Stop Recording" at bounding box center [739, 525] width 607 height 28
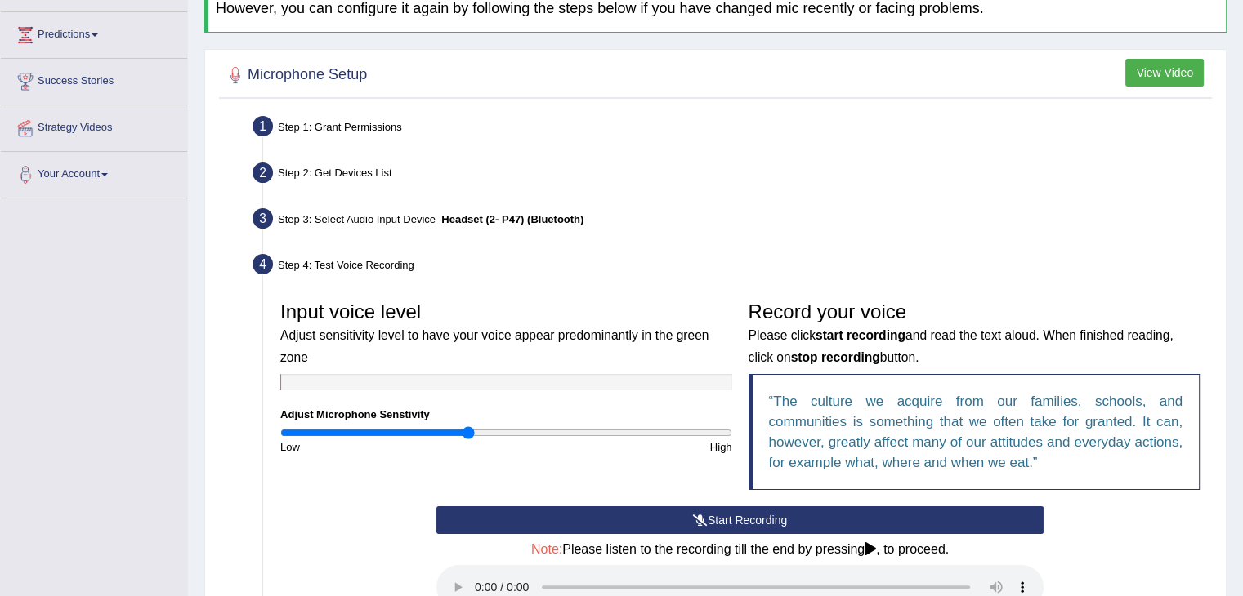
click at [1241, 386] on div "Home Practice Microphone Setup You have already completed the setup earlier wit…" at bounding box center [715, 315] width 1055 height 1046
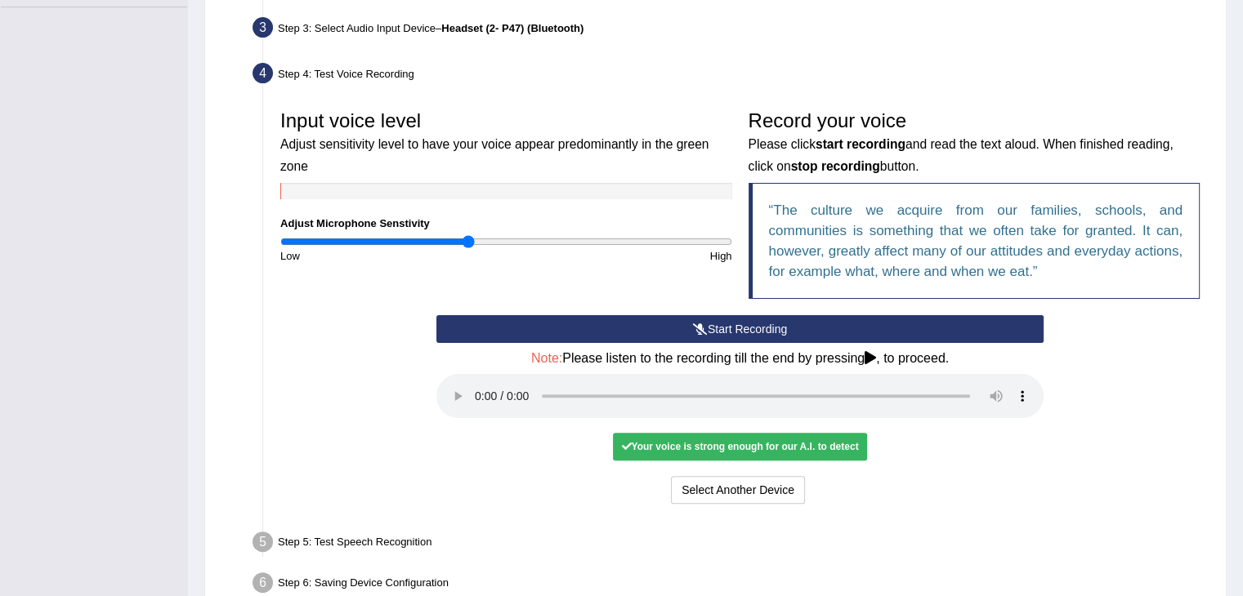
scroll to position [401, 0]
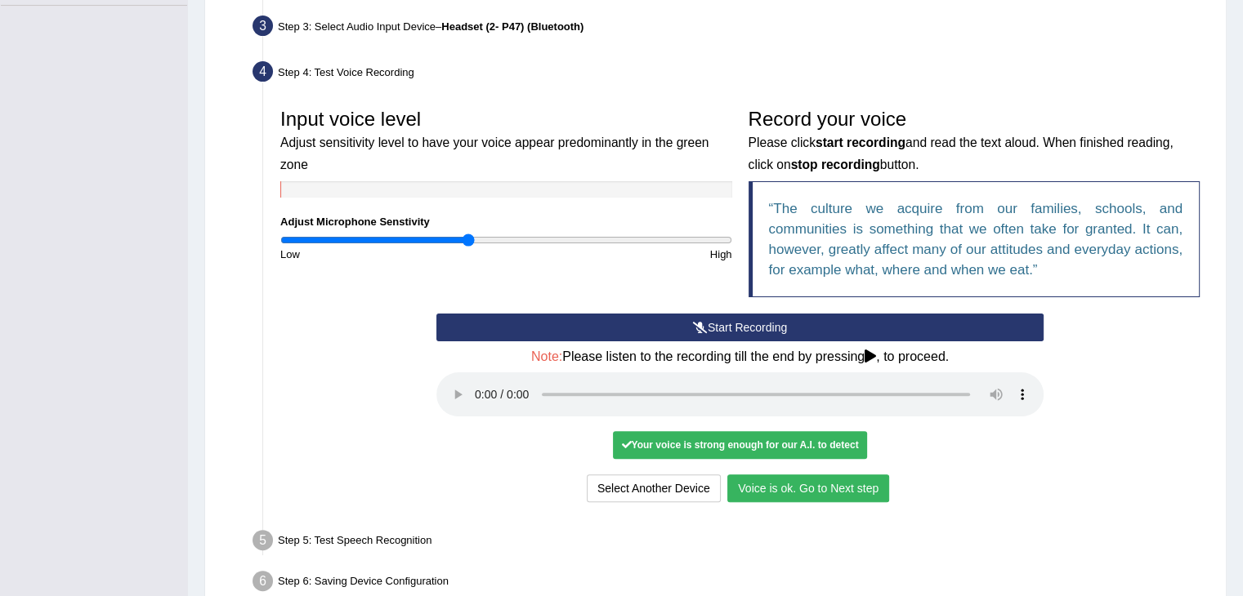
click at [783, 481] on button "Voice is ok. Go to Next step" at bounding box center [808, 489] width 162 height 28
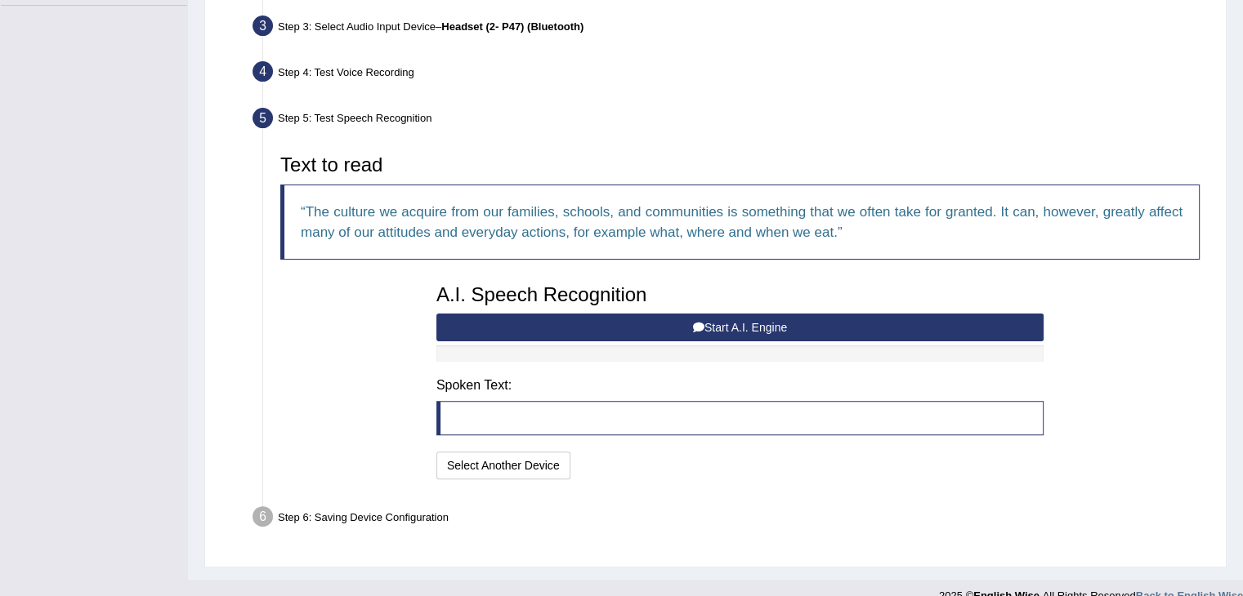
click at [755, 327] on button "Start A.I. Engine" at bounding box center [739, 328] width 607 height 28
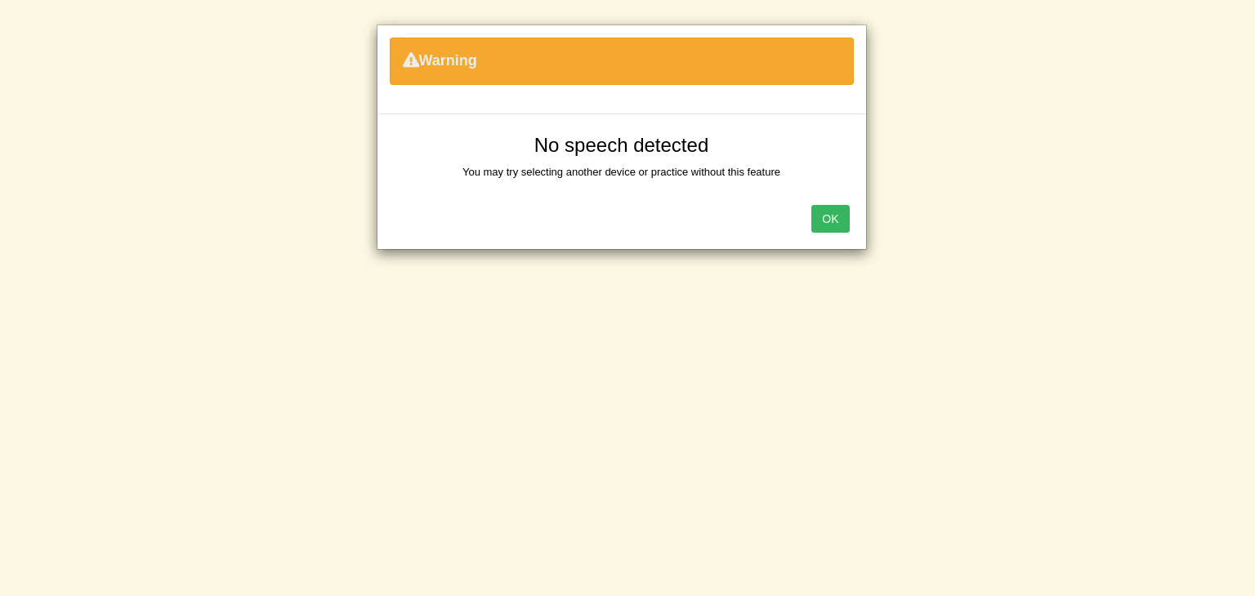
click at [837, 216] on button "OK" at bounding box center [830, 219] width 38 height 28
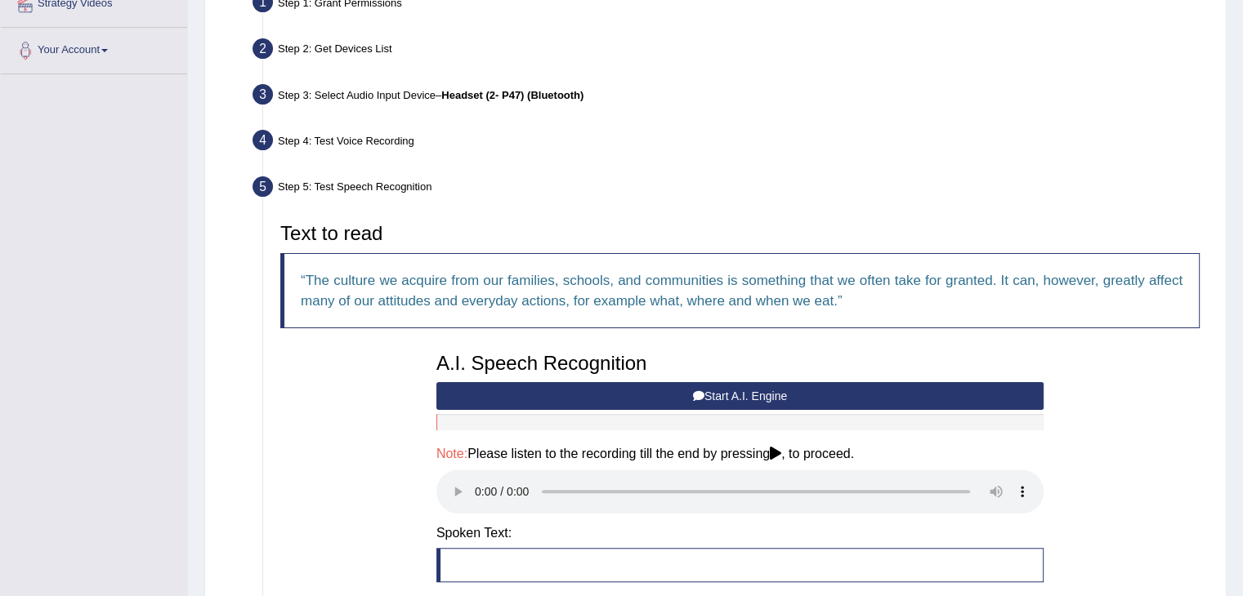
scroll to position [337, 0]
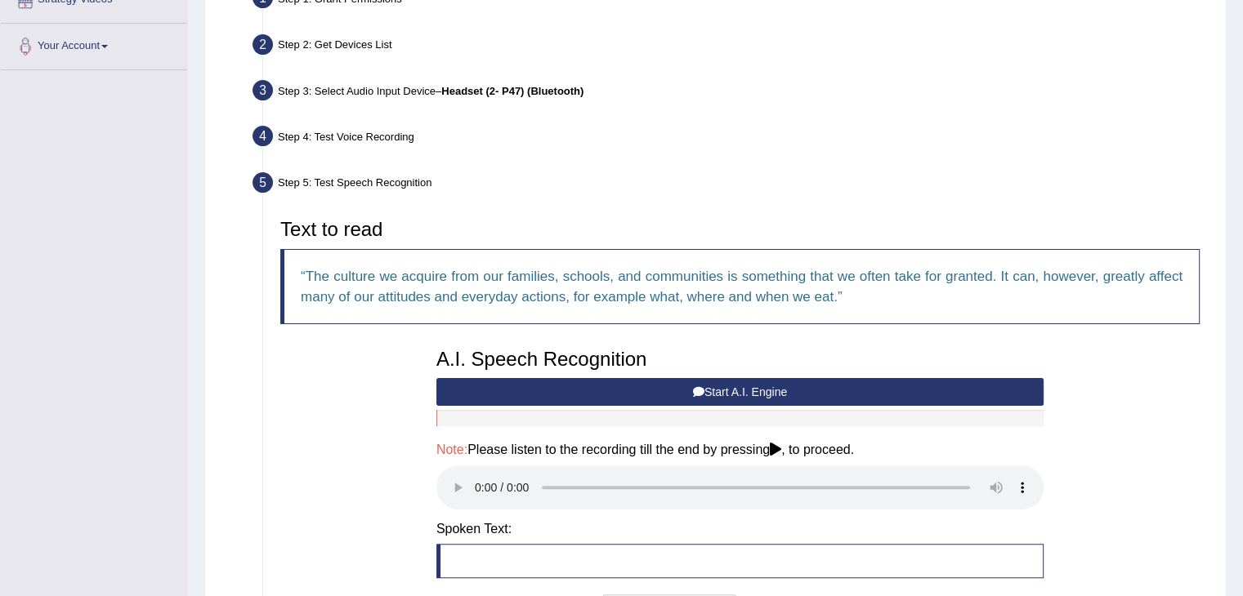
click at [764, 392] on button "Start A.I. Engine" at bounding box center [739, 392] width 607 height 28
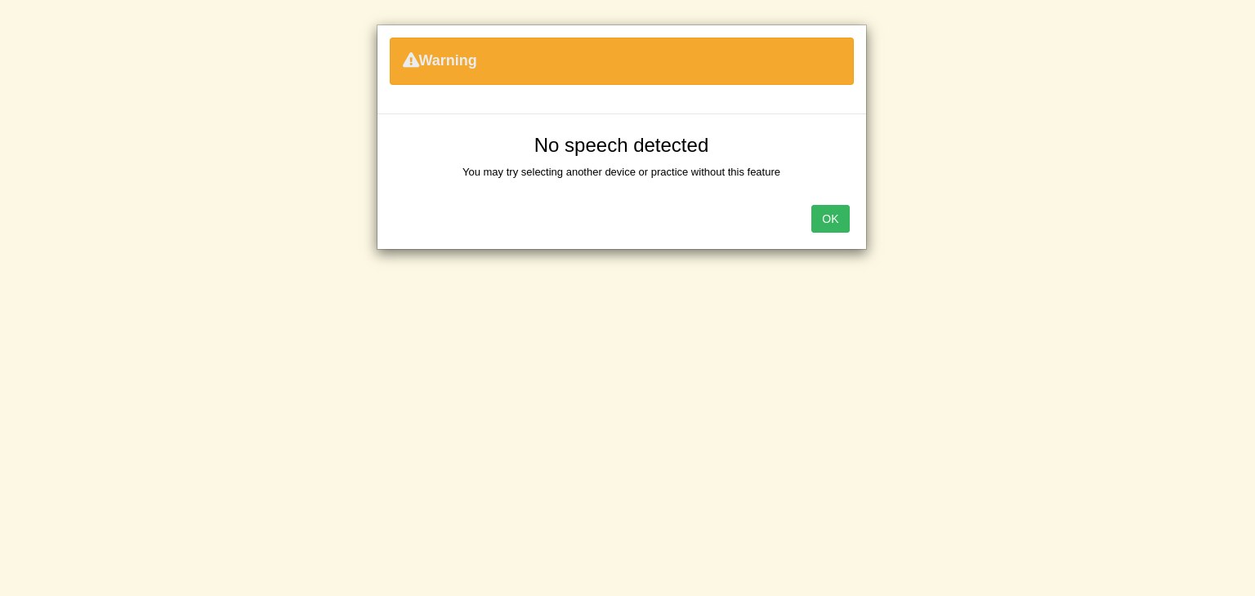
click at [832, 214] on button "OK" at bounding box center [830, 219] width 38 height 28
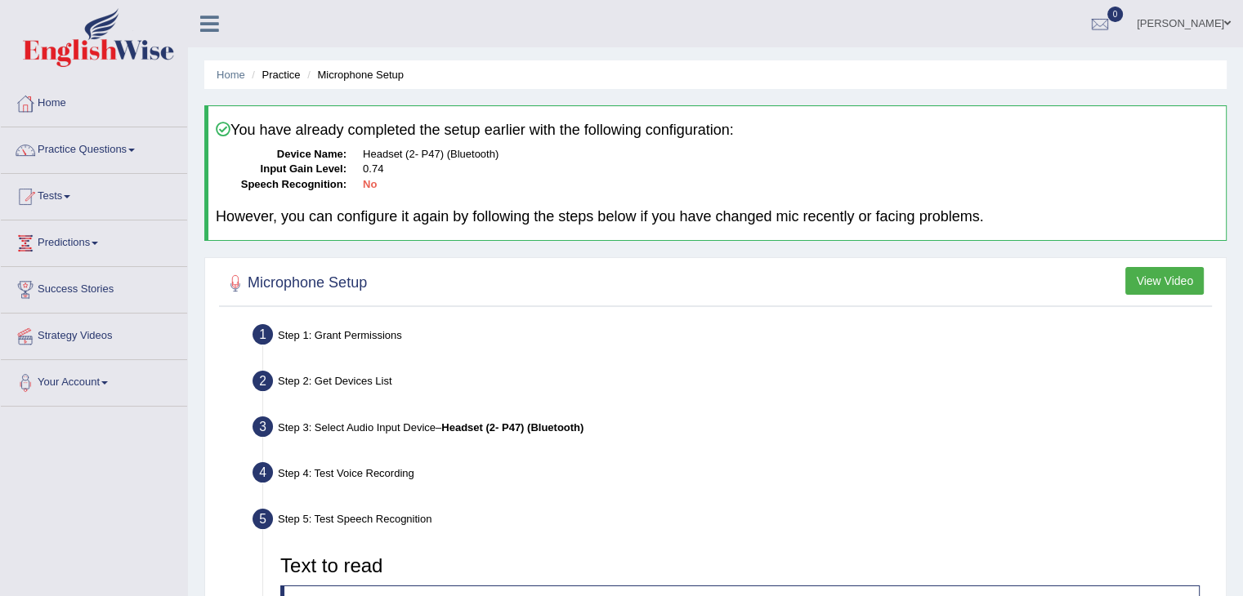
scroll to position [0, 0]
click at [378, 162] on dd "0.74" at bounding box center [790, 170] width 855 height 16
click at [379, 174] on dd "0.74" at bounding box center [790, 170] width 855 height 16
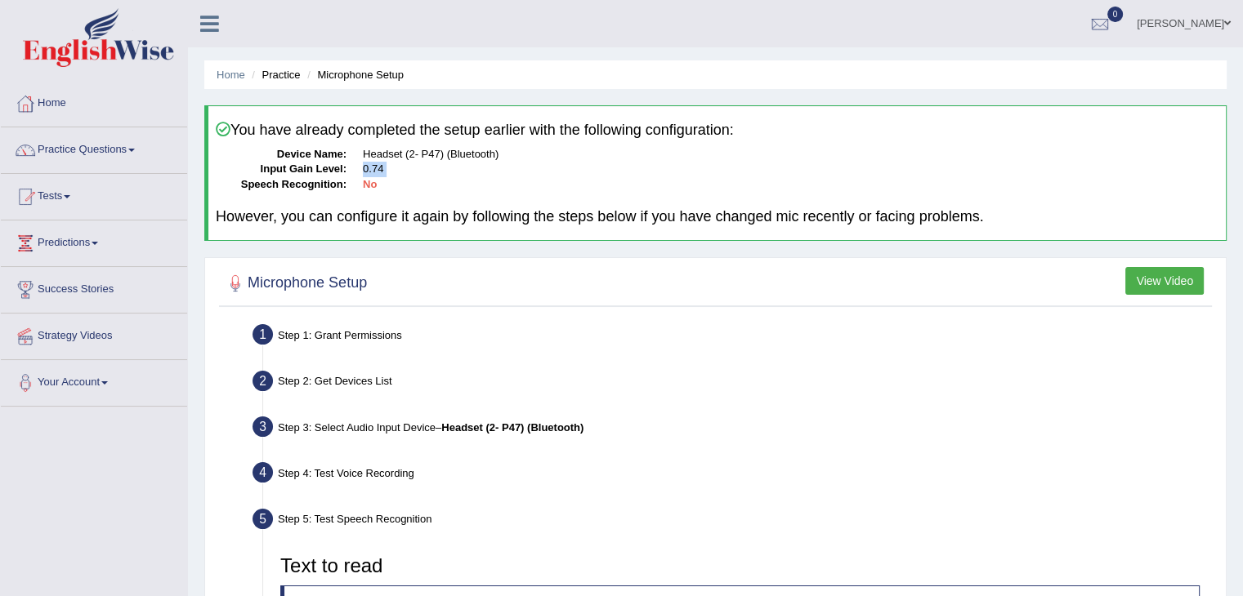
click at [379, 174] on dd "0.74" at bounding box center [790, 170] width 855 height 16
click at [62, 98] on link "Home" at bounding box center [94, 101] width 186 height 41
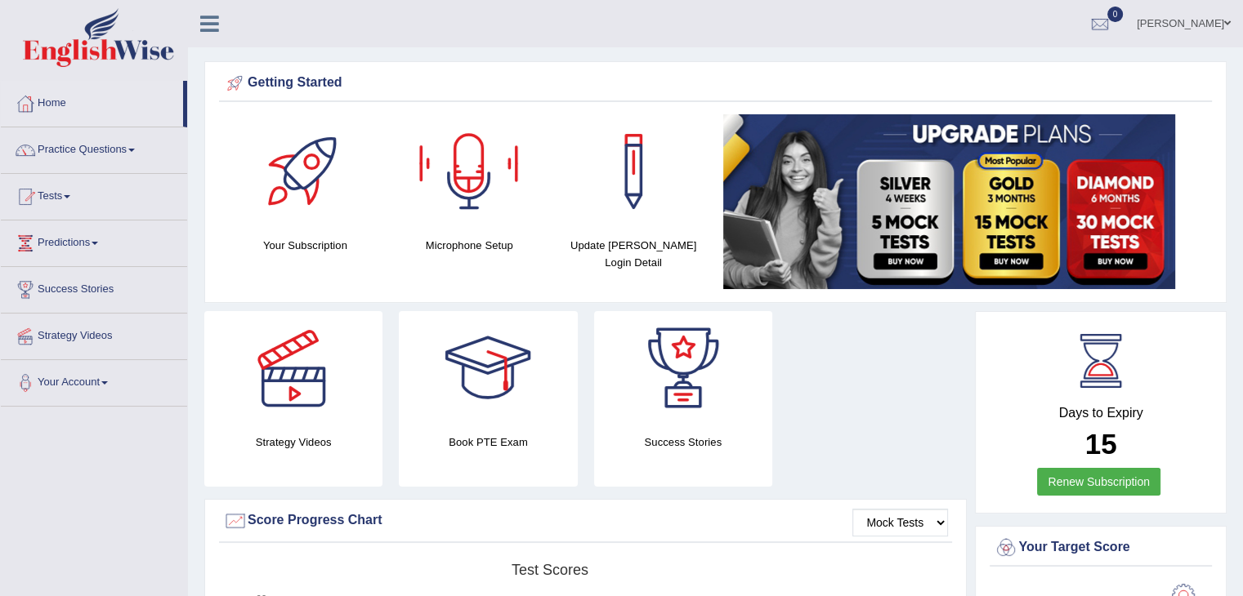
click at [480, 181] on div at bounding box center [469, 171] width 114 height 114
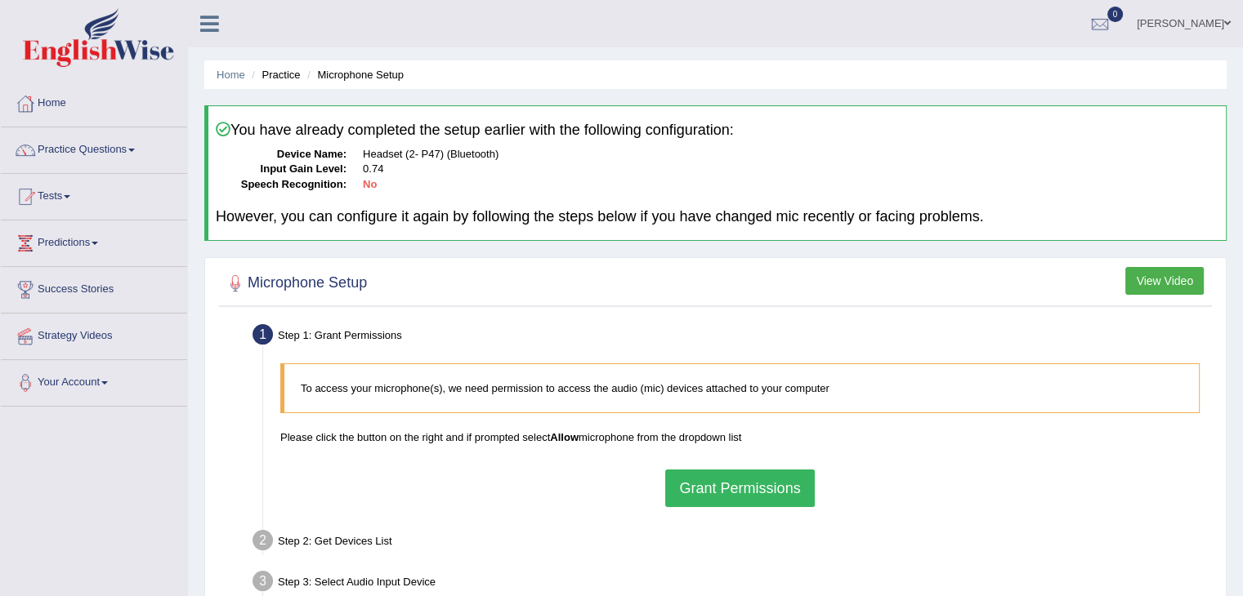
click at [762, 482] on button "Grant Permissions" at bounding box center [739, 489] width 149 height 38
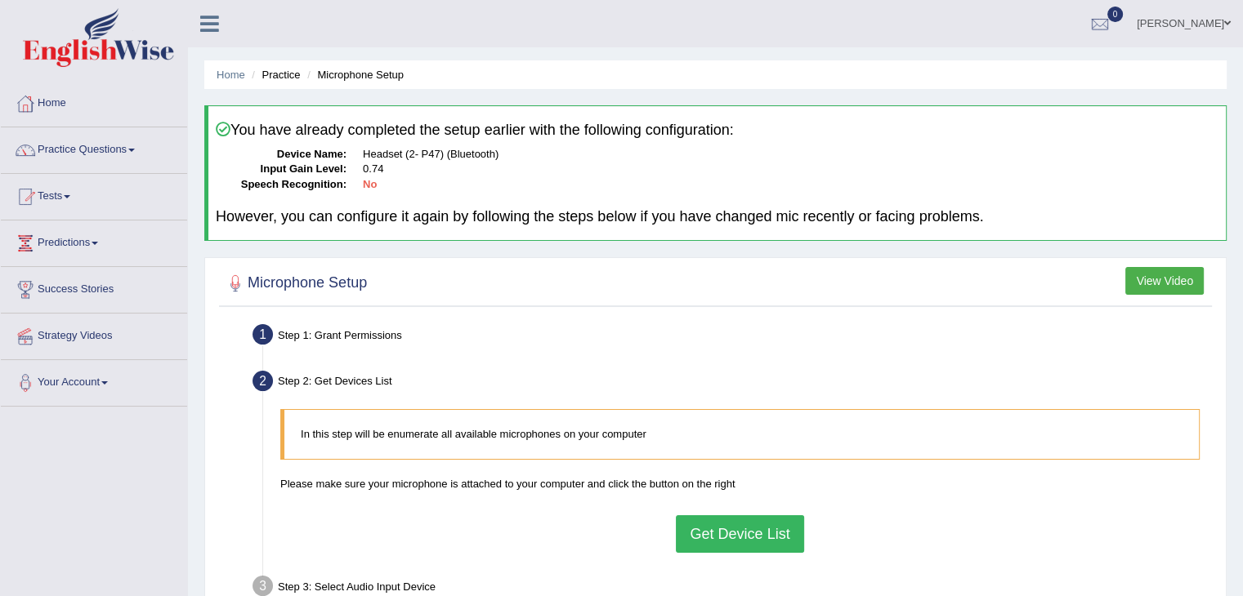
click at [720, 534] on button "Get Device List" at bounding box center [739, 534] width 127 height 38
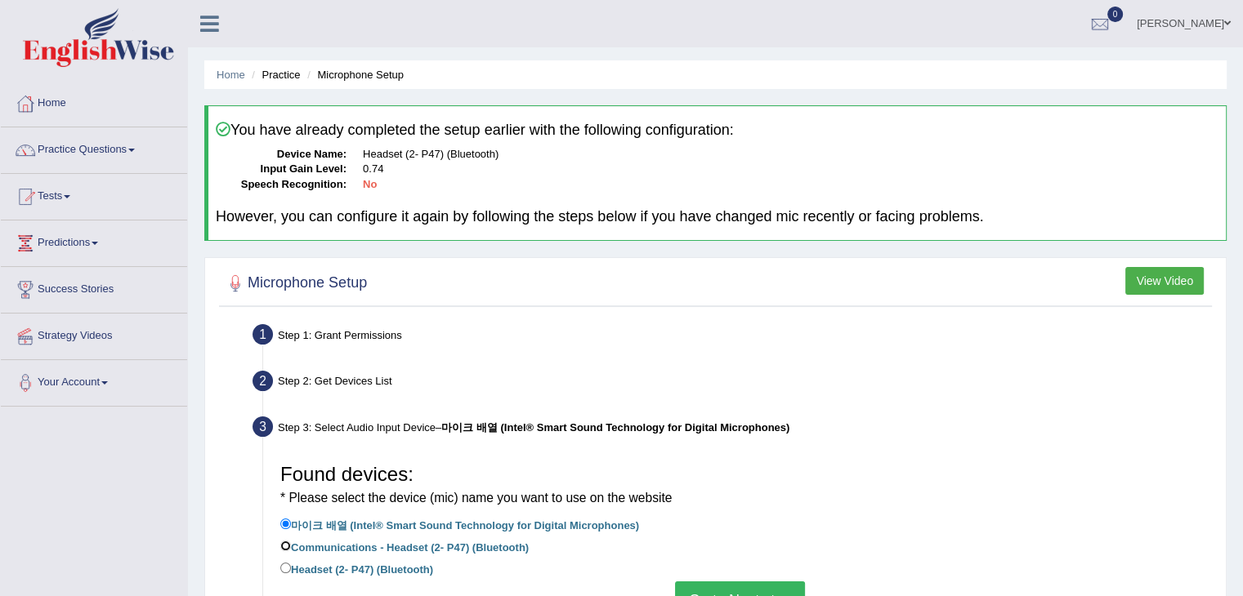
click at [287, 543] on input "Communications - Headset (2- P47) (Bluetooth)" at bounding box center [285, 546] width 11 height 11
radio input "true"
click at [719, 587] on button "Go to Next step" at bounding box center [740, 601] width 130 height 38
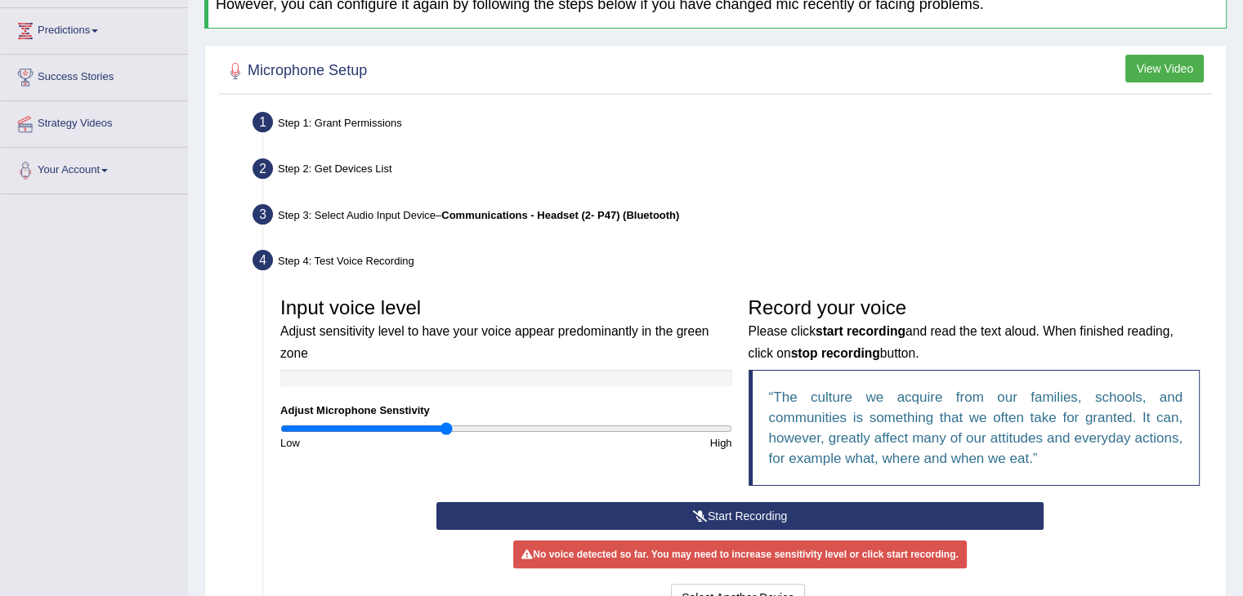
scroll to position [219, 0]
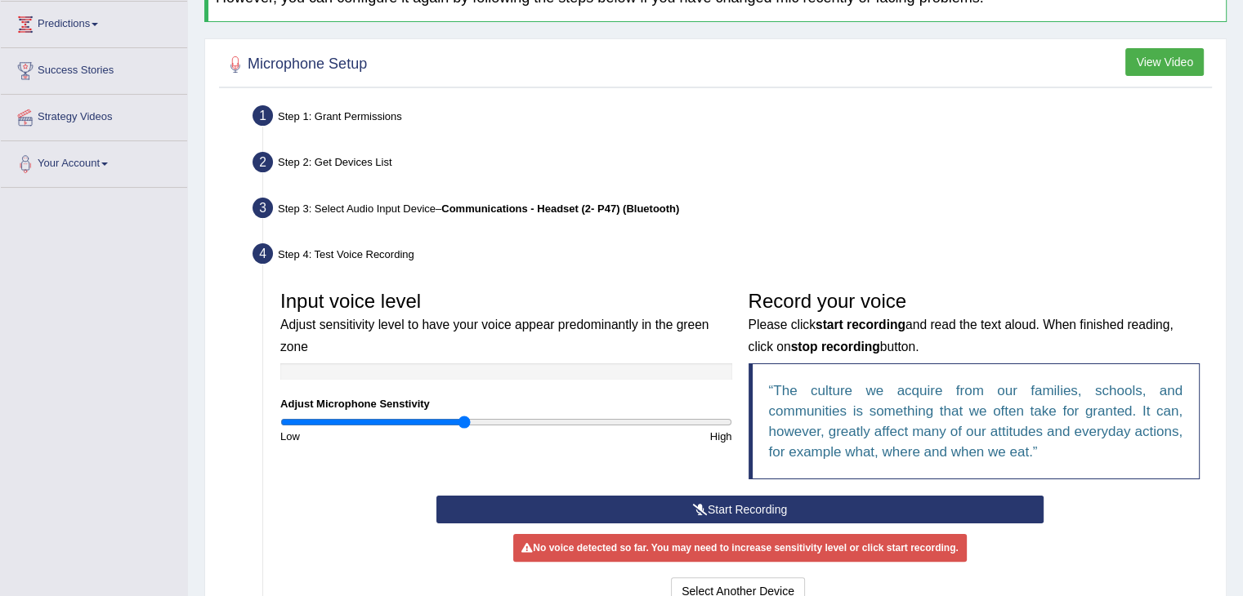
click at [464, 418] on input "range" at bounding box center [506, 422] width 452 height 13
click at [477, 419] on input "range" at bounding box center [506, 422] width 452 height 13
click at [689, 509] on button "Start Recording" at bounding box center [739, 510] width 607 height 28
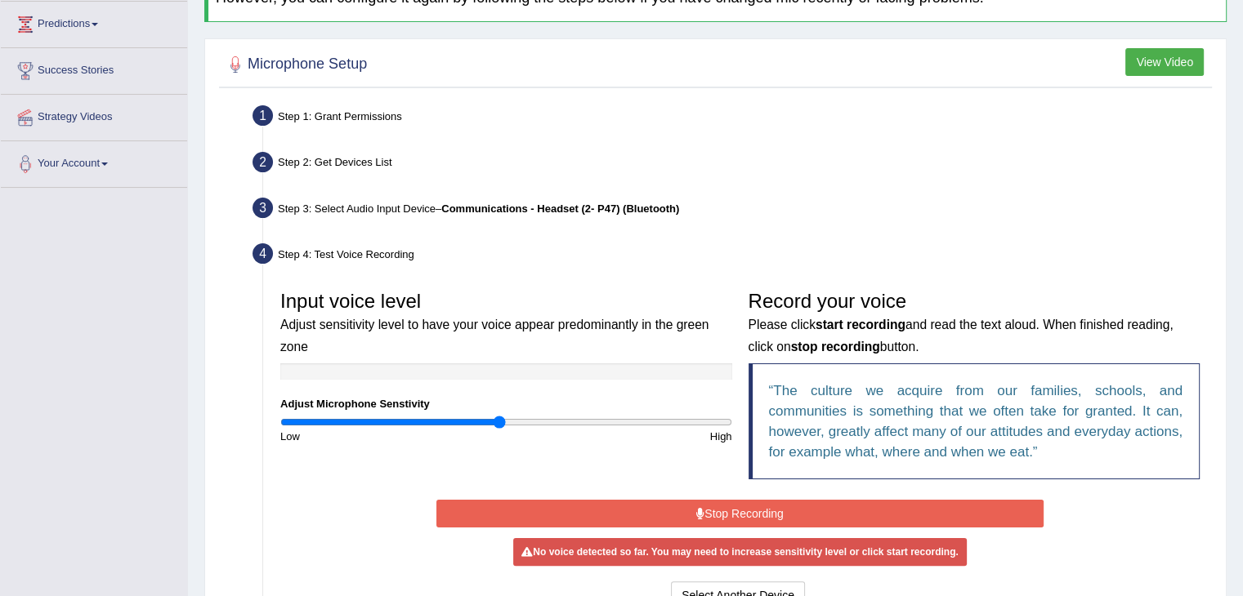
click at [500, 418] on input "range" at bounding box center [506, 422] width 452 height 13
click at [738, 512] on button "Stop Recording" at bounding box center [739, 514] width 607 height 28
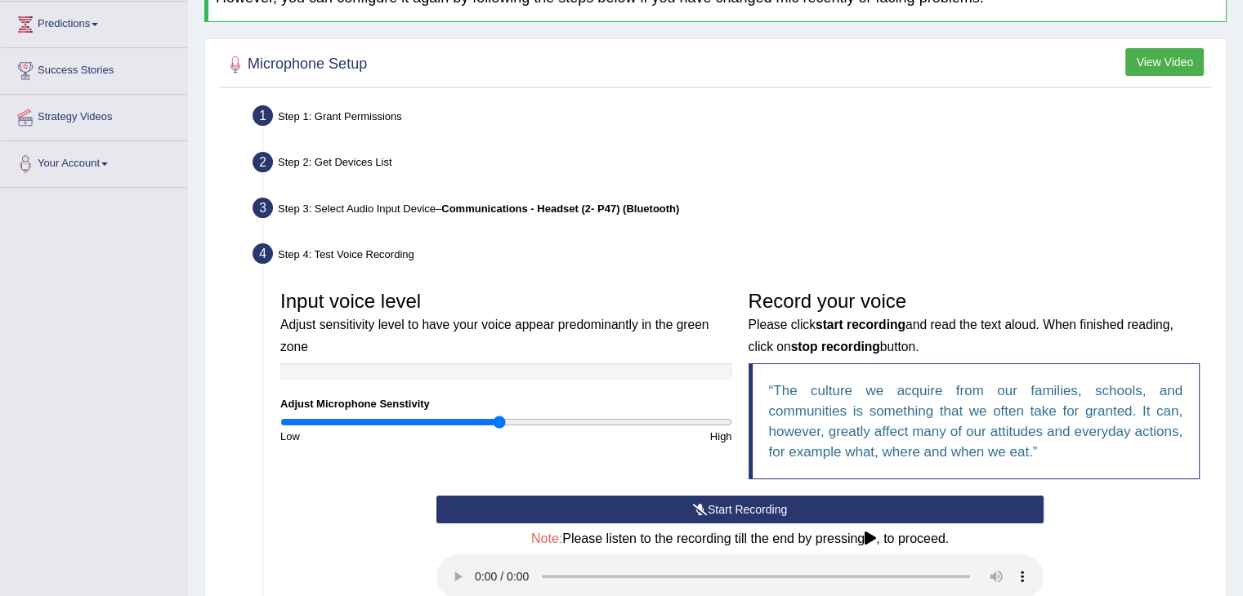
click at [738, 512] on button "Start Recording" at bounding box center [739, 510] width 607 height 28
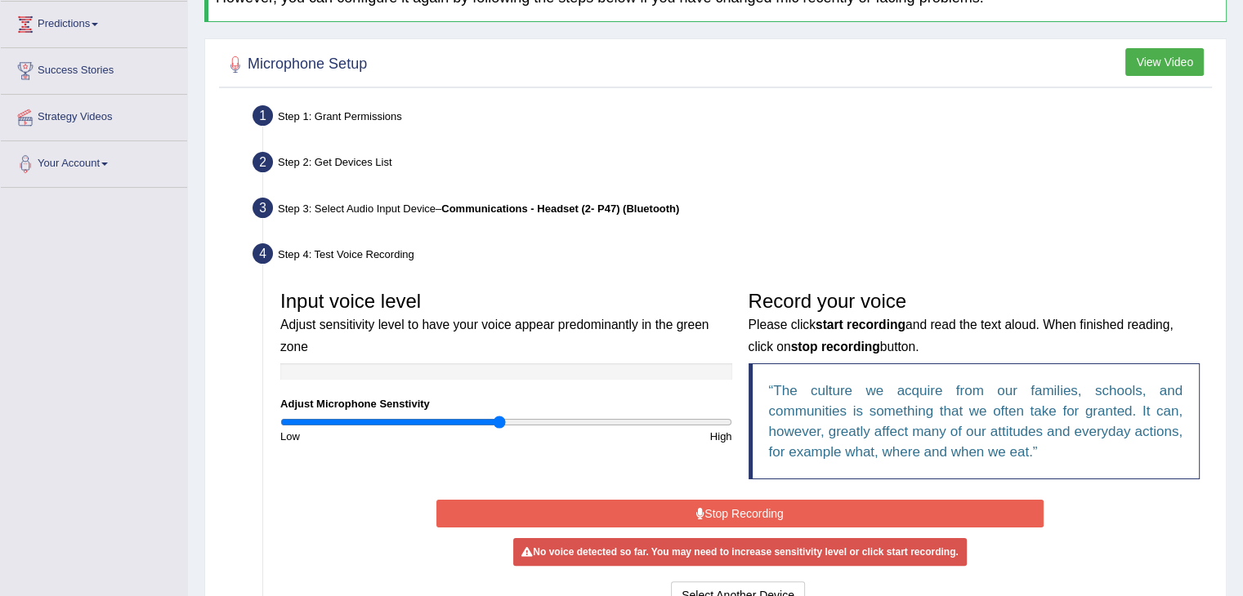
click at [738, 512] on button "Stop Recording" at bounding box center [739, 514] width 607 height 28
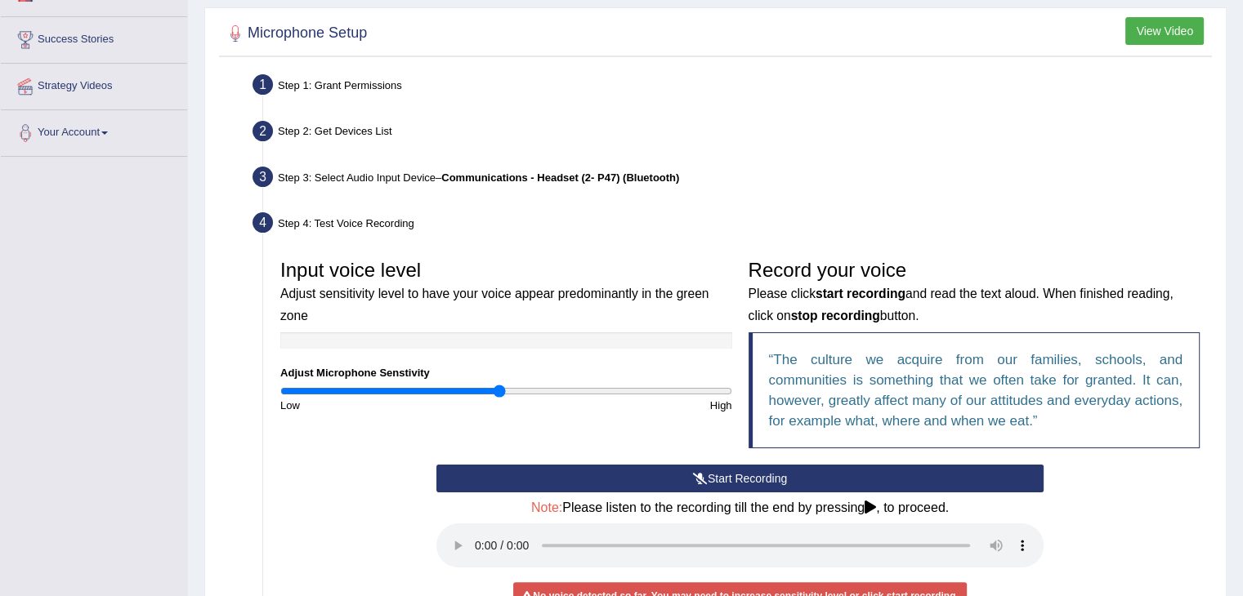
scroll to position [251, 0]
click at [828, 480] on button "Start Recording" at bounding box center [739, 478] width 607 height 28
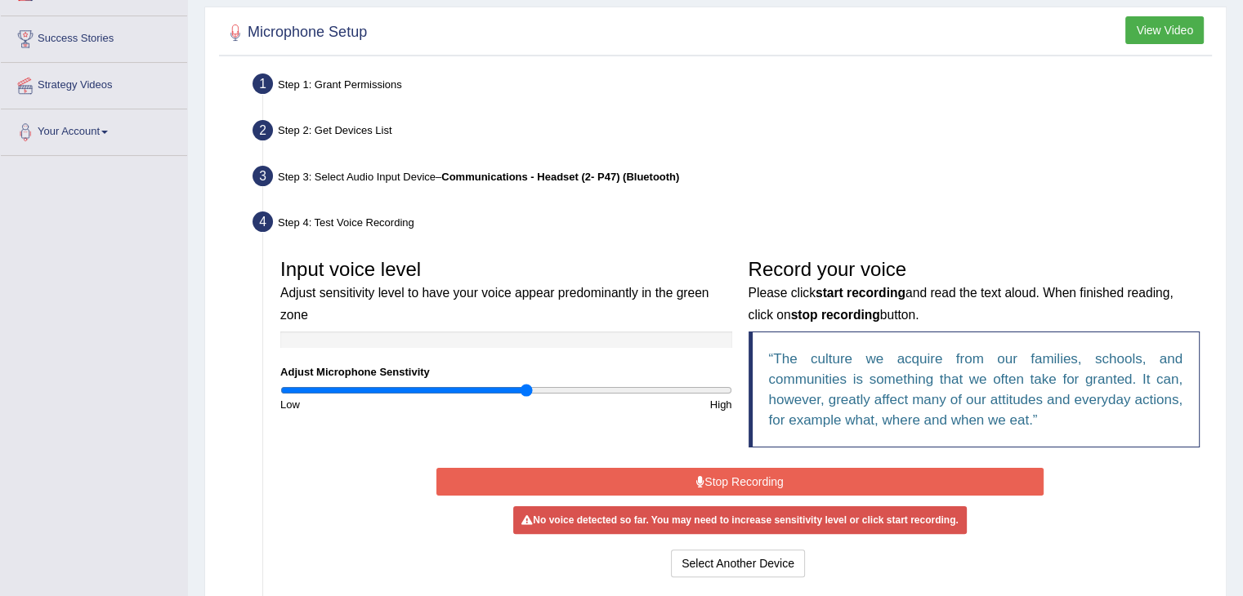
type input "1.1"
click at [523, 390] on input "range" at bounding box center [506, 390] width 452 height 13
